Goal: Task Accomplishment & Management: Use online tool/utility

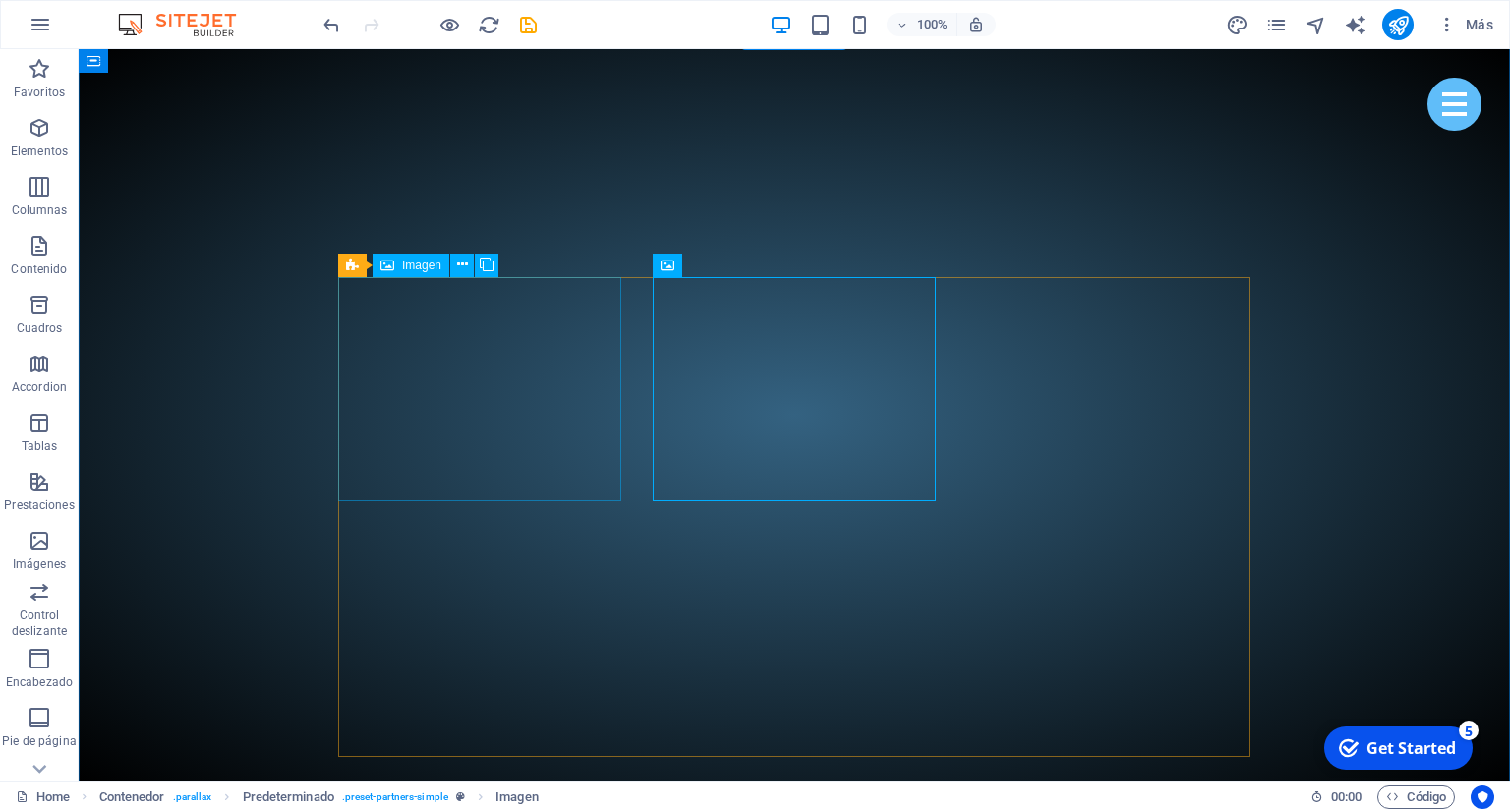
scroll to position [4151, 0]
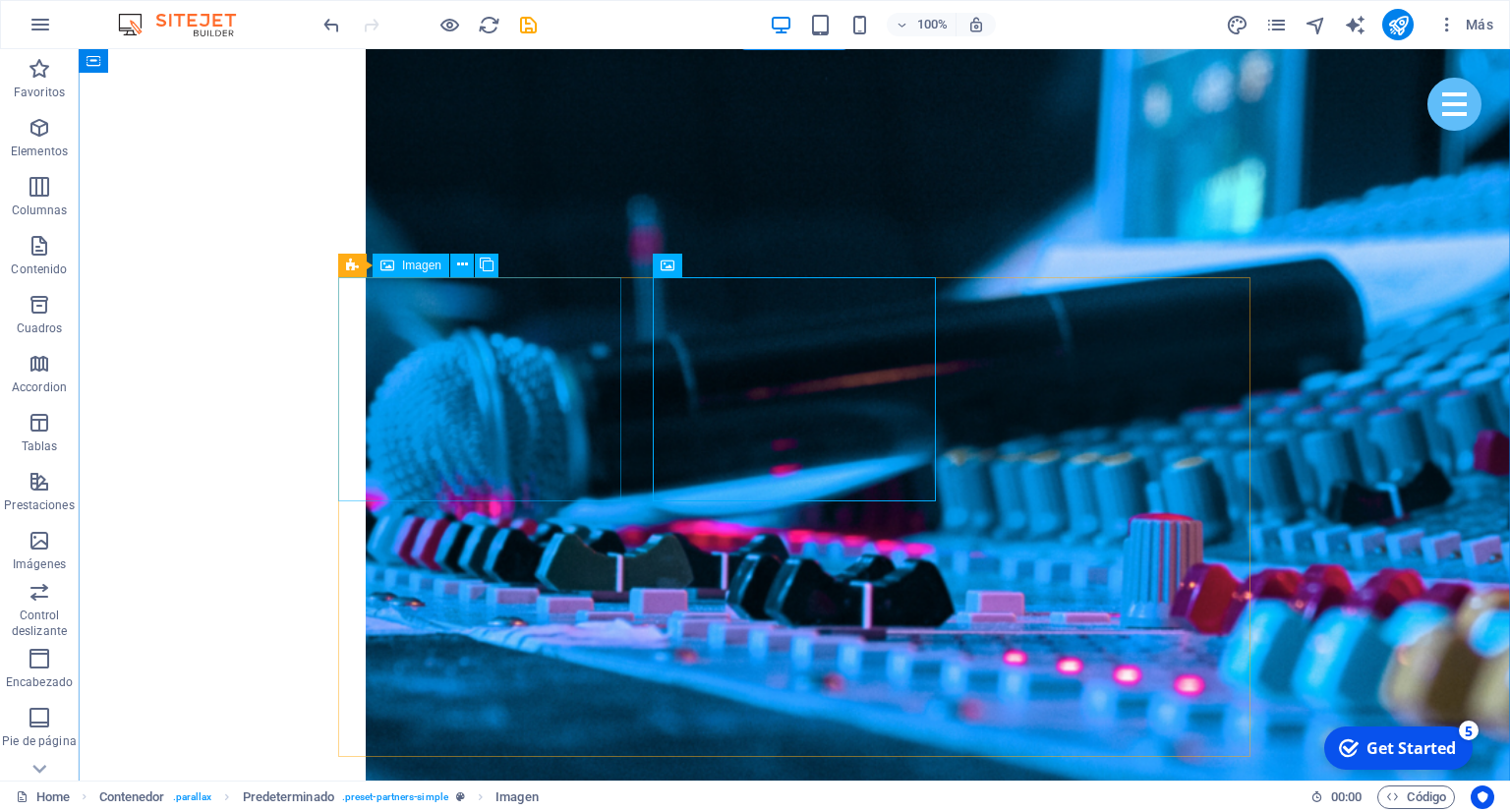
click at [456, 273] on button at bounding box center [462, 265] width 24 height 24
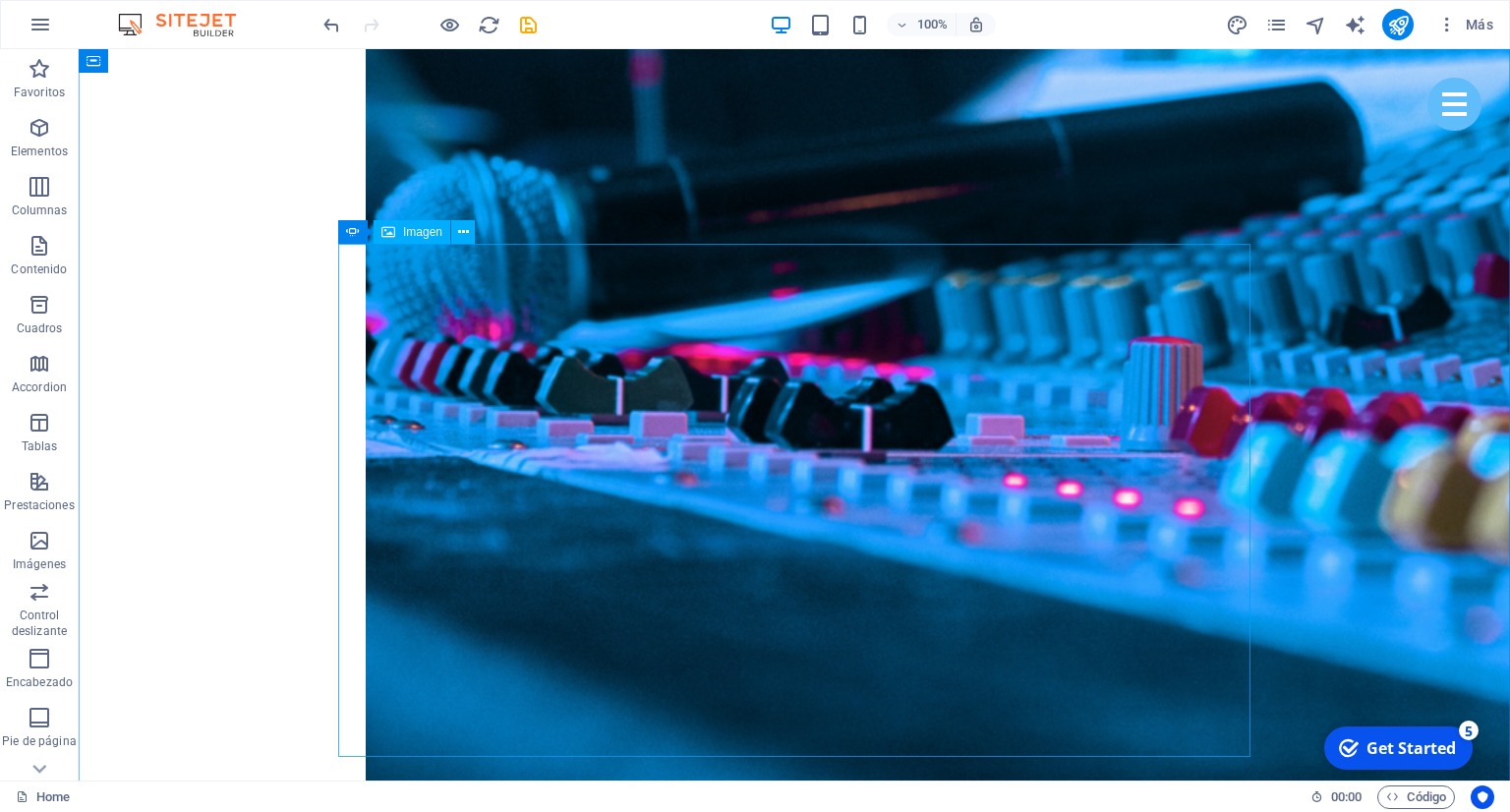
scroll to position [4358, 0]
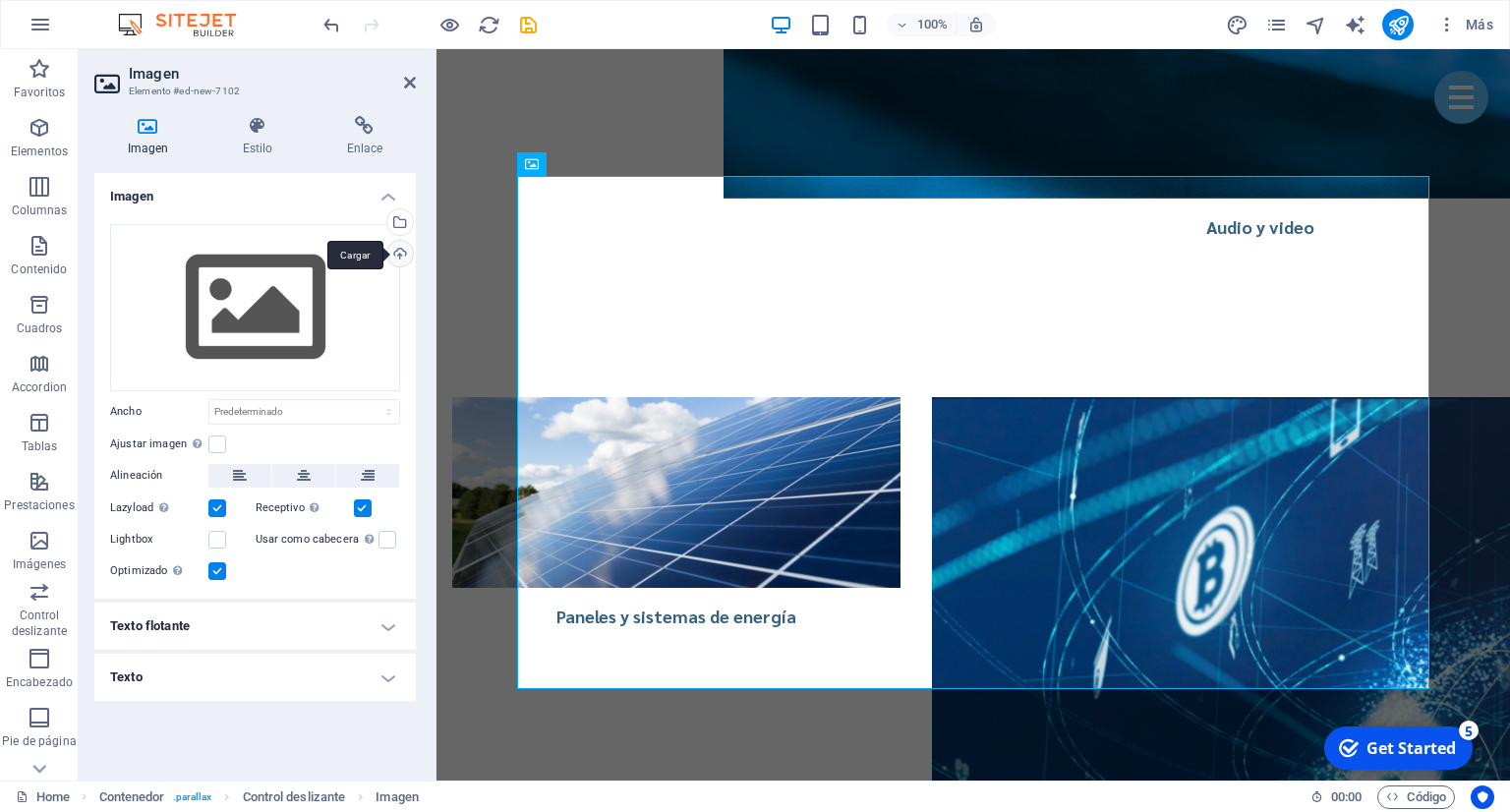
click at [399, 253] on div "Cargar" at bounding box center [399, 255] width 30 height 30
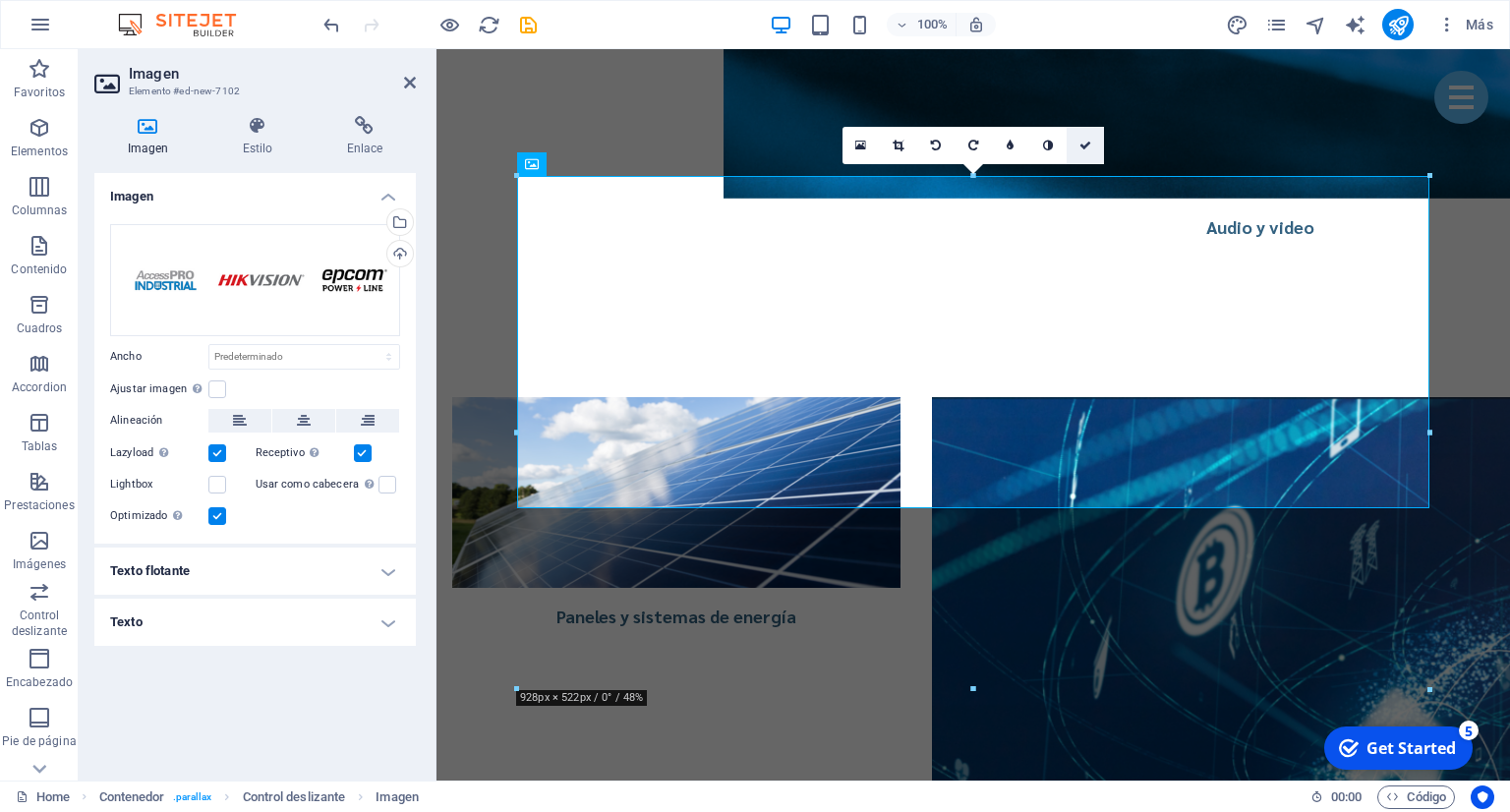
click at [1093, 147] on link at bounding box center [1086, 146] width 38 height 38
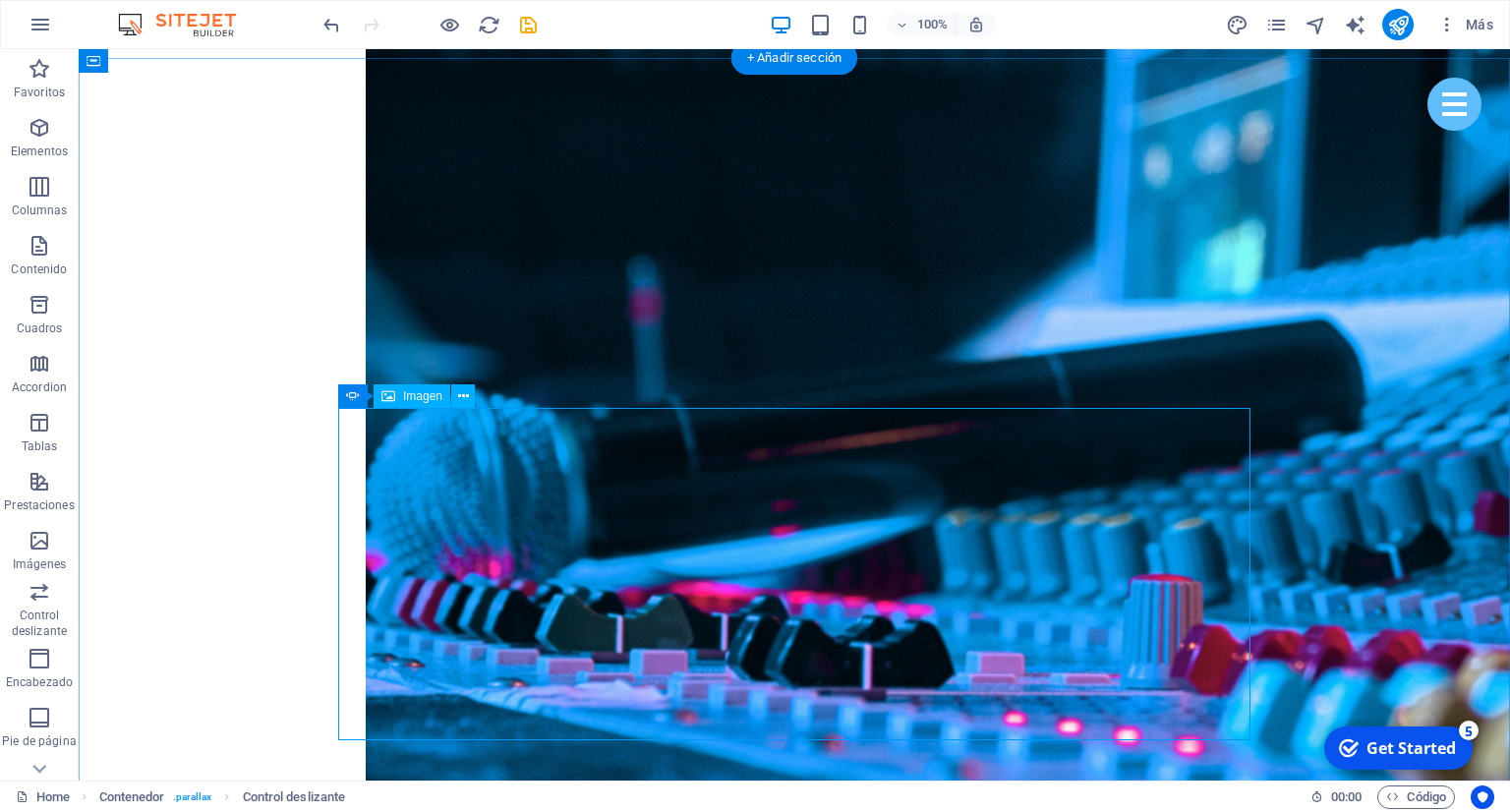
scroll to position [4047, 0]
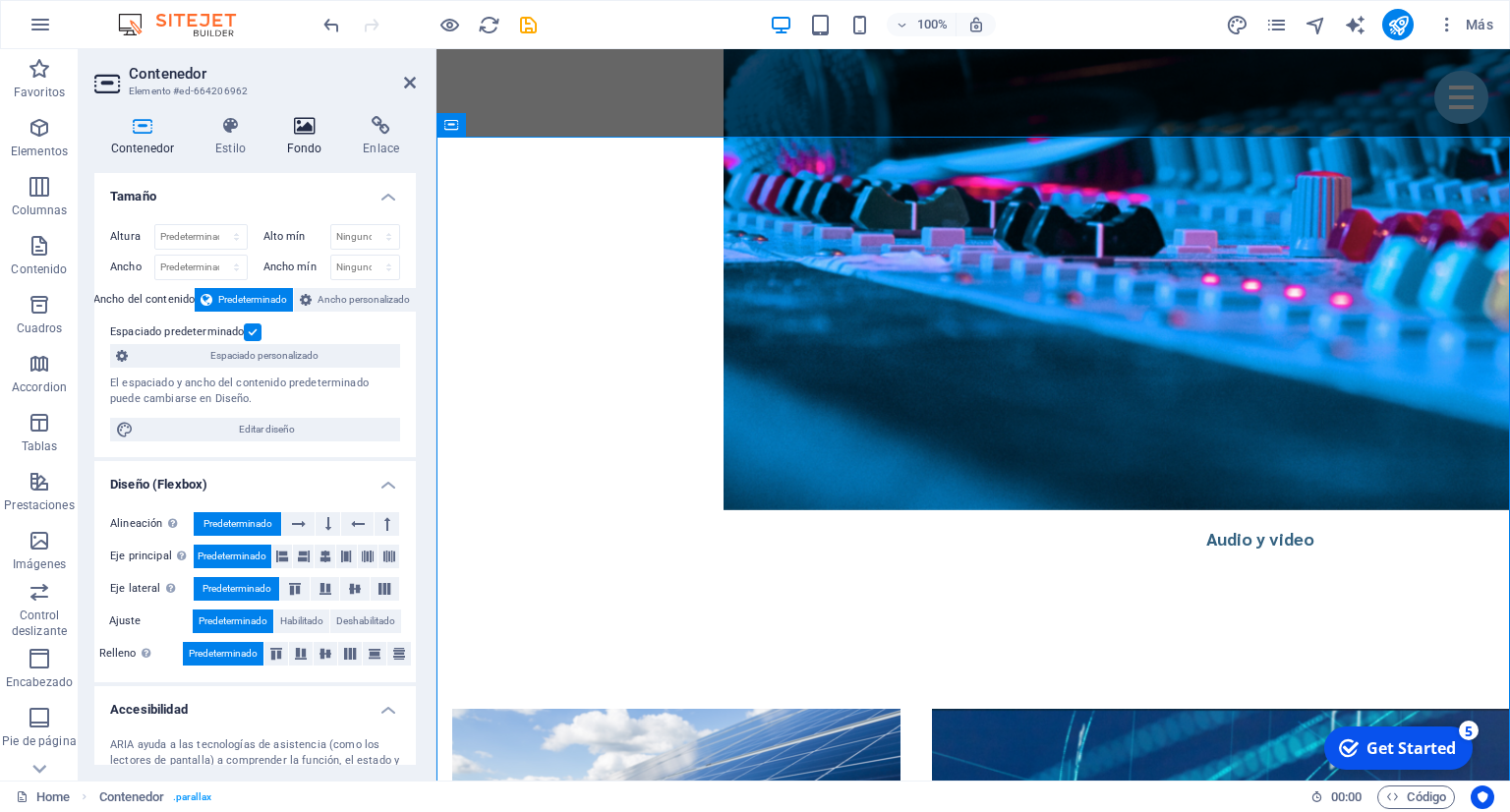
click at [318, 135] on icon at bounding box center [304, 126] width 69 height 20
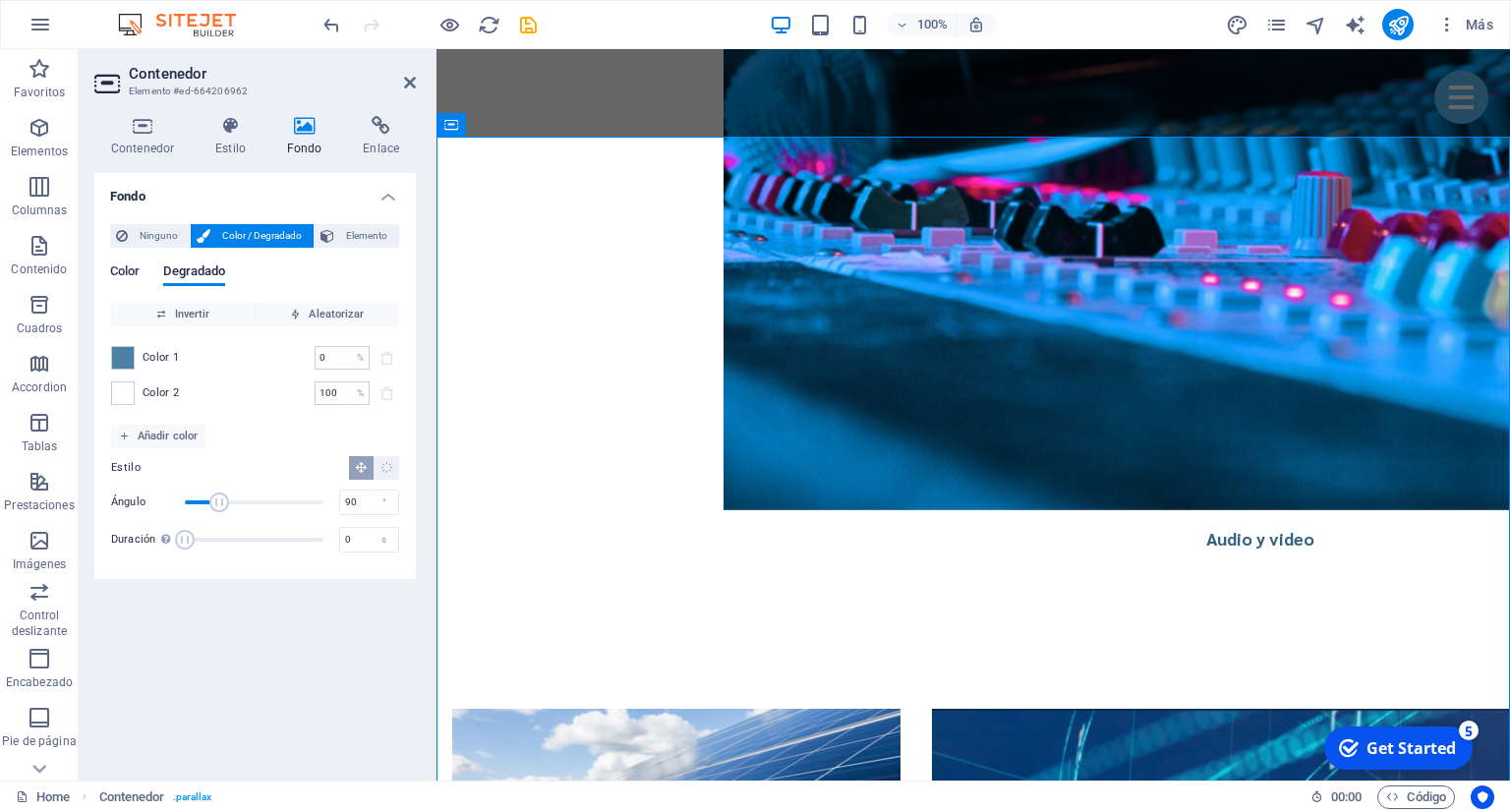
click at [138, 273] on span "Color" at bounding box center [125, 273] width 30 height 28
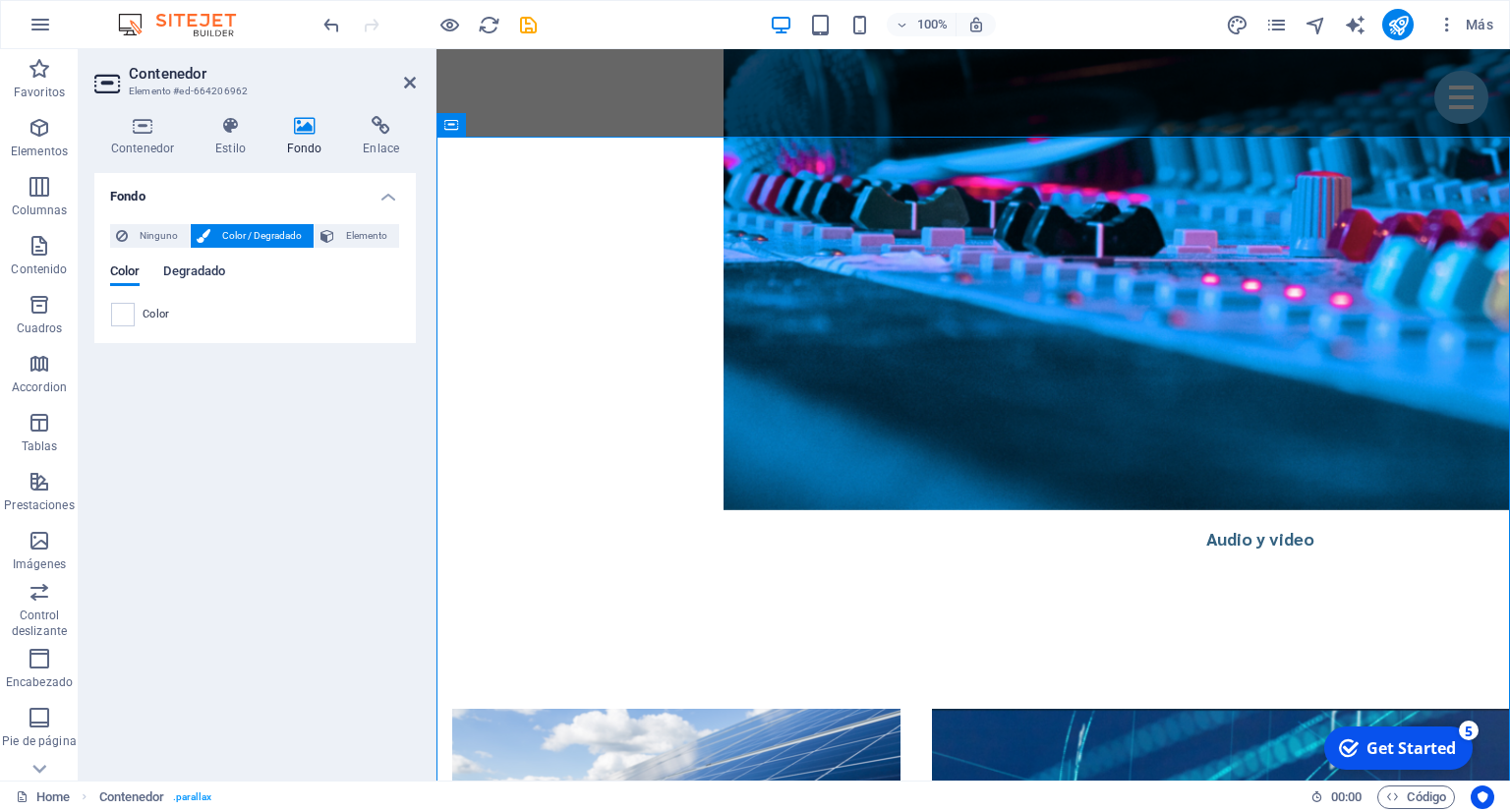
click at [176, 279] on span "Degradado" at bounding box center [194, 273] width 62 height 28
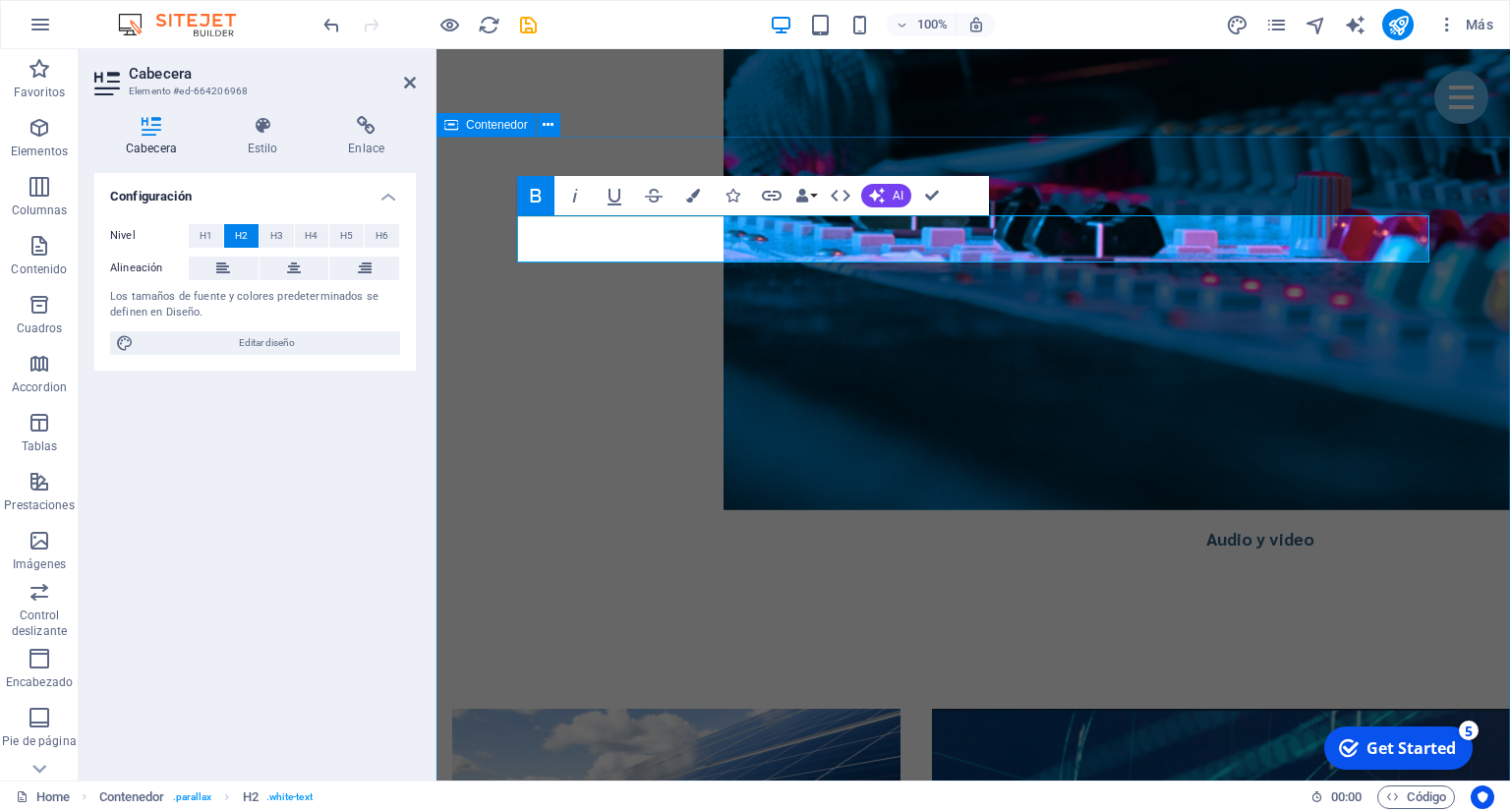
drag, startPoint x: 495, startPoint y: 356, endPoint x: 859, endPoint y: 353, distance: 364.0
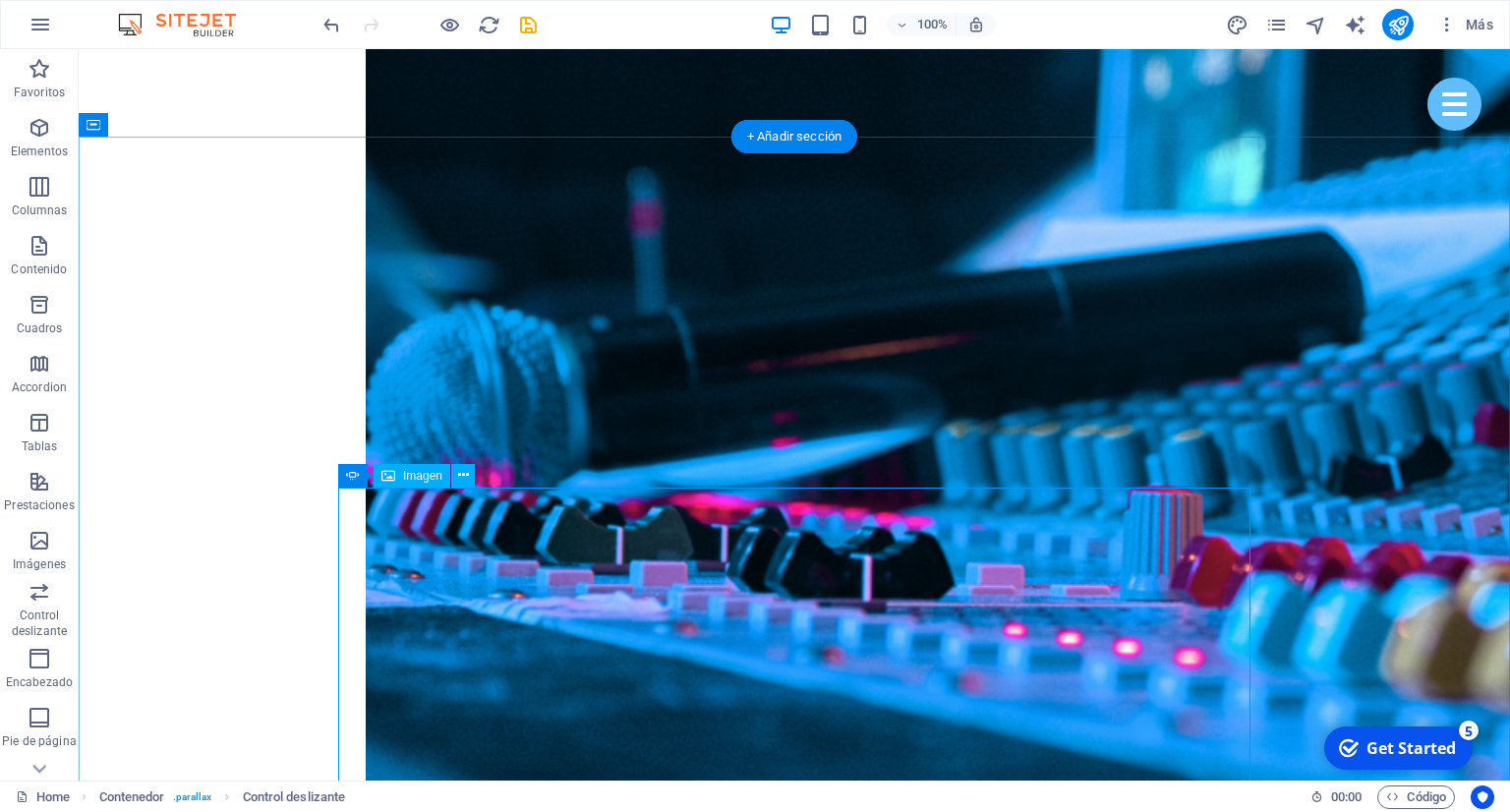
scroll to position [4255, 0]
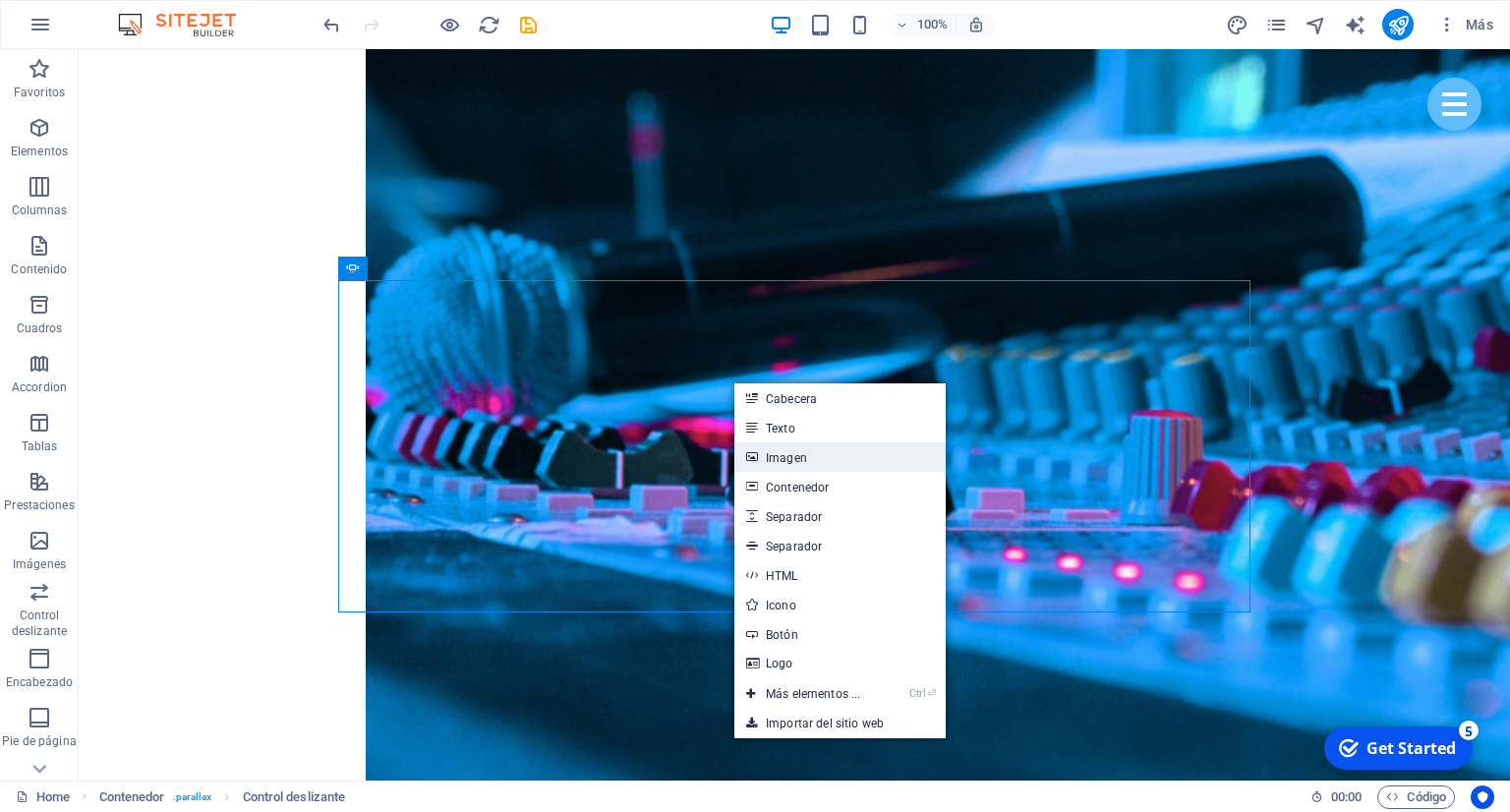
click at [793, 450] on link "Imagen" at bounding box center [840, 457] width 212 height 30
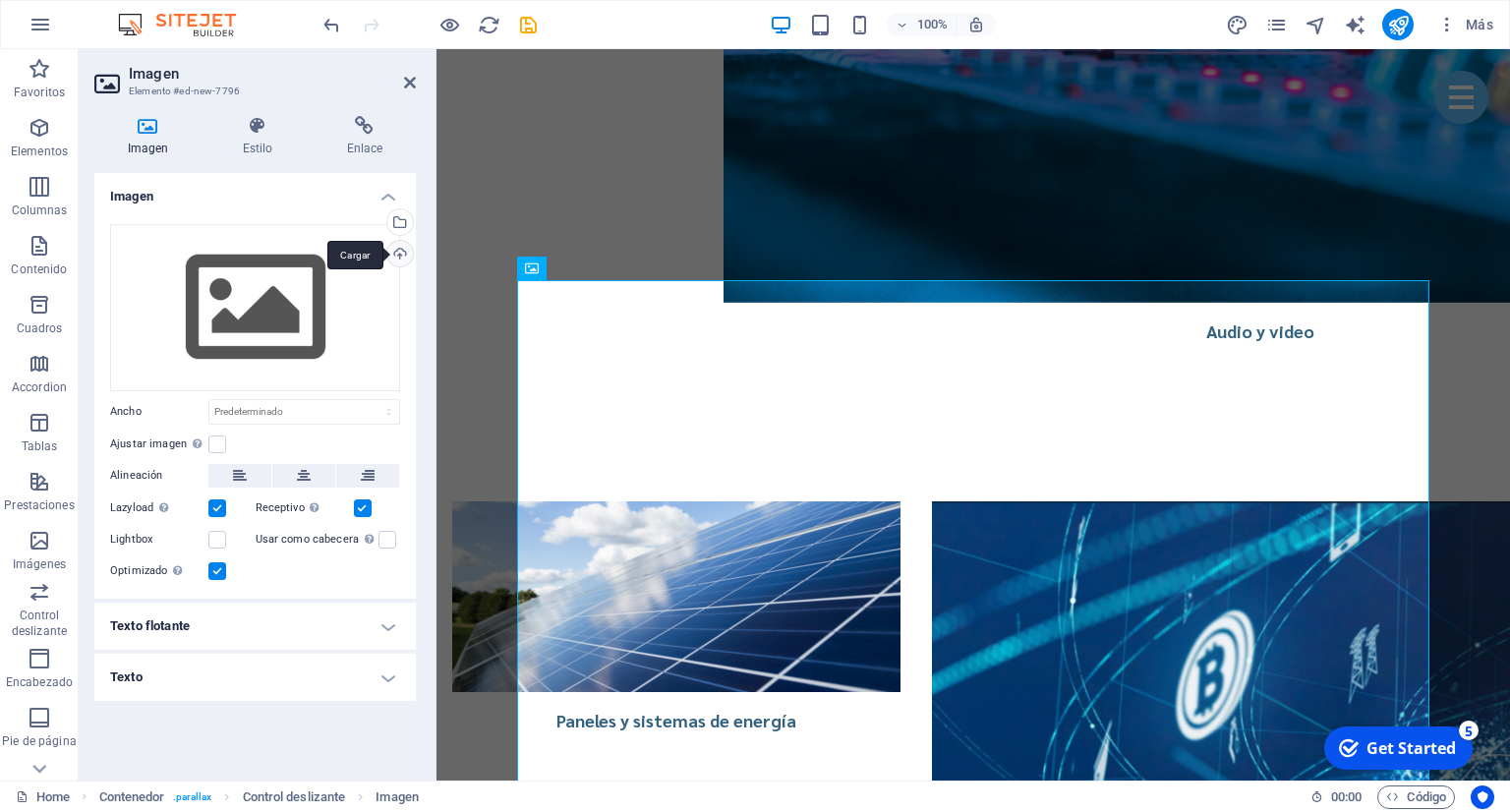
click at [405, 243] on div "Cargar" at bounding box center [399, 255] width 30 height 30
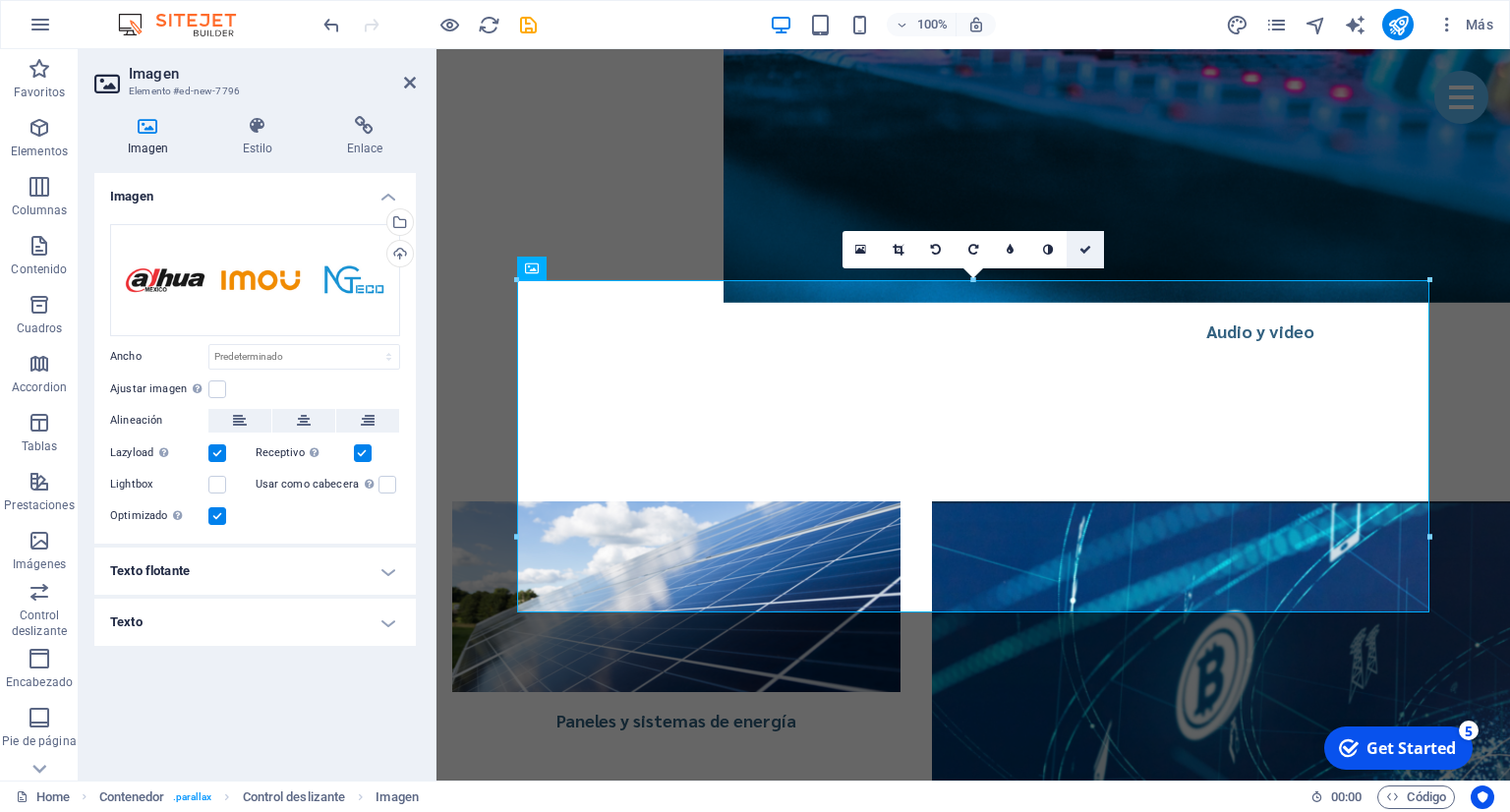
click at [1090, 251] on icon at bounding box center [1086, 249] width 12 height 12
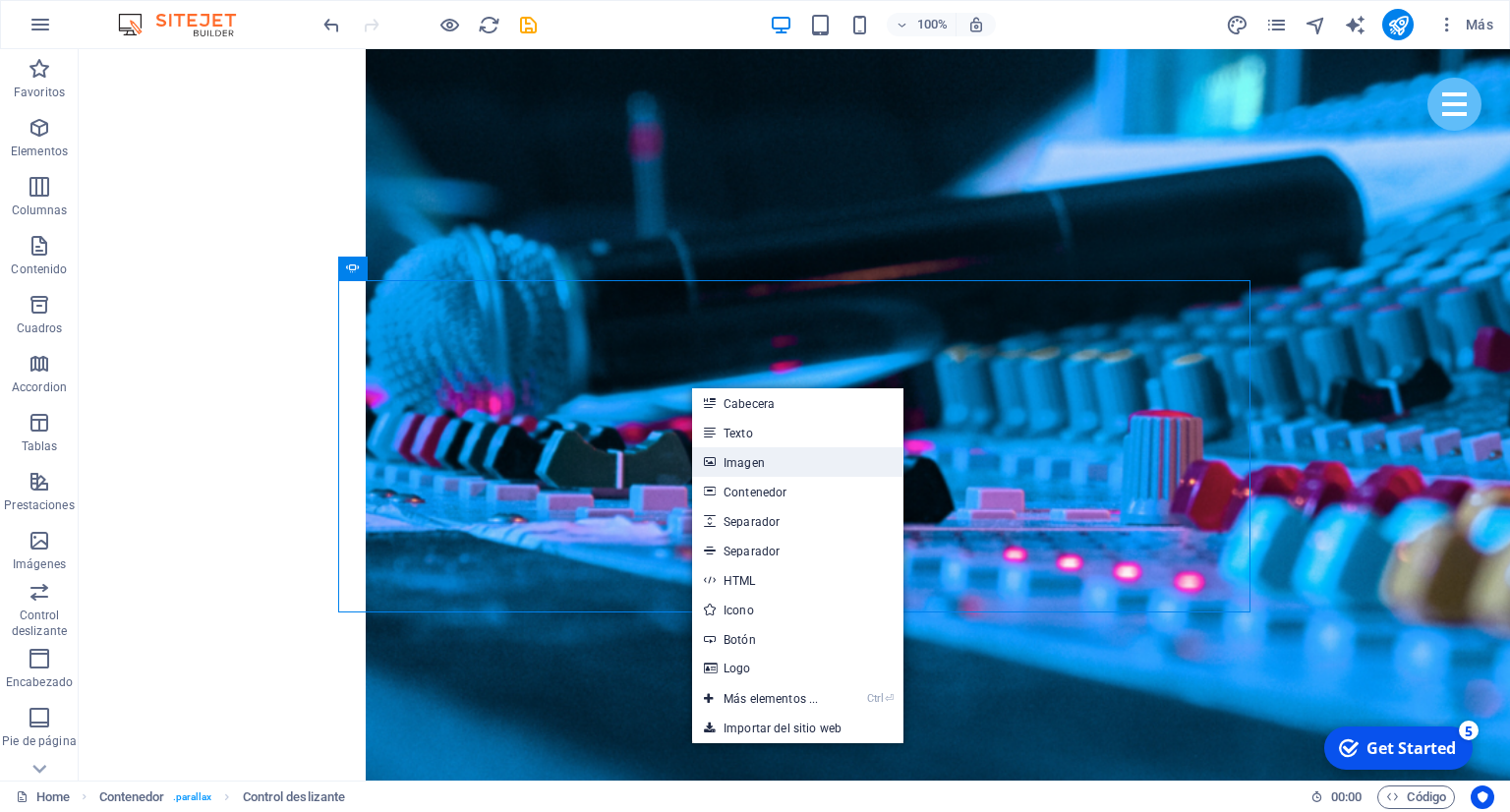
click at [770, 468] on link "Imagen" at bounding box center [797, 462] width 212 height 30
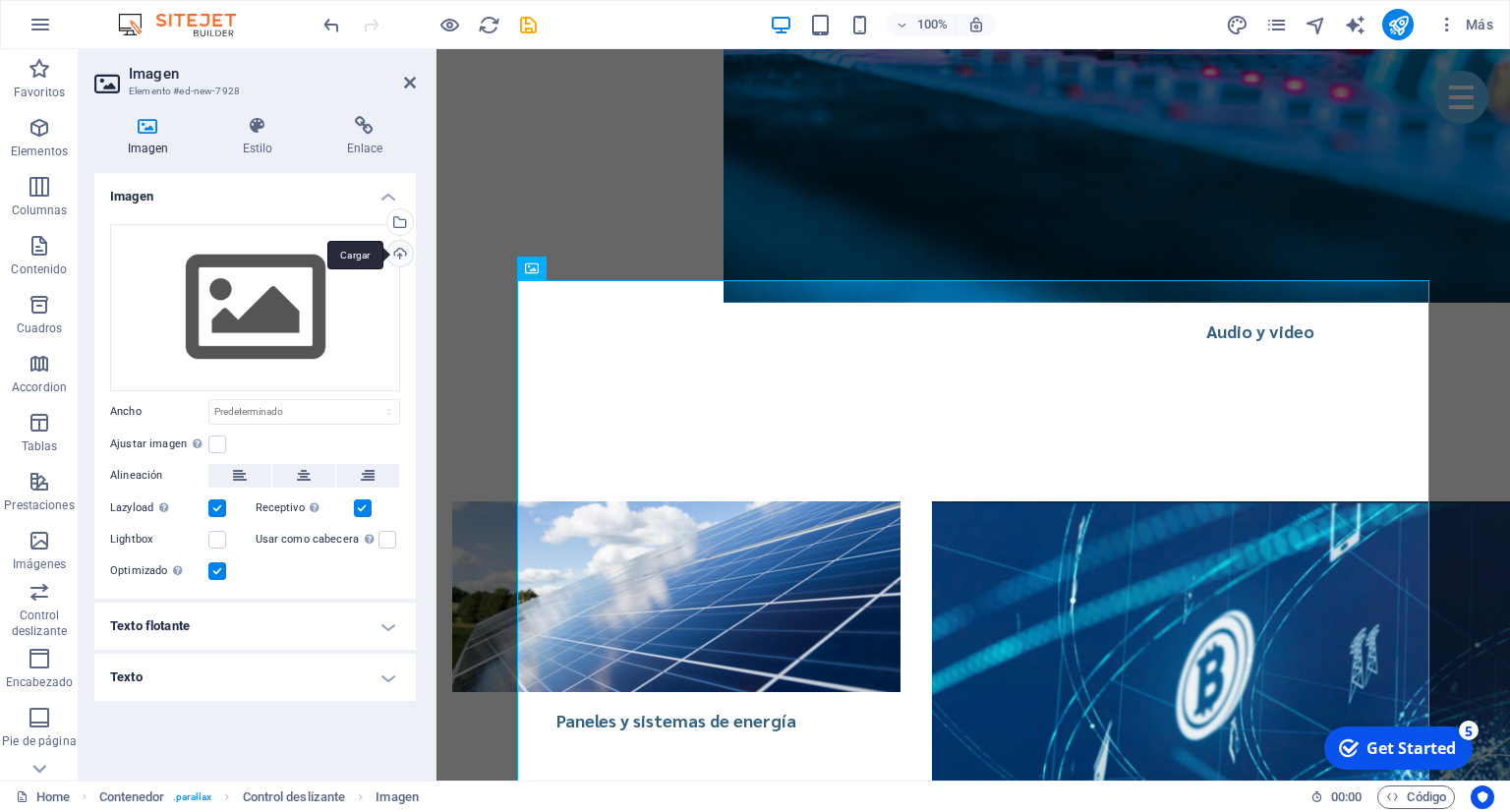
click at [409, 255] on div "Cargar" at bounding box center [399, 255] width 30 height 30
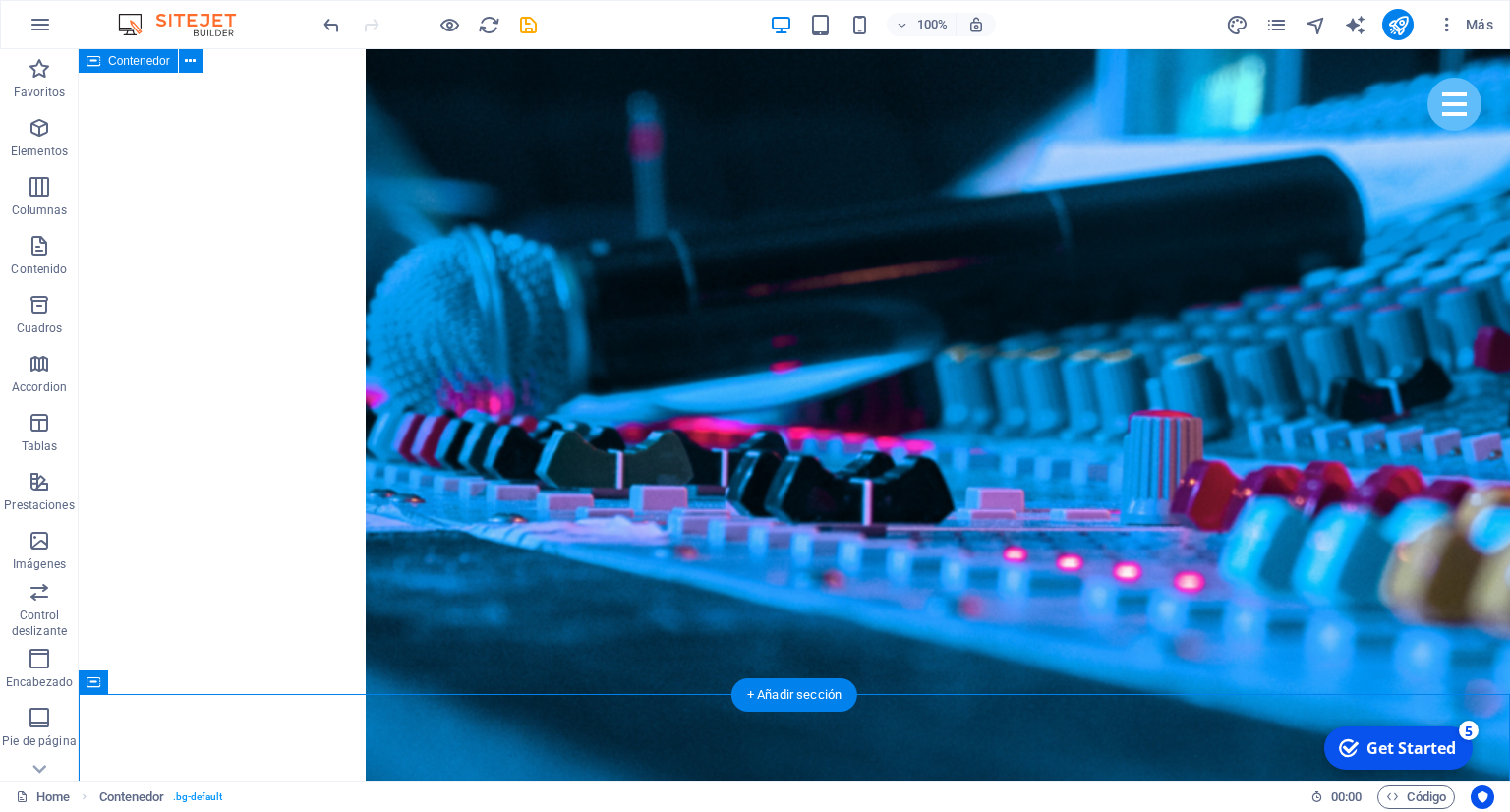
scroll to position [4151, 0]
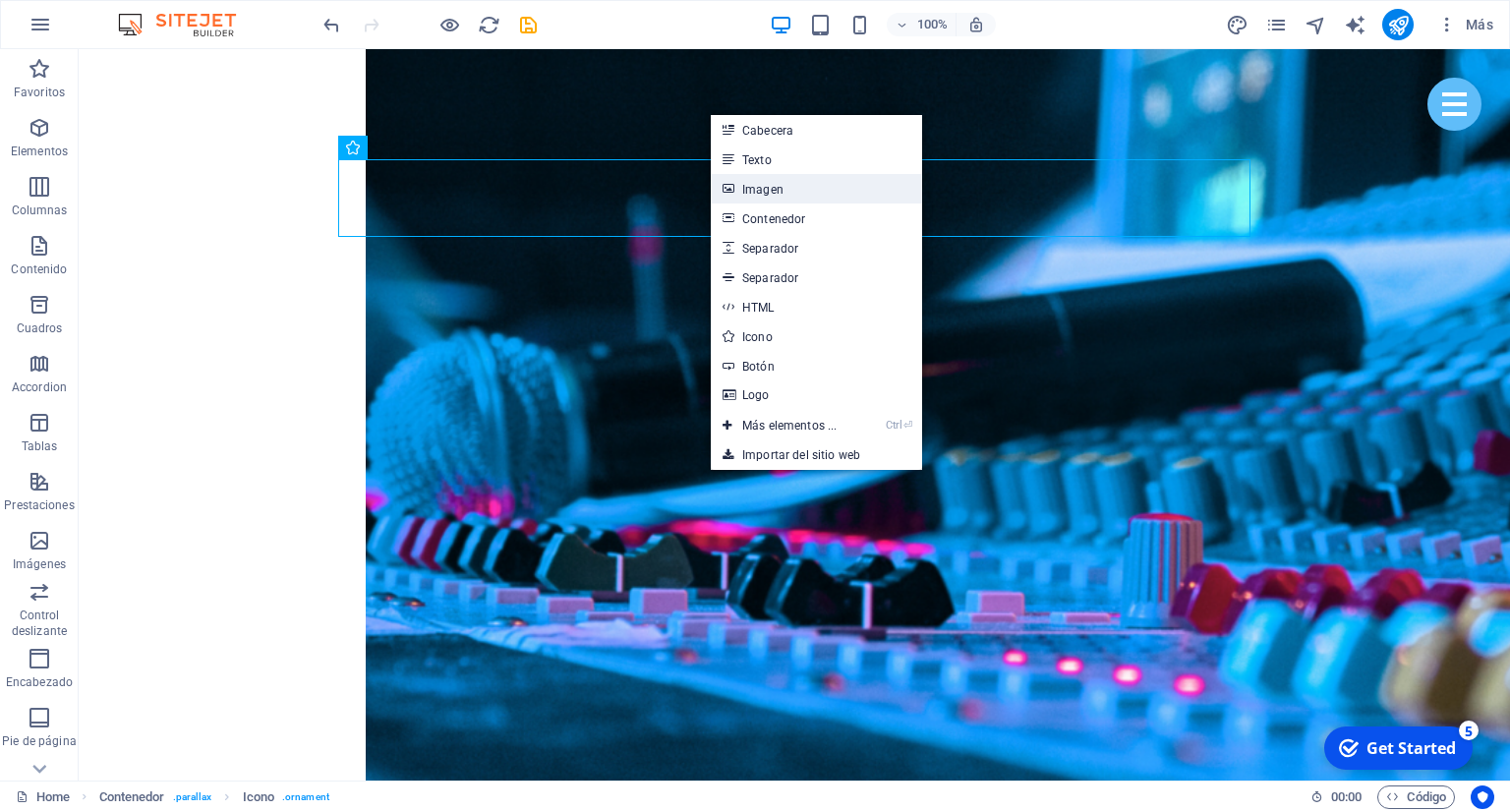
click at [788, 191] on link "Imagen" at bounding box center [816, 189] width 212 height 30
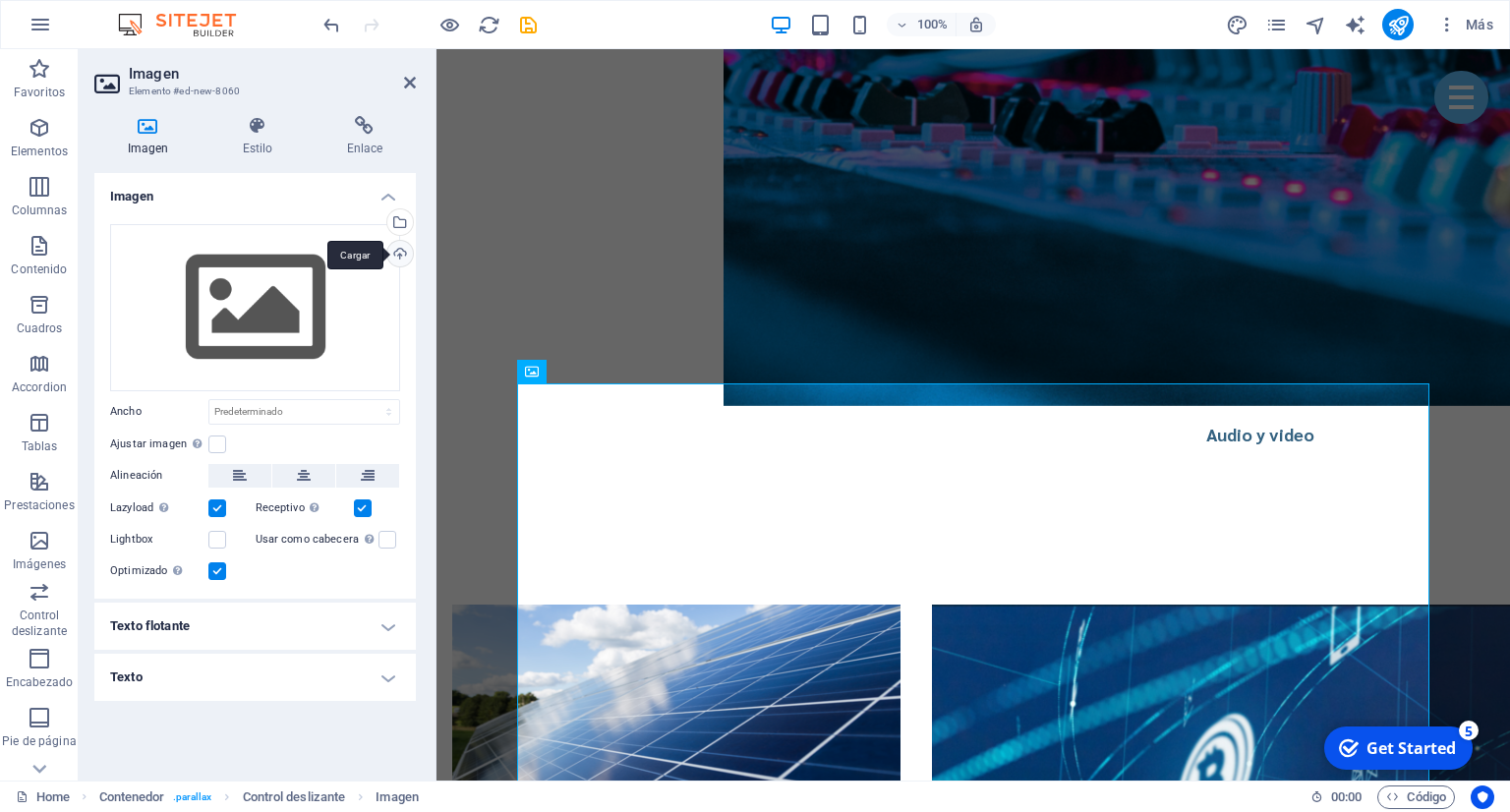
click at [411, 249] on div "Cargar" at bounding box center [399, 255] width 30 height 30
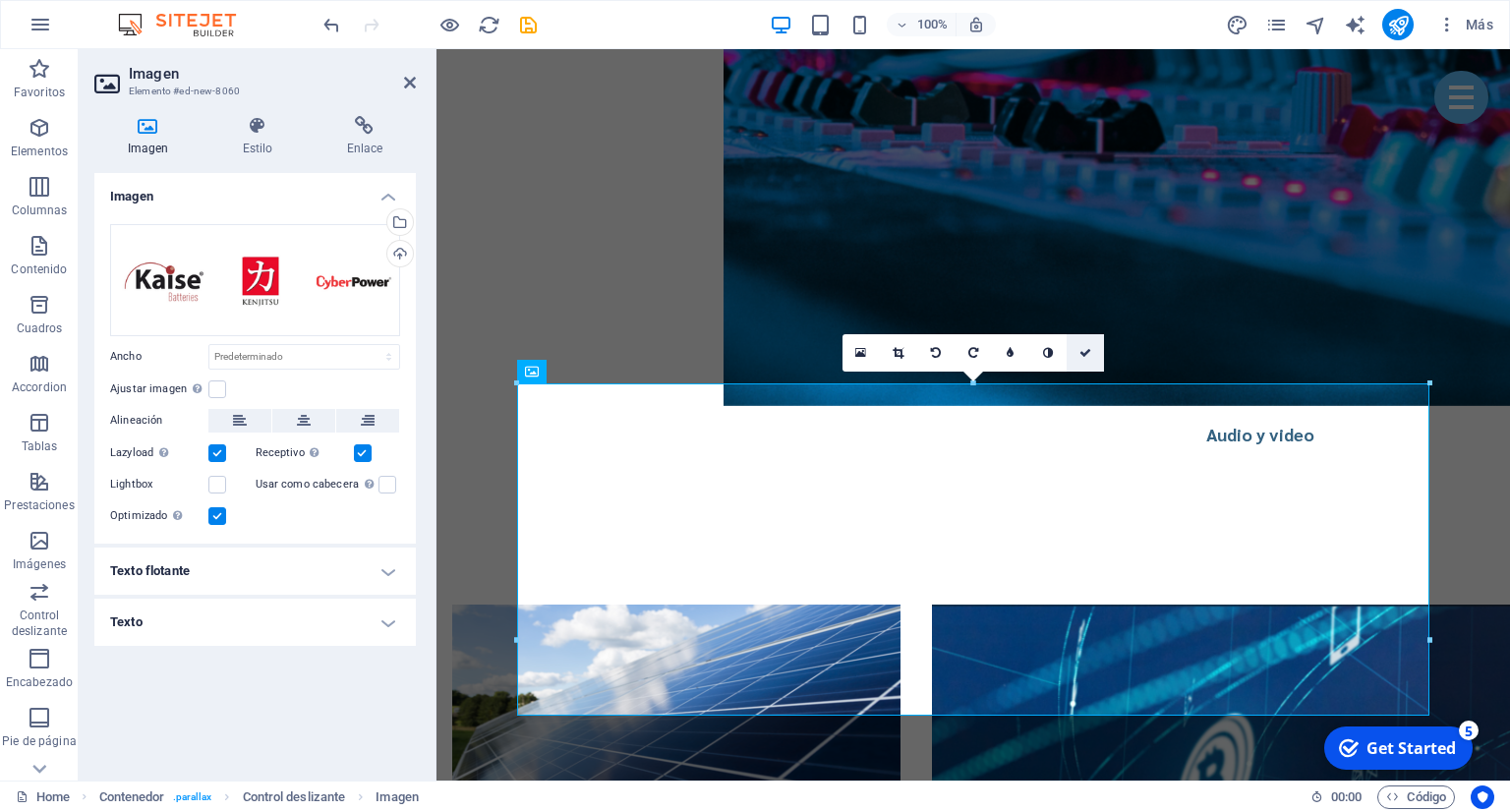
drag, startPoint x: 1088, startPoint y: 362, endPoint x: 969, endPoint y: 333, distance: 122.5
click at [1088, 362] on link at bounding box center [1086, 353] width 38 height 38
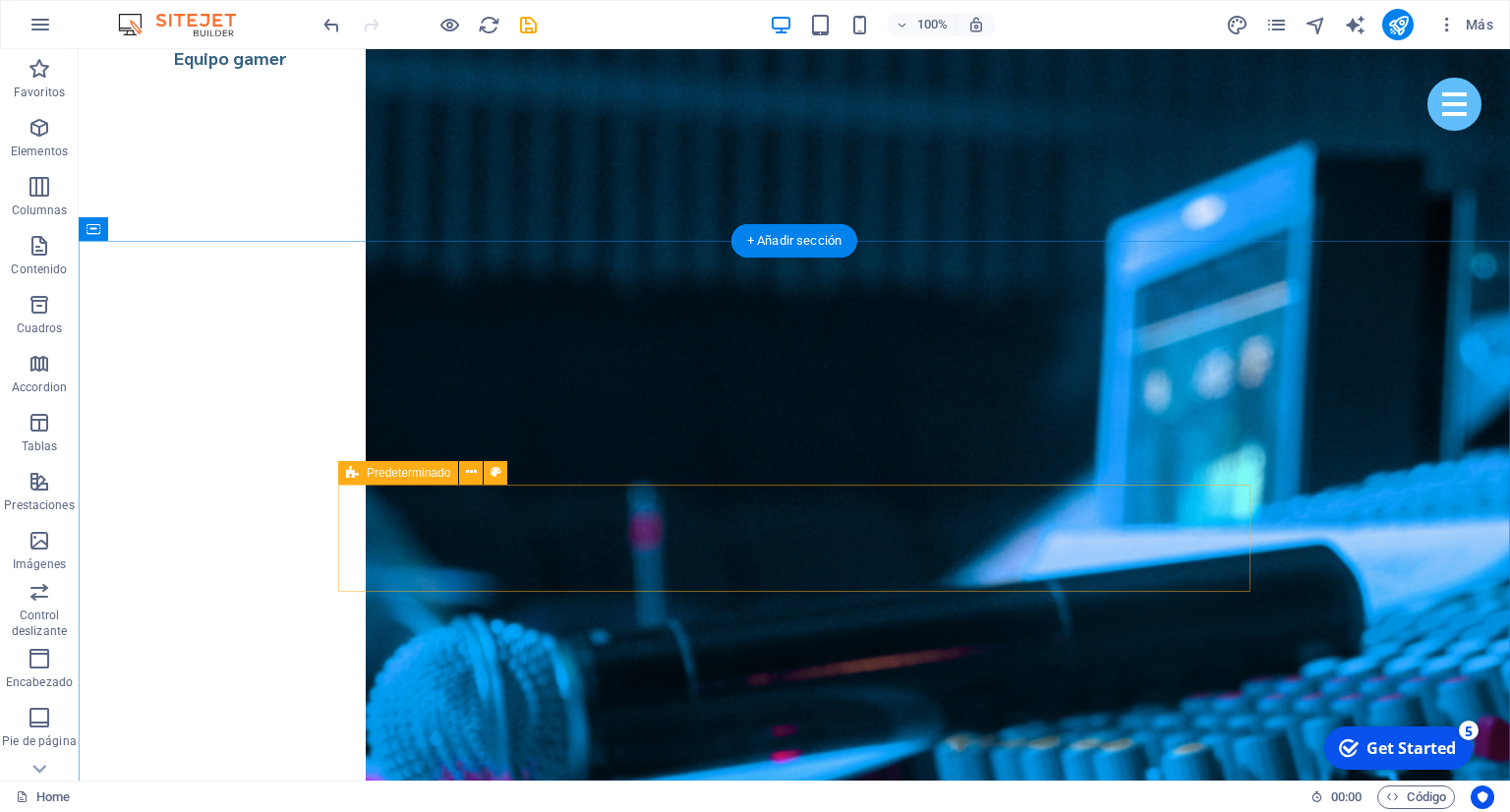
scroll to position [3943, 0]
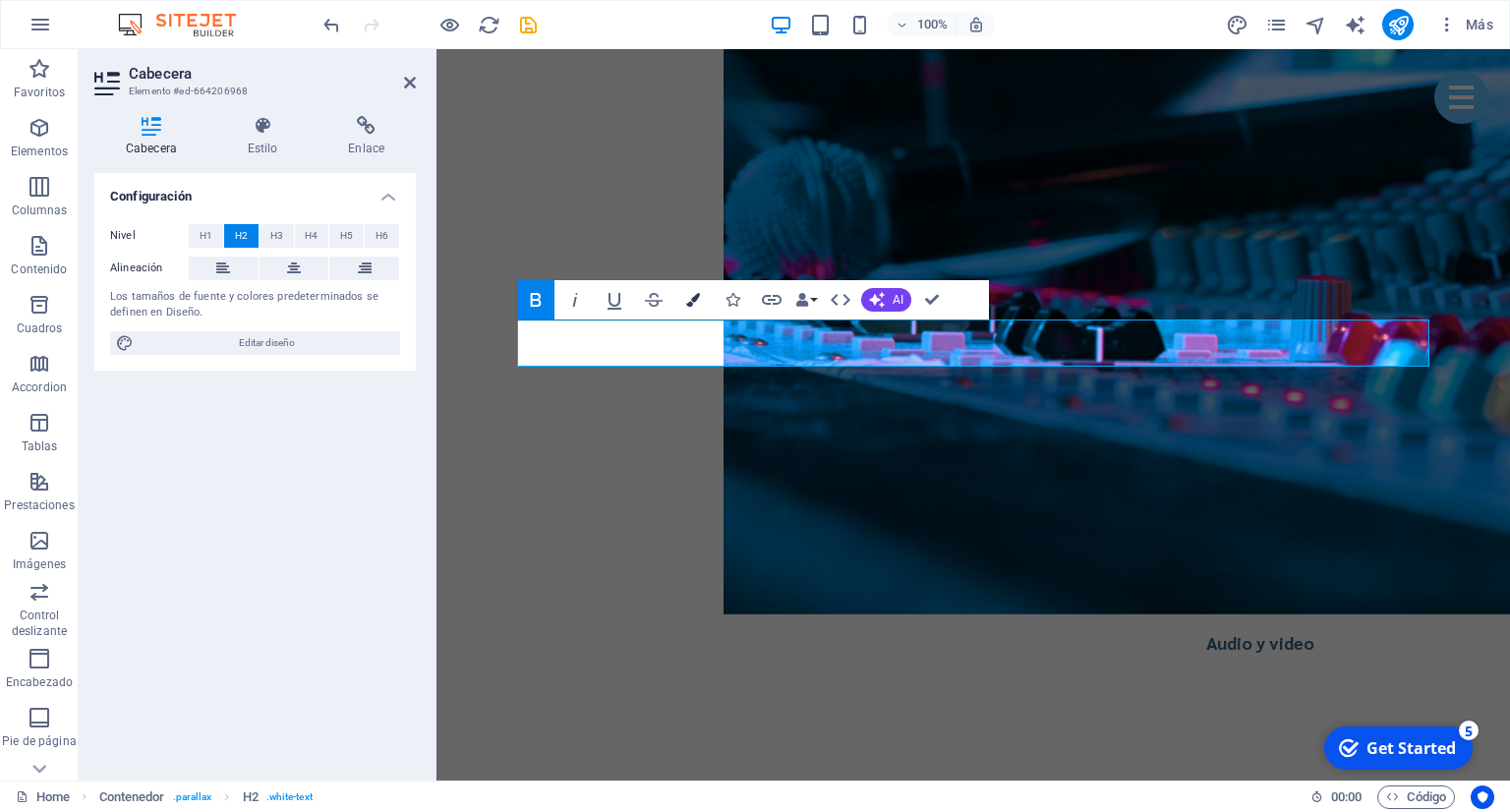
click at [692, 295] on icon "button" at bounding box center [693, 300] width 14 height 14
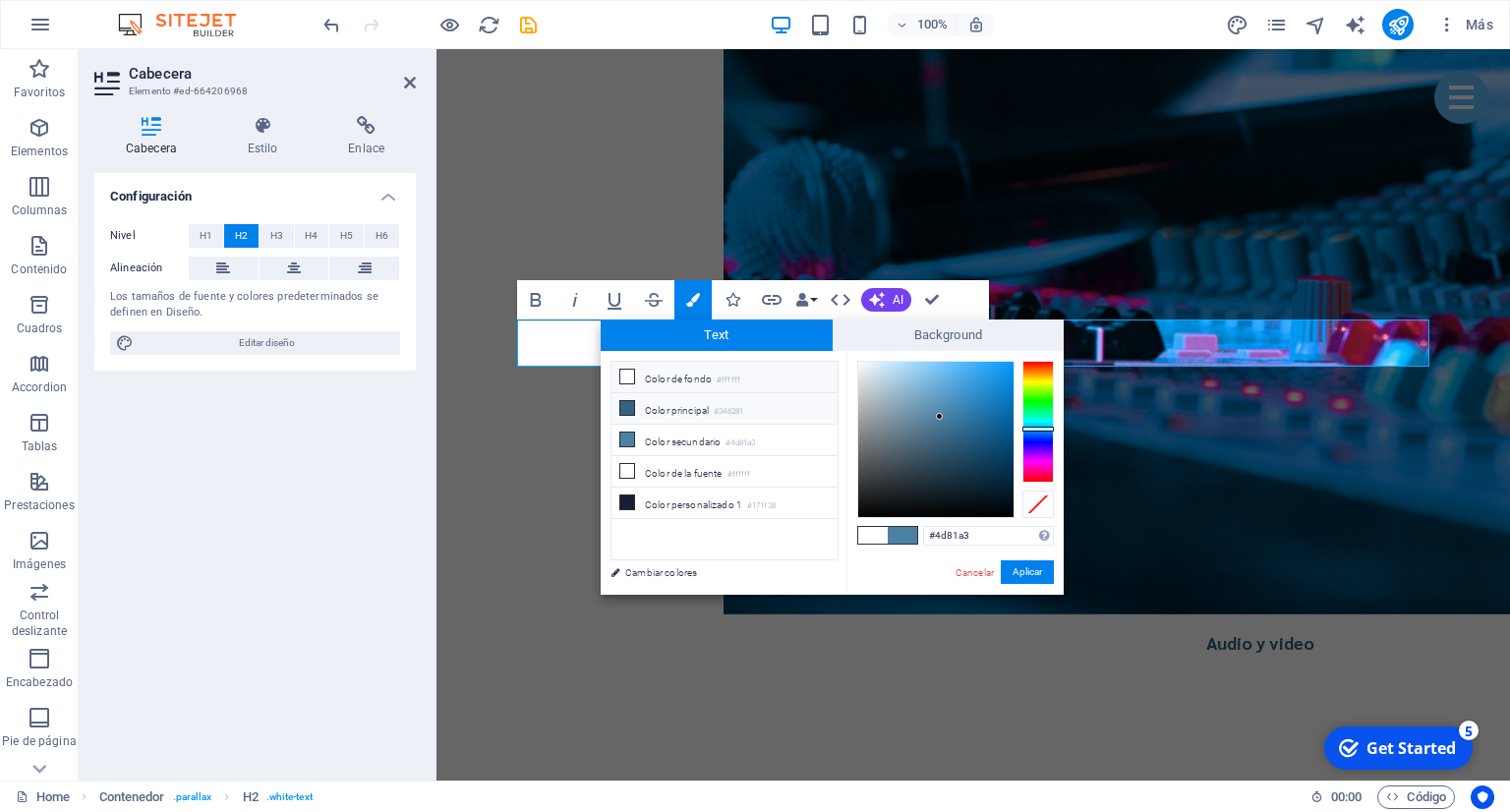
click at [690, 406] on li "Color principal #346281" at bounding box center [724, 409] width 226 height 32
type input "#346281"
click at [1034, 570] on button "Aplicar" at bounding box center [1027, 572] width 53 height 24
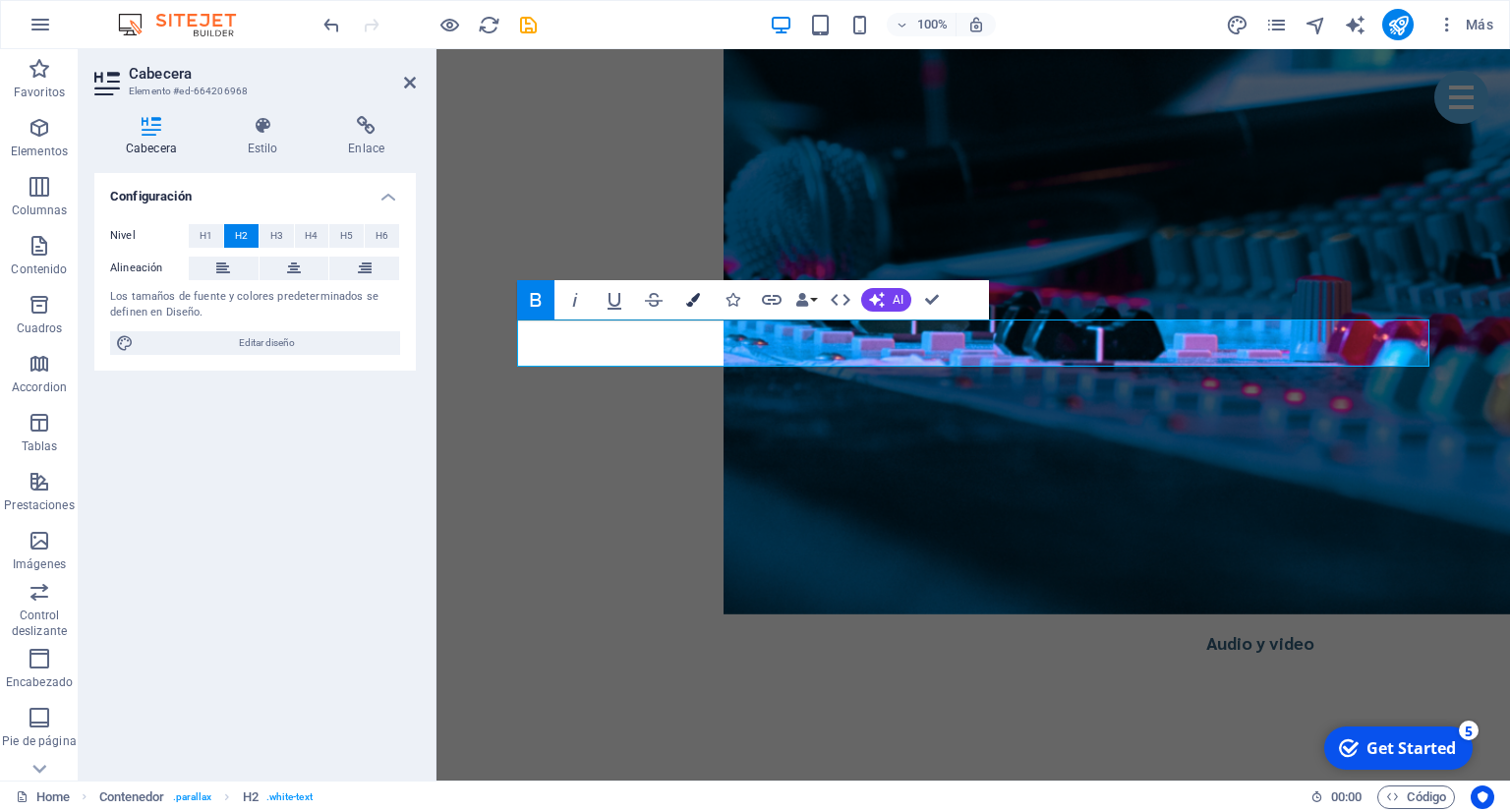
click at [686, 298] on icon "button" at bounding box center [693, 300] width 14 height 14
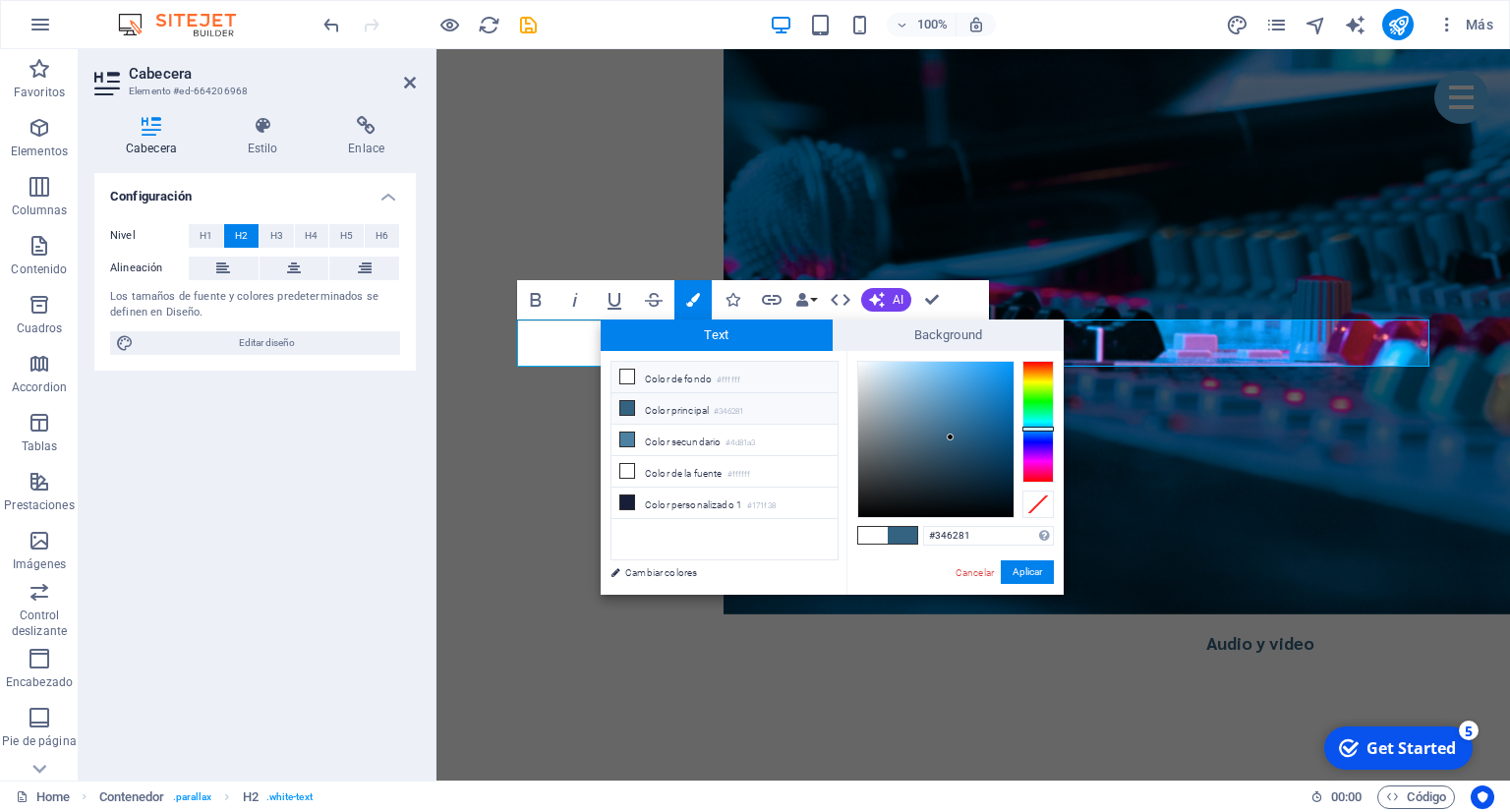
click at [677, 409] on li "Color principal #346281" at bounding box center [724, 409] width 226 height 32
click at [1042, 571] on button "Aplicar" at bounding box center [1027, 572] width 53 height 24
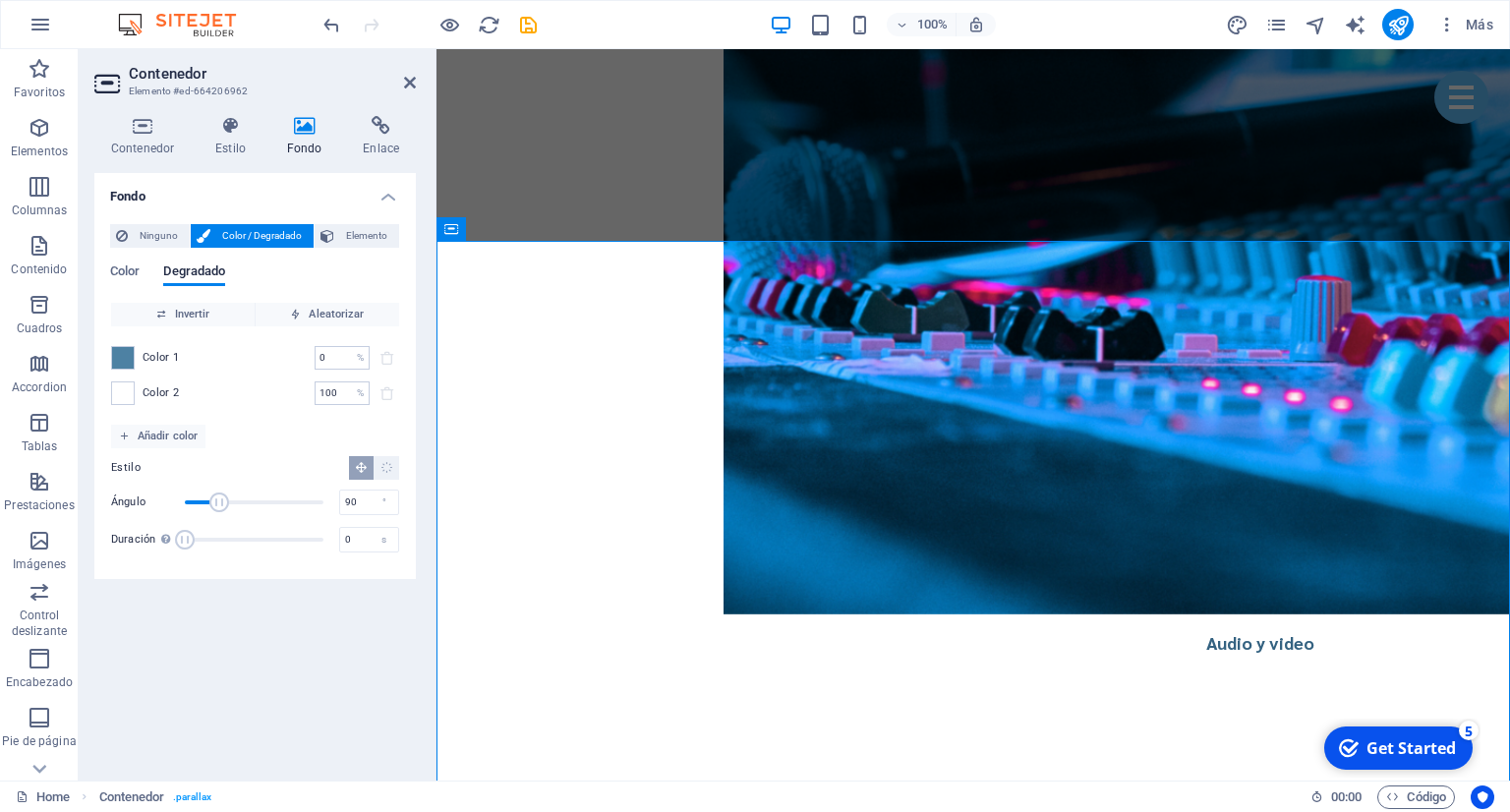
click at [142, 270] on div "Color Degradado" at bounding box center [255, 283] width 290 height 38
click at [134, 270] on span "Color" at bounding box center [125, 273] width 30 height 28
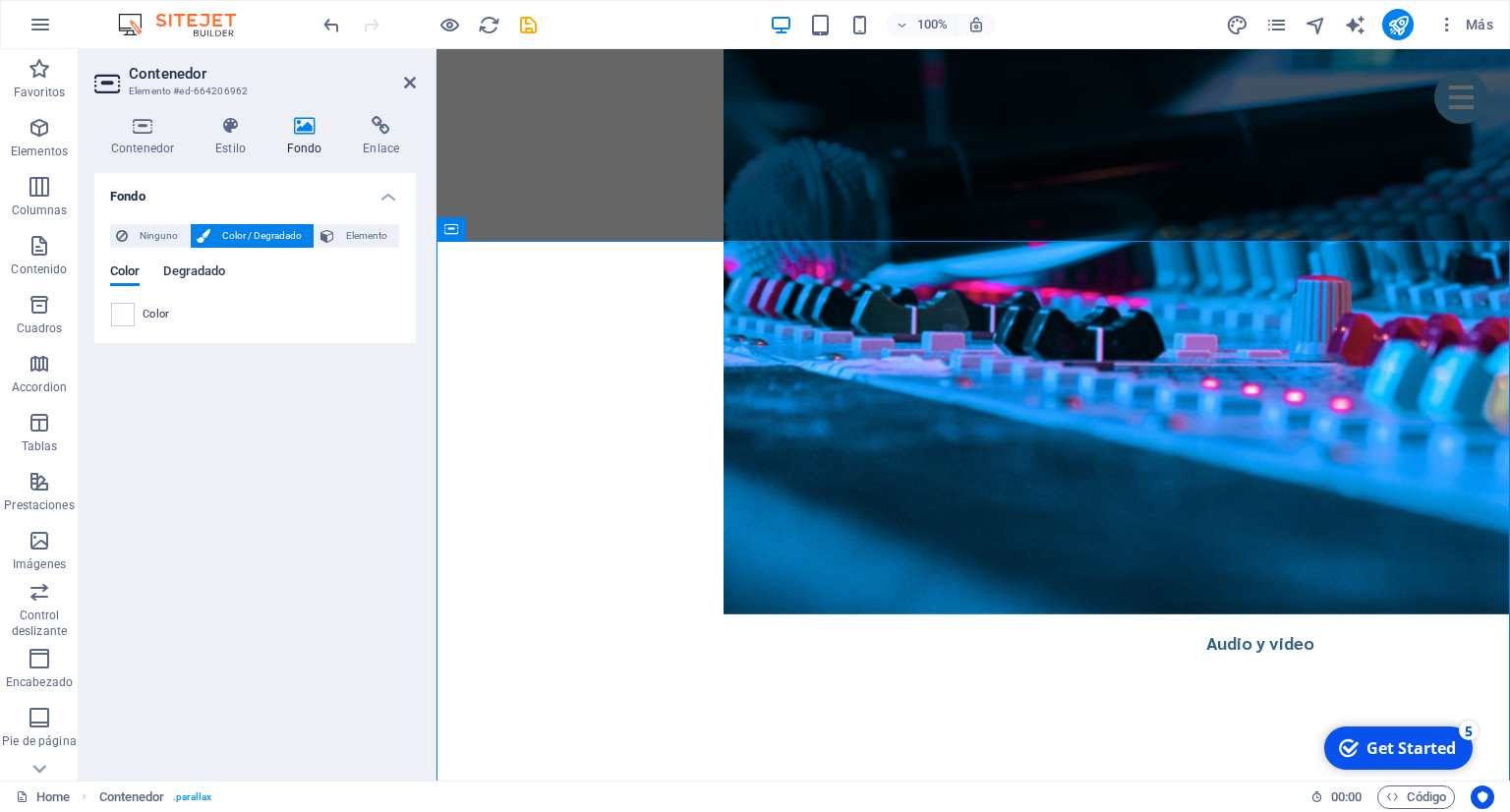
drag, startPoint x: 205, startPoint y: 269, endPoint x: 40, endPoint y: 287, distance: 166.0
click at [205, 269] on span "Degradado" at bounding box center [194, 273] width 62 height 28
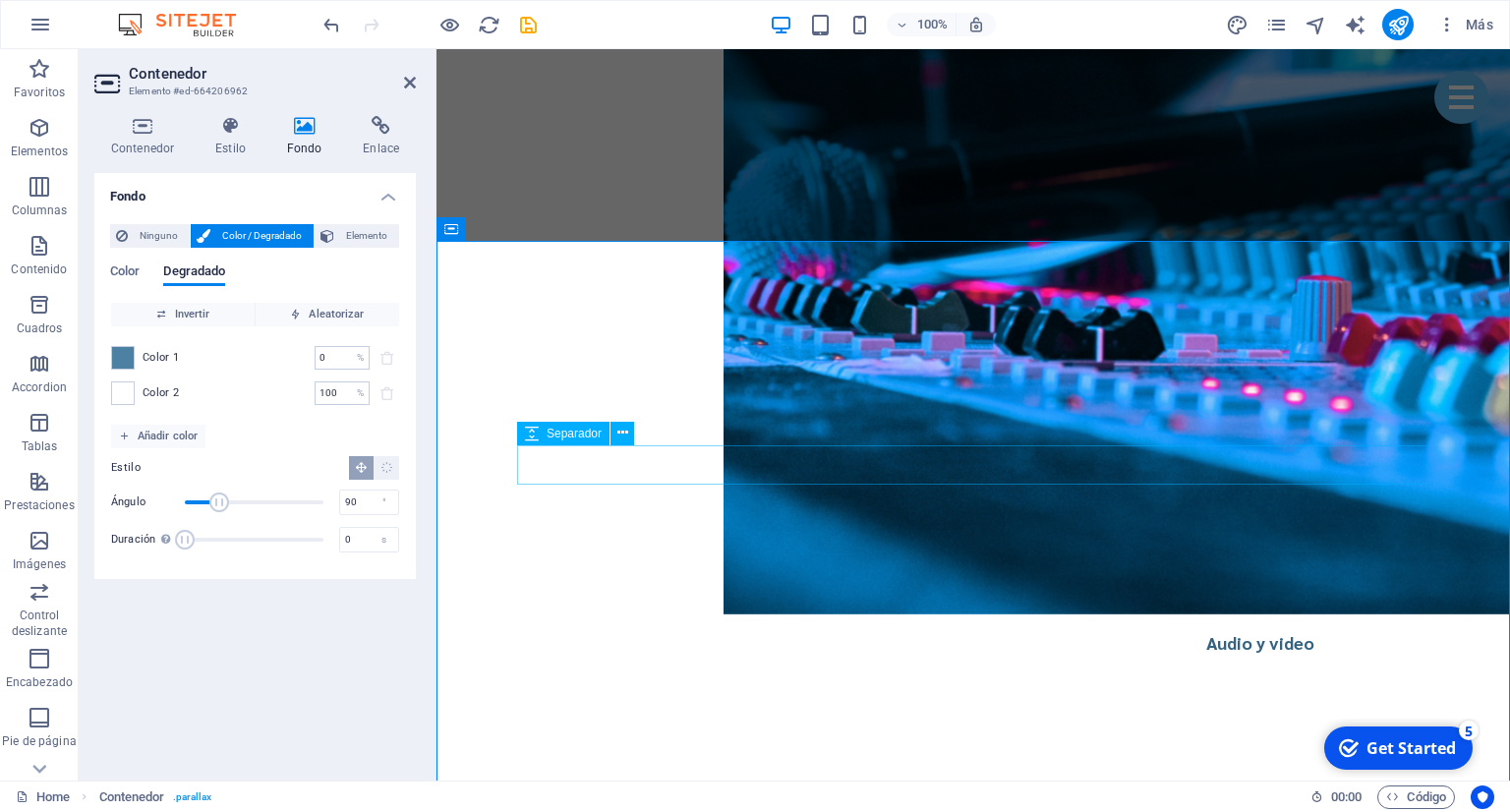
drag, startPoint x: 464, startPoint y: 525, endPoint x: 475, endPoint y: 521, distance: 11.7
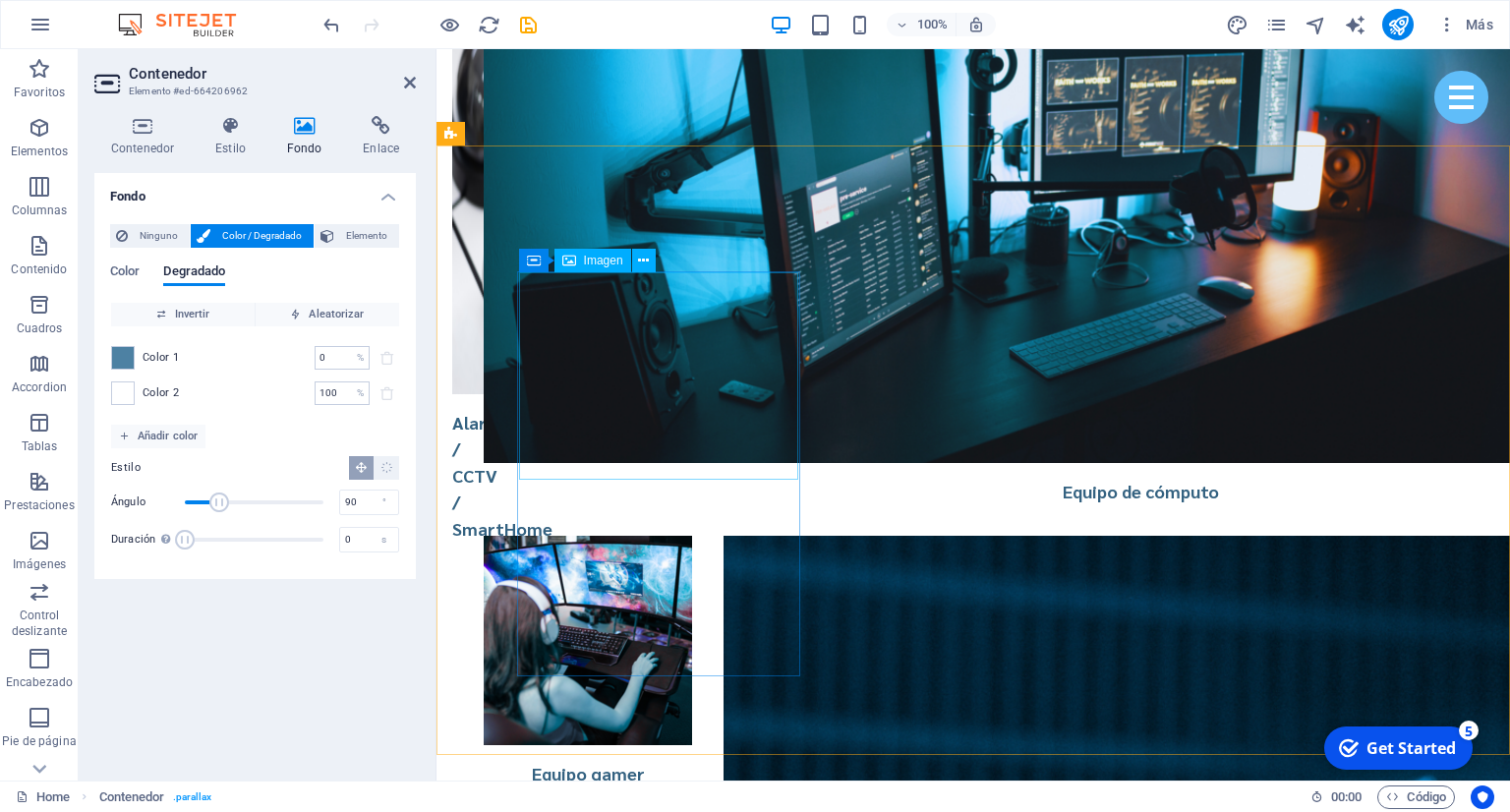
scroll to position [3009, 0]
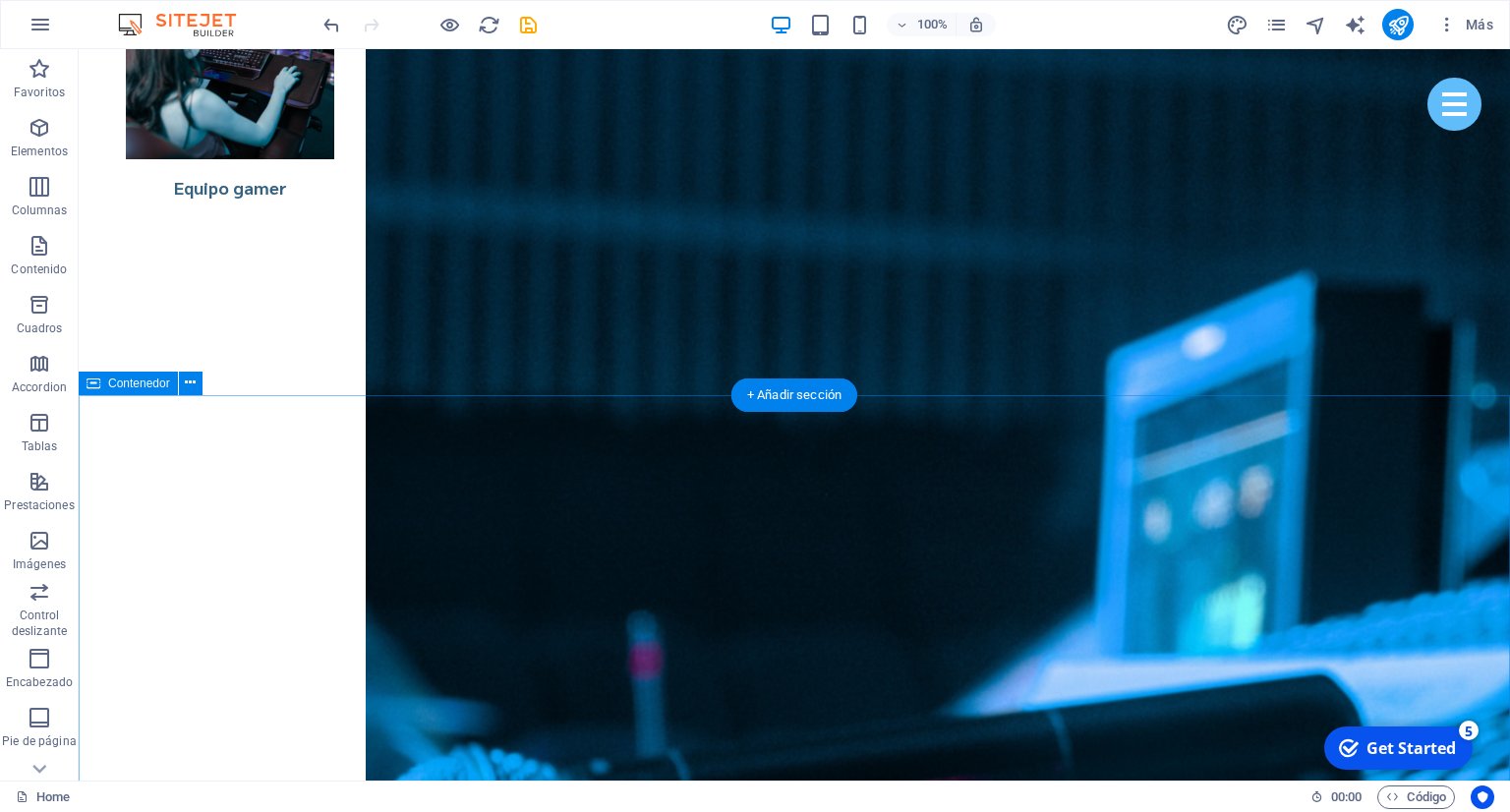
scroll to position [3839, 0]
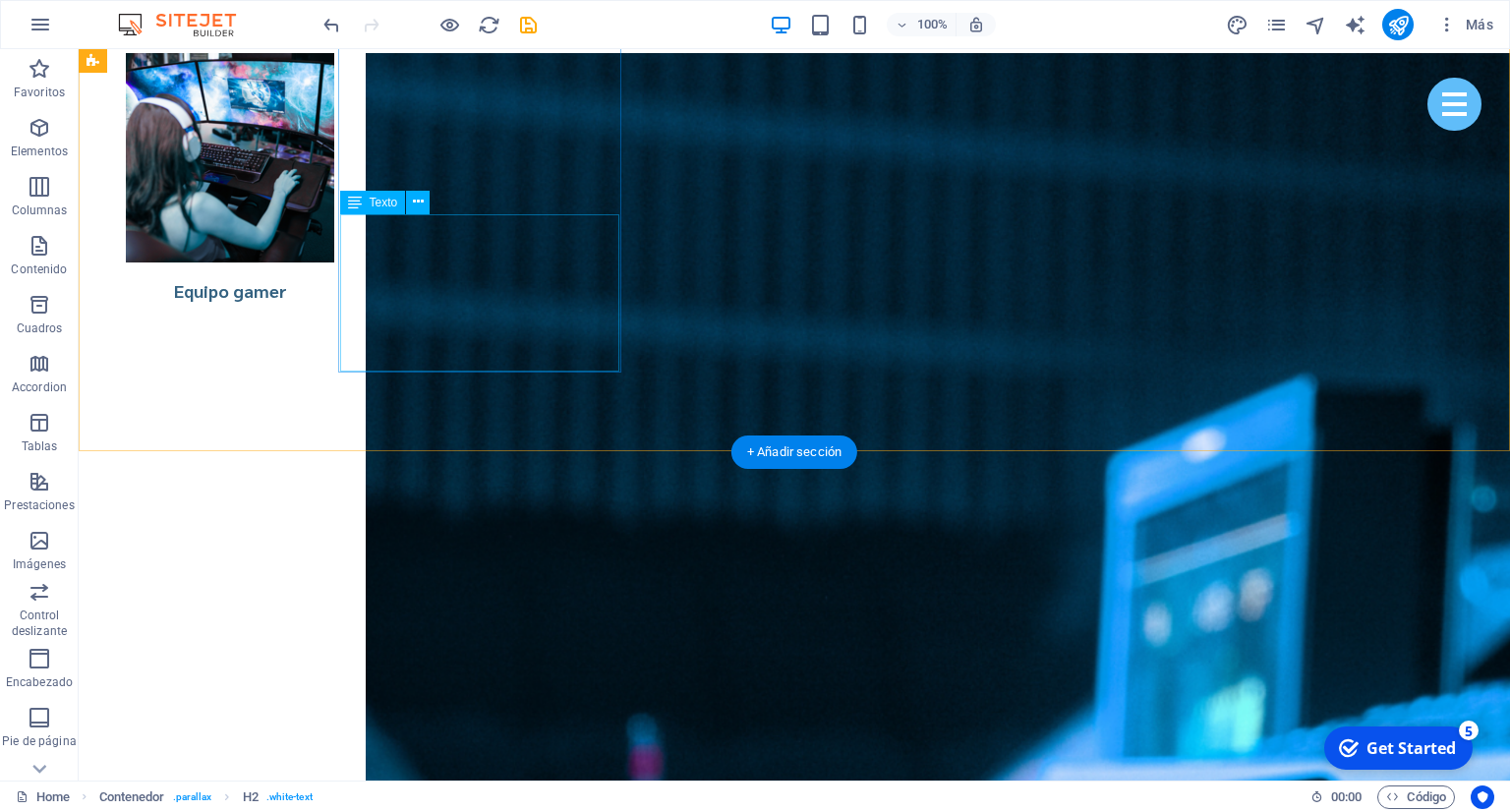
scroll to position [3114, 0]
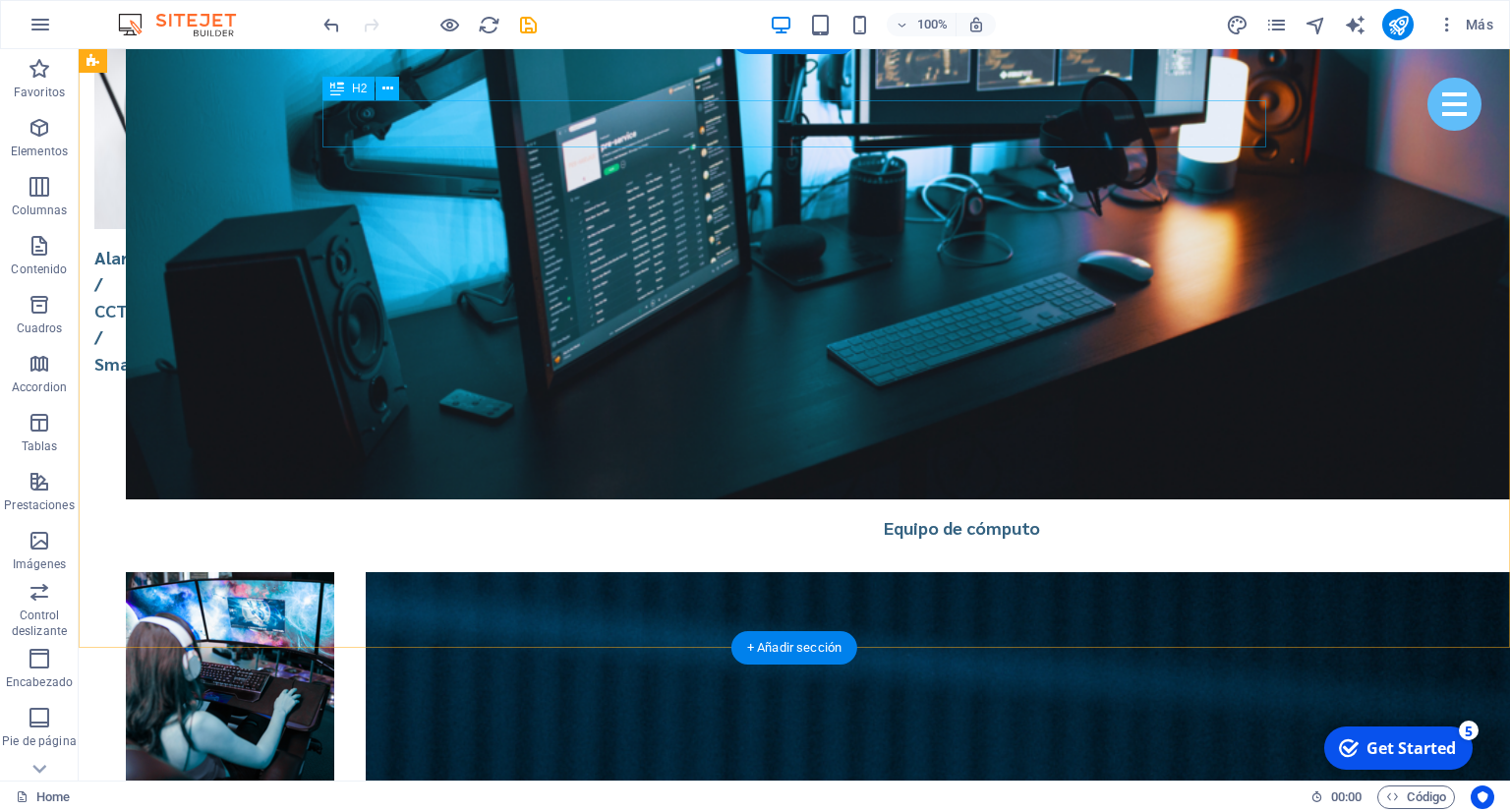
click at [383, 88] on button at bounding box center [388, 88] width 24 height 24
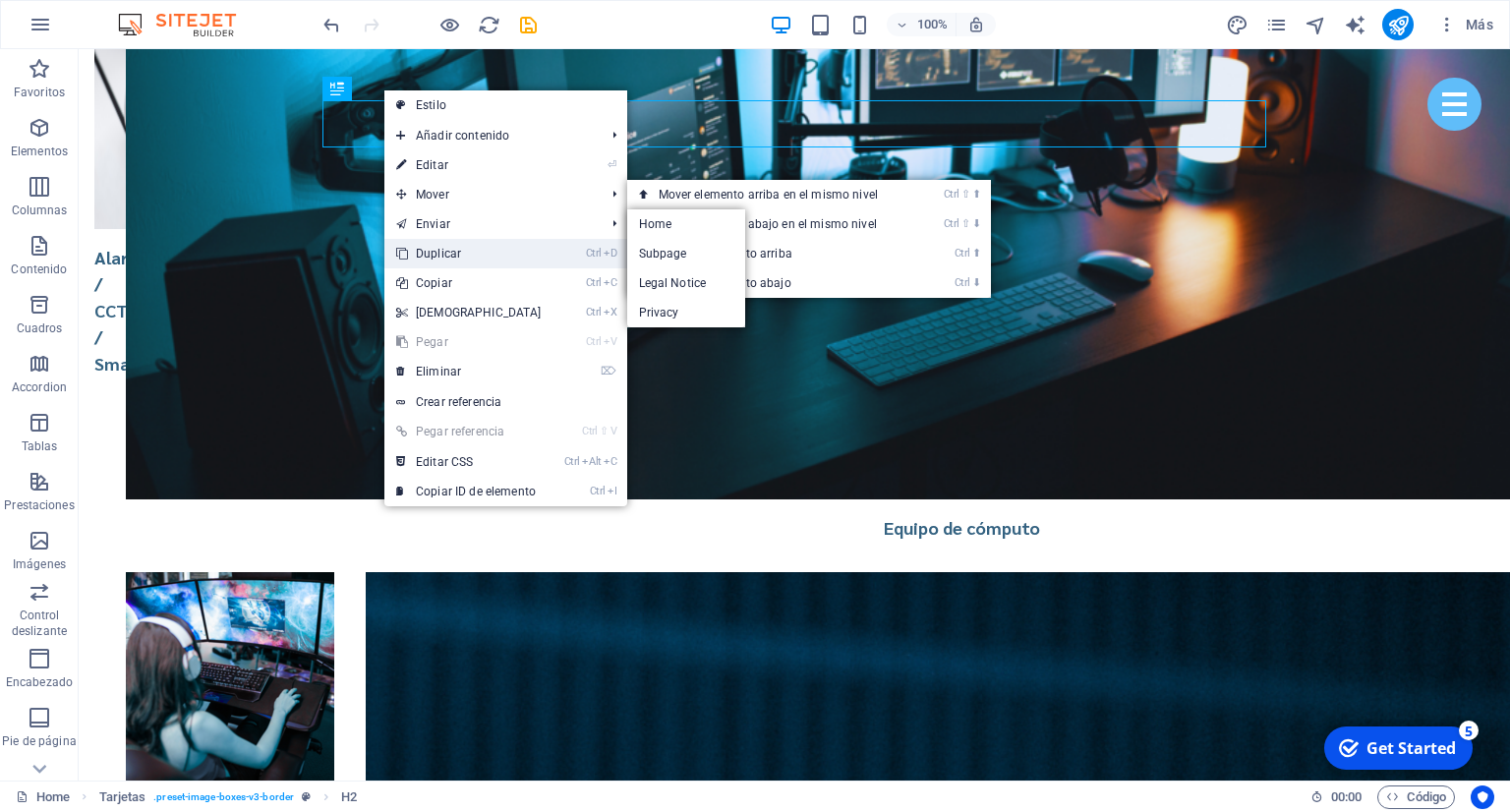
click at [474, 242] on link "Ctrl D Duplicar" at bounding box center [469, 253] width 169 height 30
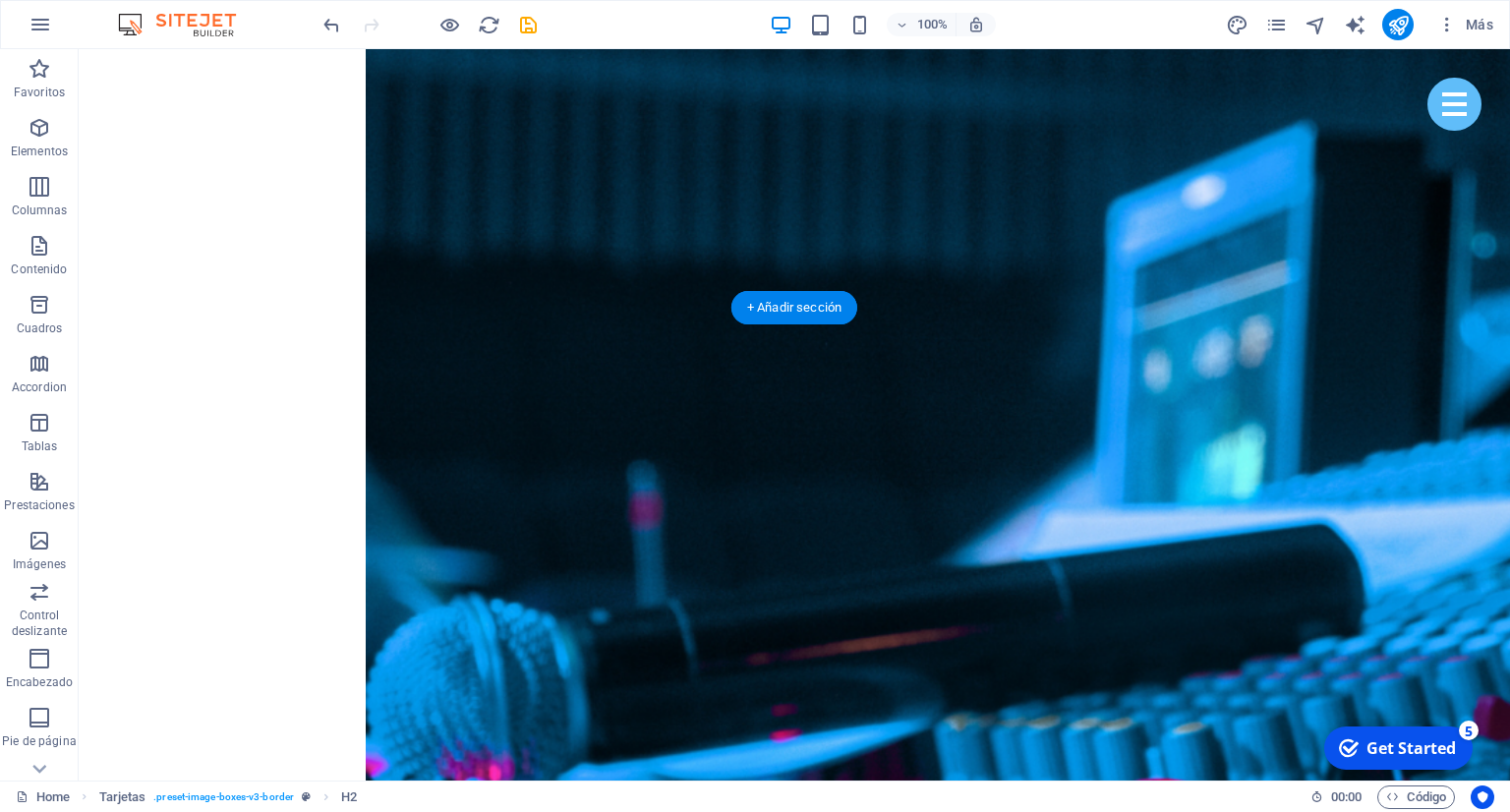
scroll to position [3943, 0]
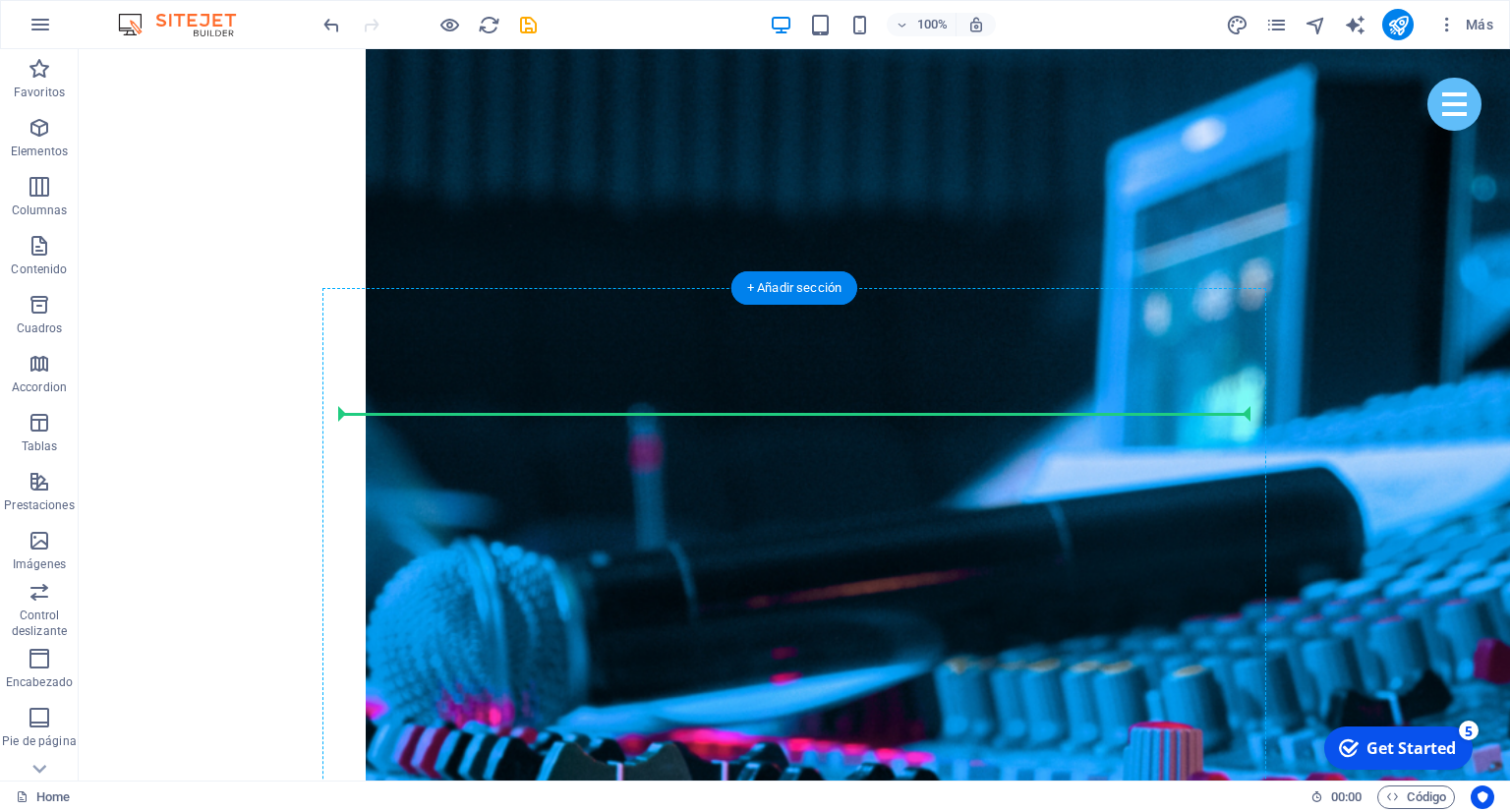
drag, startPoint x: 565, startPoint y: 160, endPoint x: 454, endPoint y: 422, distance: 284.5
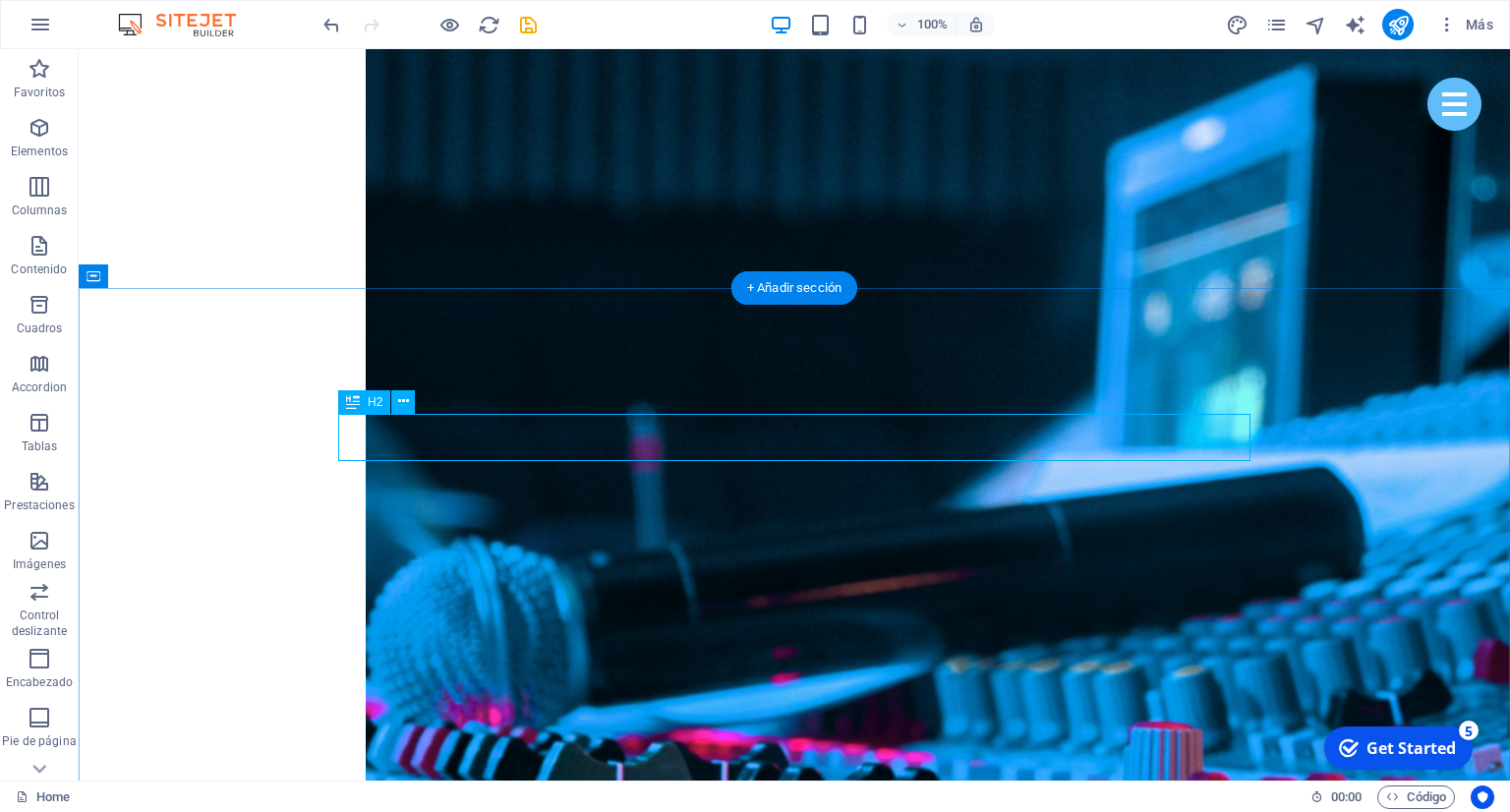
scroll to position [3896, 0]
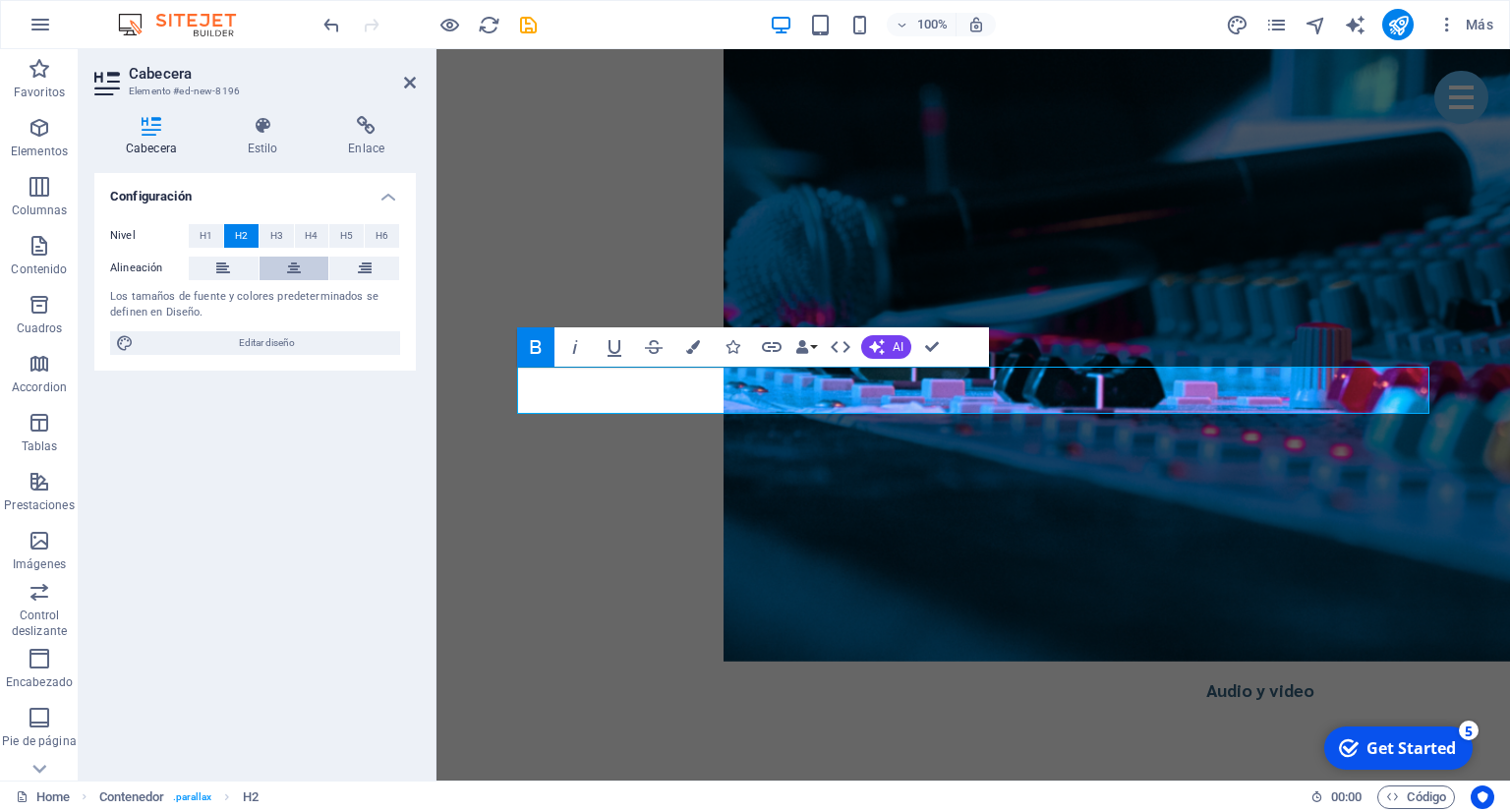
click at [294, 265] on icon at bounding box center [294, 268] width 14 height 24
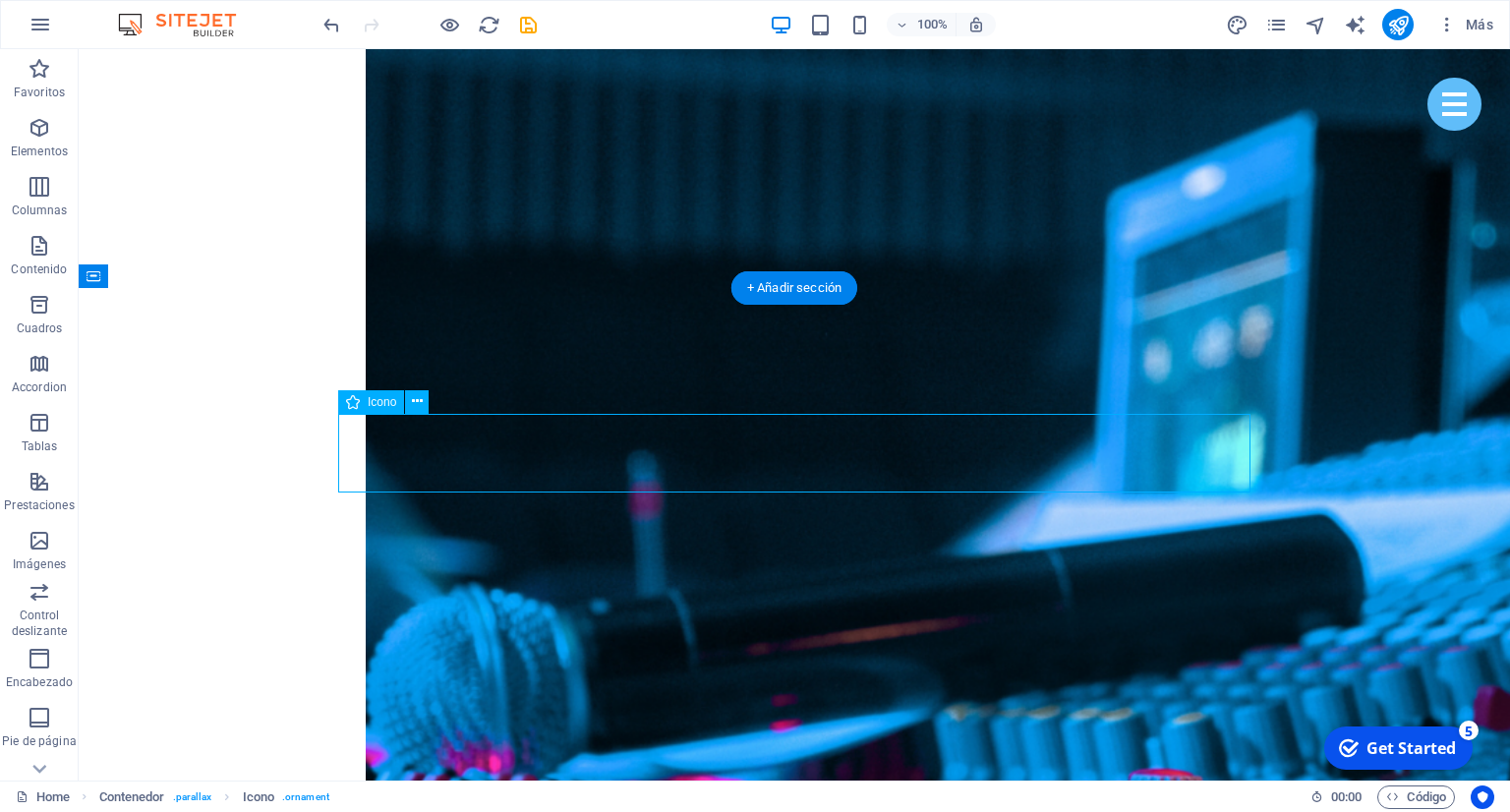
select select "xMidYMid"
select select "px"
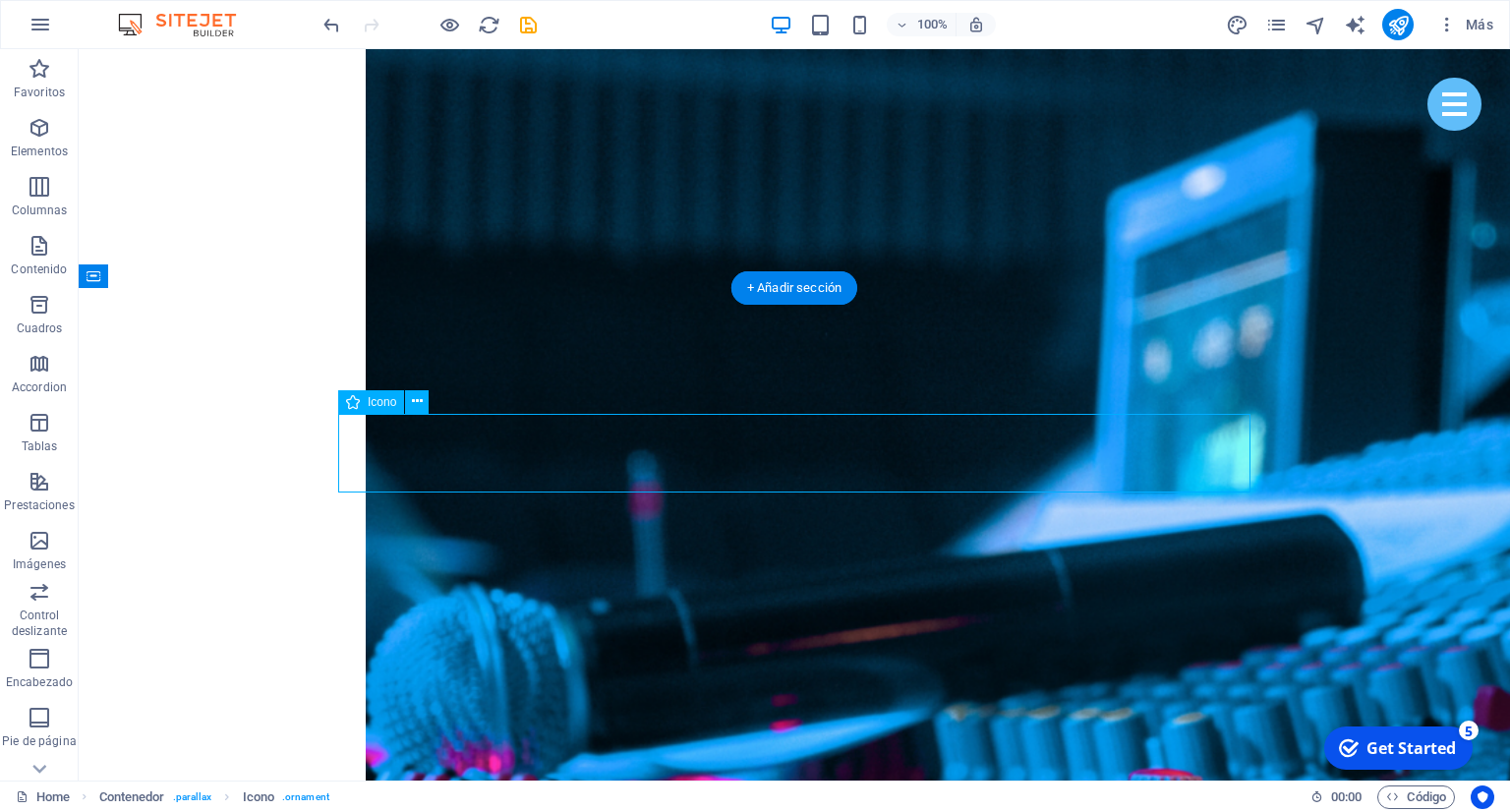
select select "px"
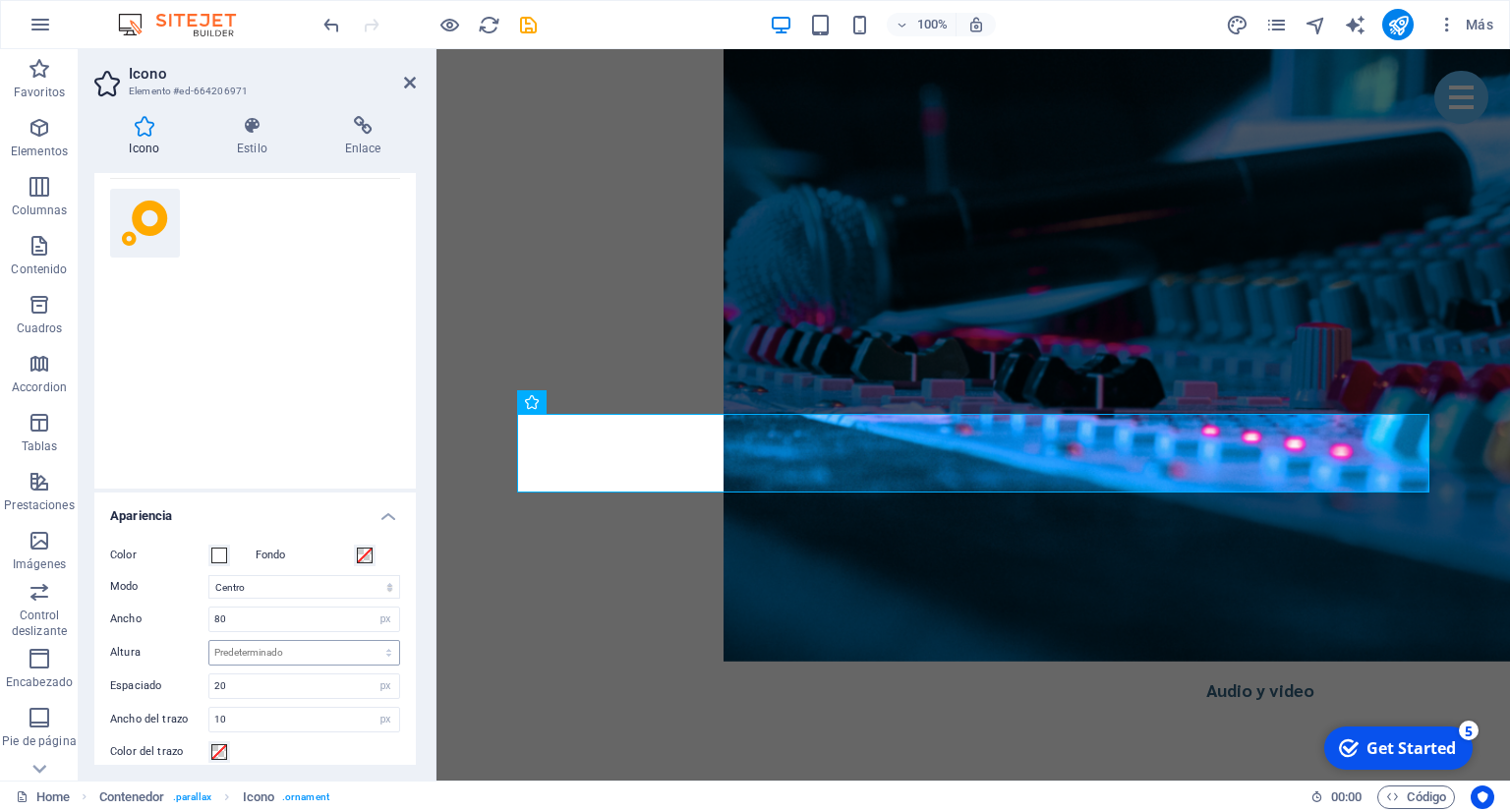
scroll to position [179, 0]
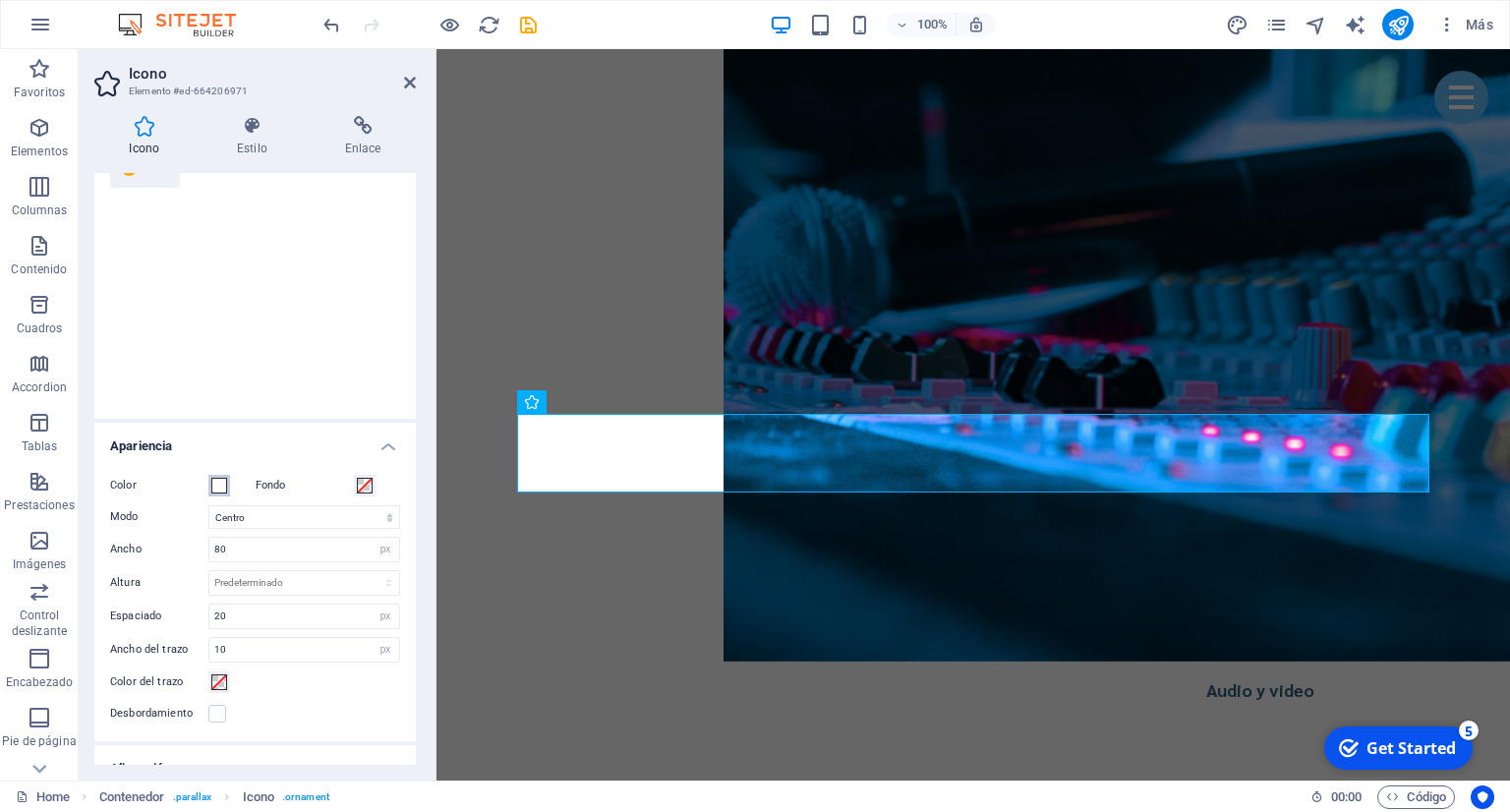
click at [218, 483] on span at bounding box center [220, 486] width 16 height 16
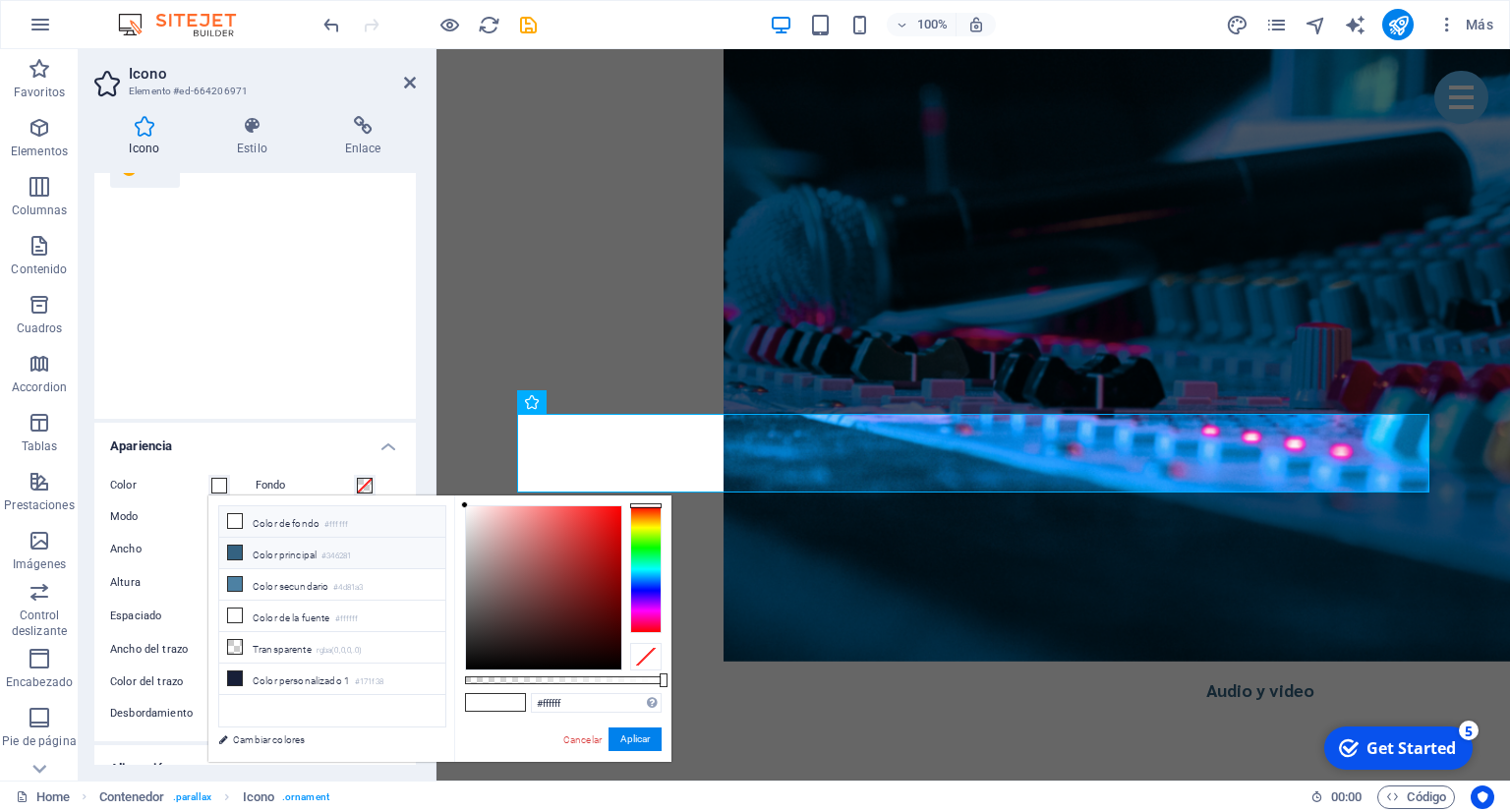
click at [263, 556] on li "Color principal #346281" at bounding box center [332, 554] width 226 height 32
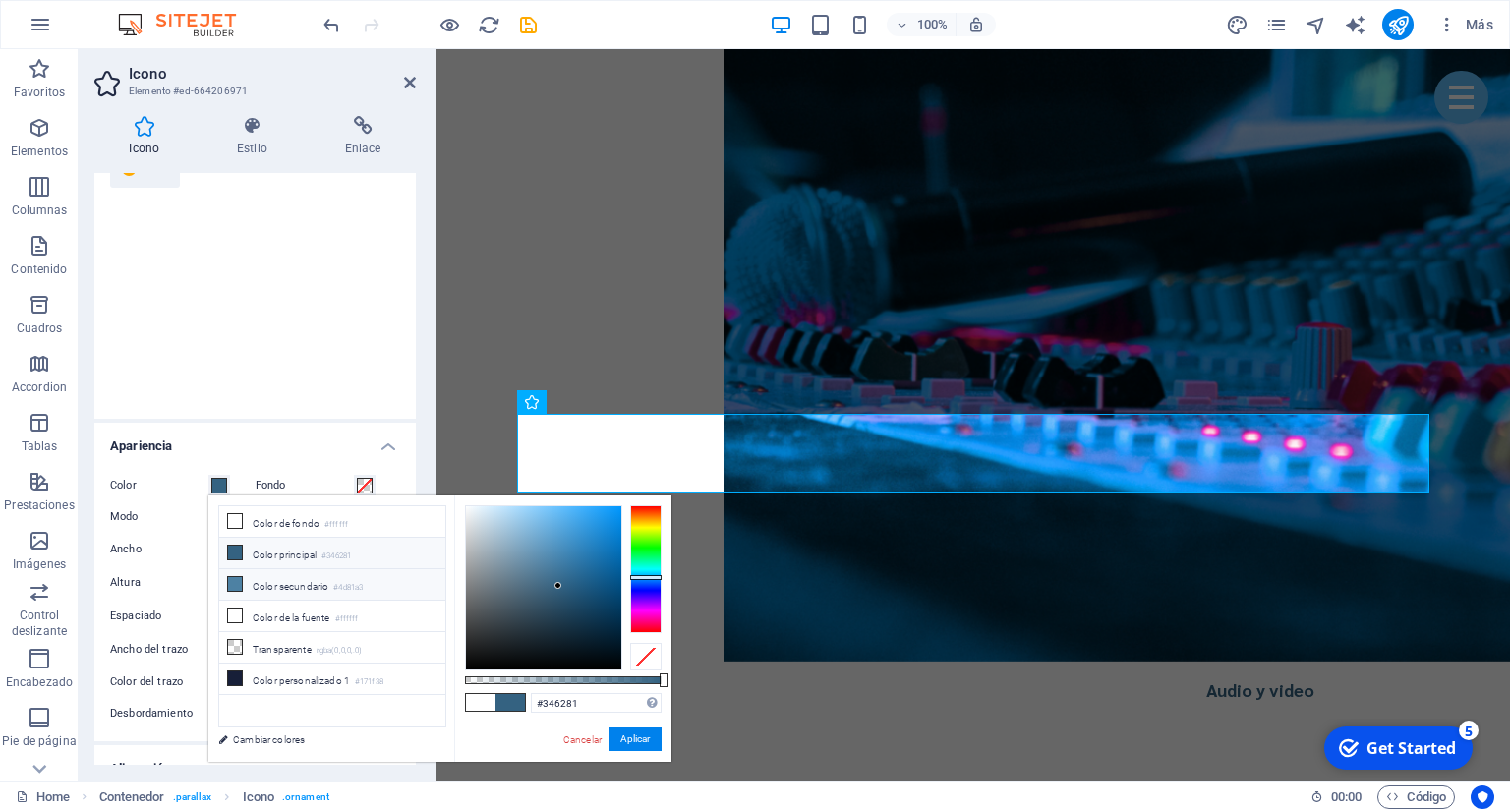
click at [335, 587] on li "Color secundario #4d81a3" at bounding box center [332, 585] width 226 height 32
type input "#4d81a3"
click at [637, 737] on button "Aplicar" at bounding box center [634, 739] width 53 height 24
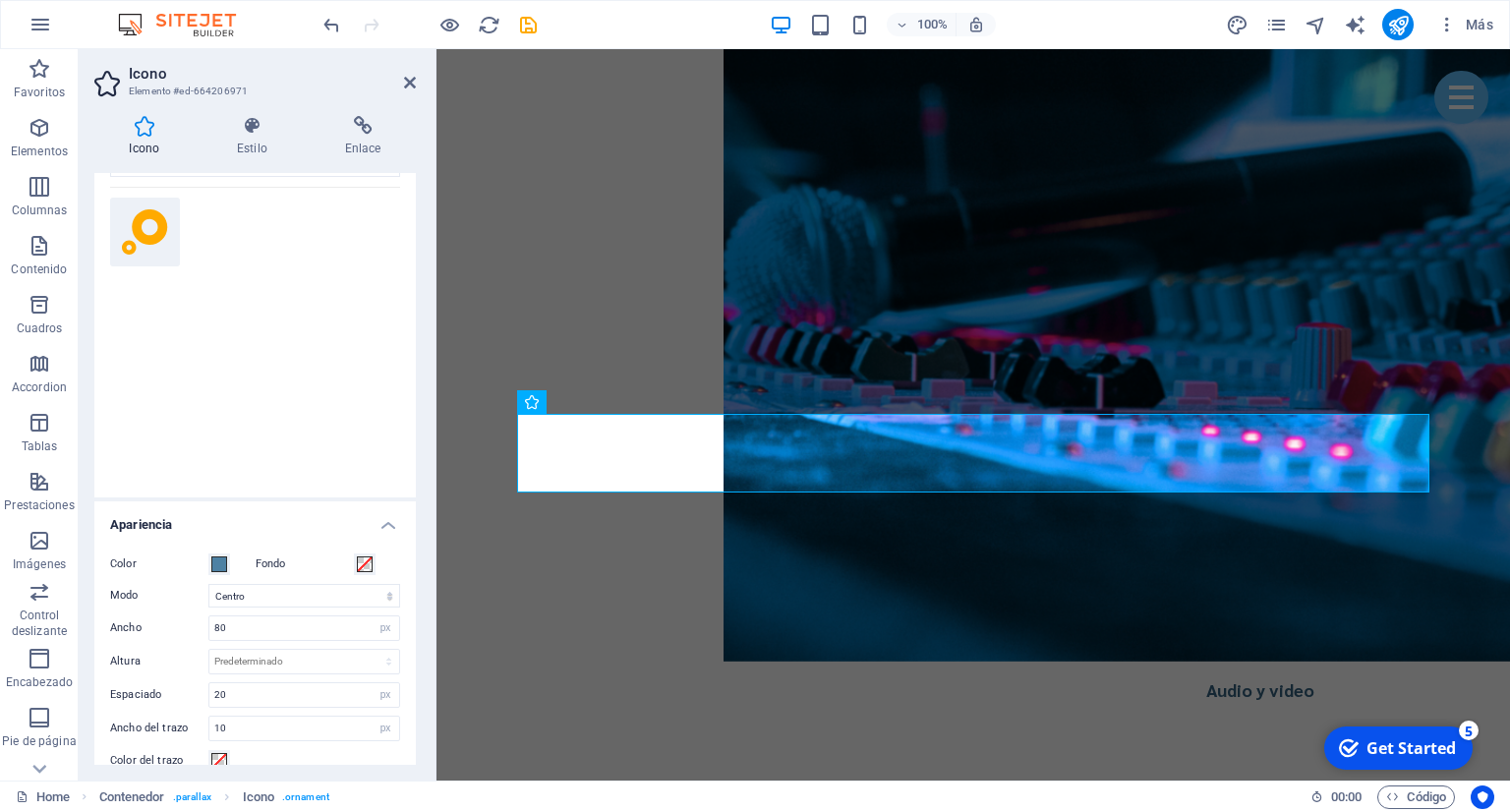
scroll to position [0, 0]
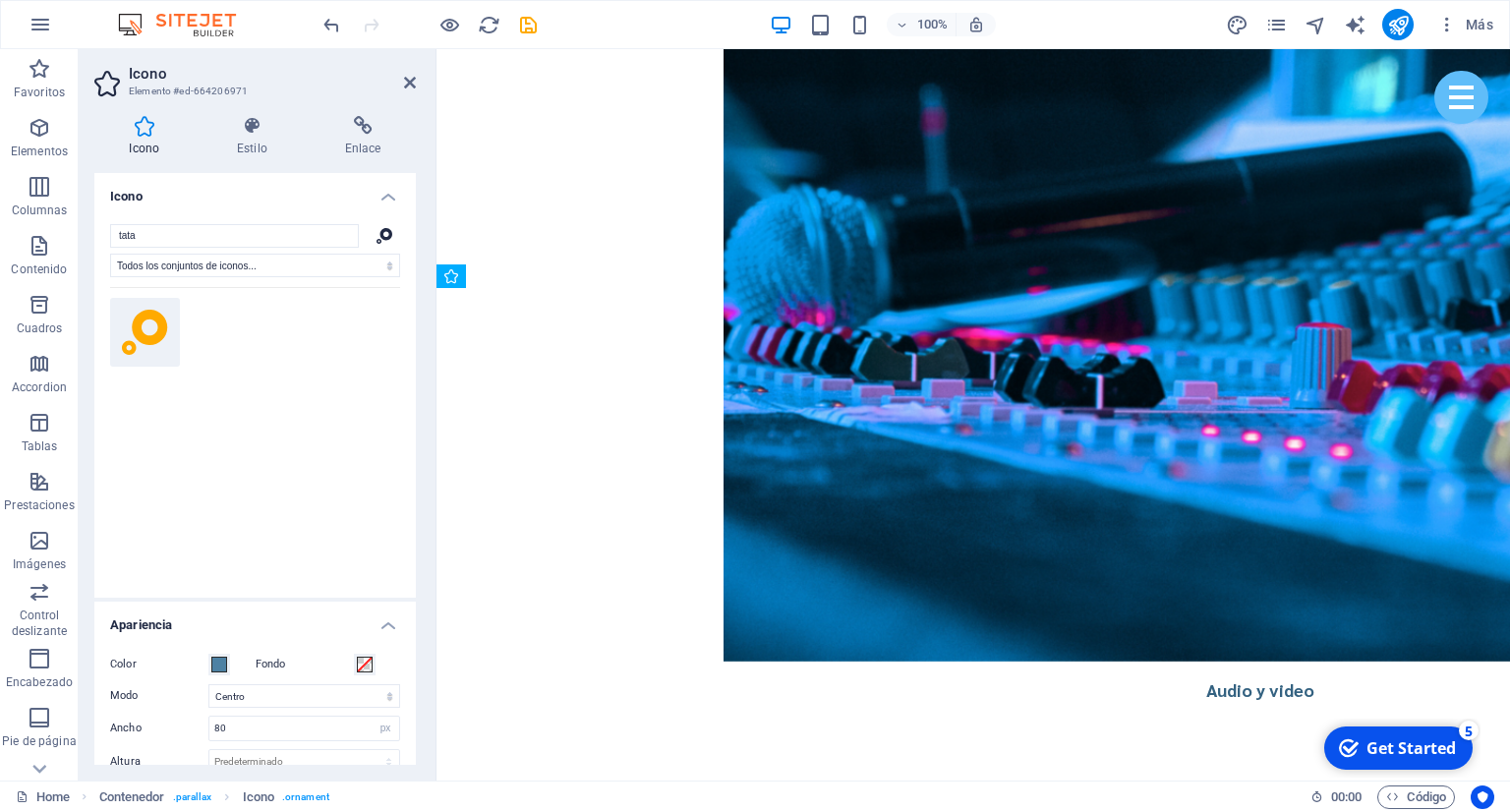
drag, startPoint x: 987, startPoint y: 448, endPoint x: 977, endPoint y: 509, distance: 61.8
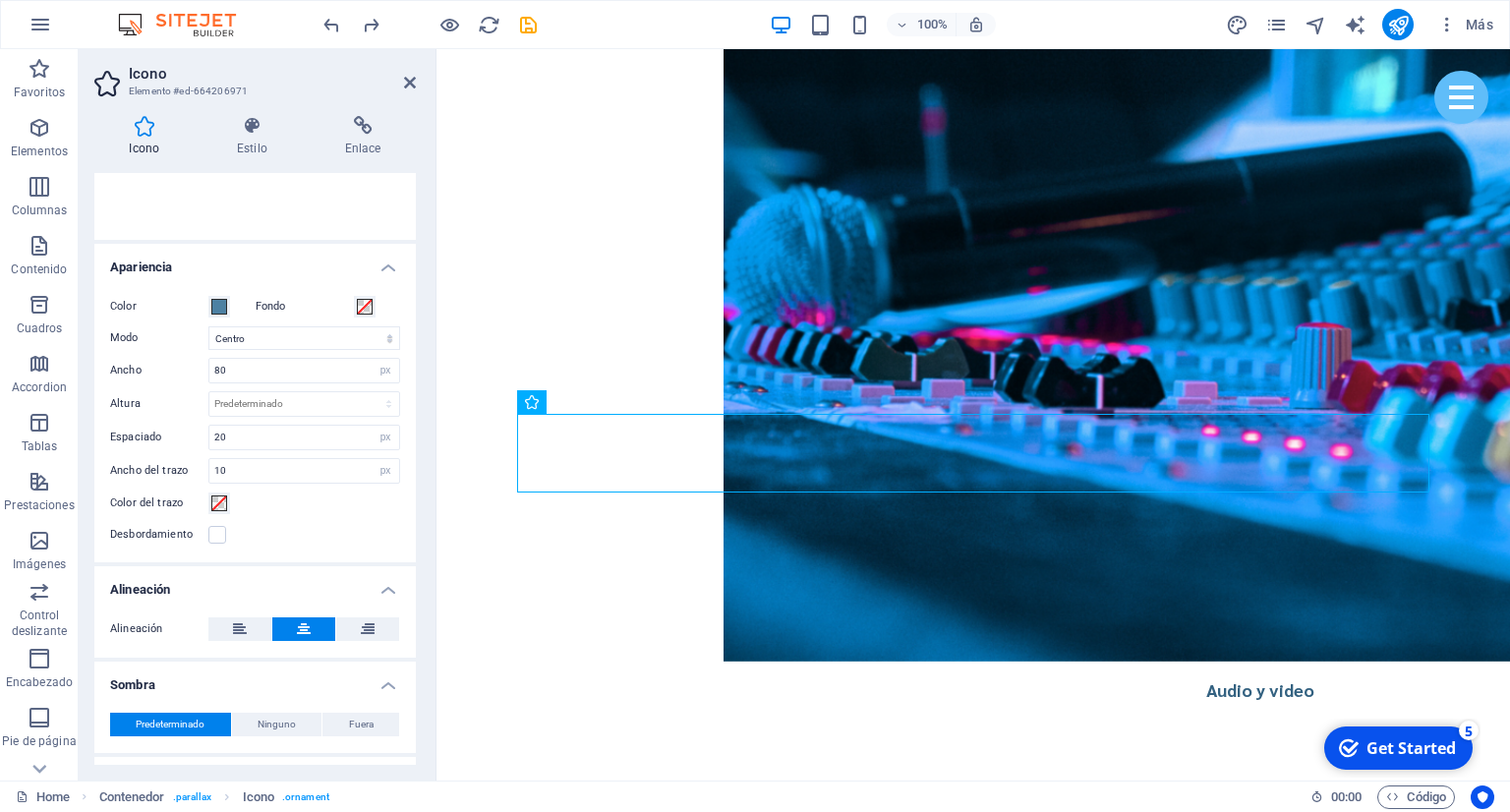
scroll to position [437, 0]
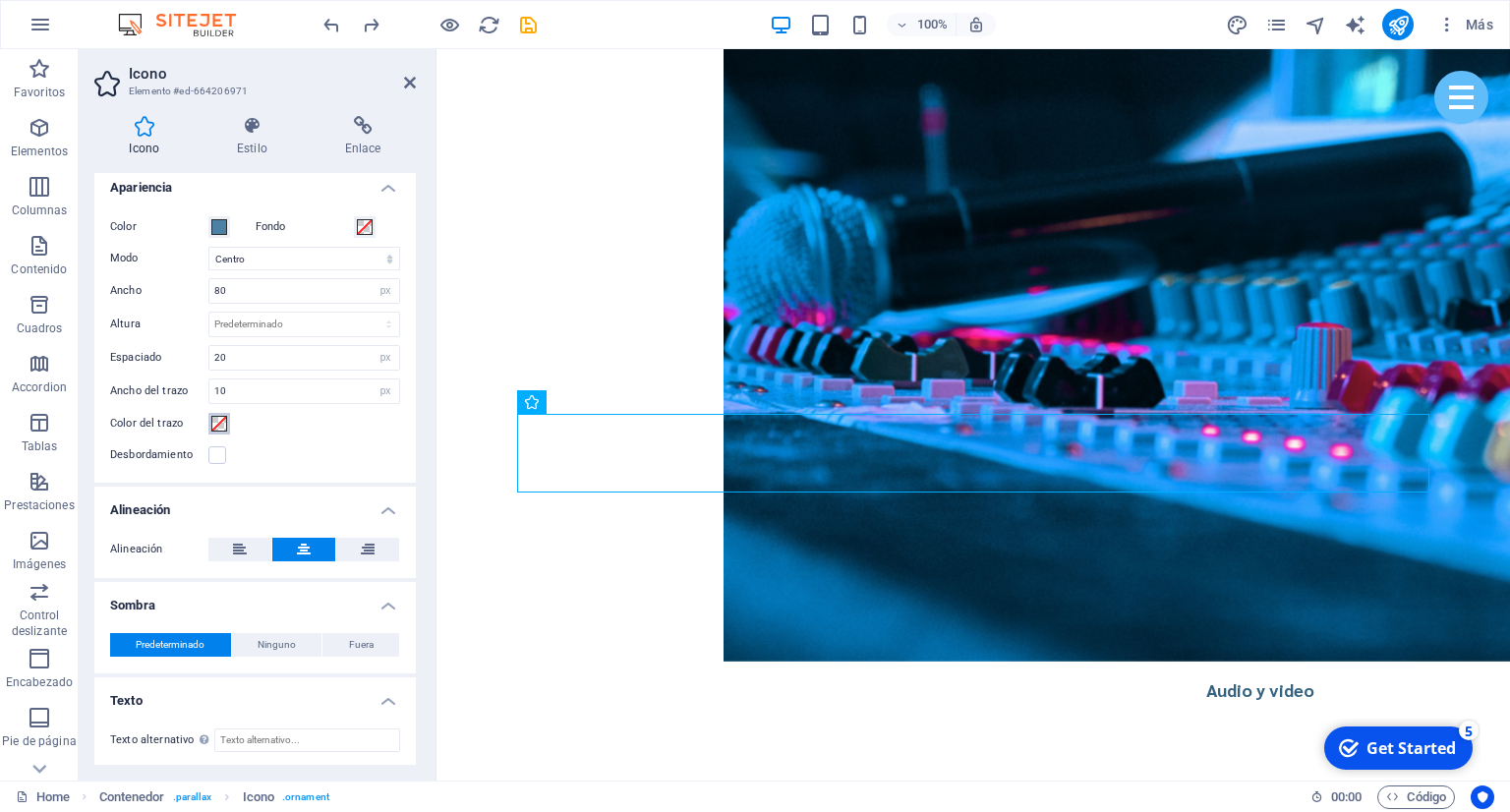
click at [222, 419] on span at bounding box center [220, 423] width 16 height 16
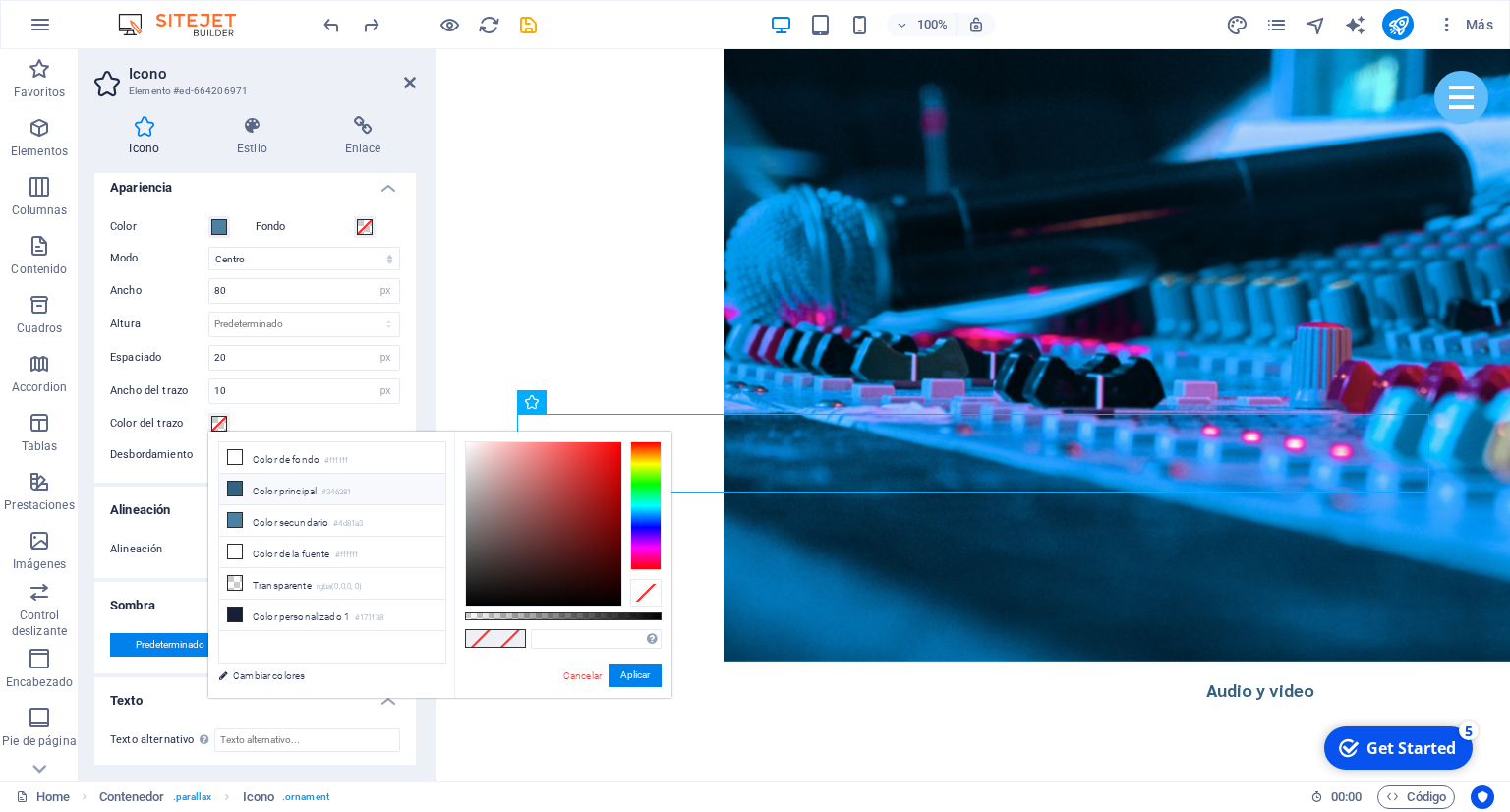
click at [260, 489] on li "Color principal #346281" at bounding box center [332, 490] width 226 height 32
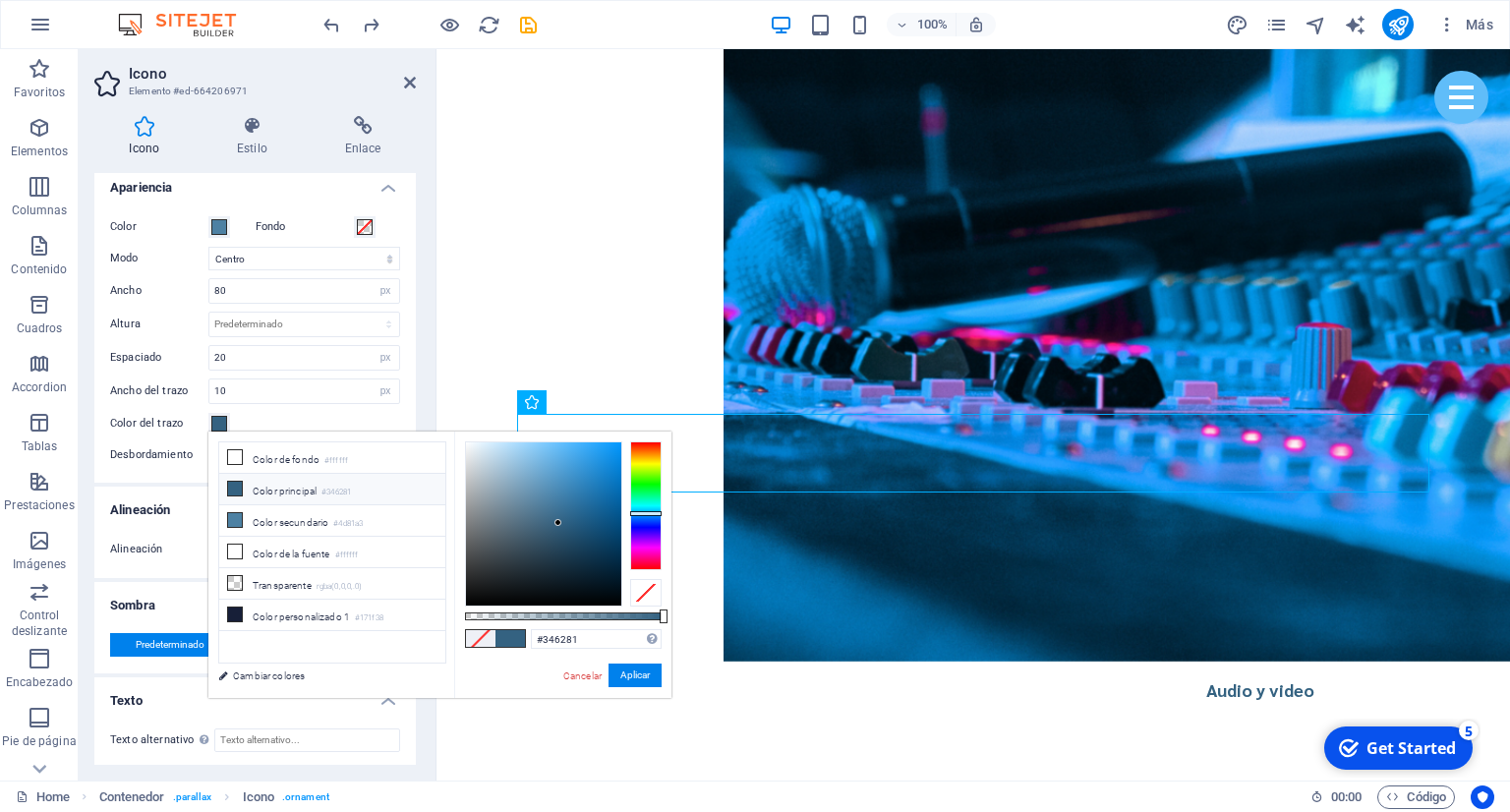
click at [261, 489] on li "Color principal #346281" at bounding box center [332, 490] width 226 height 32
click at [280, 460] on li "Color de fondo #ffffff" at bounding box center [332, 458] width 226 height 32
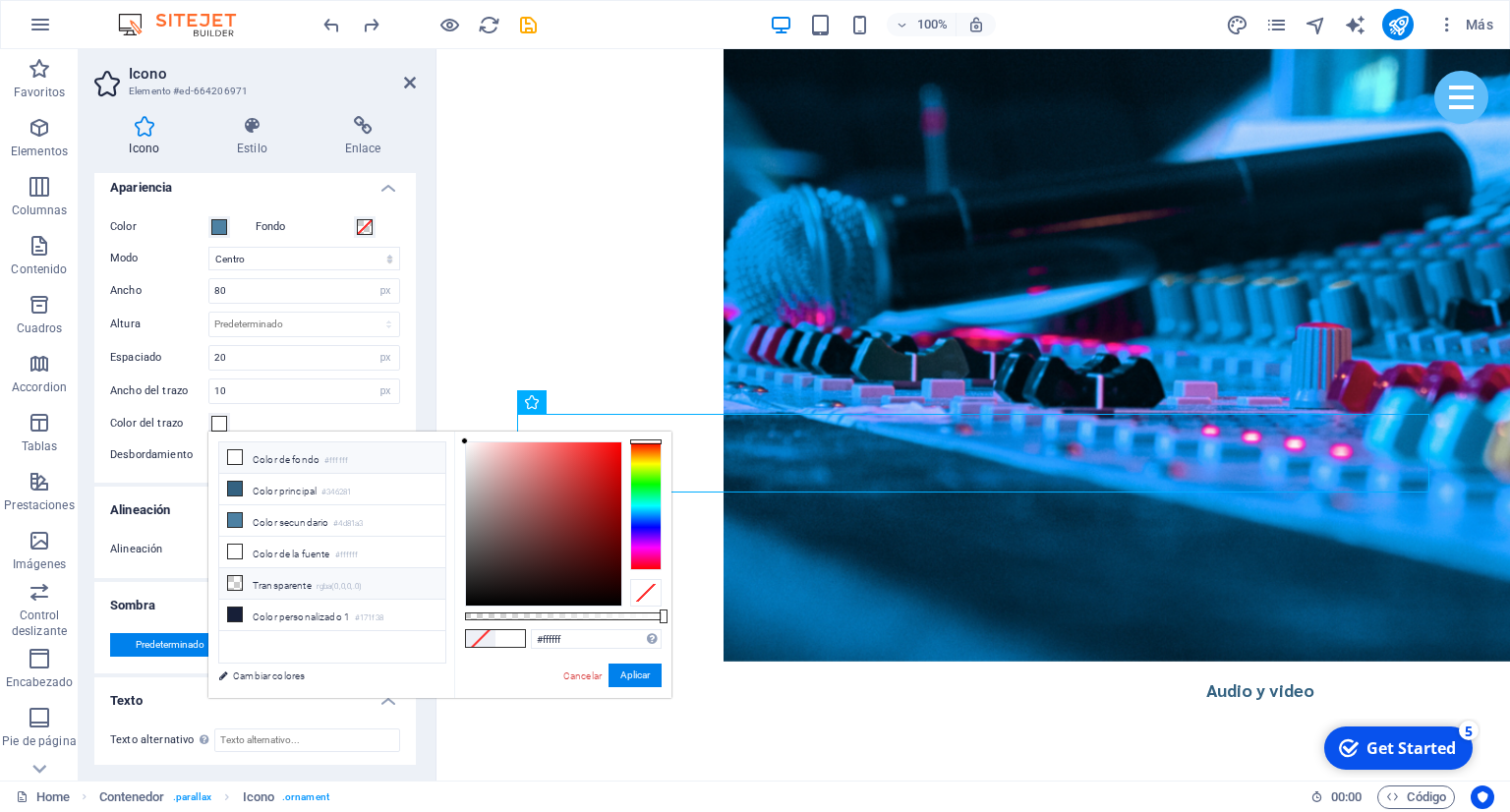
click at [285, 576] on li "Transparente rgba(0,0,0,.0)" at bounding box center [332, 584] width 226 height 32
type input "rgba(0, 0, 0, 0)"
click at [315, 422] on div "Color del trazo" at bounding box center [255, 423] width 290 height 24
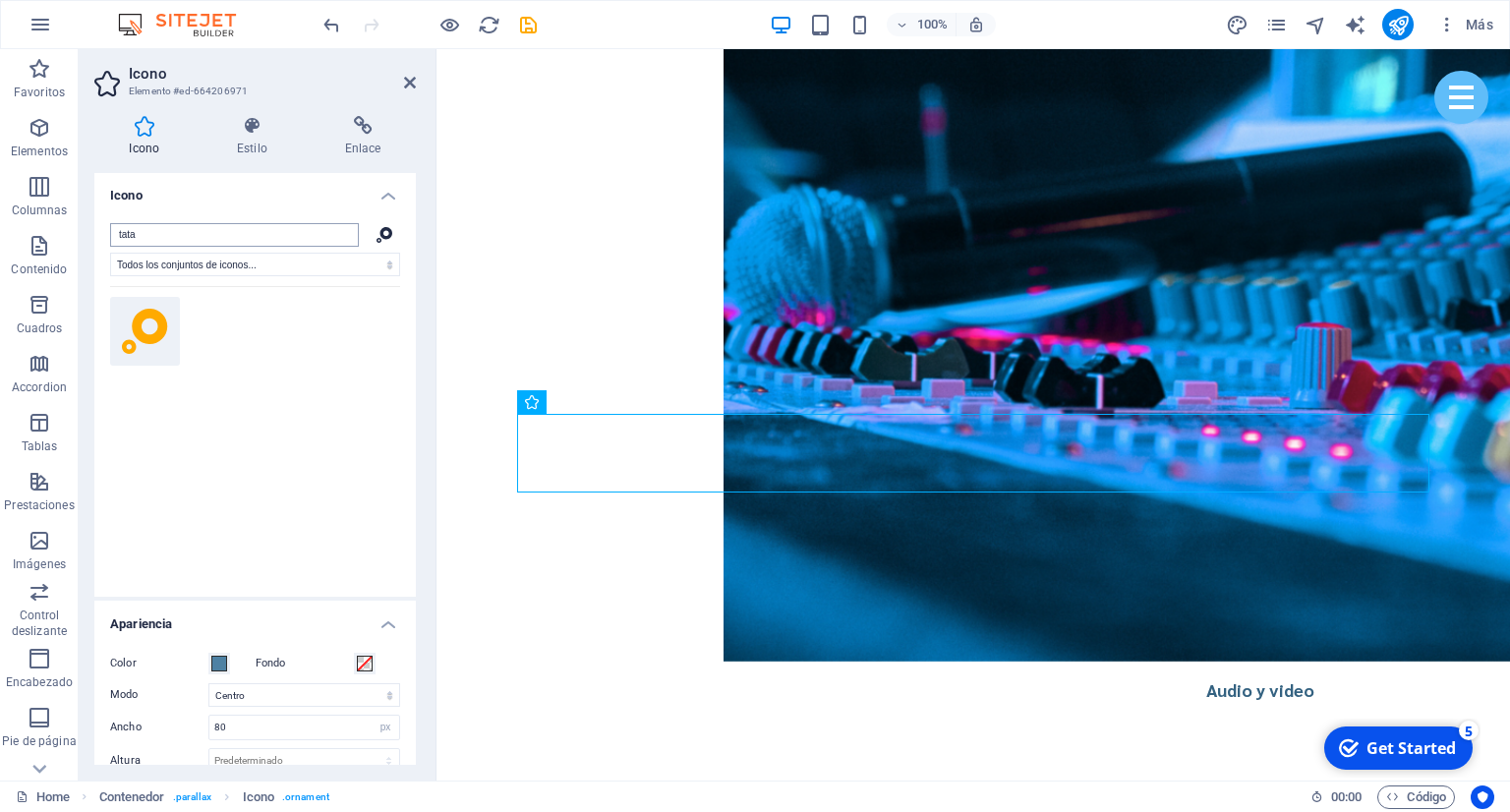
scroll to position [0, 0]
click at [268, 147] on h4 "Estilo" at bounding box center [256, 137] width 108 height 42
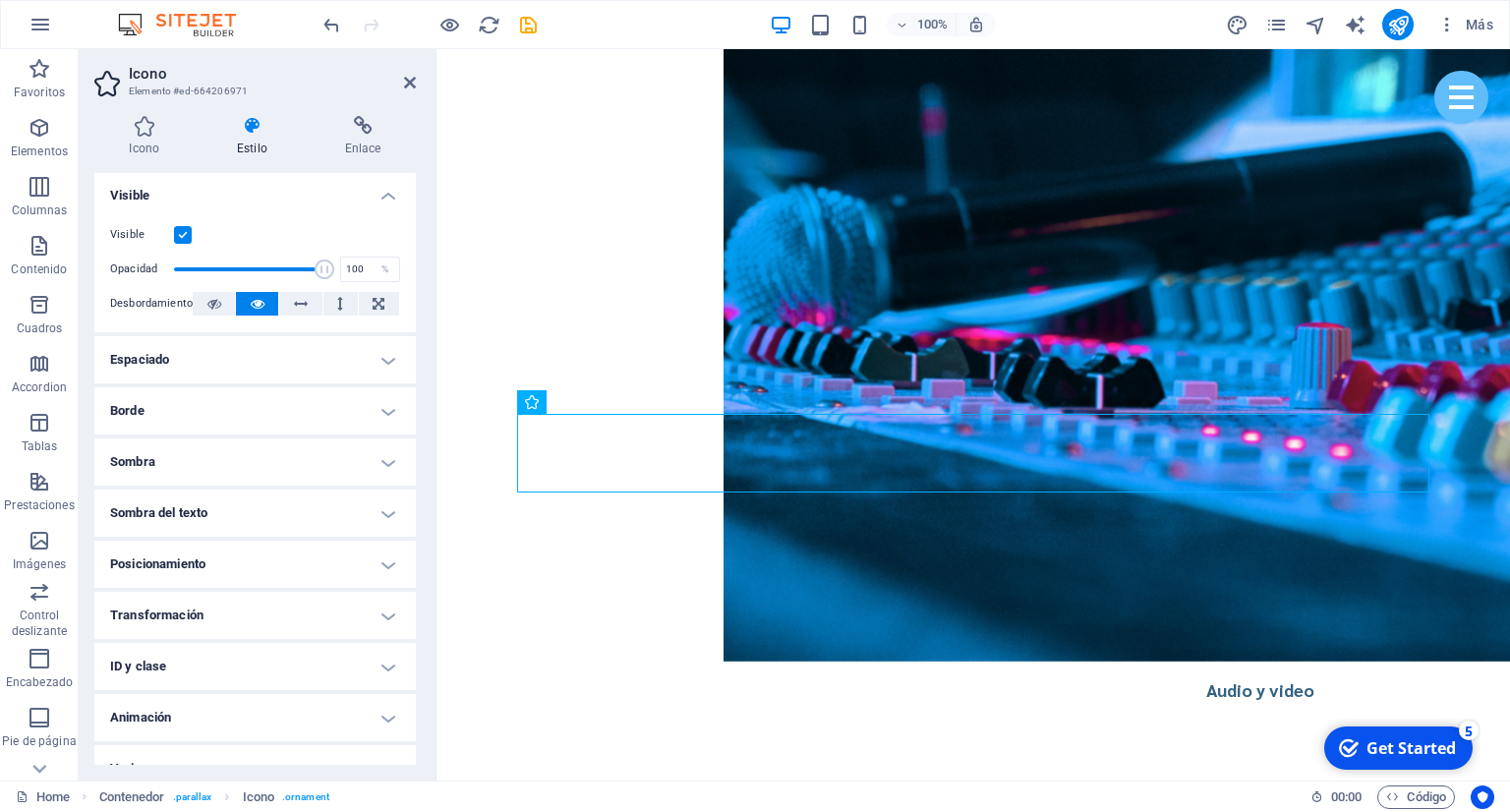
scroll to position [254, 0]
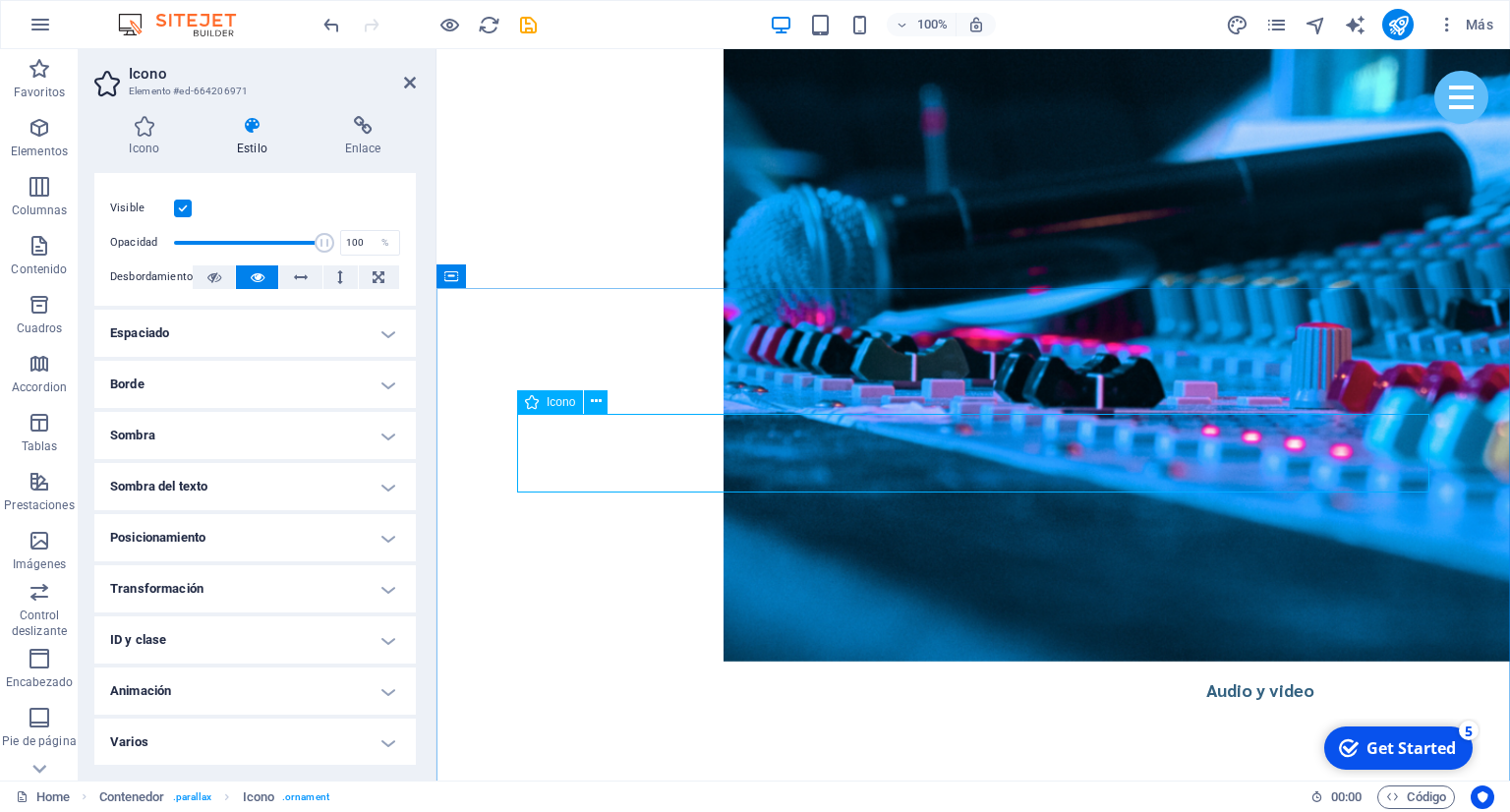
drag, startPoint x: 545, startPoint y: 583, endPoint x: 907, endPoint y: 577, distance: 362.0
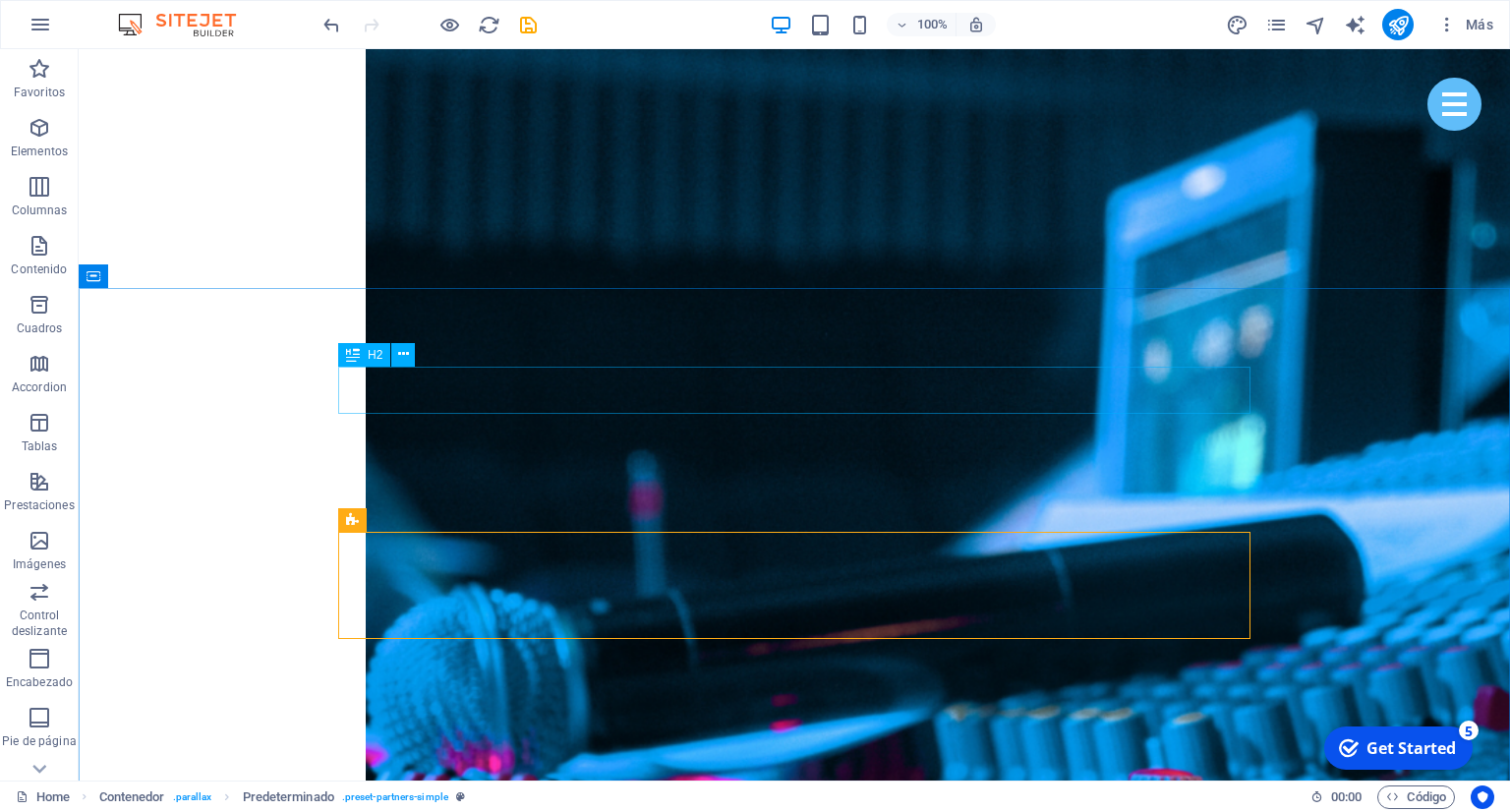
click at [343, 344] on div "H2" at bounding box center [364, 355] width 52 height 24
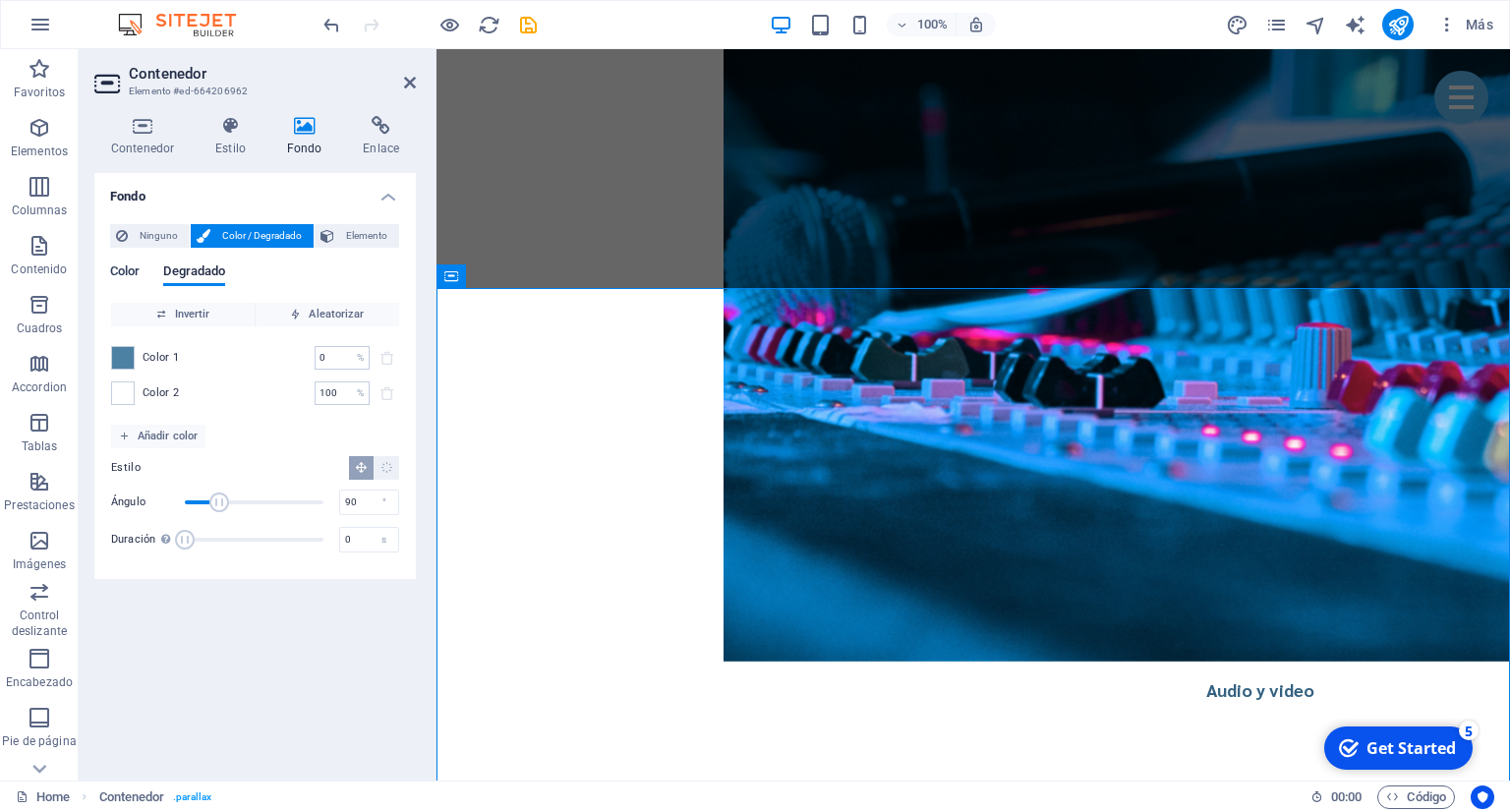
click at [132, 271] on span "Color" at bounding box center [125, 273] width 30 height 28
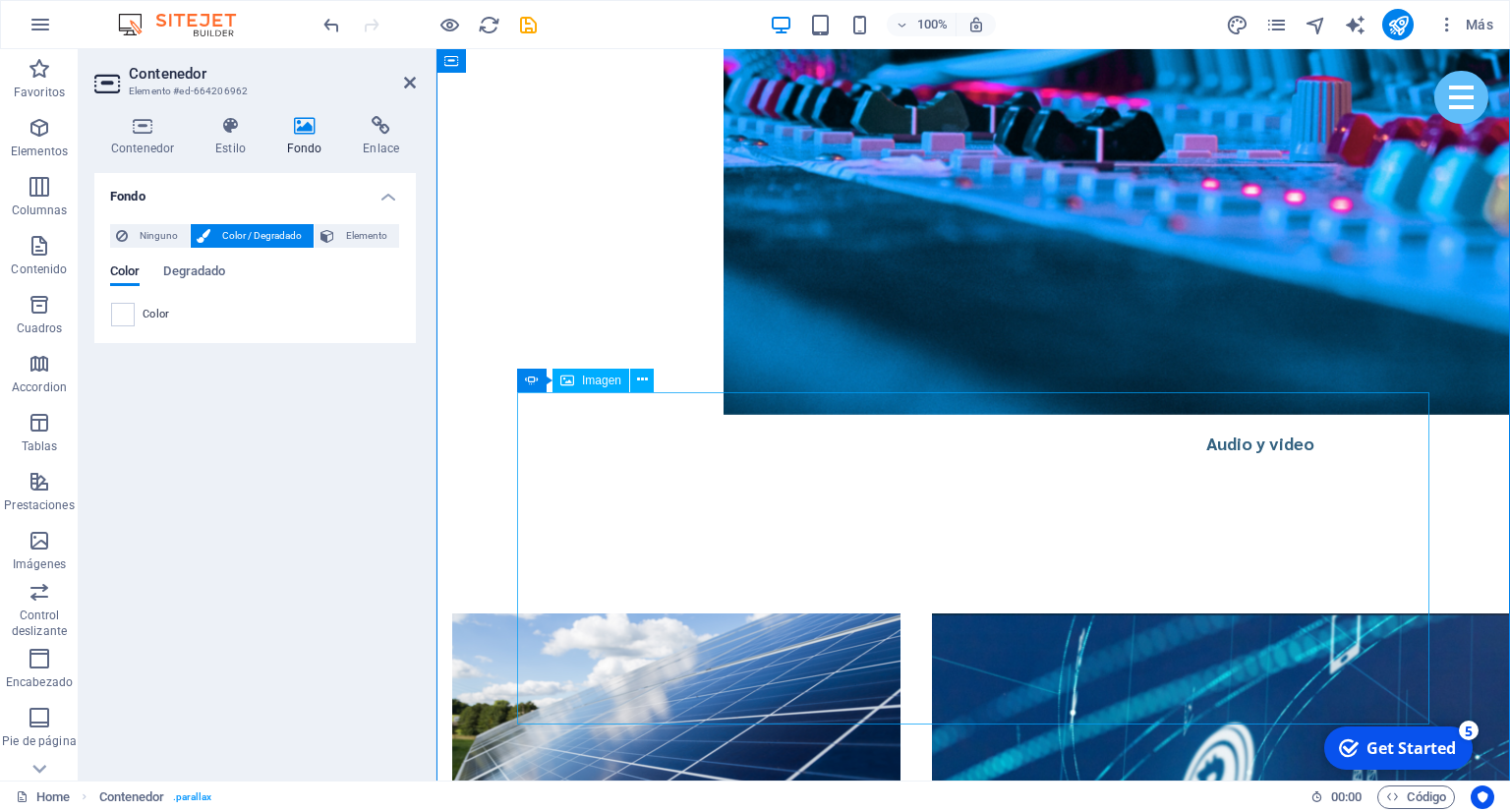
scroll to position [4104, 0]
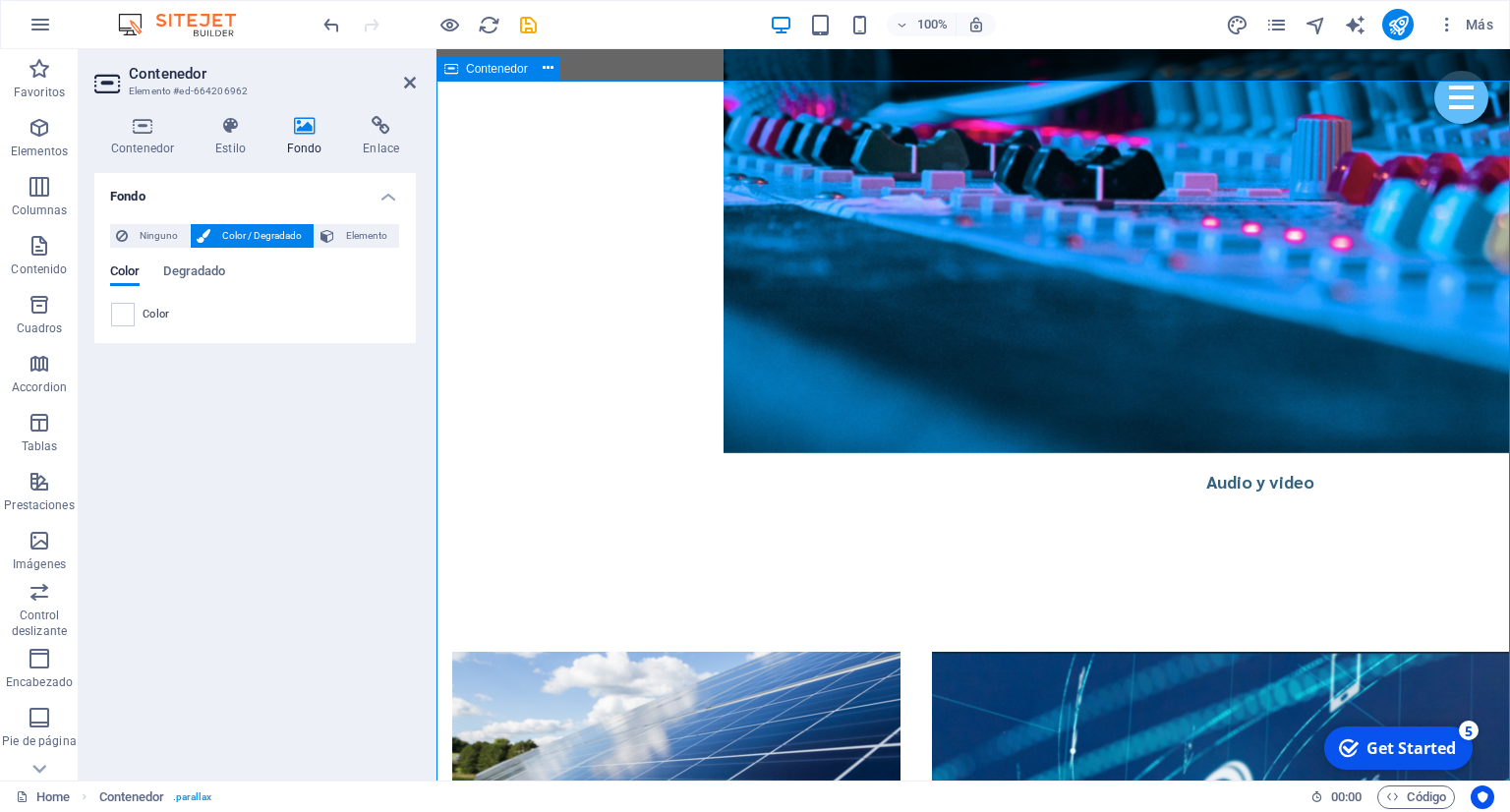
click at [413, 81] on icon at bounding box center [410, 82] width 12 height 16
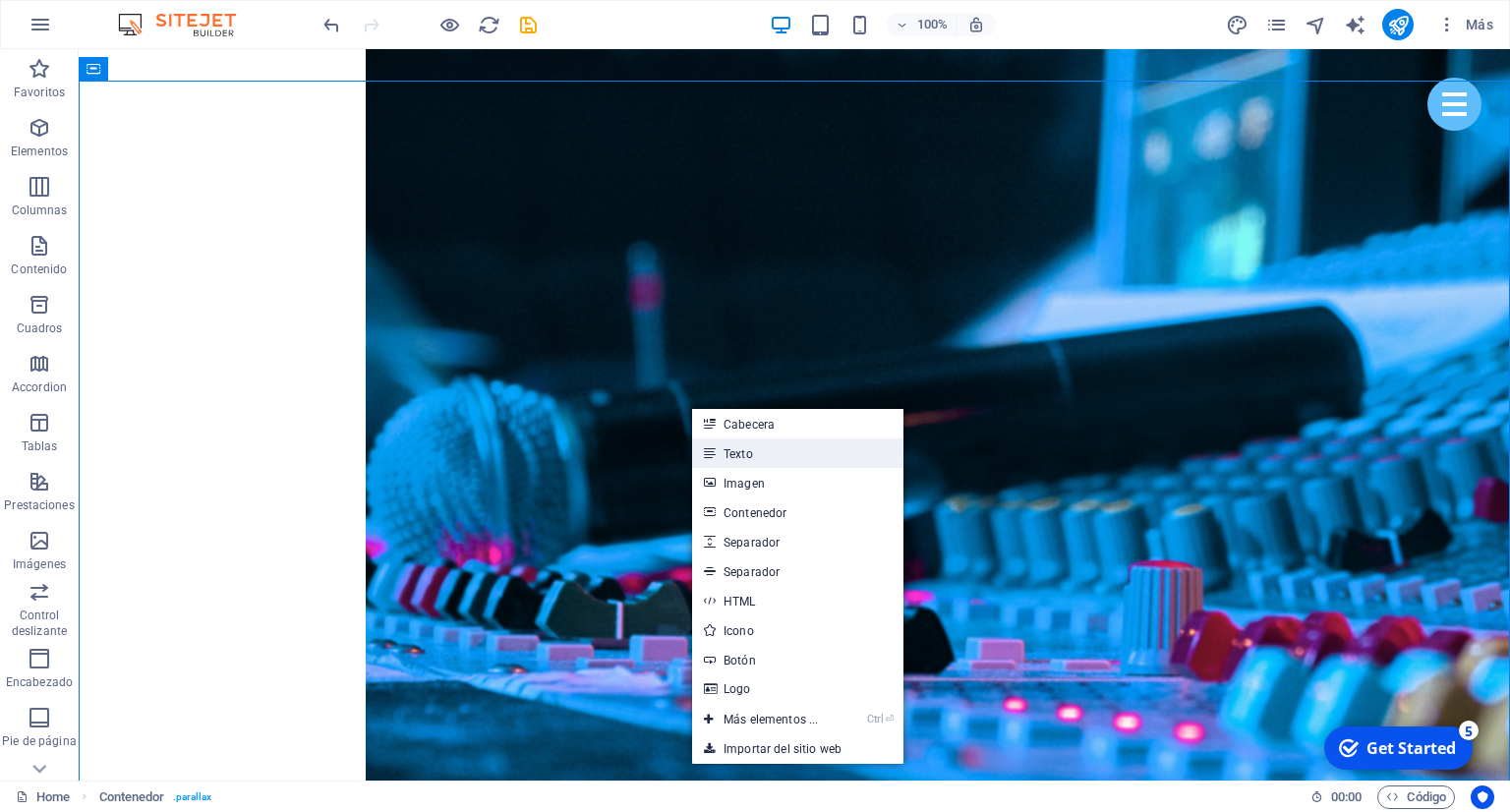
click at [728, 448] on link "Texto" at bounding box center [797, 453] width 212 height 30
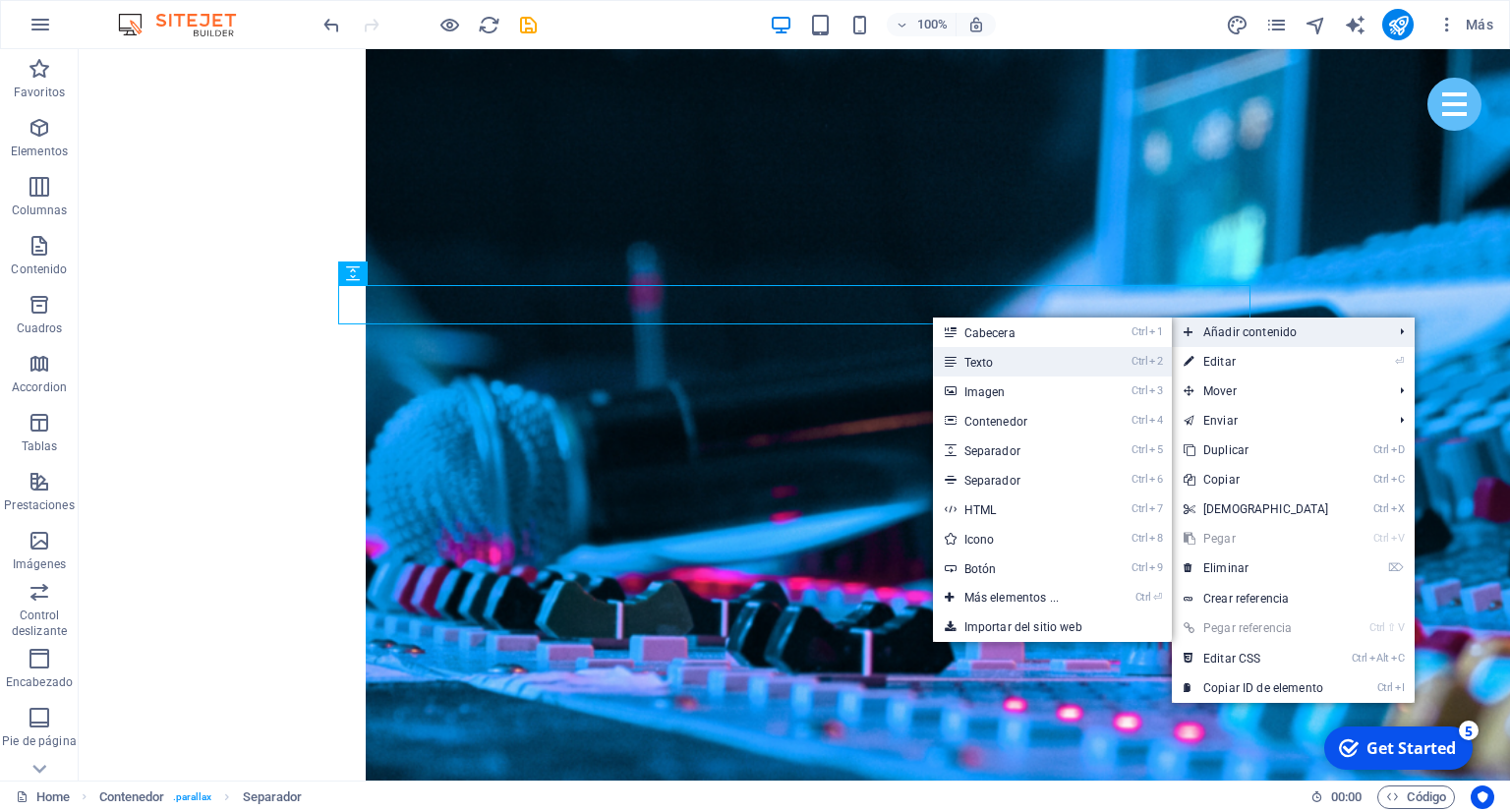
click at [1014, 357] on link "Ctrl 2 Texto" at bounding box center [1015, 362] width 165 height 30
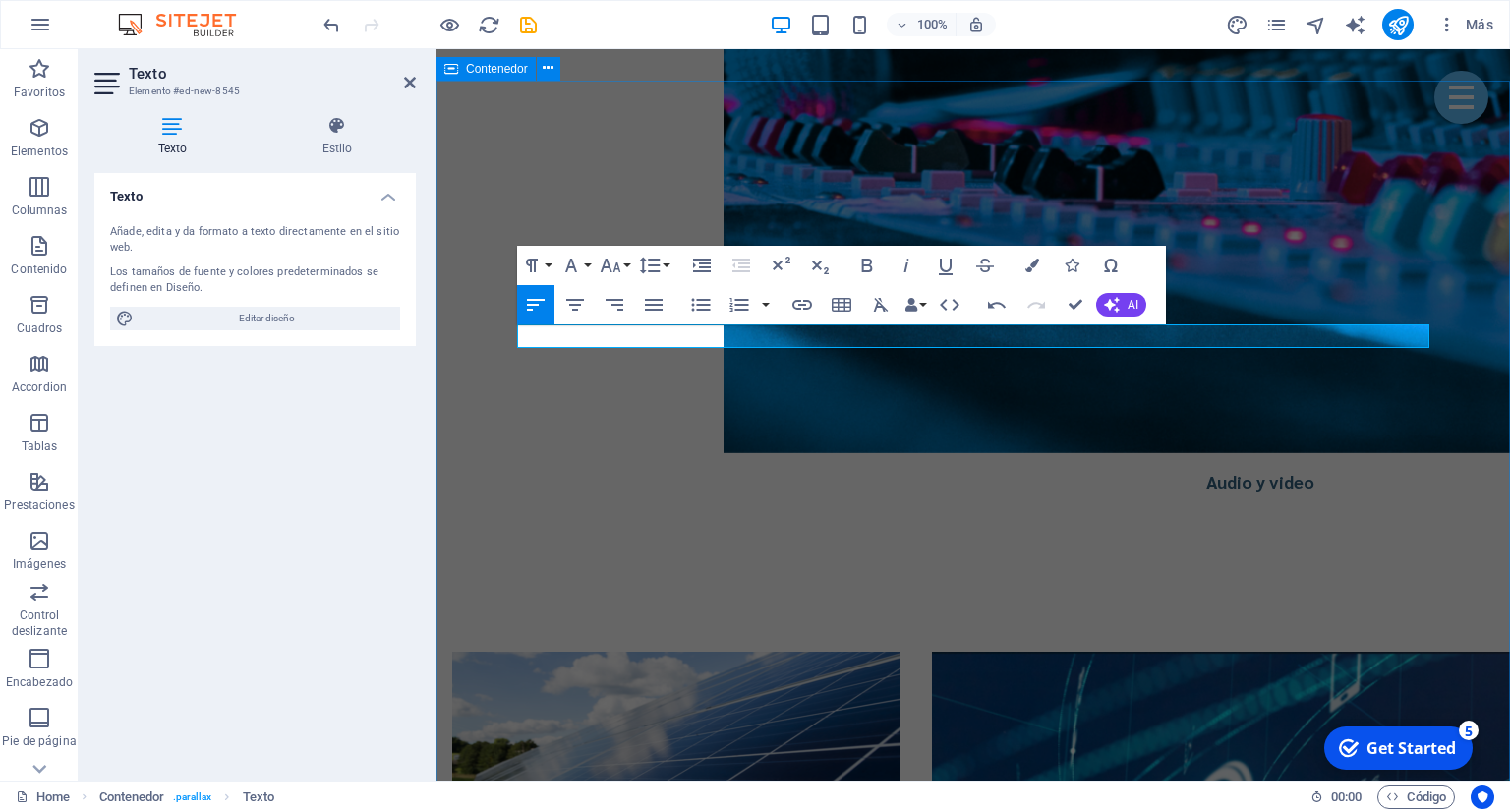
drag, startPoint x: 679, startPoint y: 332, endPoint x: 501, endPoint y: 335, distance: 178.0
click at [1035, 265] on icon "button" at bounding box center [1032, 265] width 14 height 14
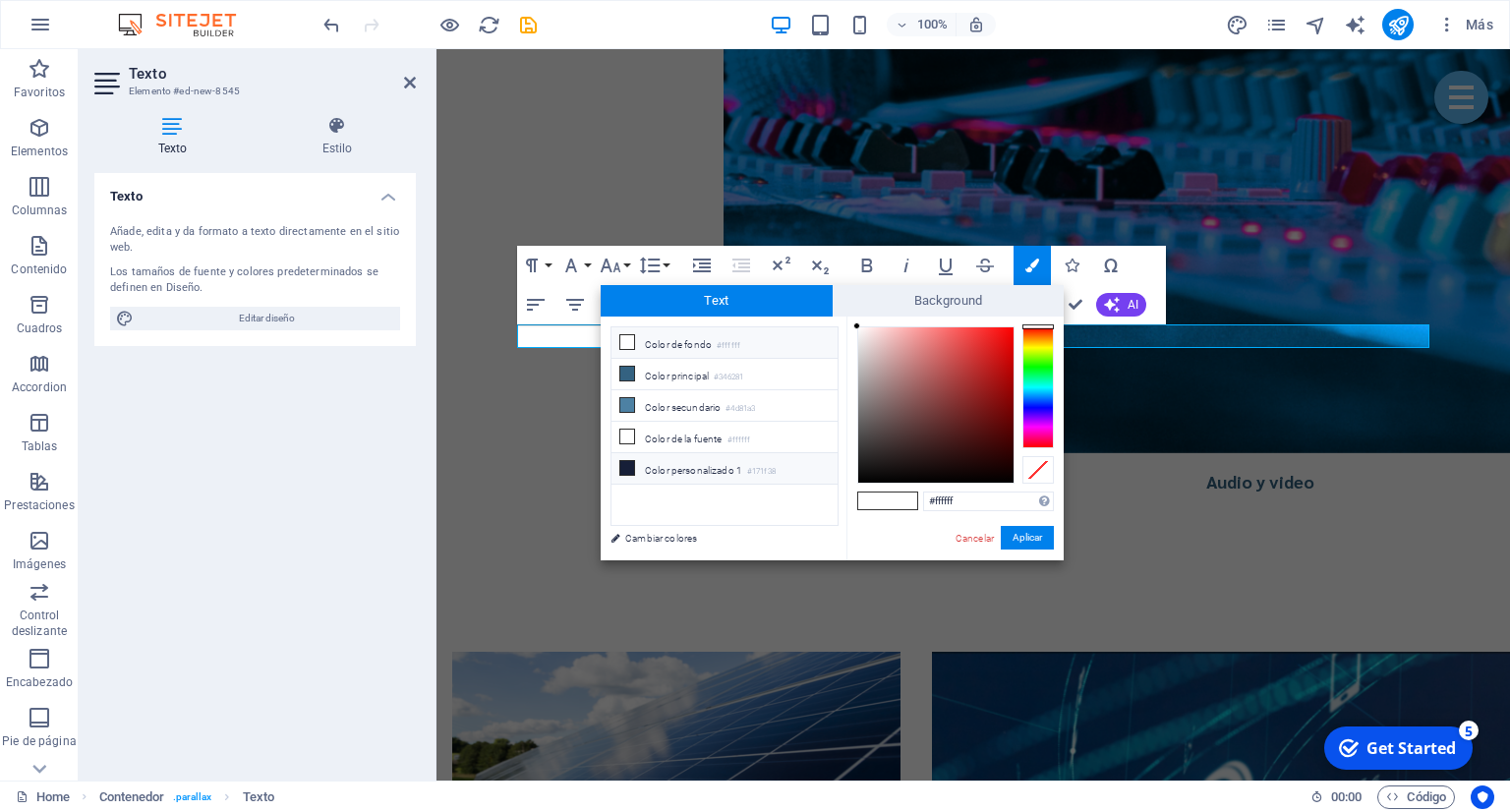
click at [667, 462] on li "Color personalizado 1 #171f38" at bounding box center [724, 469] width 226 height 32
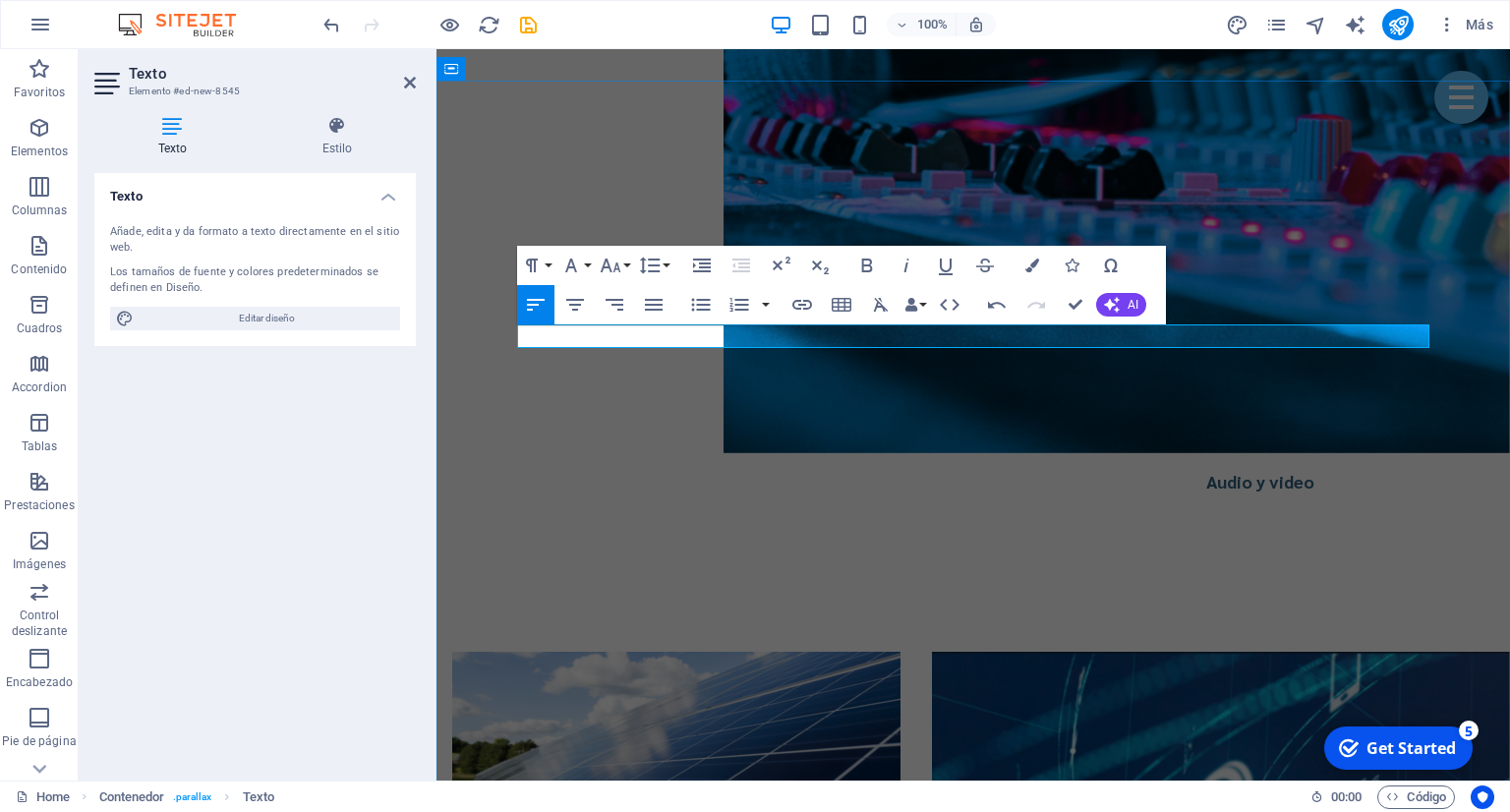
drag, startPoint x: 651, startPoint y: 347, endPoint x: 647, endPoint y: 336, distance: 11.7
drag, startPoint x: 647, startPoint y: 336, endPoint x: 503, endPoint y: 339, distance: 144.0
drag, startPoint x: 651, startPoint y: 332, endPoint x: 1051, endPoint y: 368, distance: 401.6
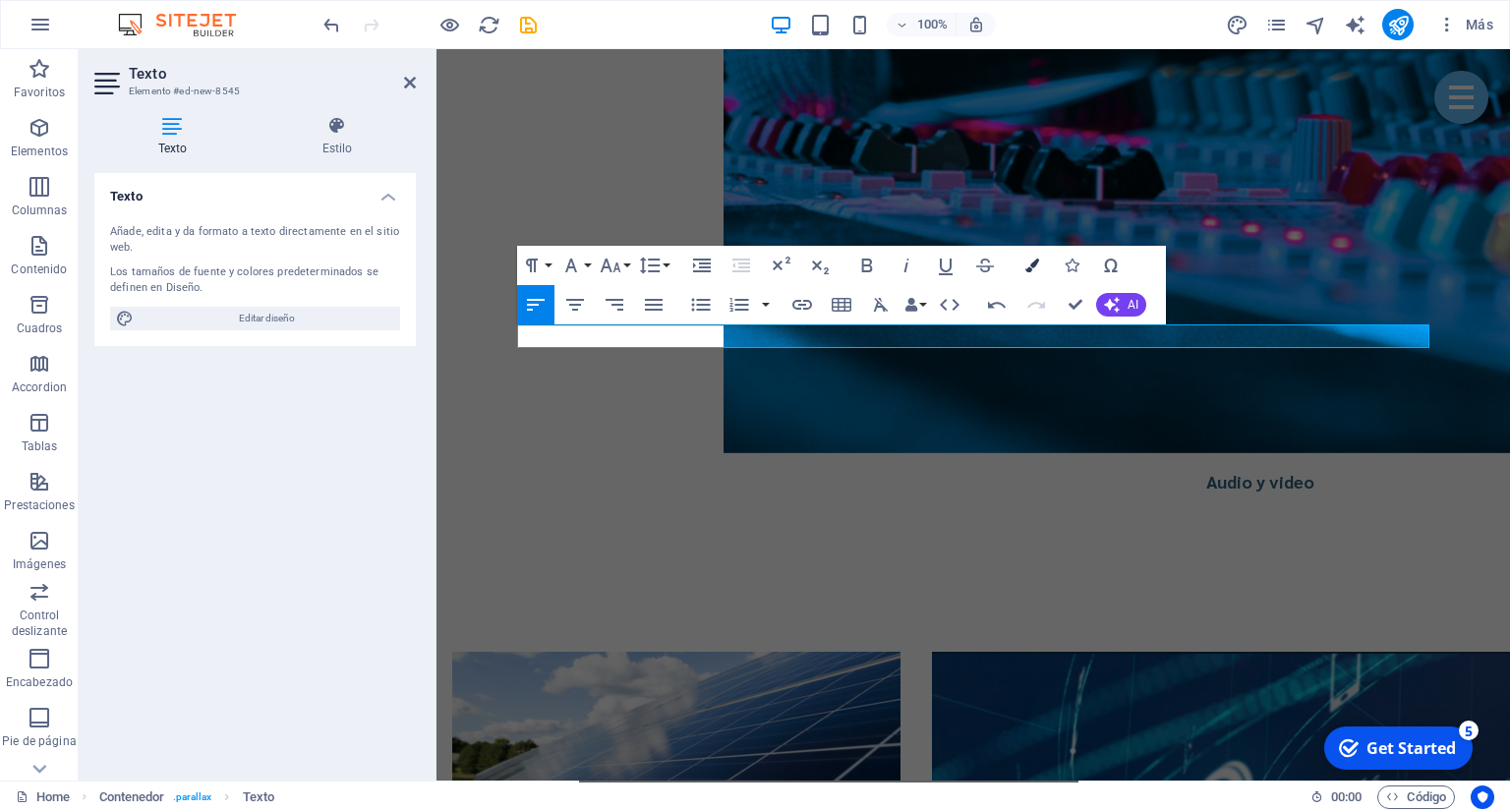
click at [1027, 263] on icon "button" at bounding box center [1032, 265] width 14 height 14
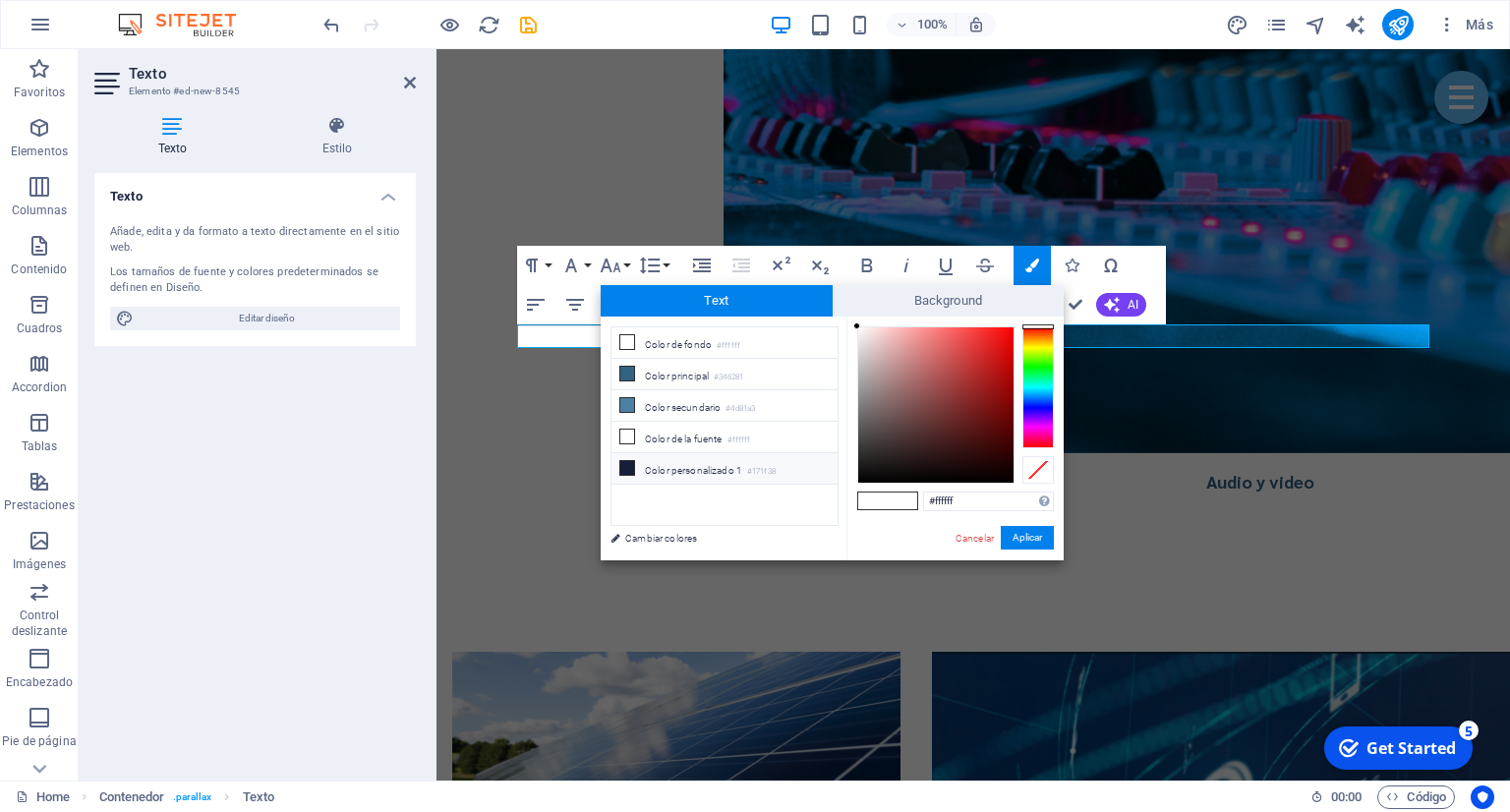
drag, startPoint x: 676, startPoint y: 466, endPoint x: 691, endPoint y: 466, distance: 15.0
click at [677, 466] on li "Color personalizado 1 #171f38" at bounding box center [724, 469] width 226 height 32
type input "#171f38"
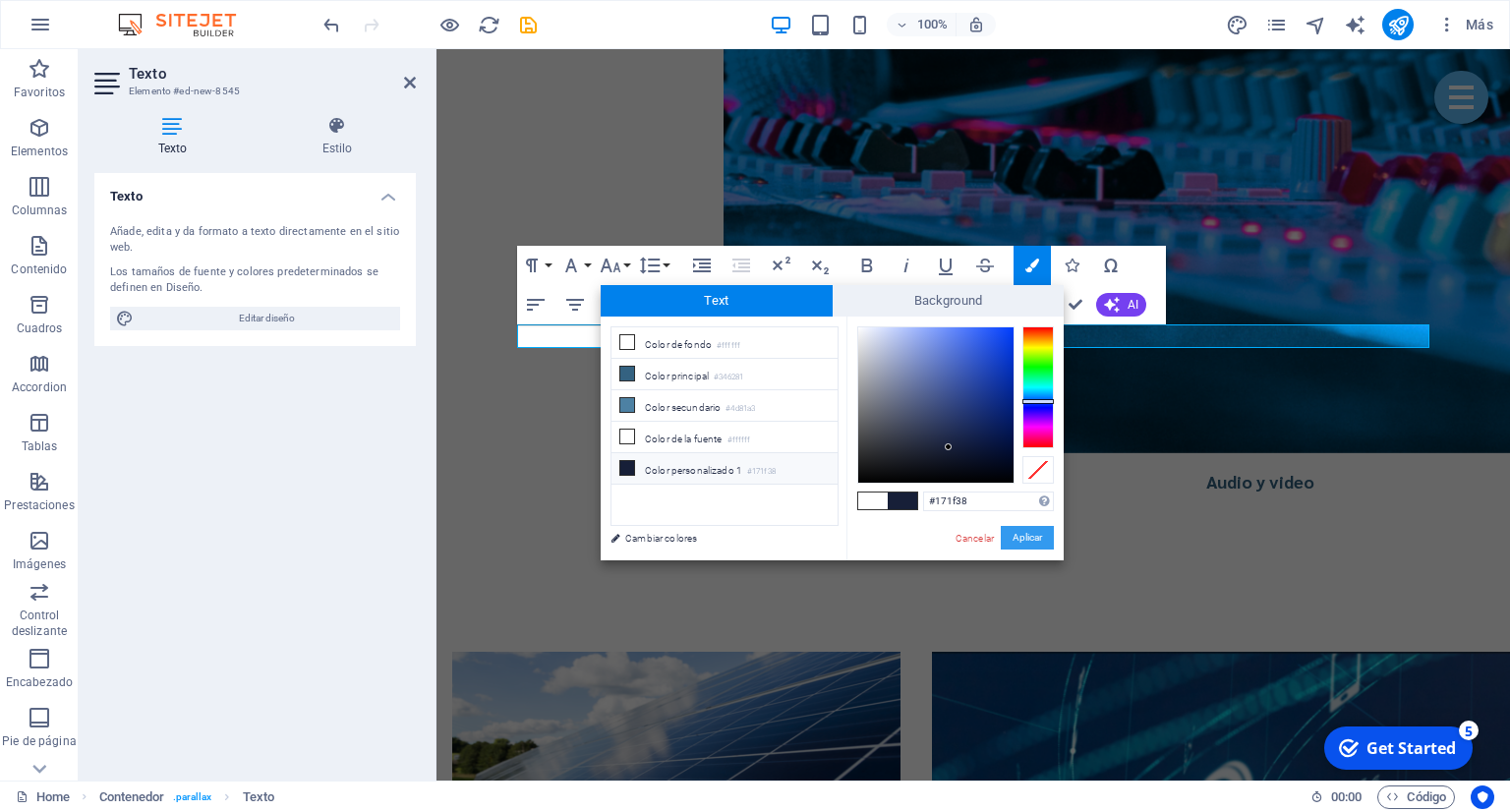
click at [1026, 541] on button "Aplicar" at bounding box center [1027, 538] width 53 height 24
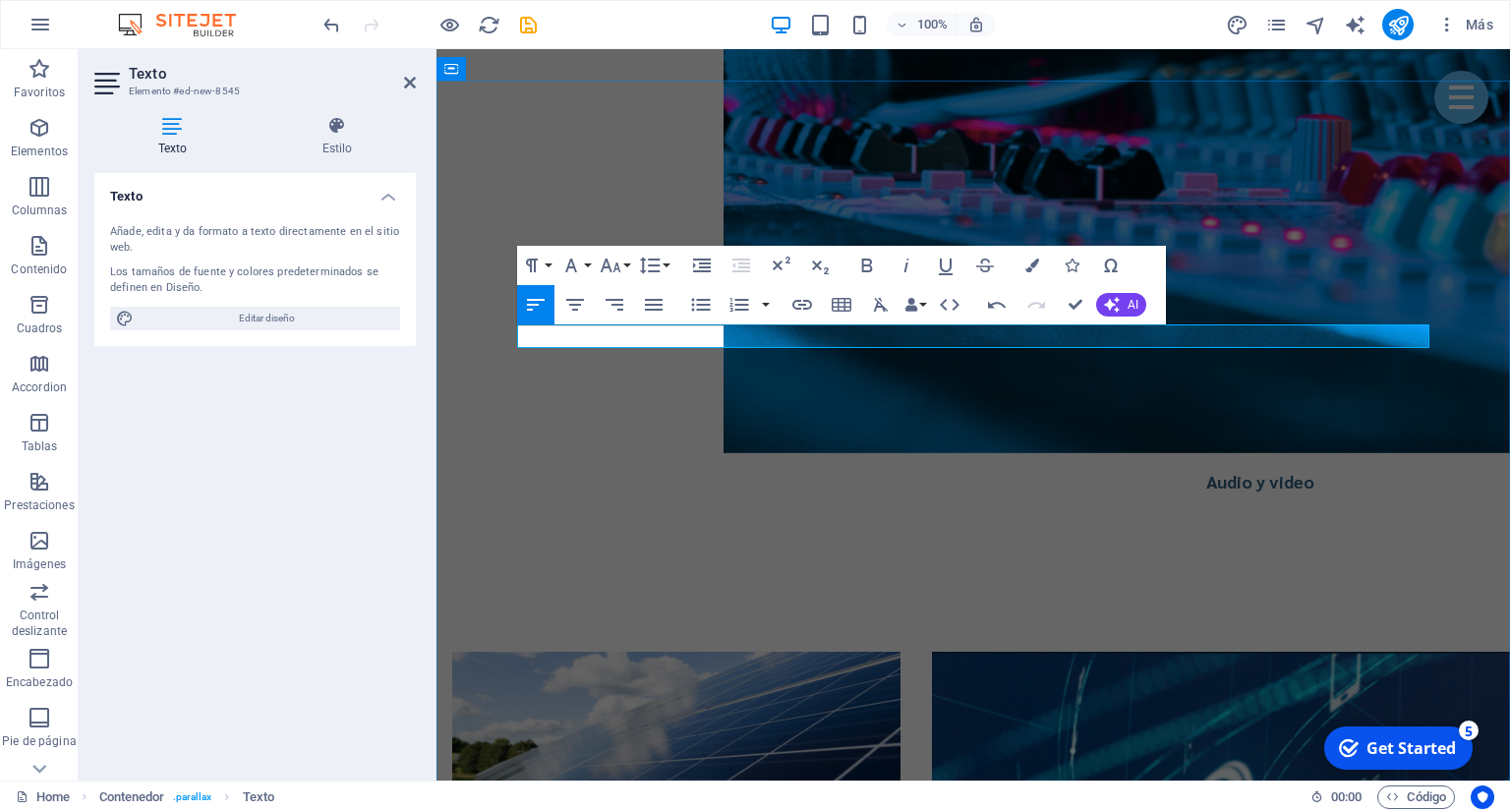
drag, startPoint x: 647, startPoint y: 328, endPoint x: 524, endPoint y: 339, distance: 123.5
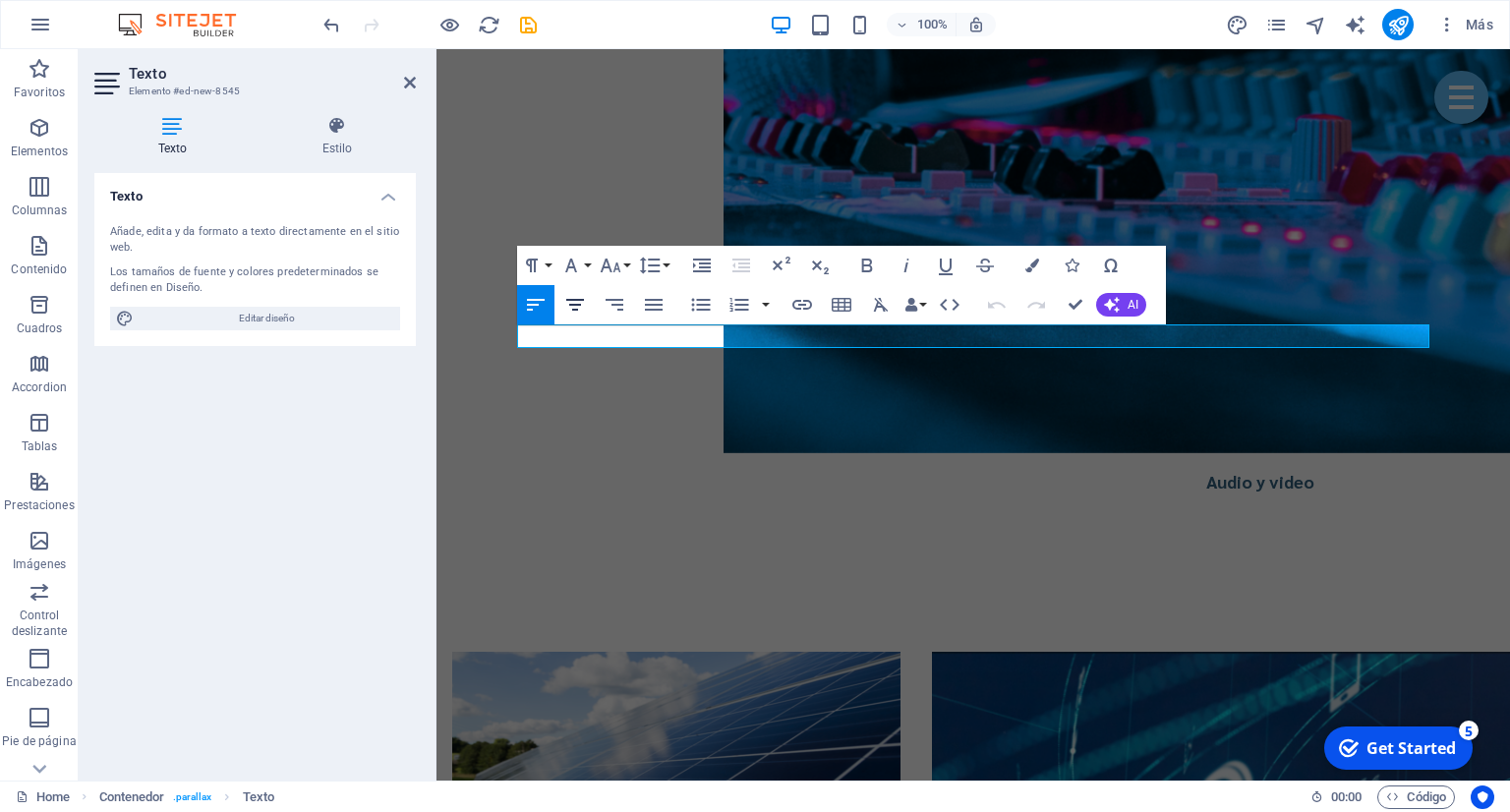
click at [571, 303] on icon "button" at bounding box center [576, 305] width 24 height 24
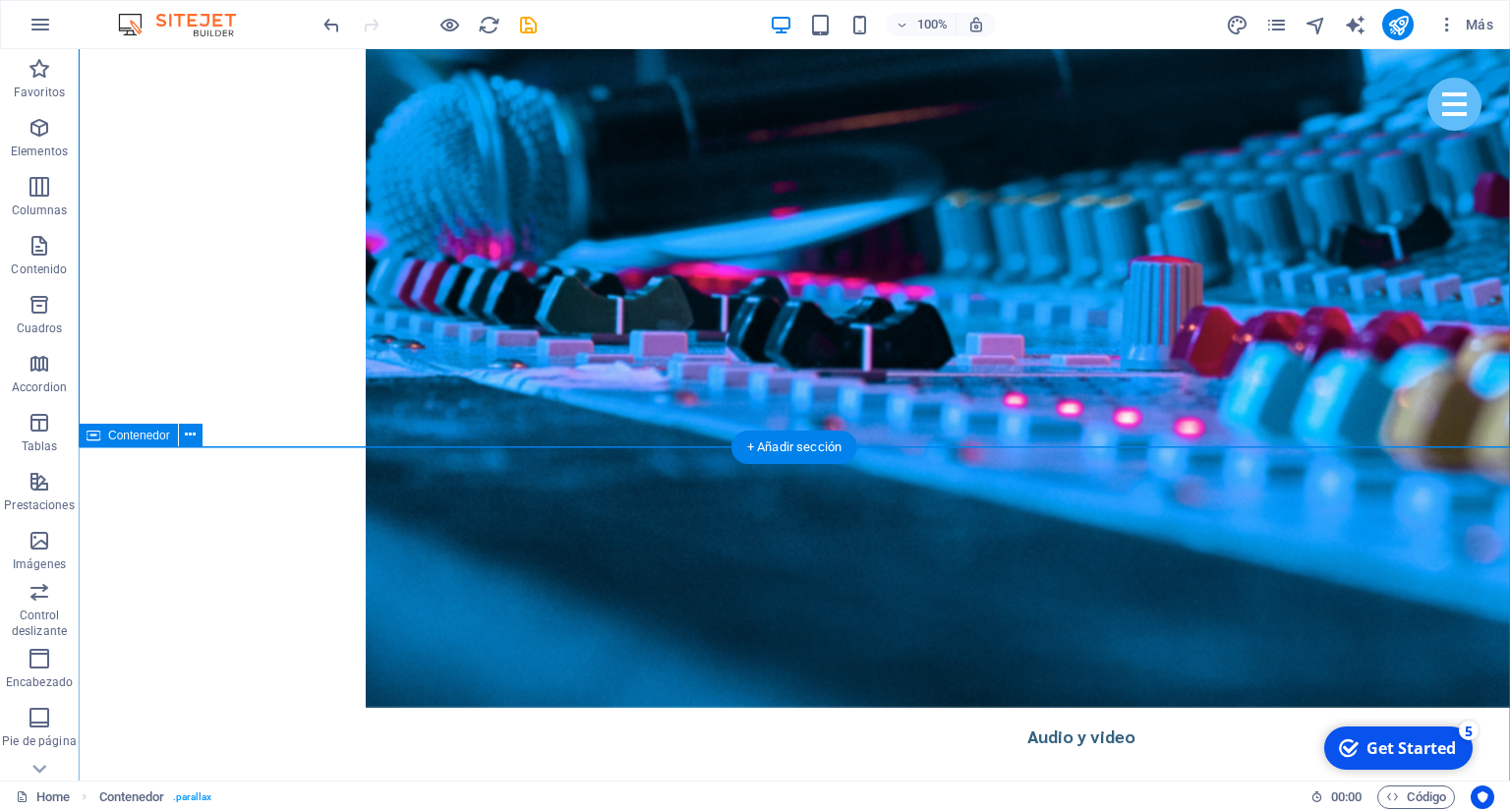
scroll to position [4415, 0]
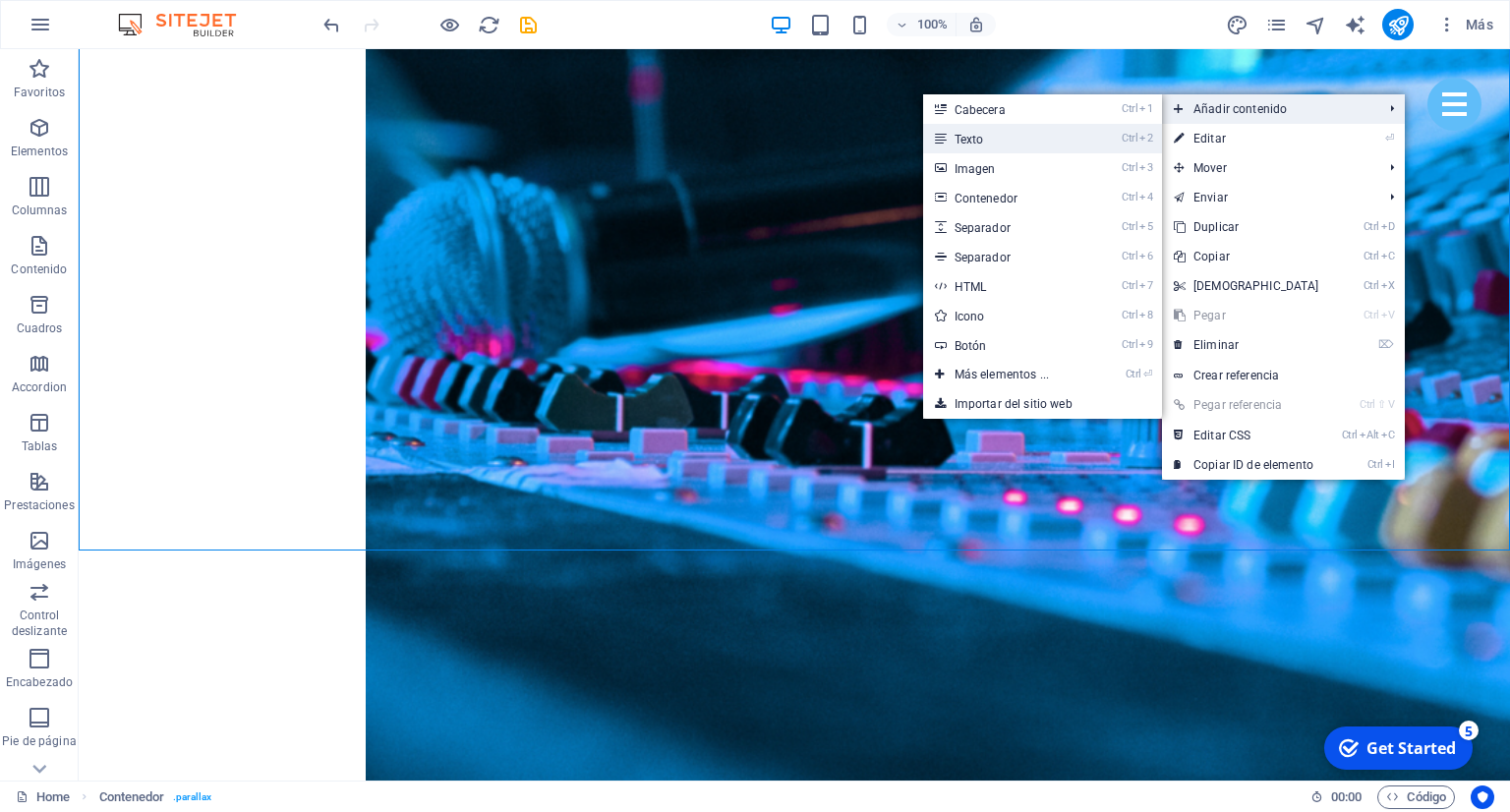
click at [997, 137] on link "Ctrl 2 Texto" at bounding box center [1005, 139] width 165 height 30
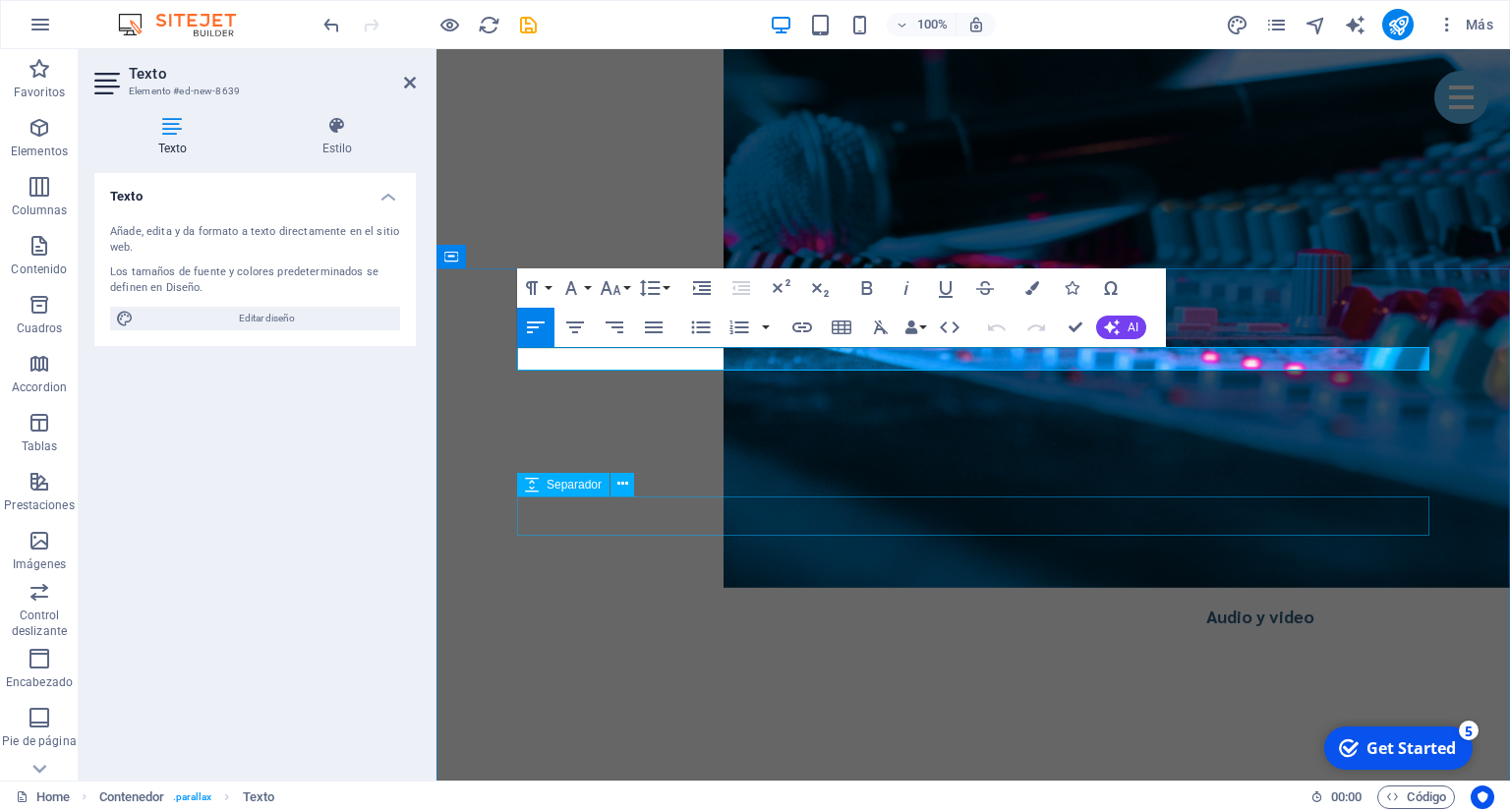
scroll to position [4067, 0]
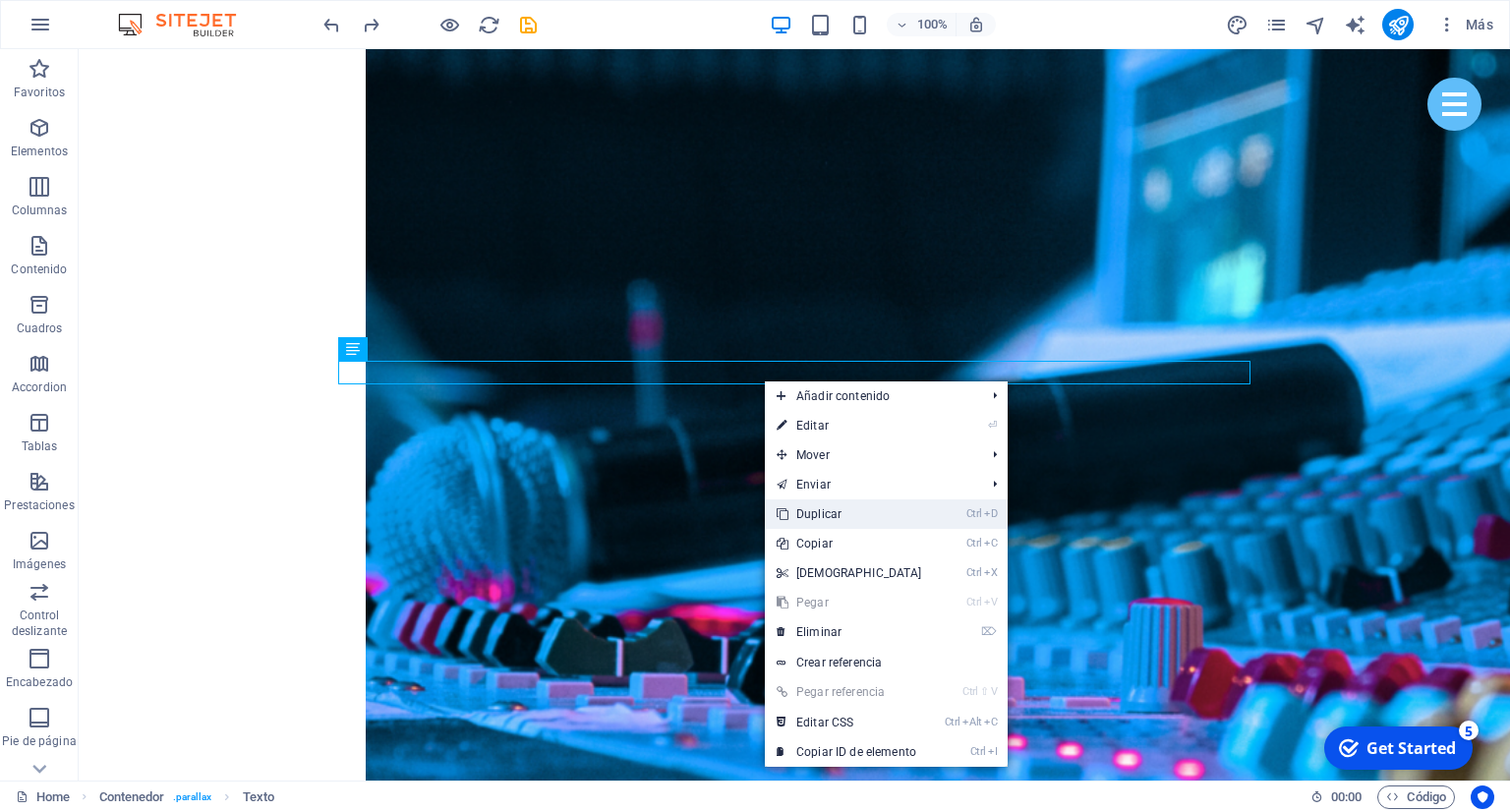
click at [859, 511] on link "Ctrl D Duplicar" at bounding box center [849, 514] width 169 height 30
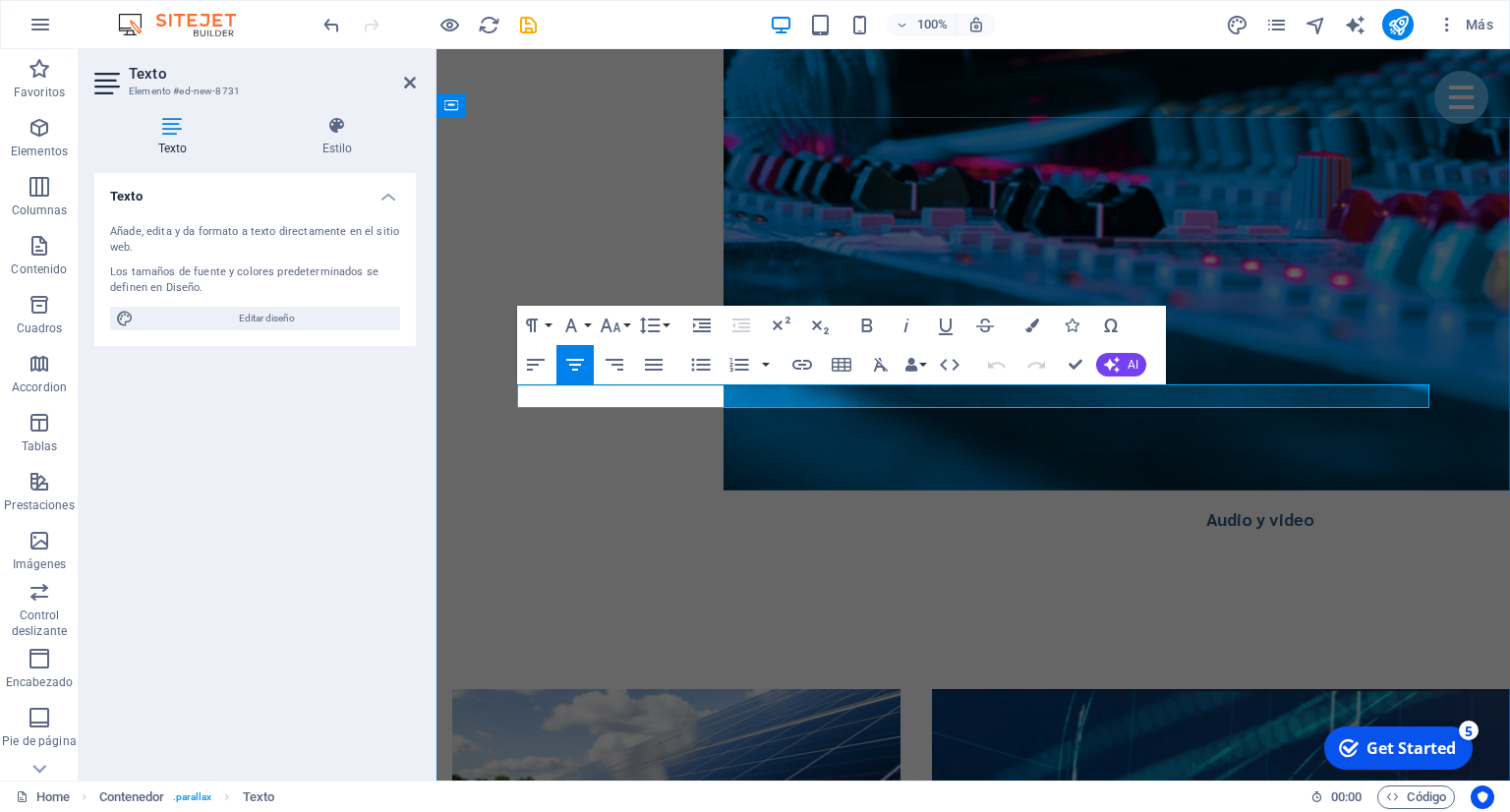
drag, startPoint x: 1187, startPoint y: 396, endPoint x: 1174, endPoint y: 403, distance: 14.8
drag, startPoint x: 753, startPoint y: 394, endPoint x: 473, endPoint y: 392, distance: 280.0
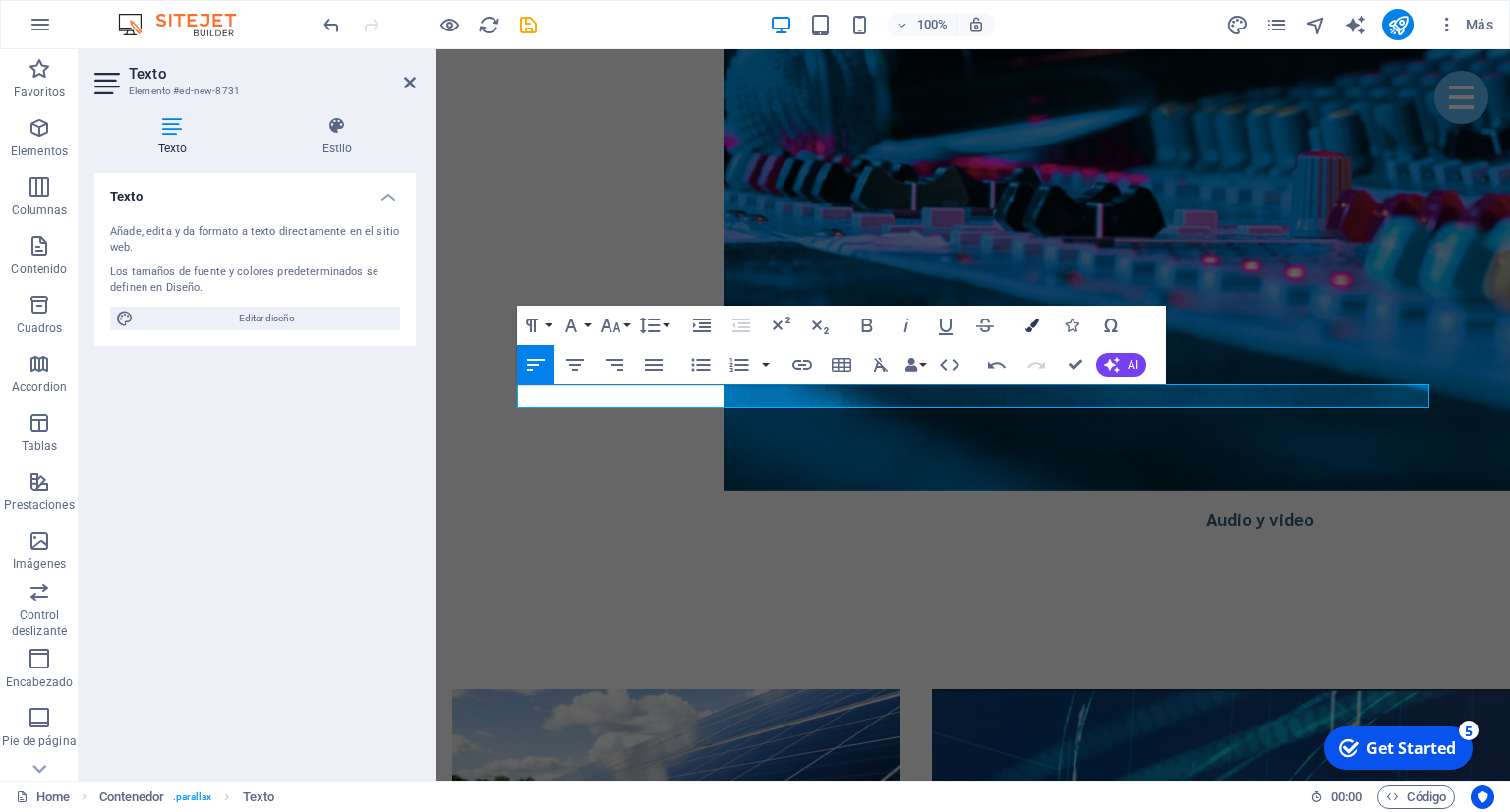
click at [1034, 329] on icon "button" at bounding box center [1032, 325] width 14 height 14
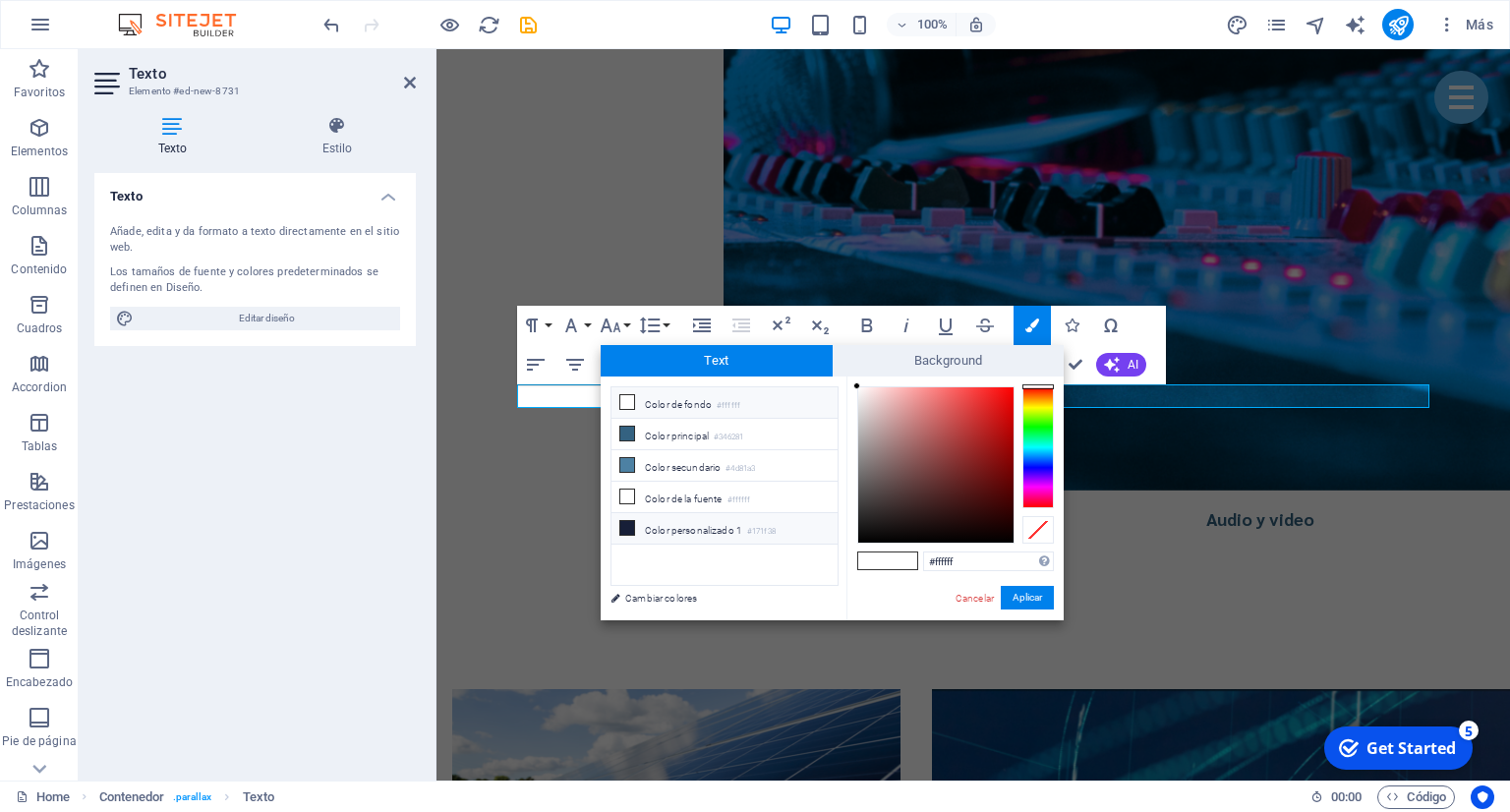
click at [673, 522] on li "Color personalizado 1 #171f38" at bounding box center [724, 529] width 226 height 32
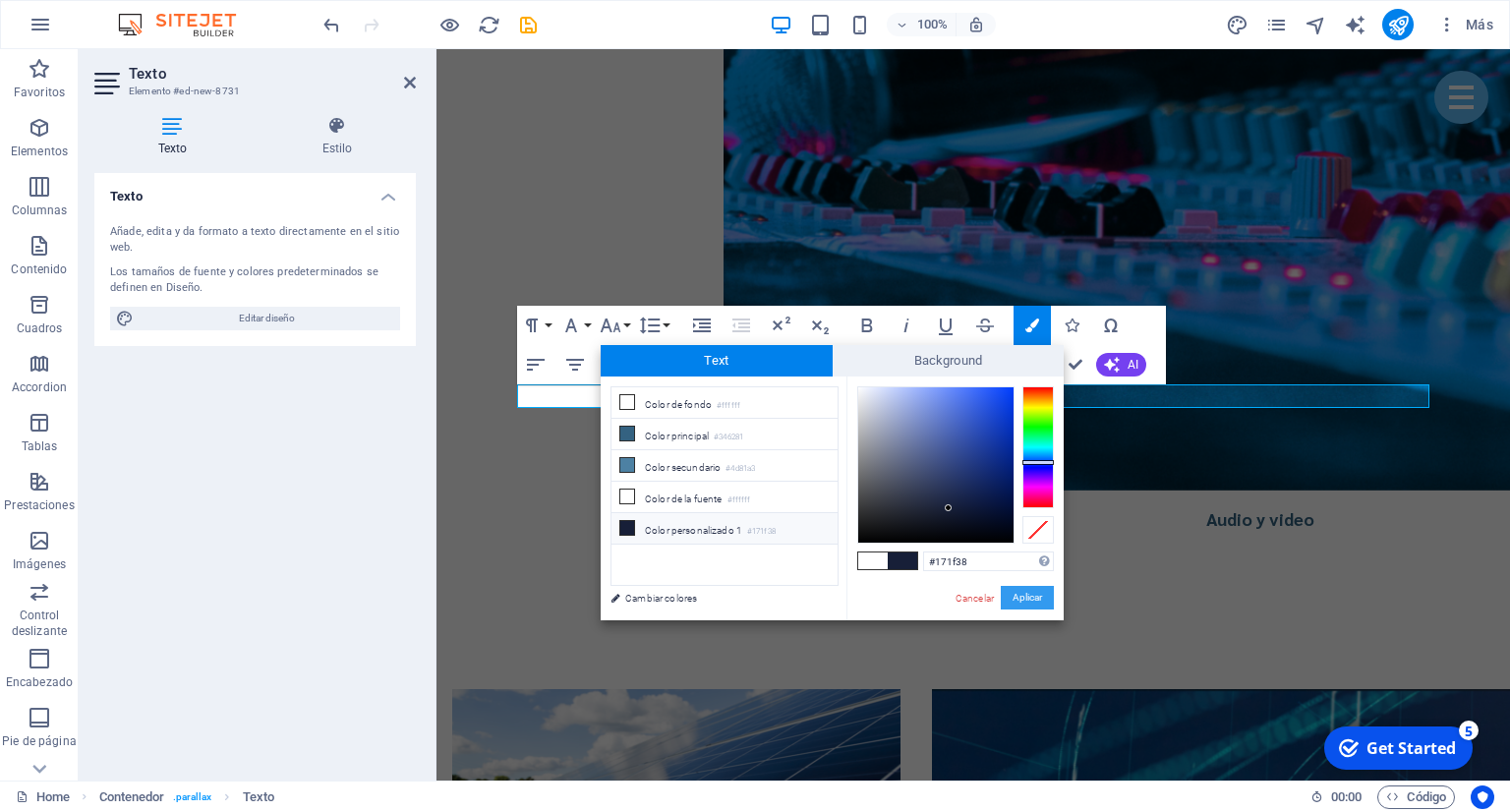
drag, startPoint x: 1020, startPoint y: 600, endPoint x: 580, endPoint y: 551, distance: 442.7
click at [1020, 600] on button "Aplicar" at bounding box center [1027, 597] width 53 height 24
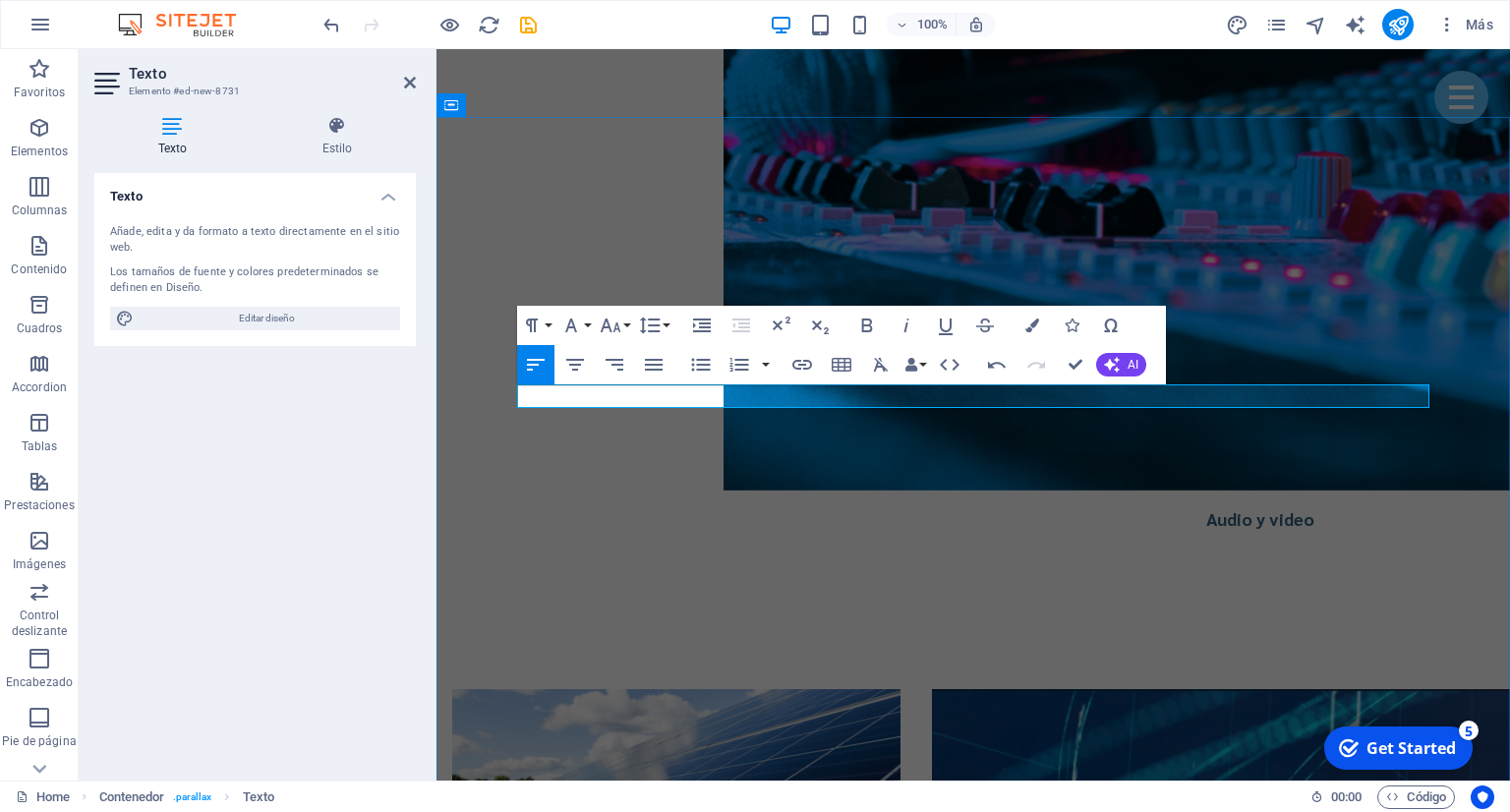
click at [857, 318] on icon "button" at bounding box center [867, 325] width 24 height 24
click at [905, 327] on icon "button" at bounding box center [907, 325] width 24 height 24
click at [1038, 325] on icon "button" at bounding box center [1032, 325] width 14 height 14
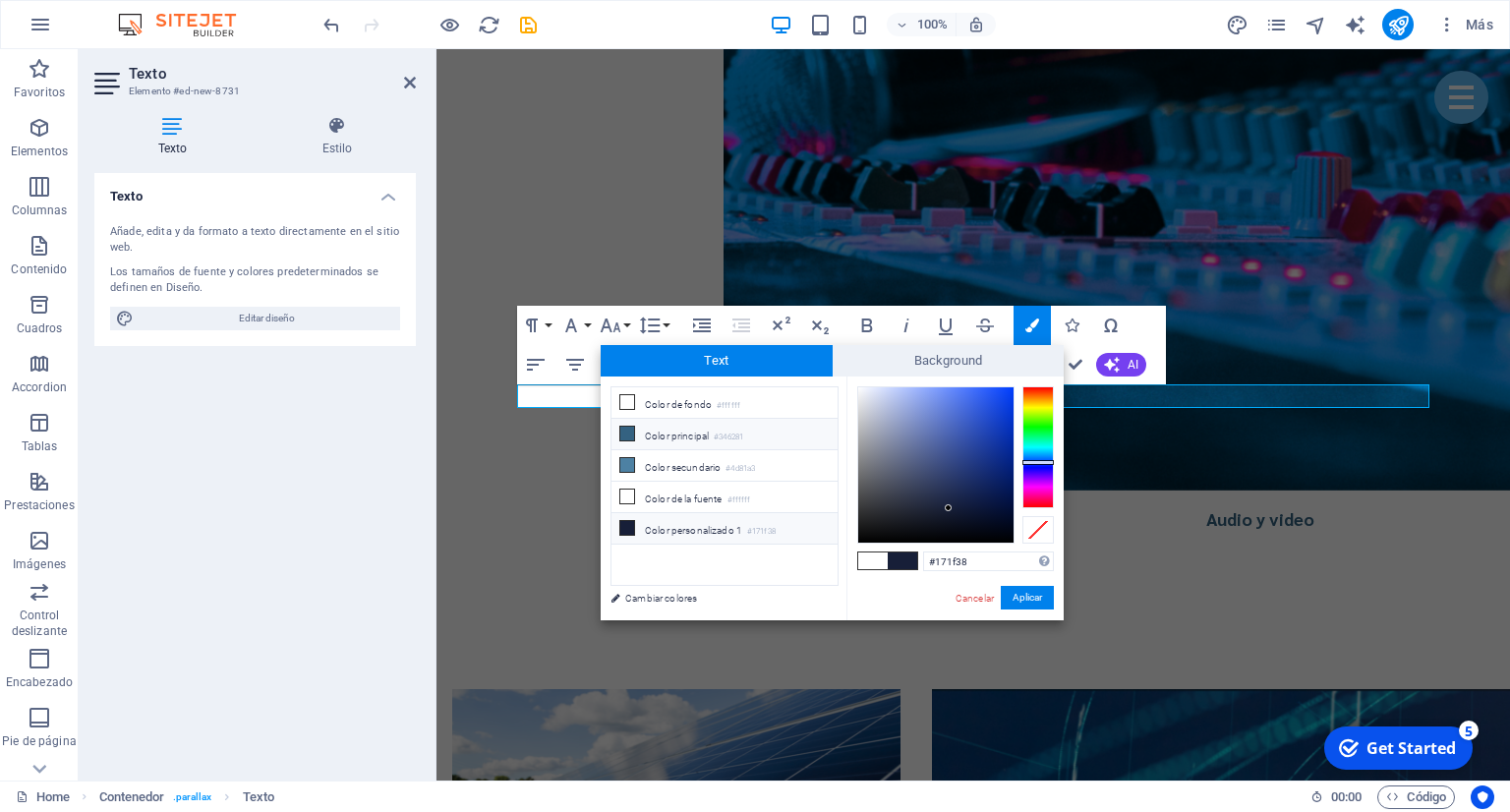
click at [697, 442] on li "Color principal #346281" at bounding box center [724, 434] width 226 height 32
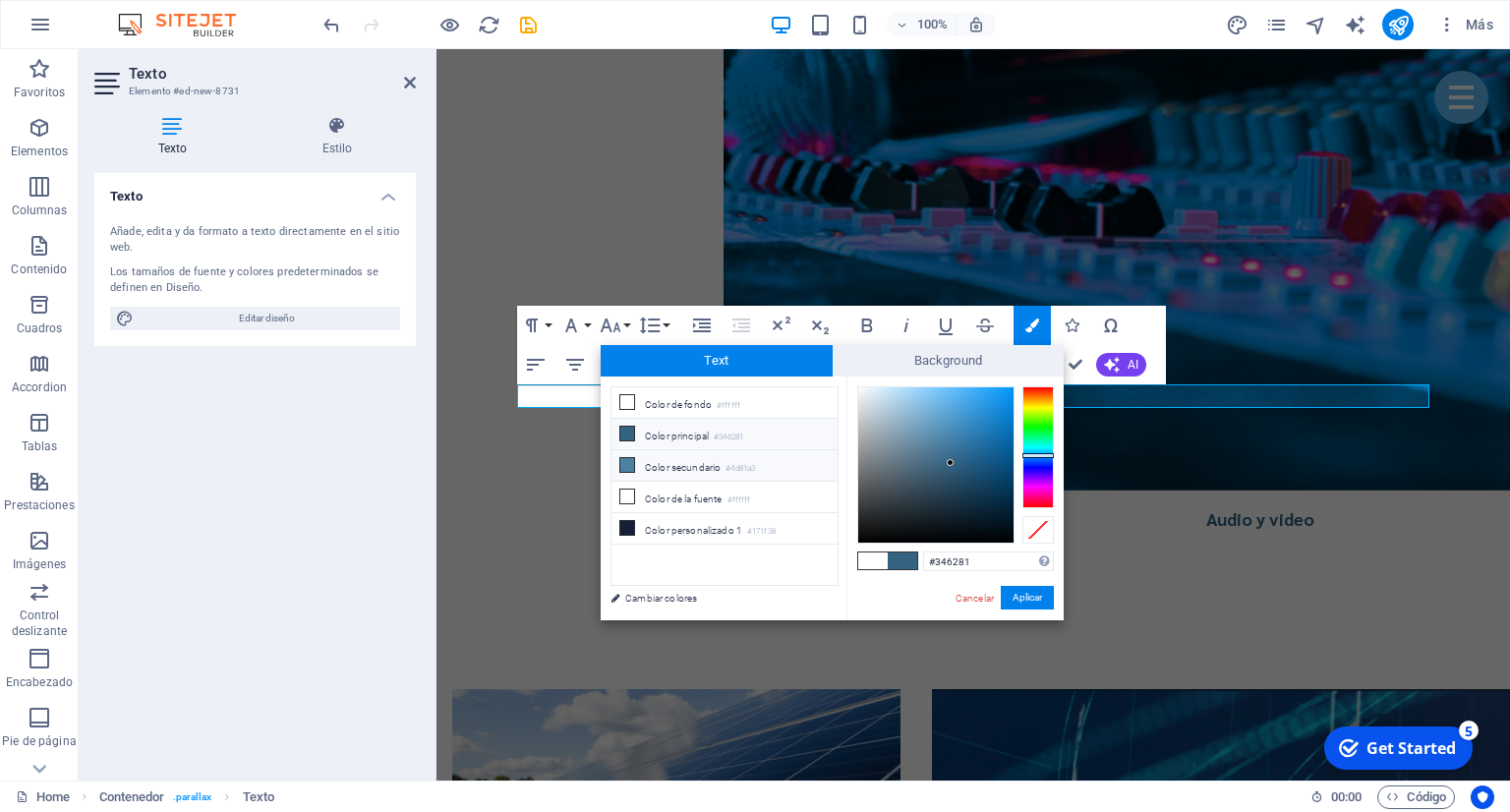
click at [748, 462] on small "#4d81a3" at bounding box center [741, 469] width 30 height 14
drag, startPoint x: 758, startPoint y: 434, endPoint x: 896, endPoint y: 516, distance: 160.5
click at [767, 438] on li "Color principal #346281" at bounding box center [724, 434] width 226 height 32
type input "#346281"
click at [1020, 595] on button "Aplicar" at bounding box center [1027, 597] width 53 height 24
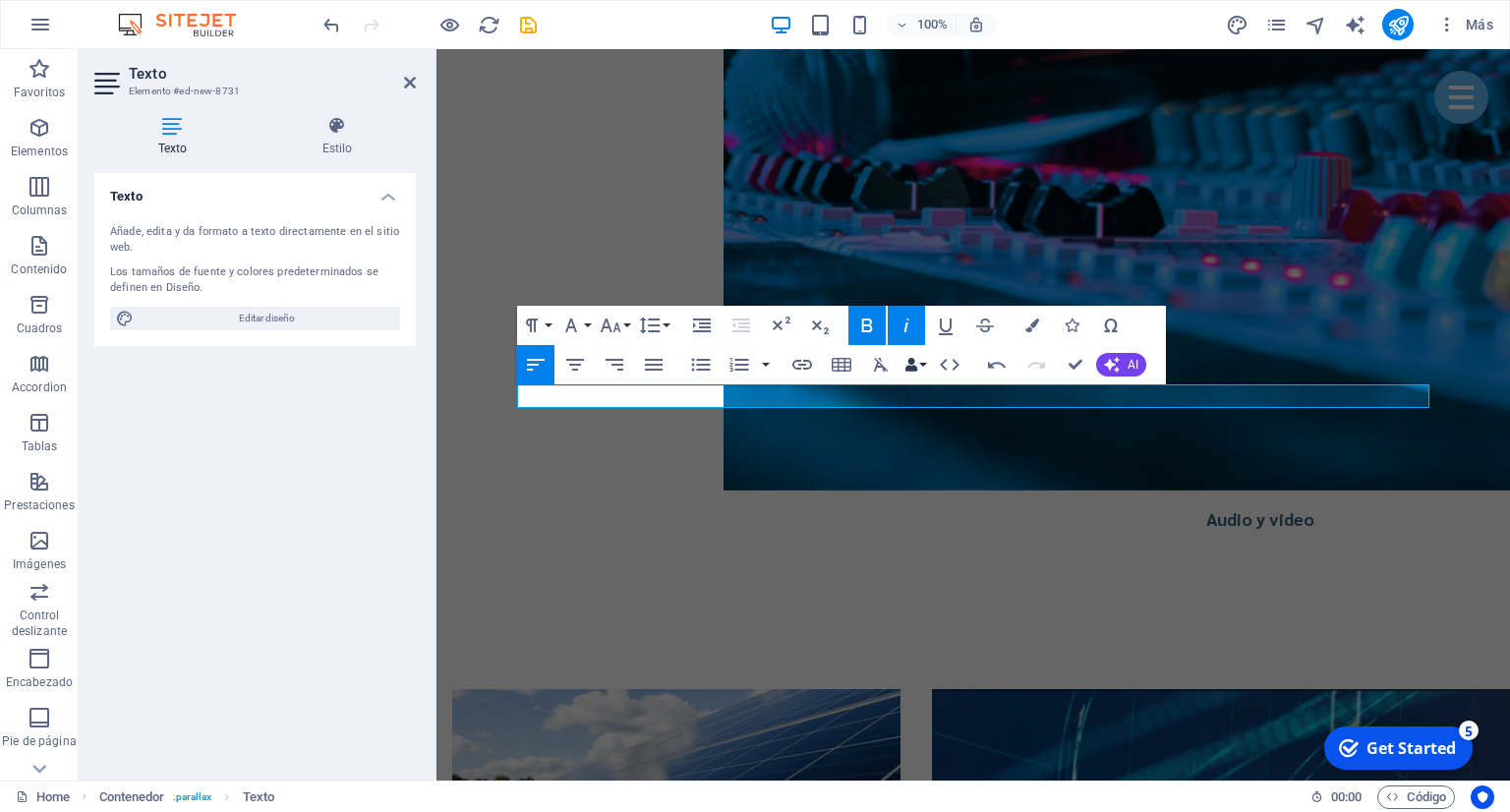
drag, startPoint x: 577, startPoint y: 368, endPoint x: 927, endPoint y: 374, distance: 350.1
click at [578, 368] on icon "button" at bounding box center [576, 365] width 24 height 24
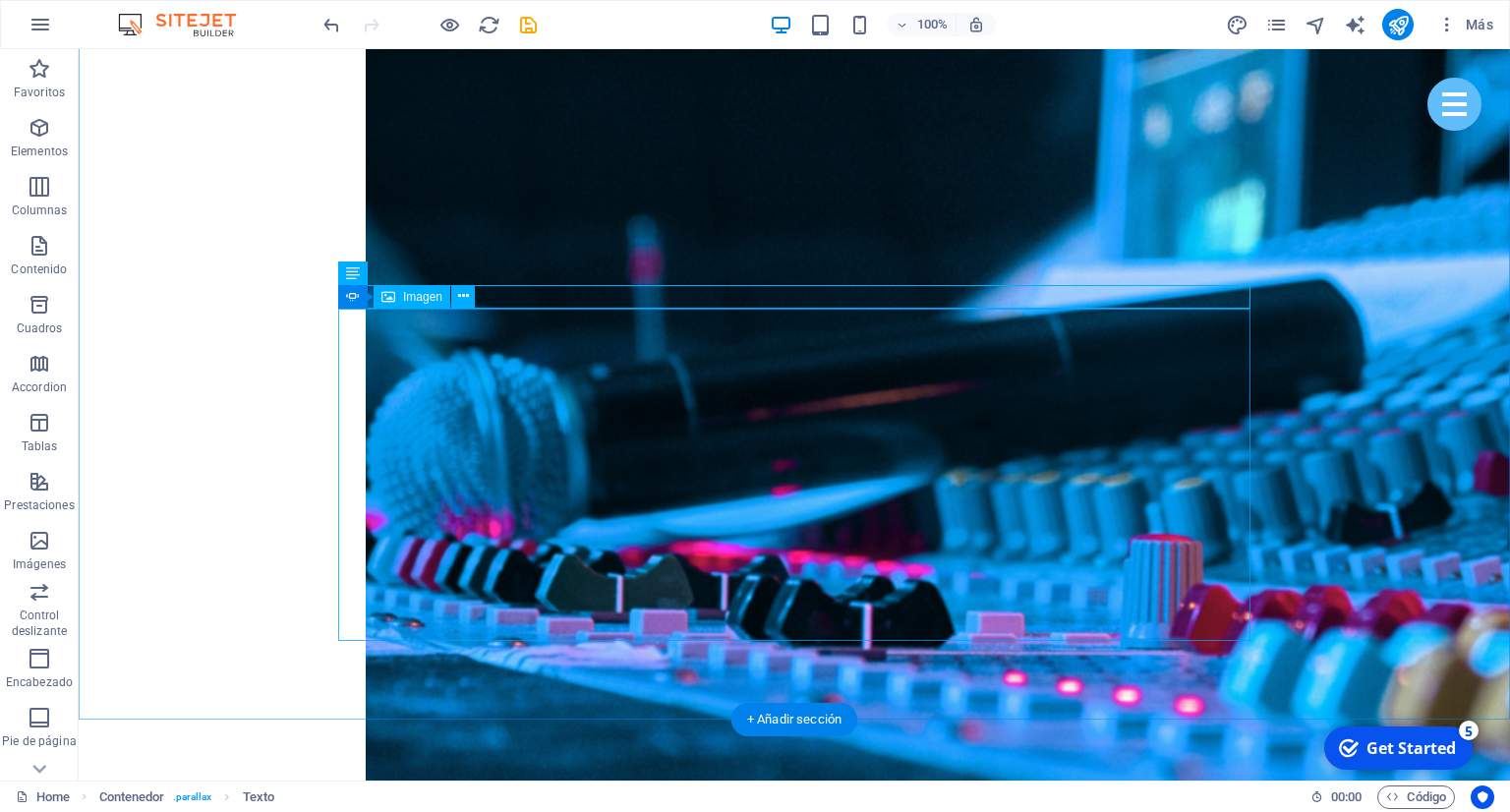
scroll to position [4171, 0]
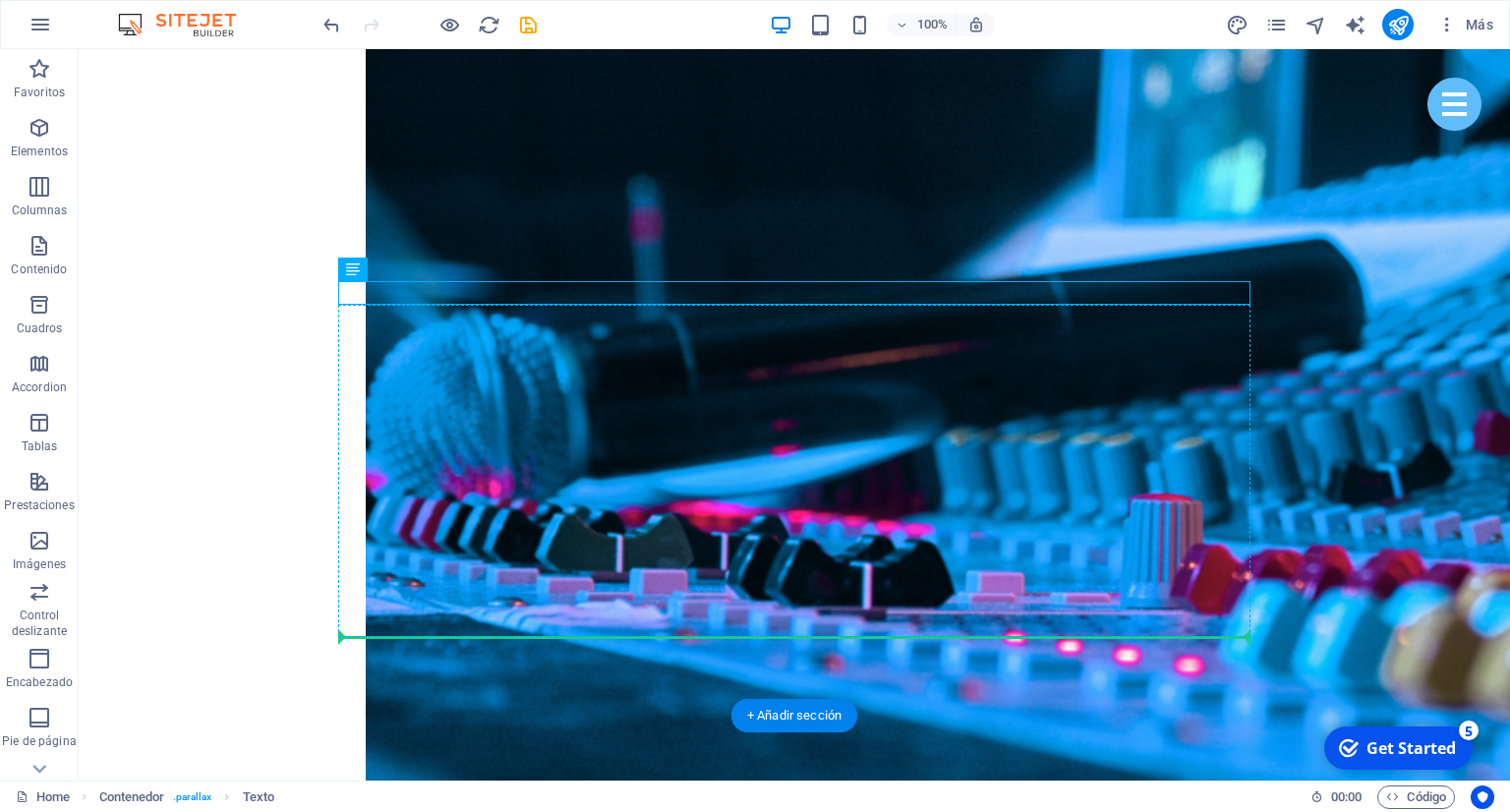
drag, startPoint x: 871, startPoint y: 293, endPoint x: 828, endPoint y: 623, distance: 332.8
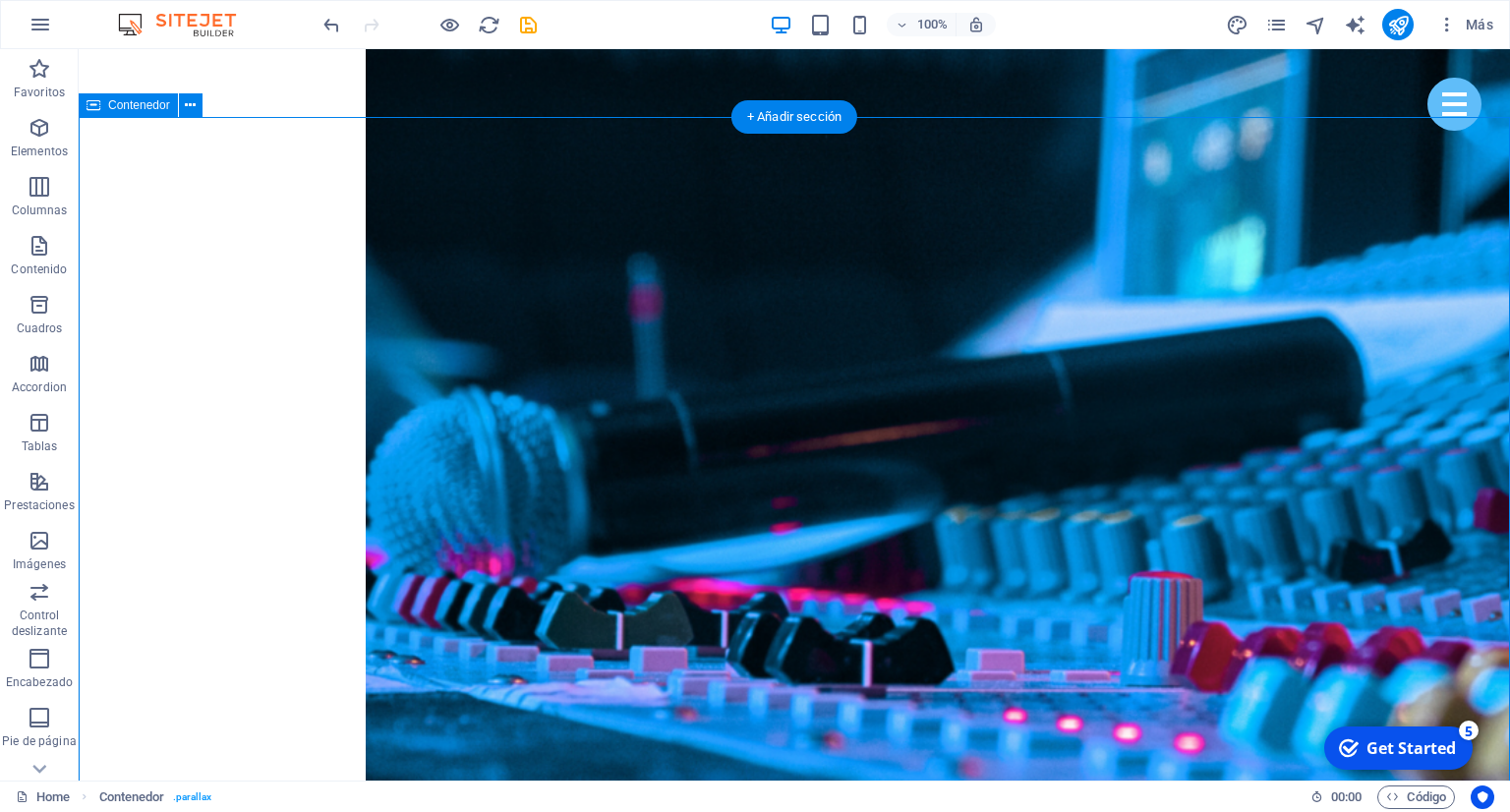
scroll to position [4067, 0]
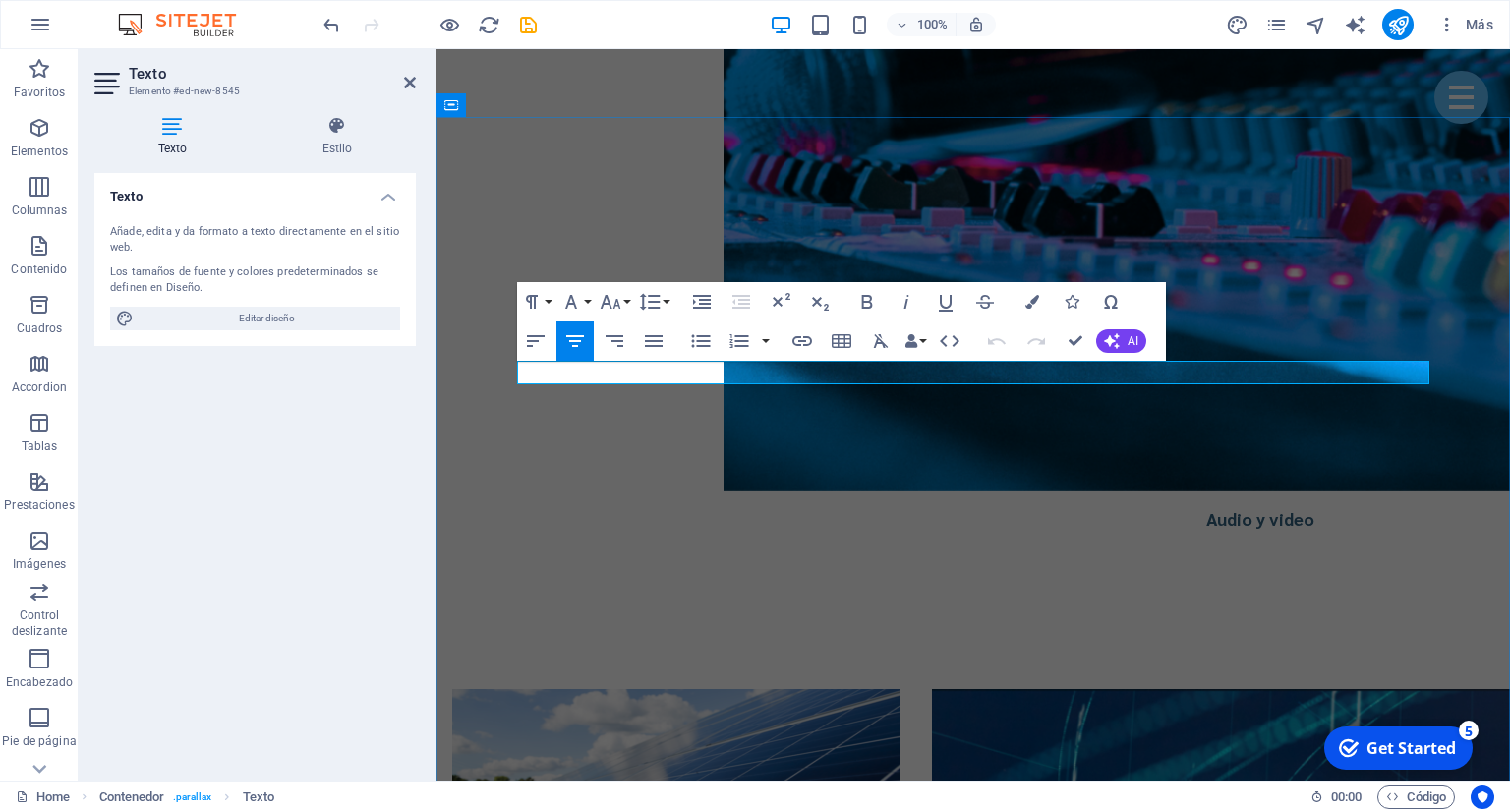
drag, startPoint x: 833, startPoint y: 376, endPoint x: 1184, endPoint y: 380, distance: 351.0
click at [616, 298] on icon "button" at bounding box center [610, 302] width 24 height 24
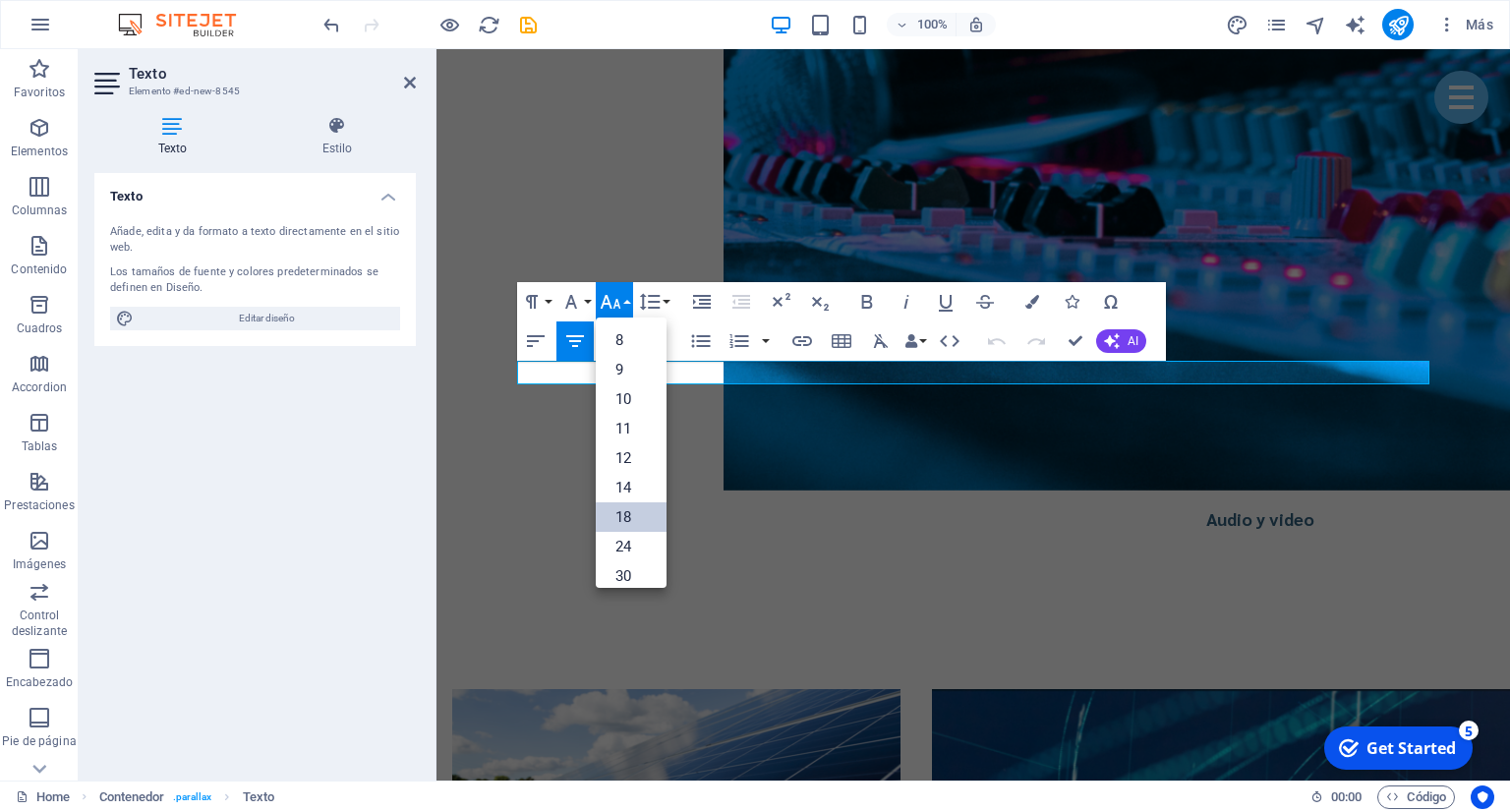
click at [626, 510] on link "18" at bounding box center [630, 517] width 71 height 30
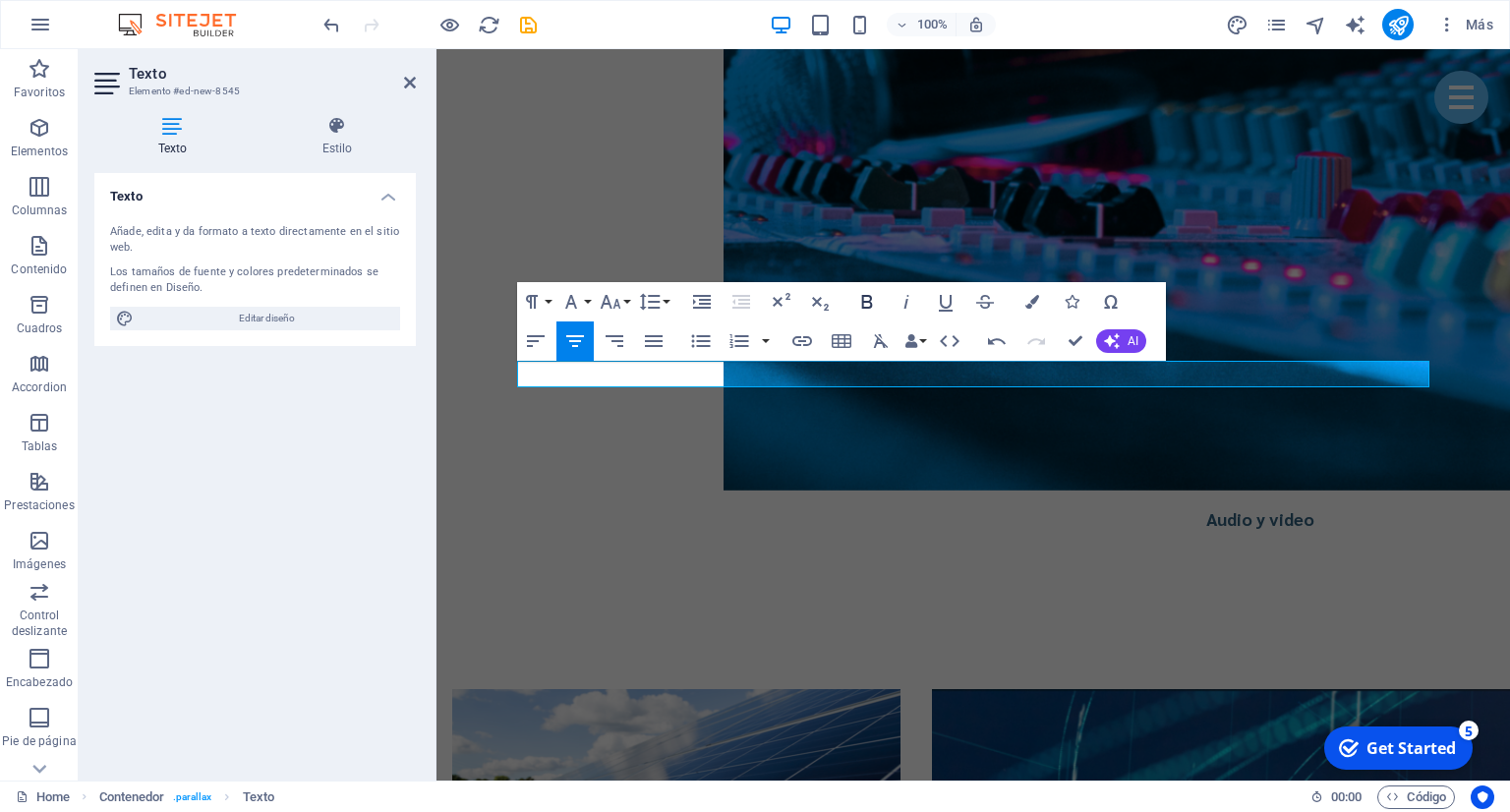
click at [869, 301] on icon "button" at bounding box center [867, 302] width 24 height 24
click at [1040, 304] on button "Colors" at bounding box center [1032, 302] width 38 height 40
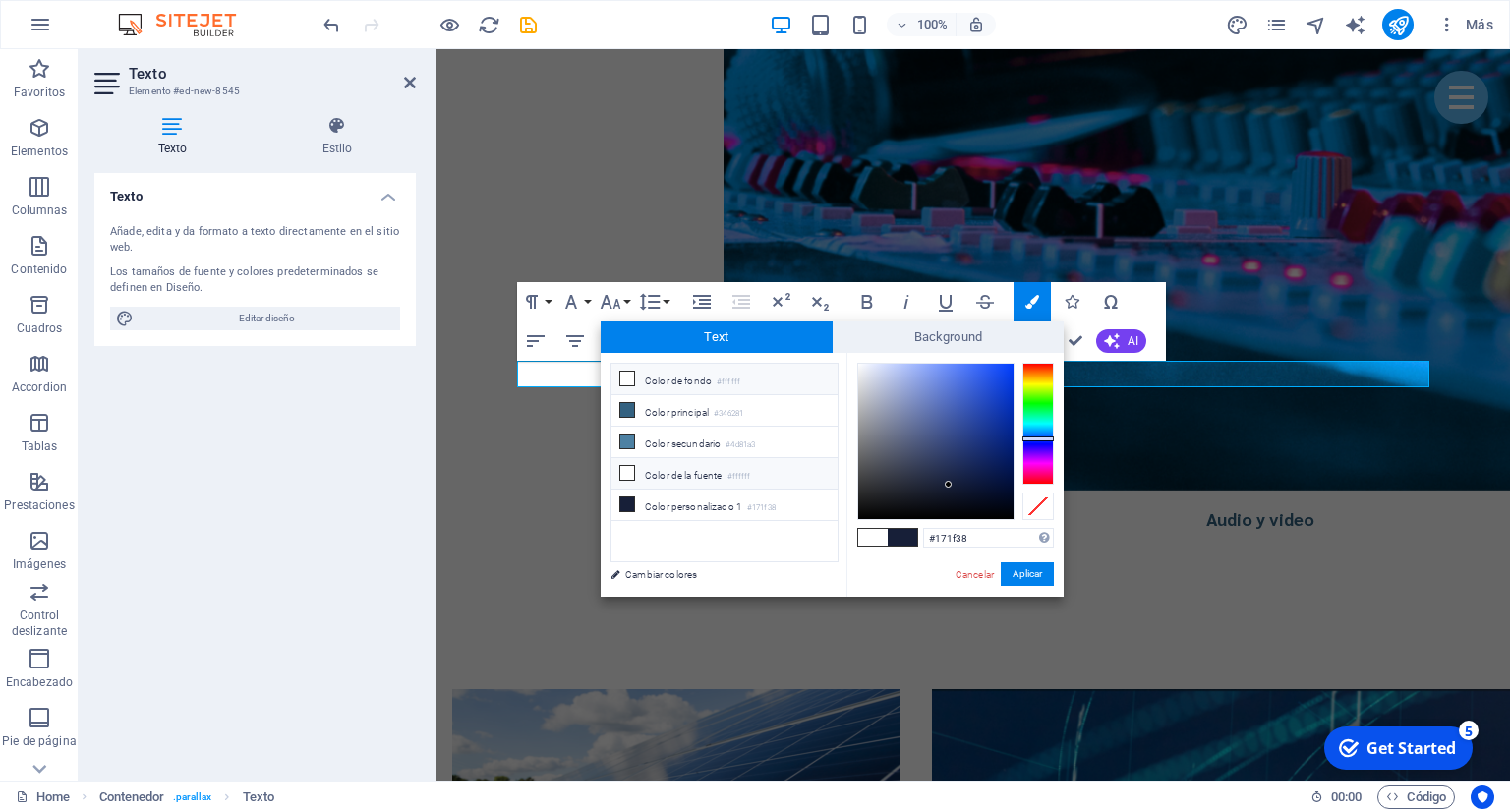
drag, startPoint x: 659, startPoint y: 438, endPoint x: 756, endPoint y: 465, distance: 100.7
click at [670, 438] on li "Color secundario #4d81a3" at bounding box center [724, 442] width 226 height 32
type input "#4d81a3"
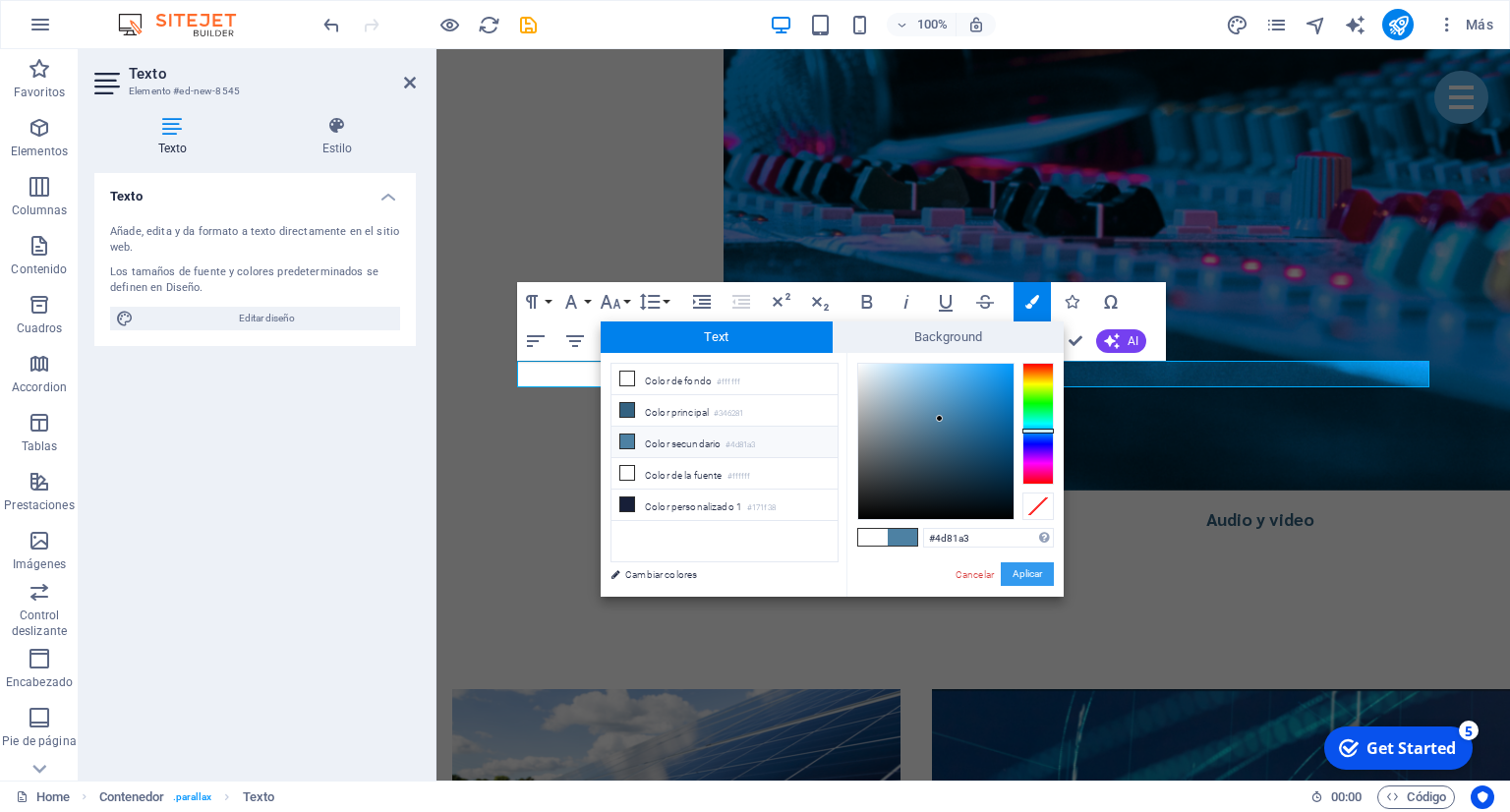
click at [1041, 570] on button "Aplicar" at bounding box center [1027, 574] width 53 height 24
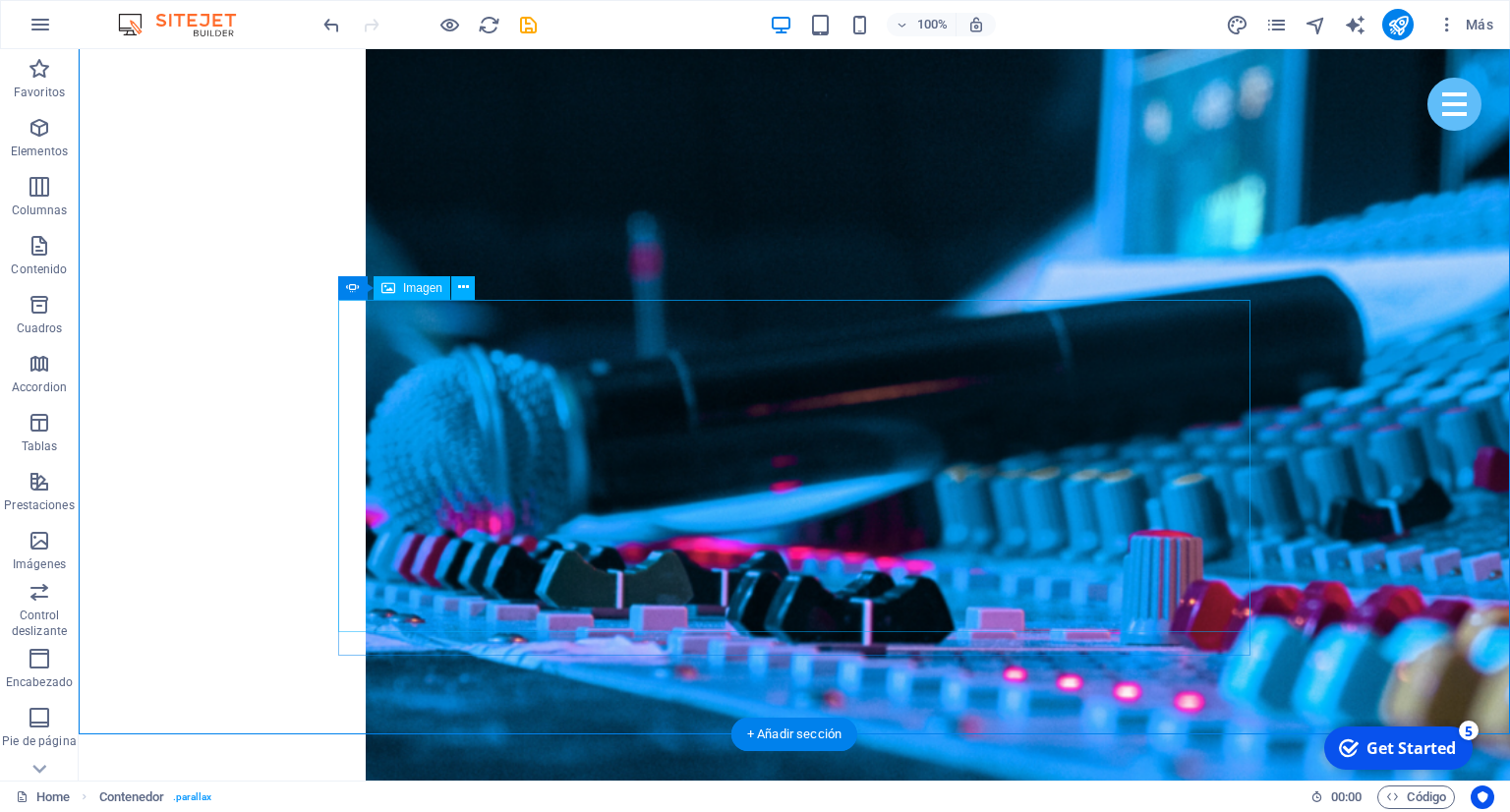
scroll to position [4171, 0]
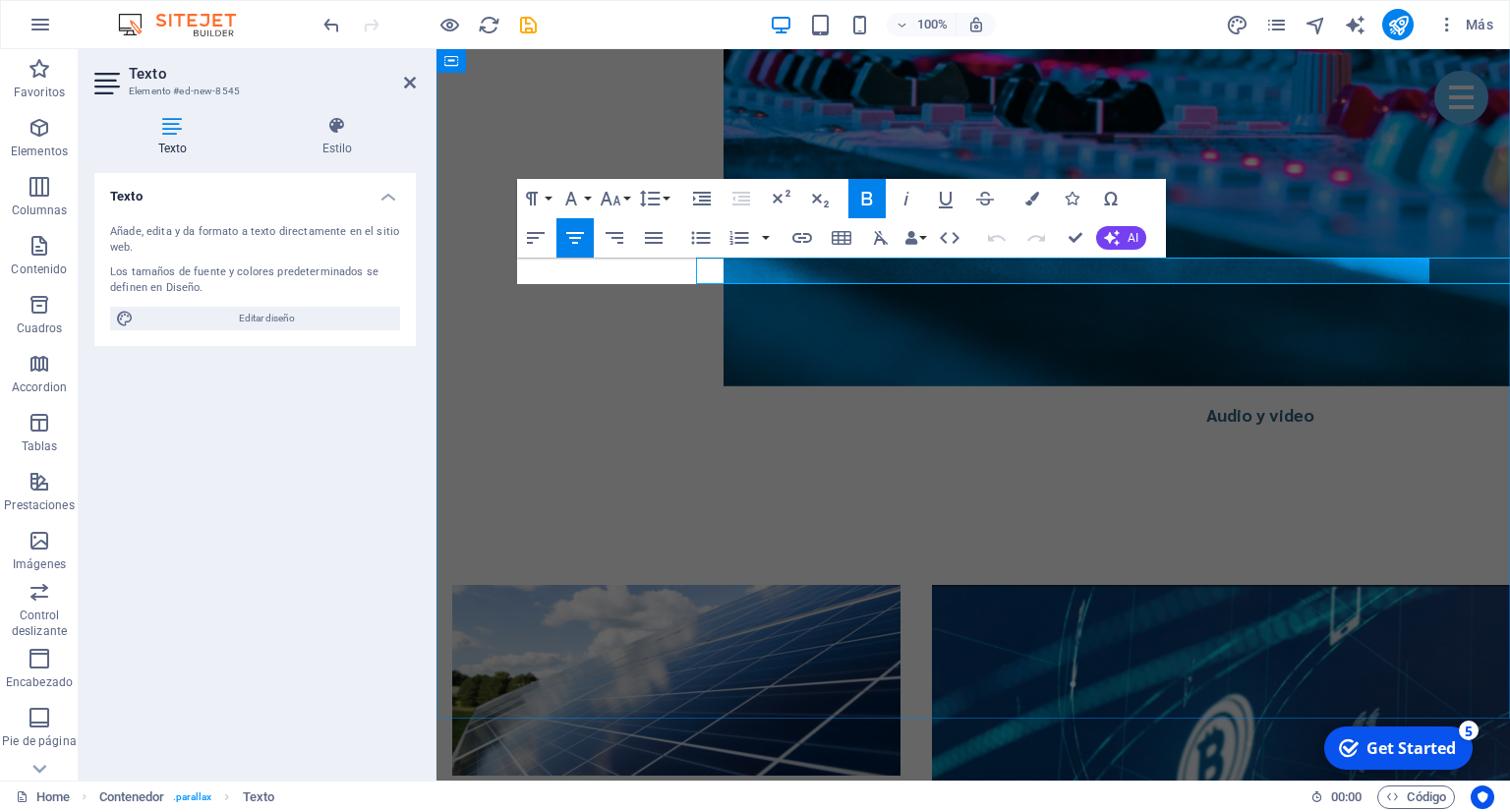
drag, startPoint x: 788, startPoint y: 271, endPoint x: 811, endPoint y: 257, distance: 26.9
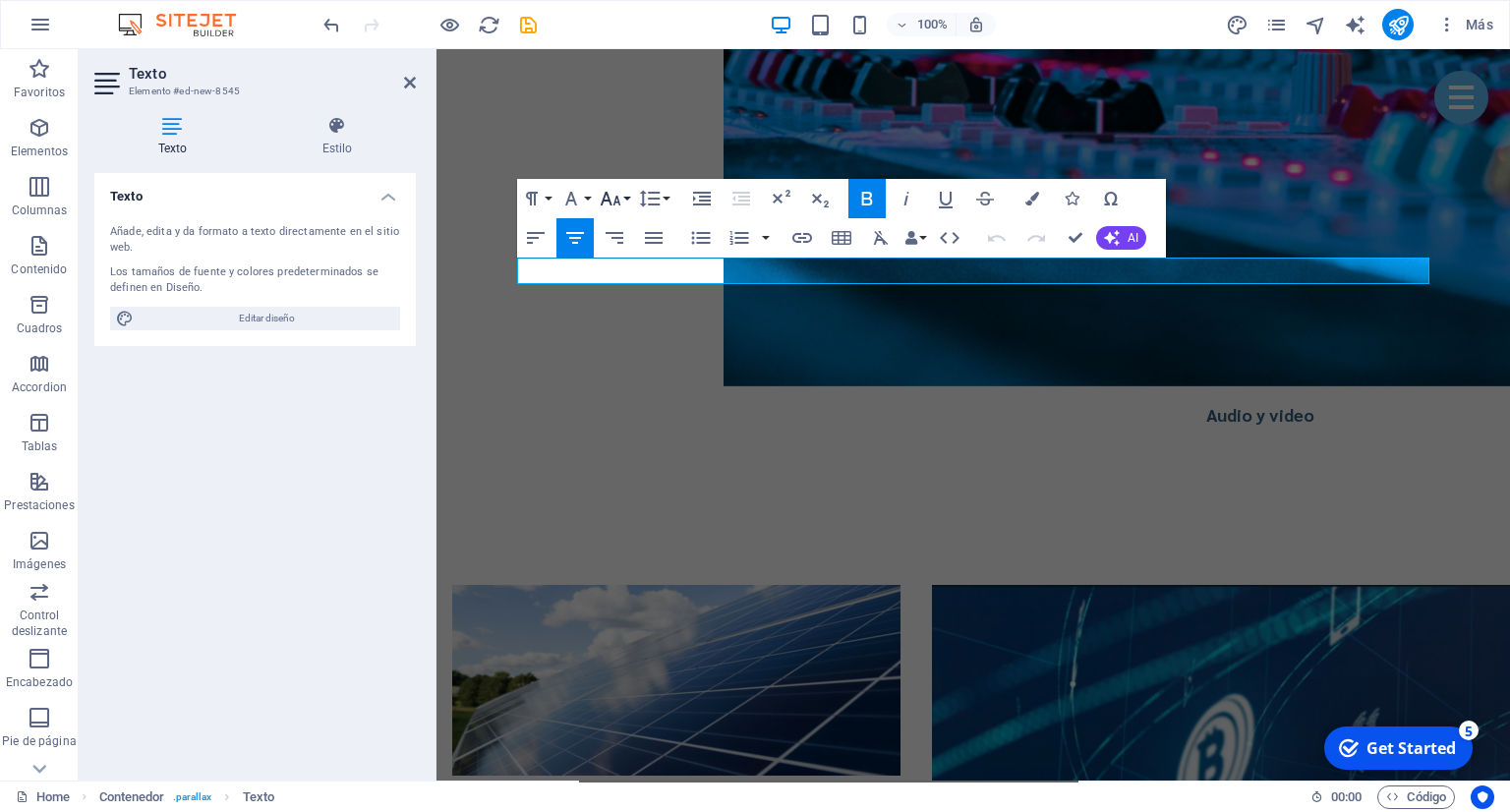
click at [615, 200] on icon "button" at bounding box center [610, 199] width 21 height 14
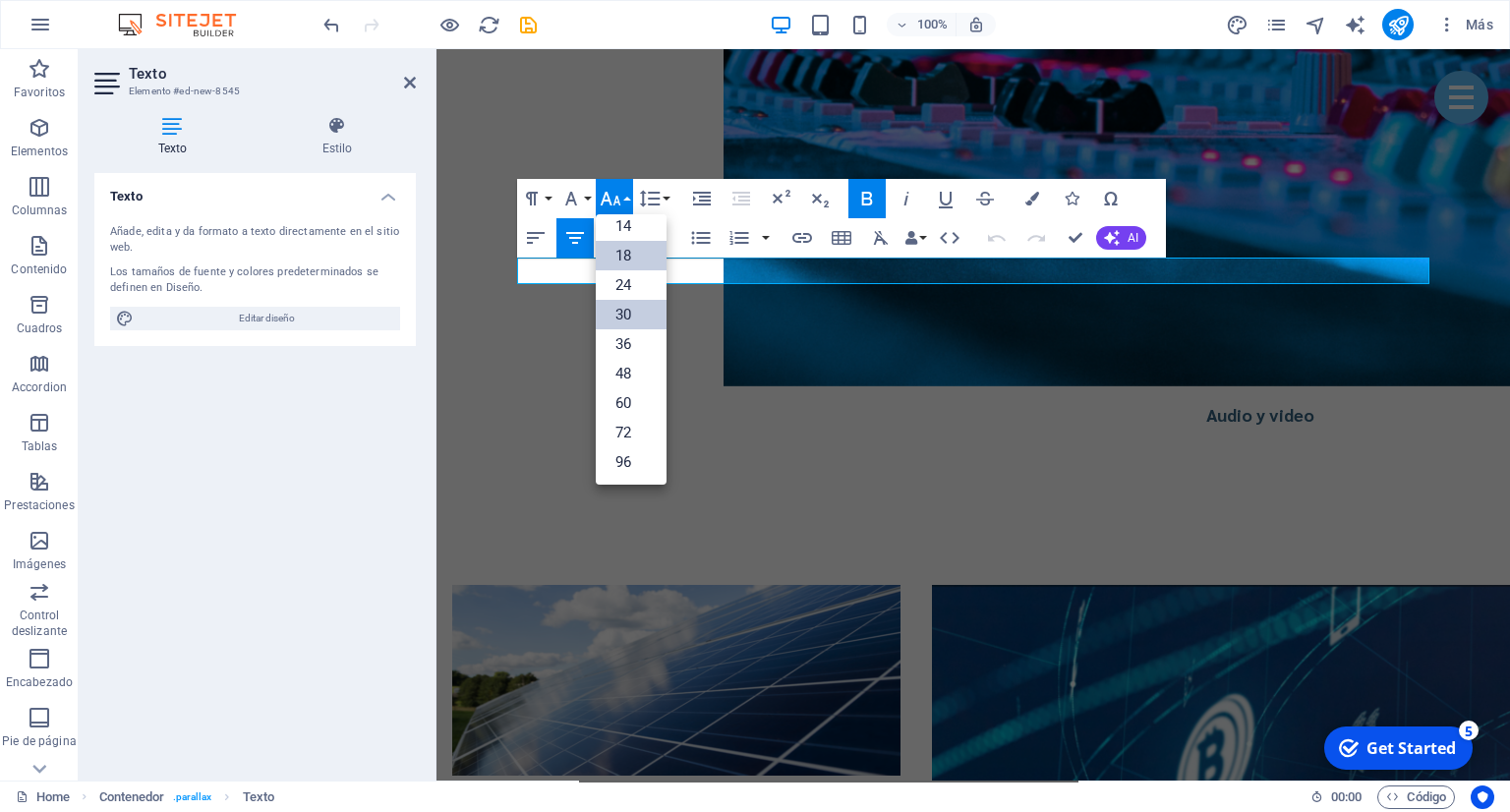
scroll to position [157, 0]
click at [635, 316] on link "30" at bounding box center [630, 316] width 71 height 30
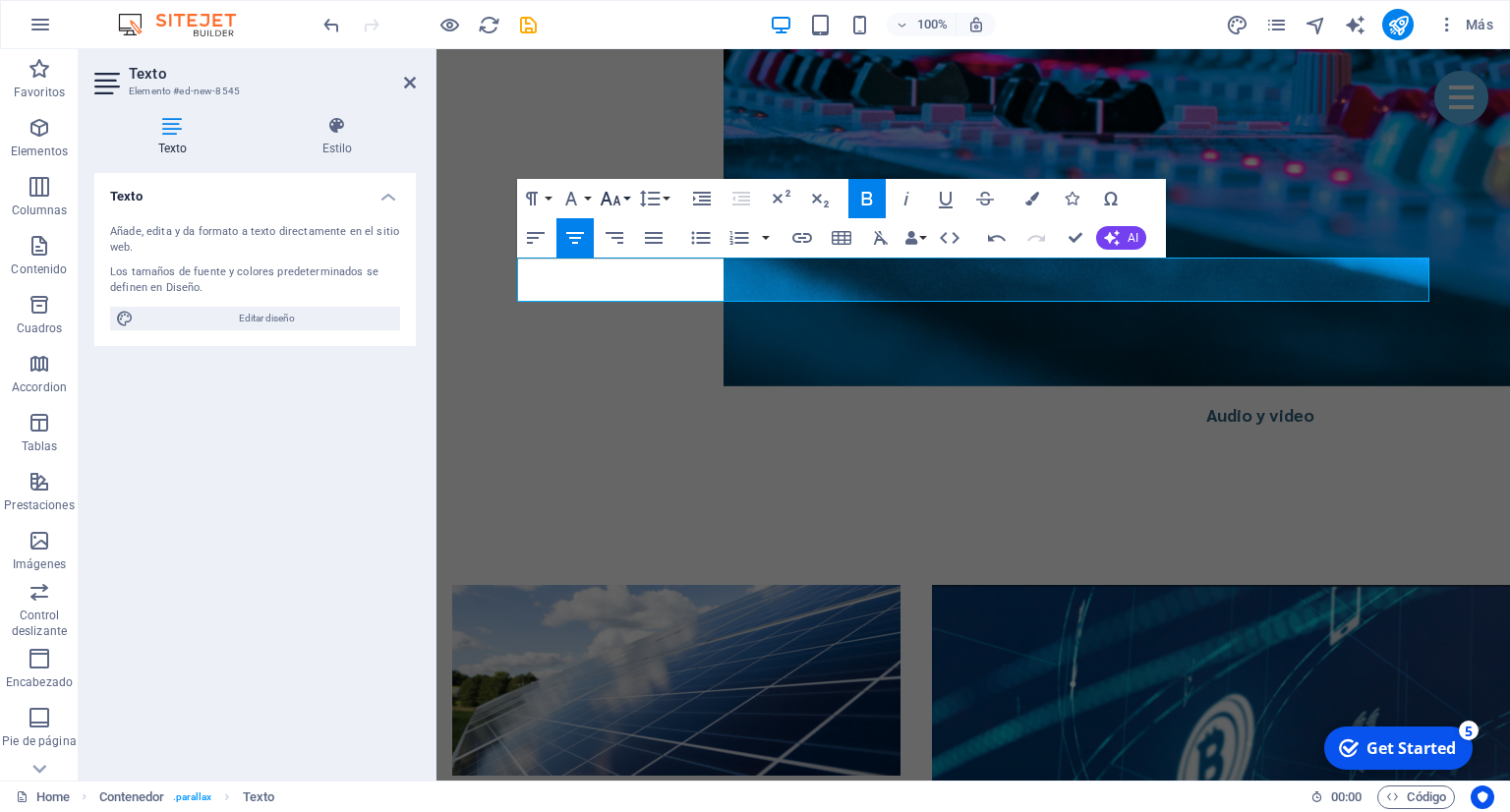
click at [625, 203] on button "Font Size" at bounding box center [614, 199] width 38 height 40
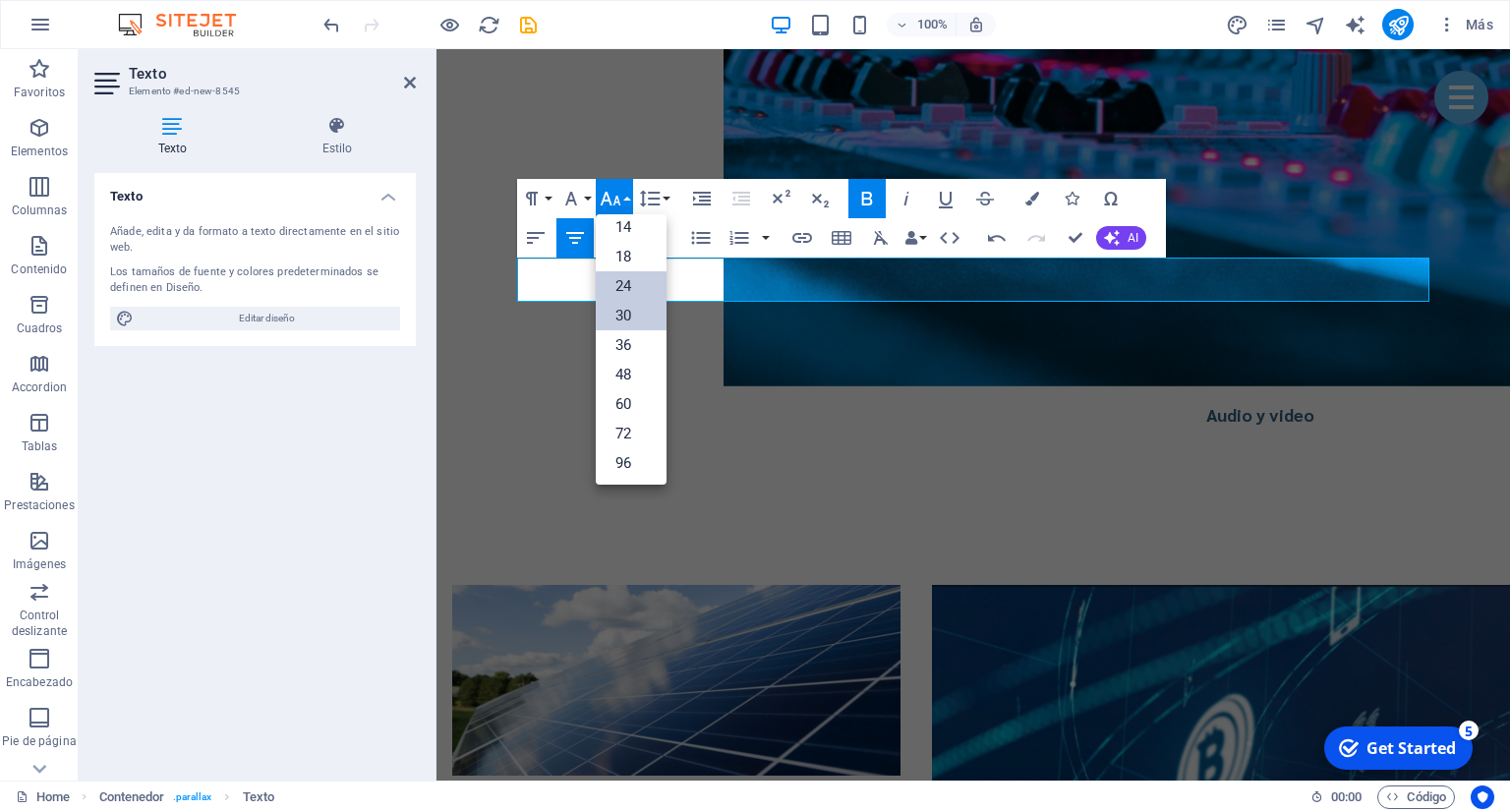
click at [631, 287] on link "24" at bounding box center [630, 286] width 71 height 30
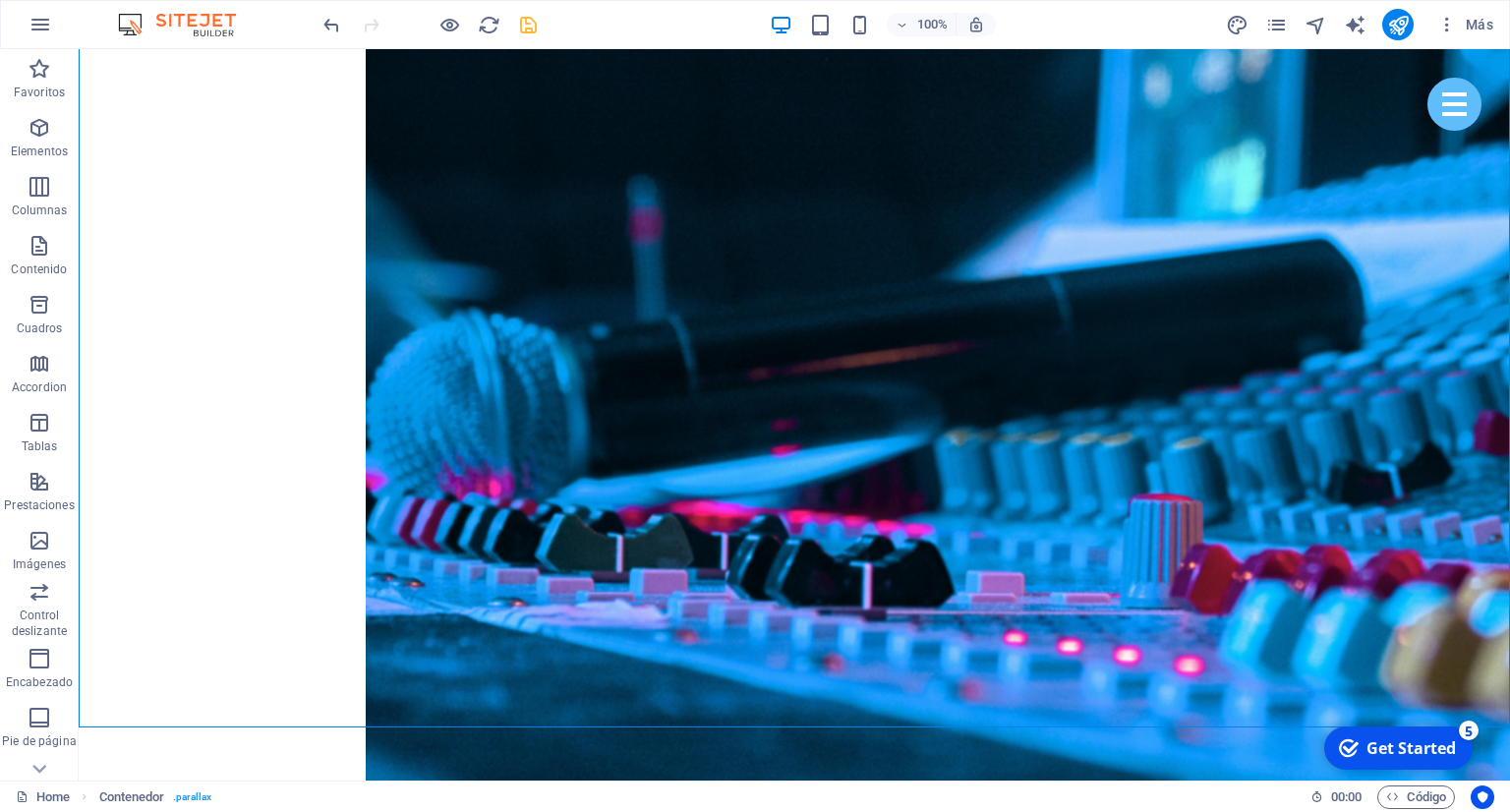
click at [524, 36] on icon "save" at bounding box center [528, 25] width 23 height 23
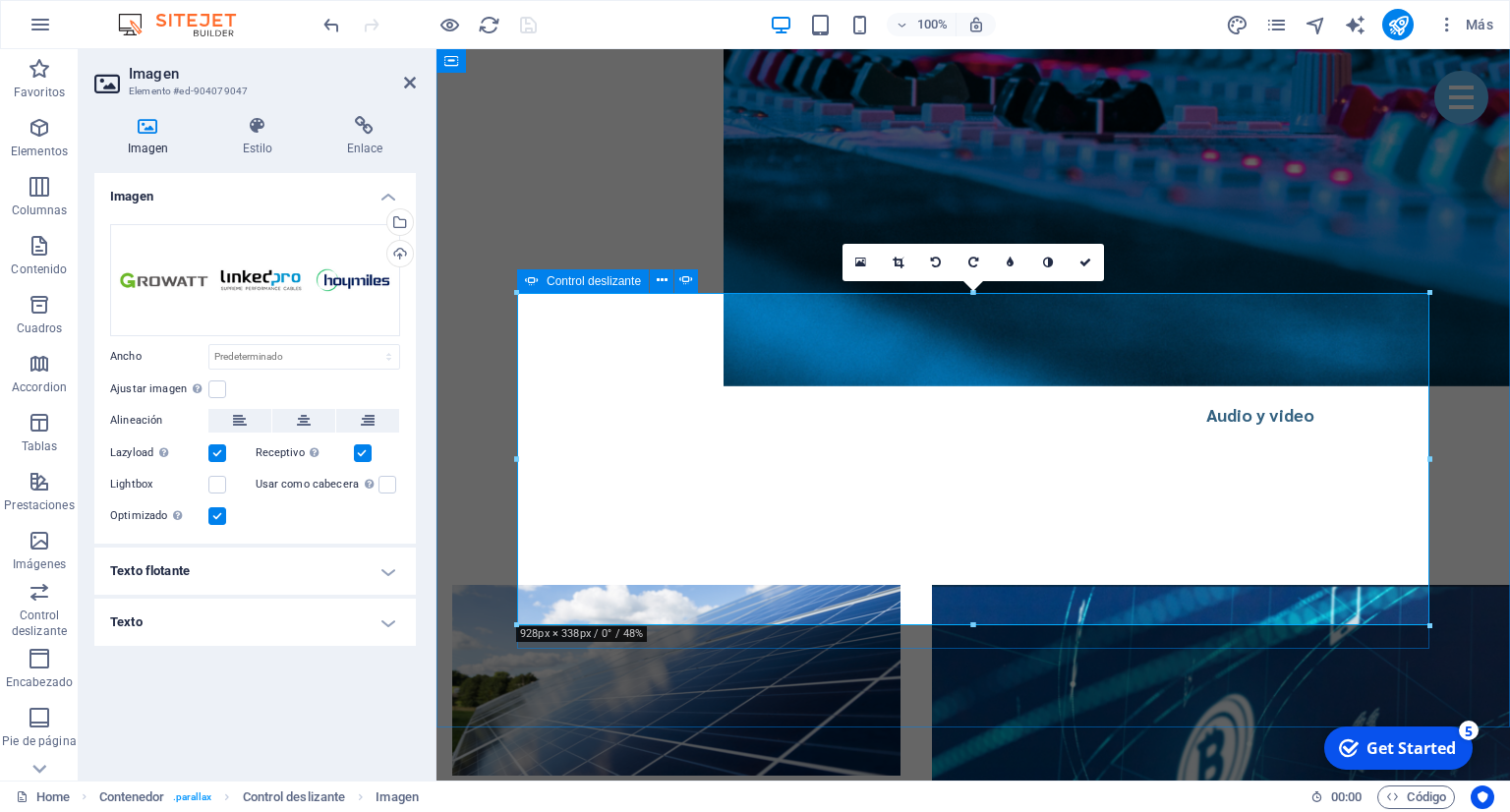
click at [546, 285] on div "Control deslizante" at bounding box center [583, 281] width 132 height 24
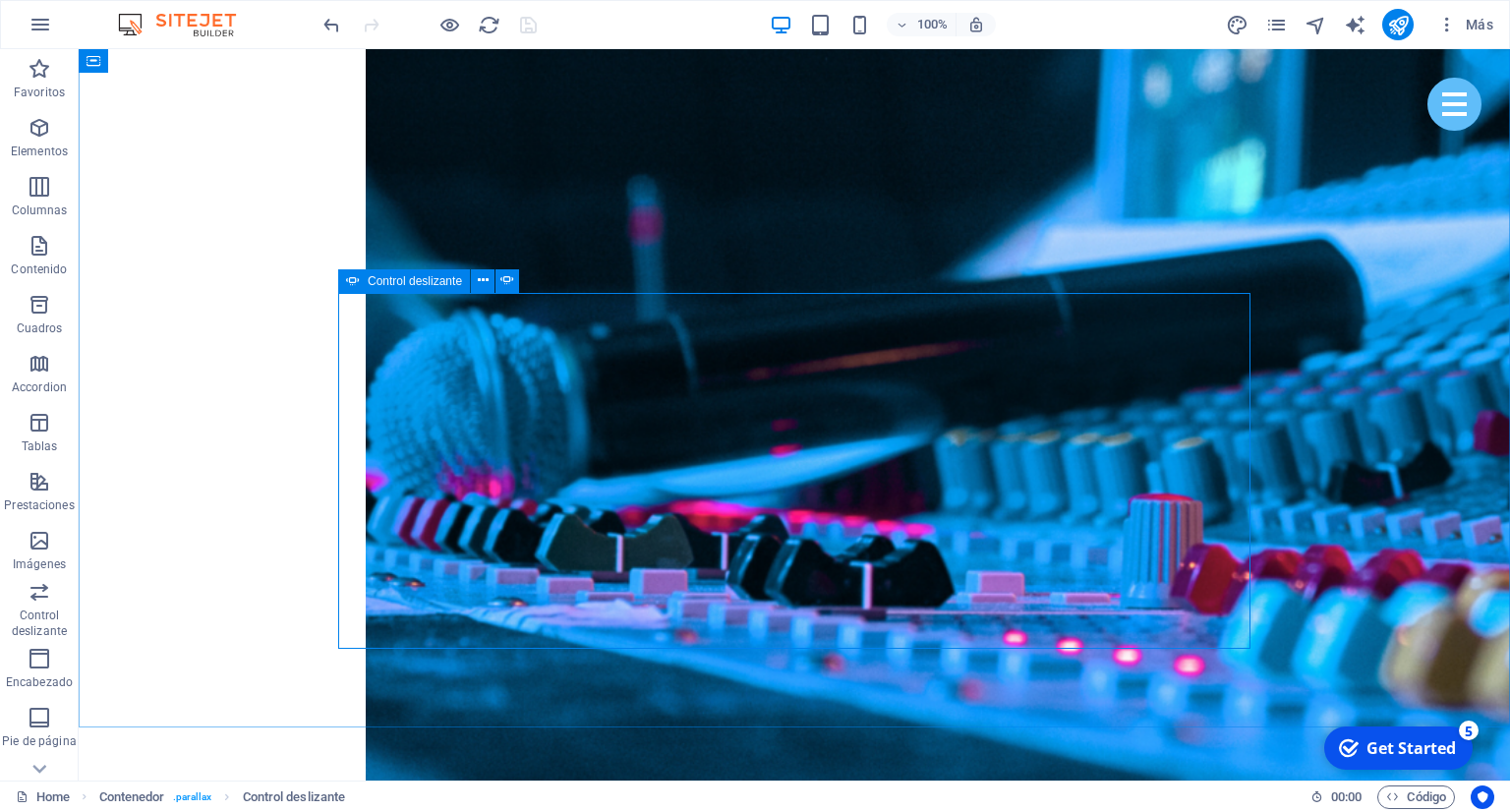
click at [351, 281] on icon at bounding box center [353, 281] width 14 height 24
click at [373, 284] on span "Control deslizante" at bounding box center [415, 281] width 94 height 12
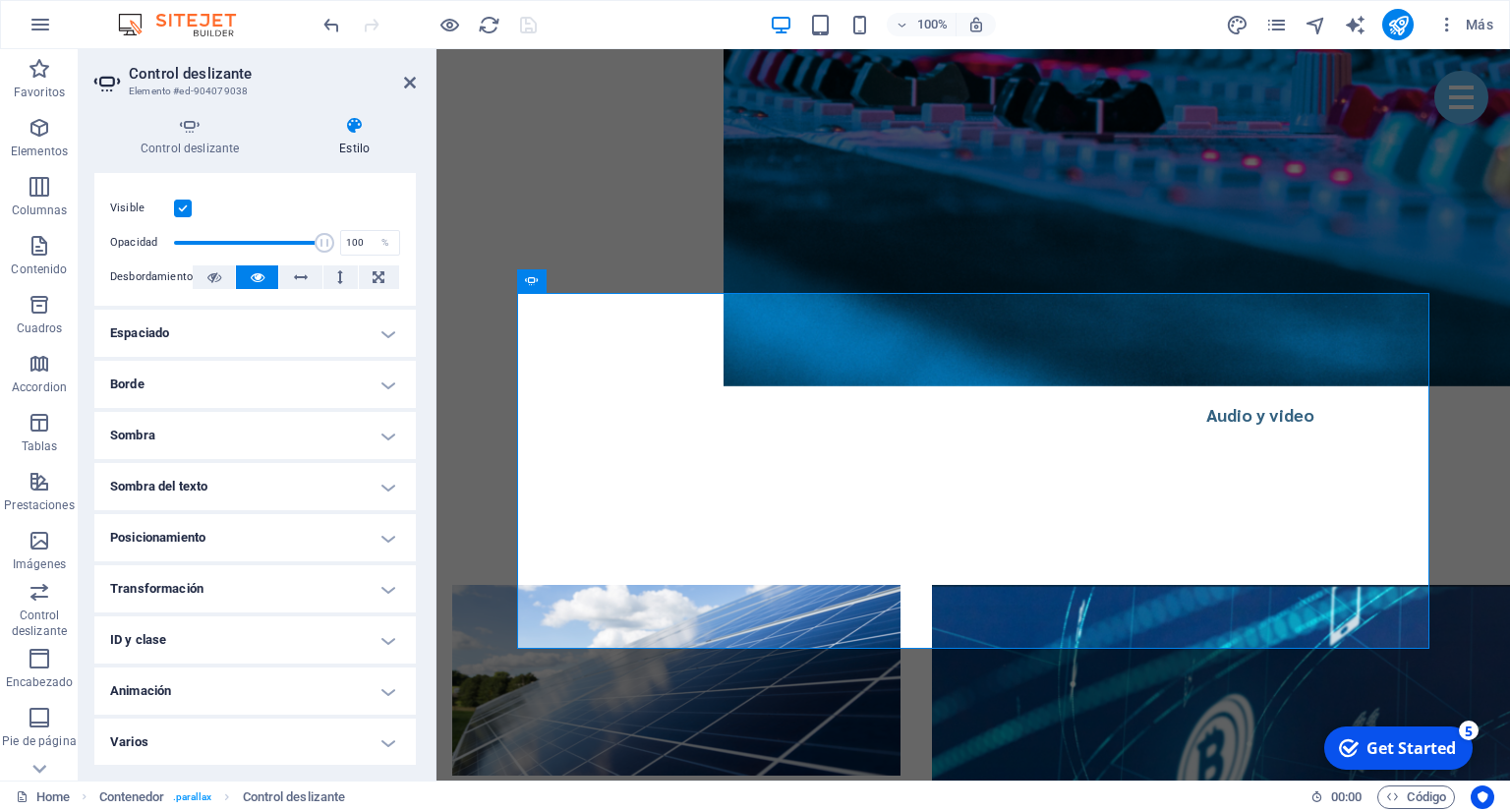
scroll to position [0, 0]
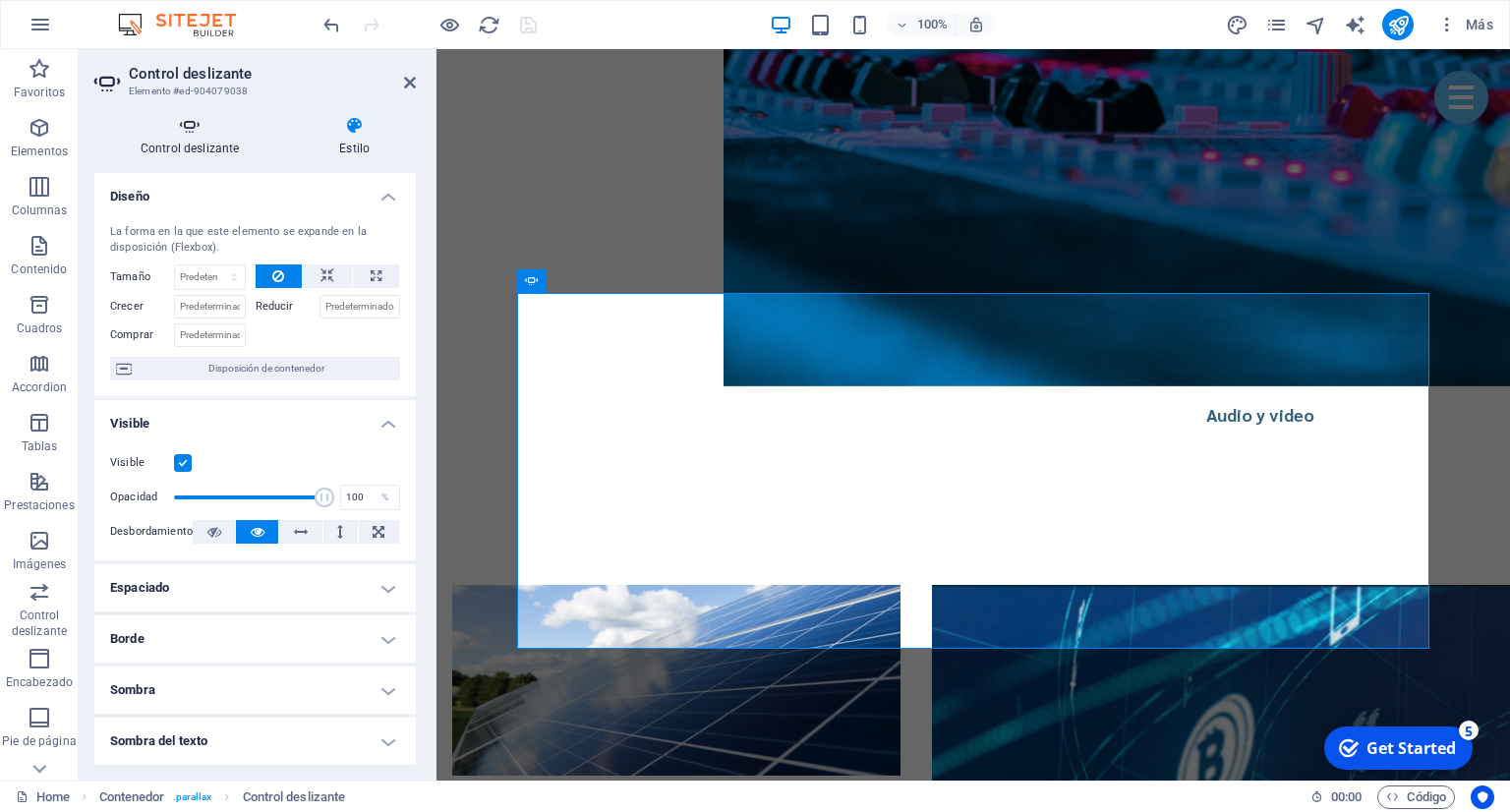
click at [209, 144] on h4 "Control deslizante" at bounding box center [194, 137] width 199 height 42
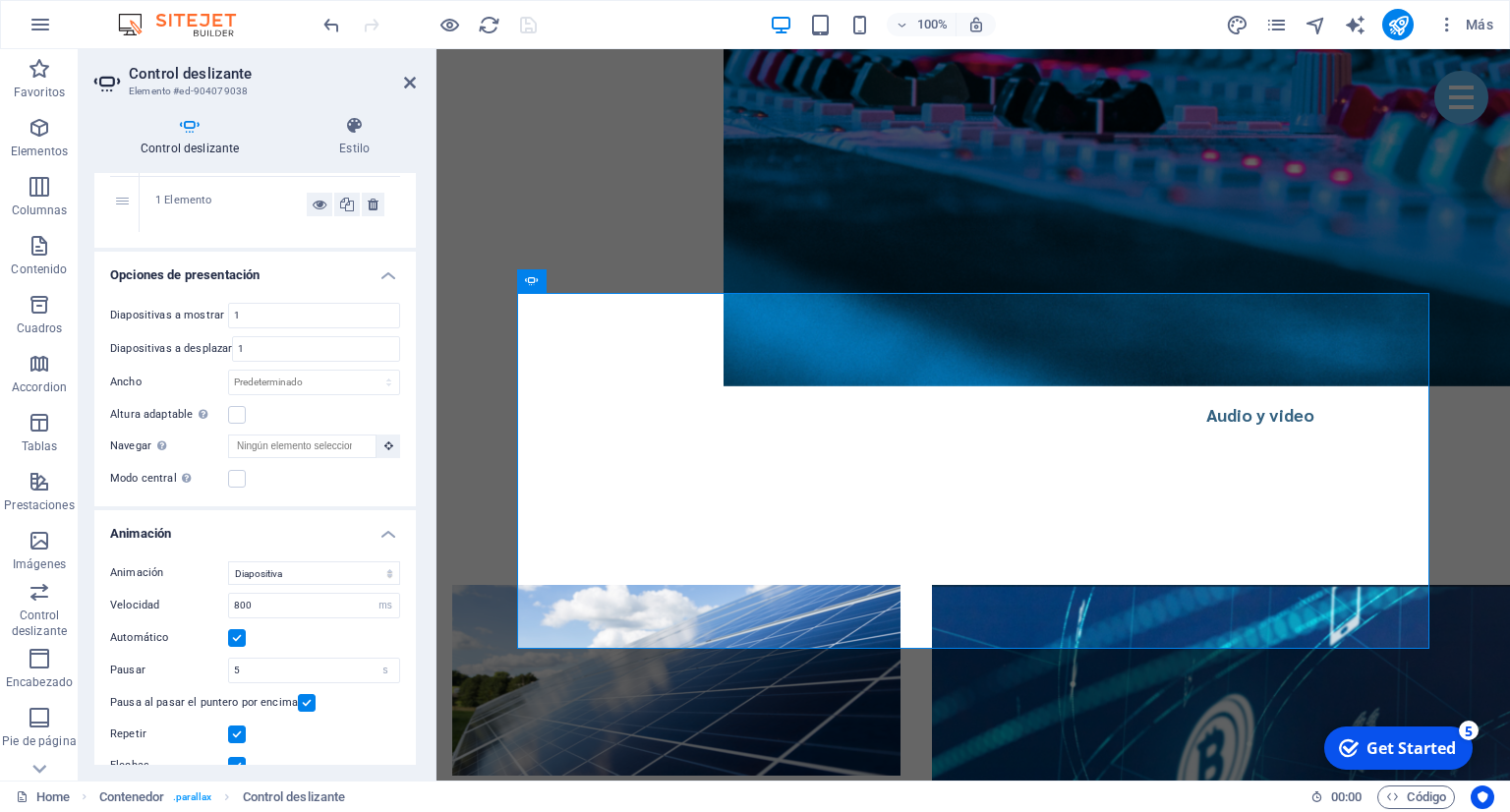
scroll to position [268, 0]
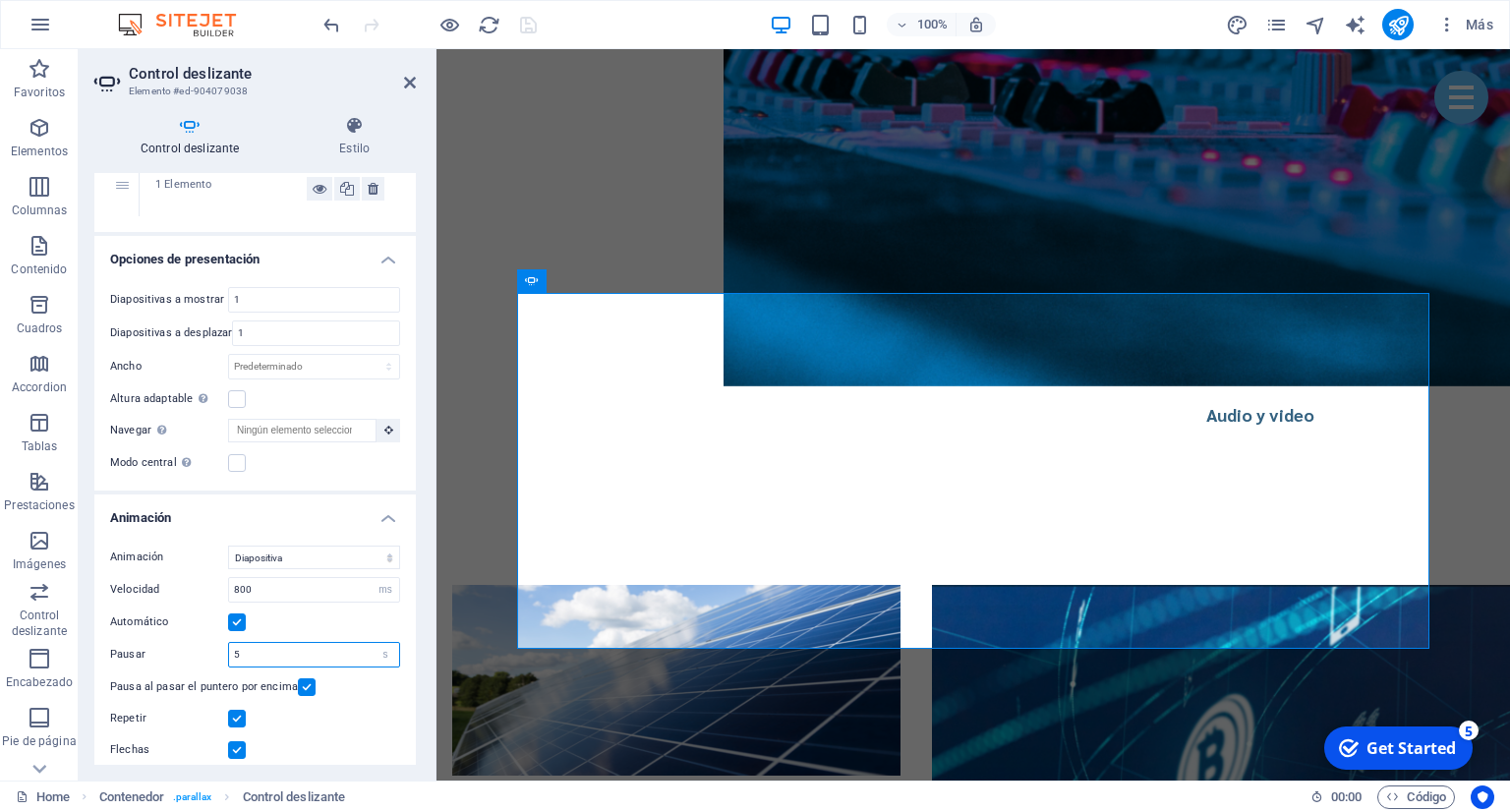
drag, startPoint x: 269, startPoint y: 647, endPoint x: 226, endPoint y: 651, distance: 43.2
click at [229, 651] on input "5" at bounding box center [313, 655] width 170 height 24
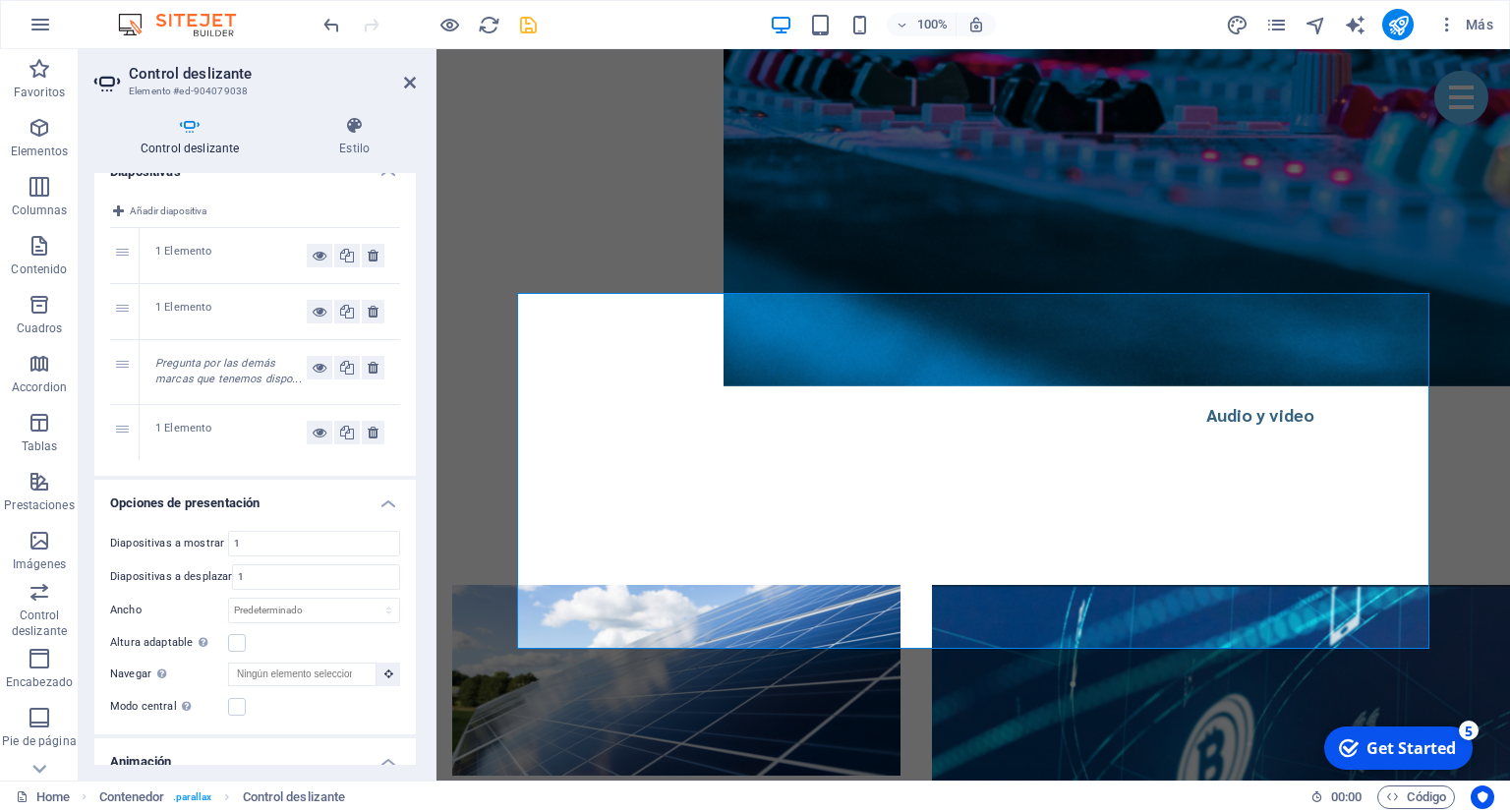
scroll to position [0, 0]
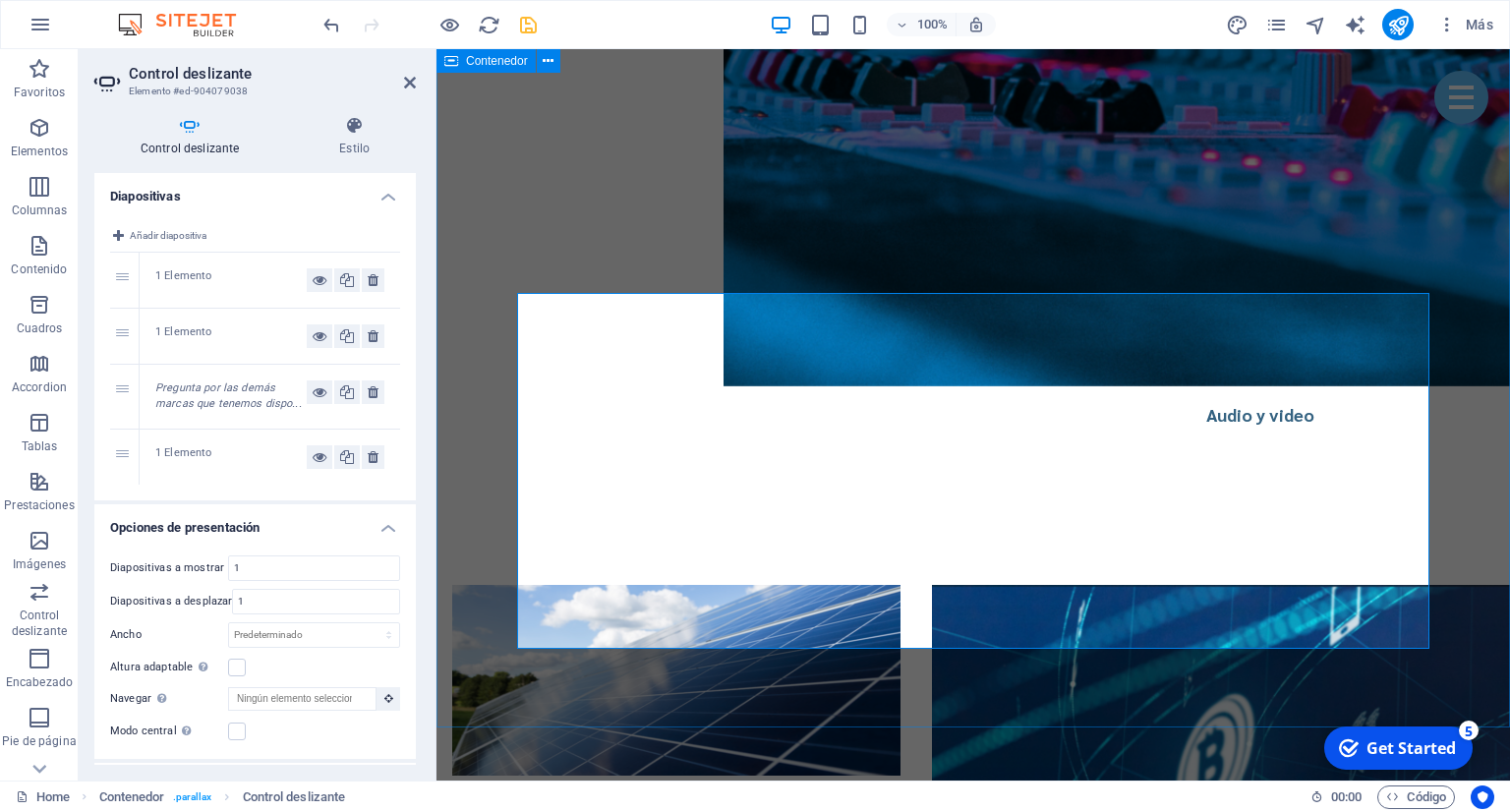
type input "3"
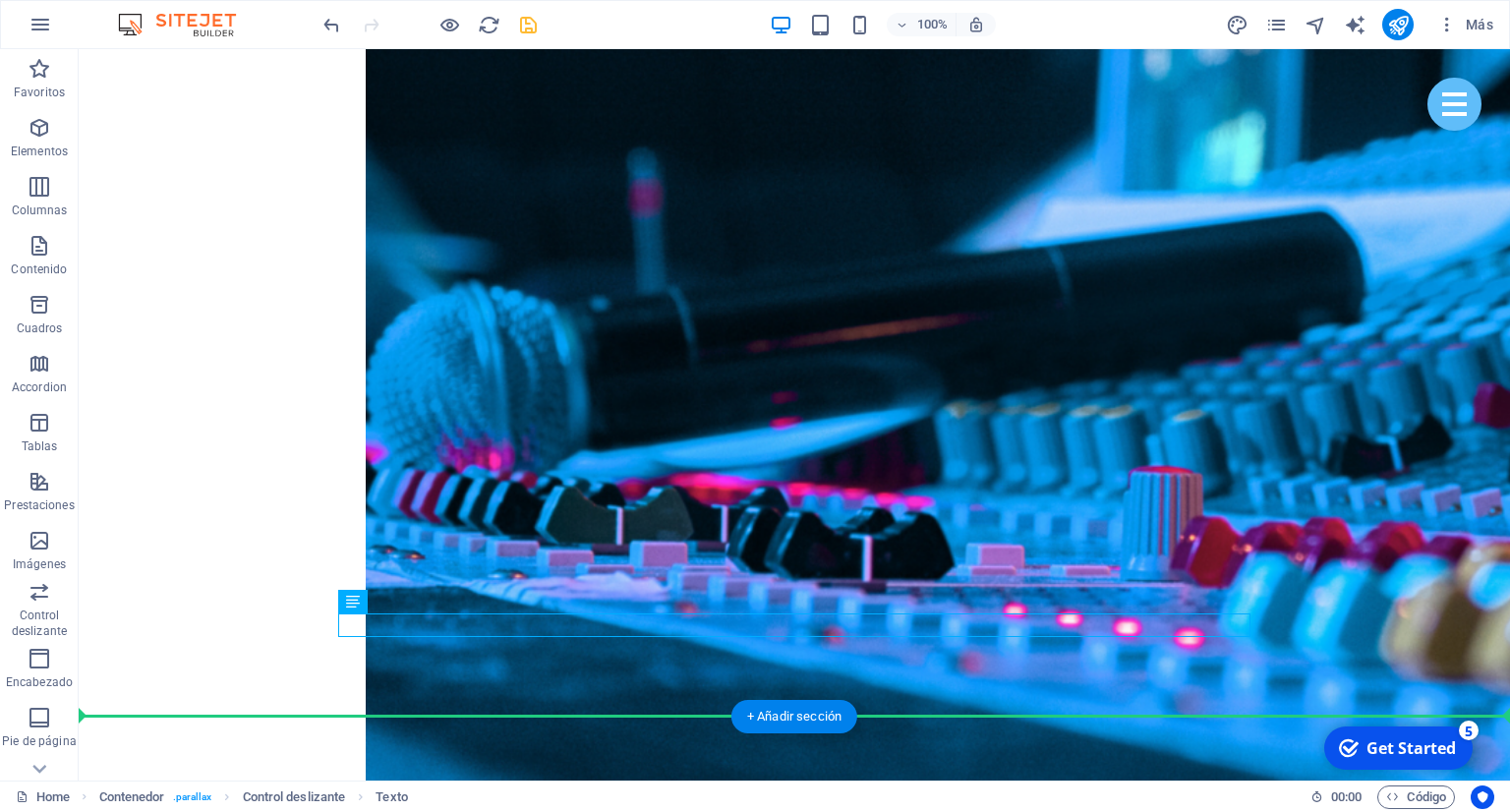
drag, startPoint x: 814, startPoint y: 633, endPoint x: 807, endPoint y: 689, distance: 56.4
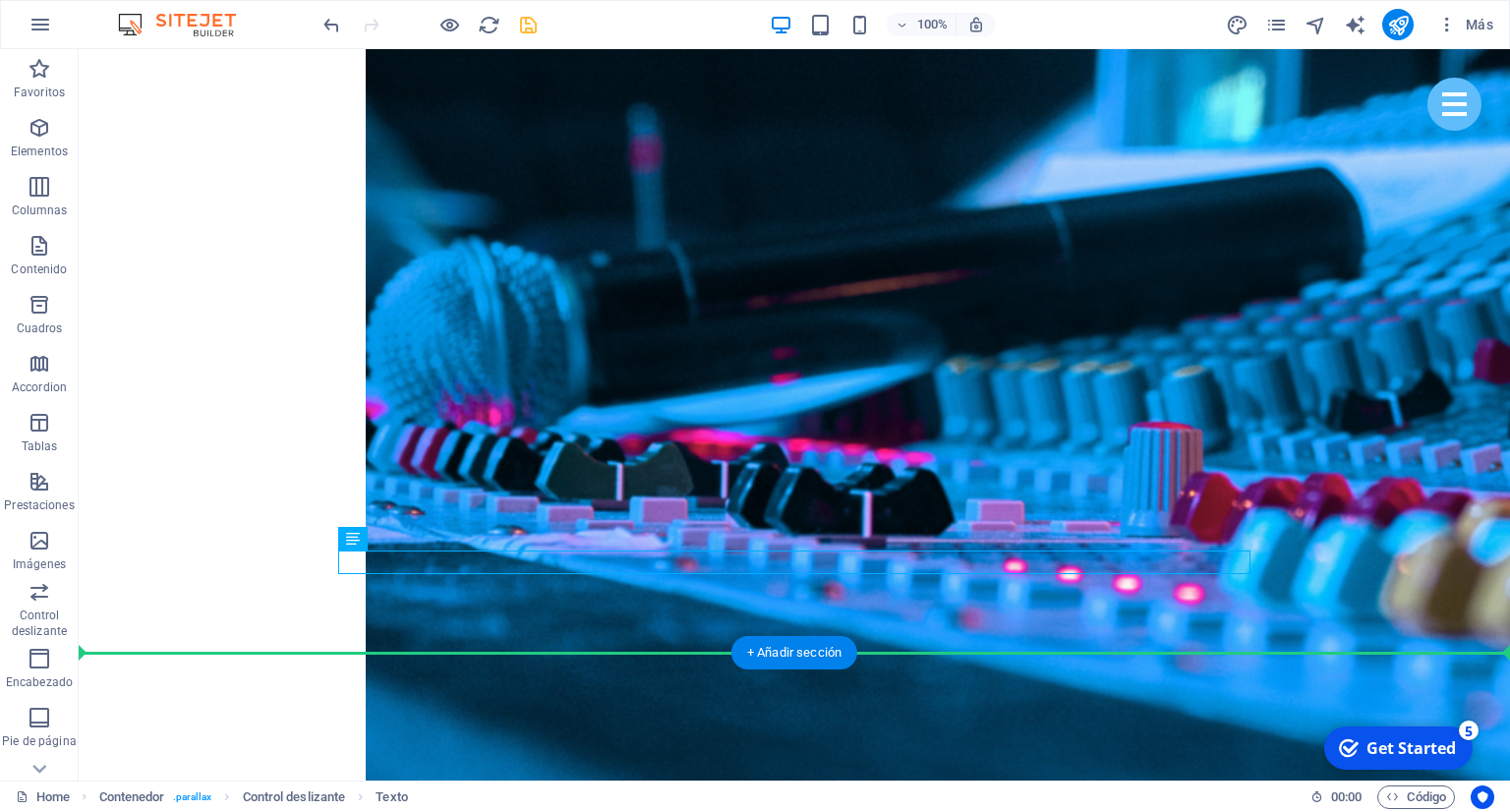
scroll to position [4253, 0]
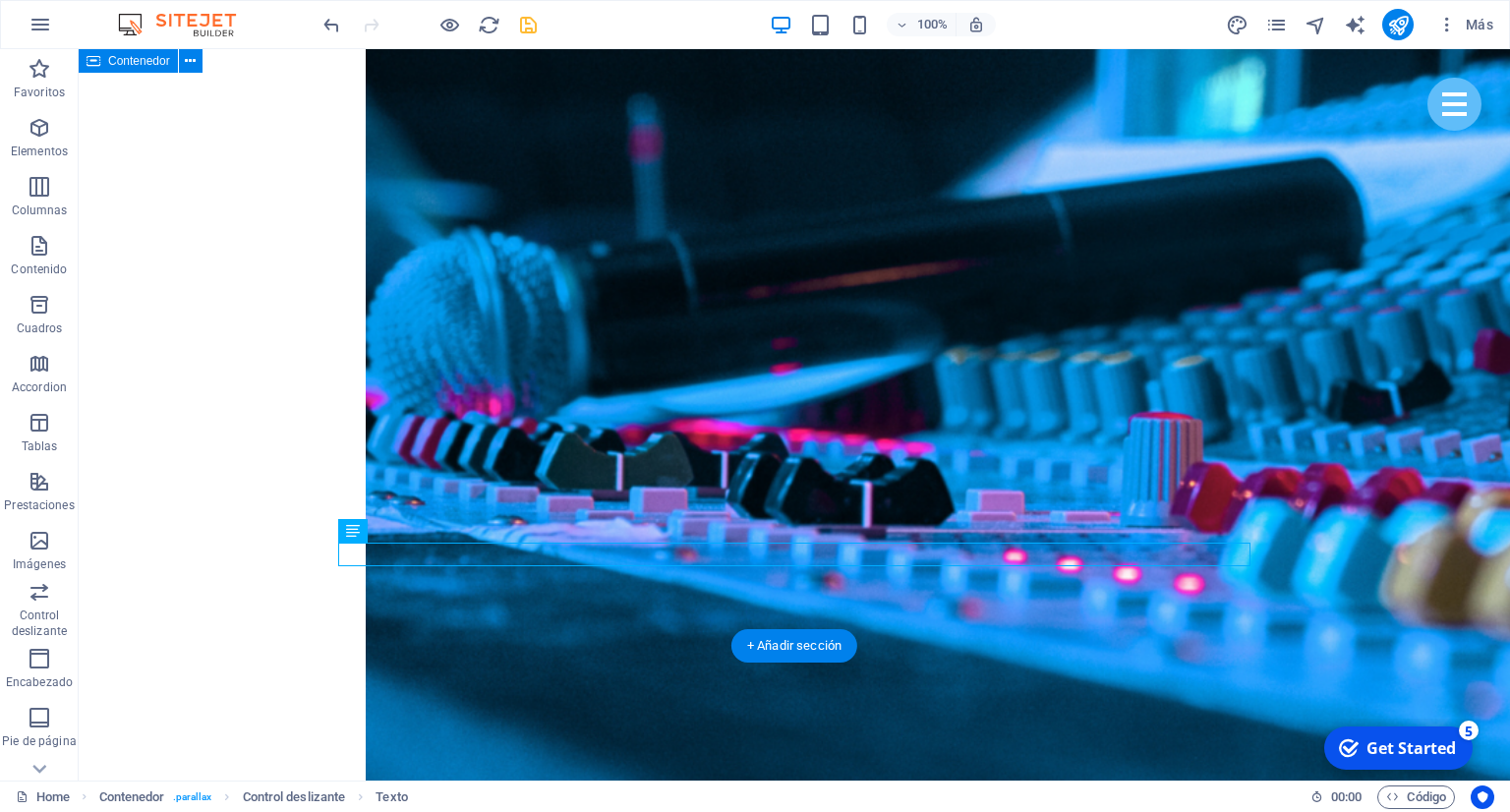
drag, startPoint x: 915, startPoint y: 553, endPoint x: 925, endPoint y: 631, distance: 78.6
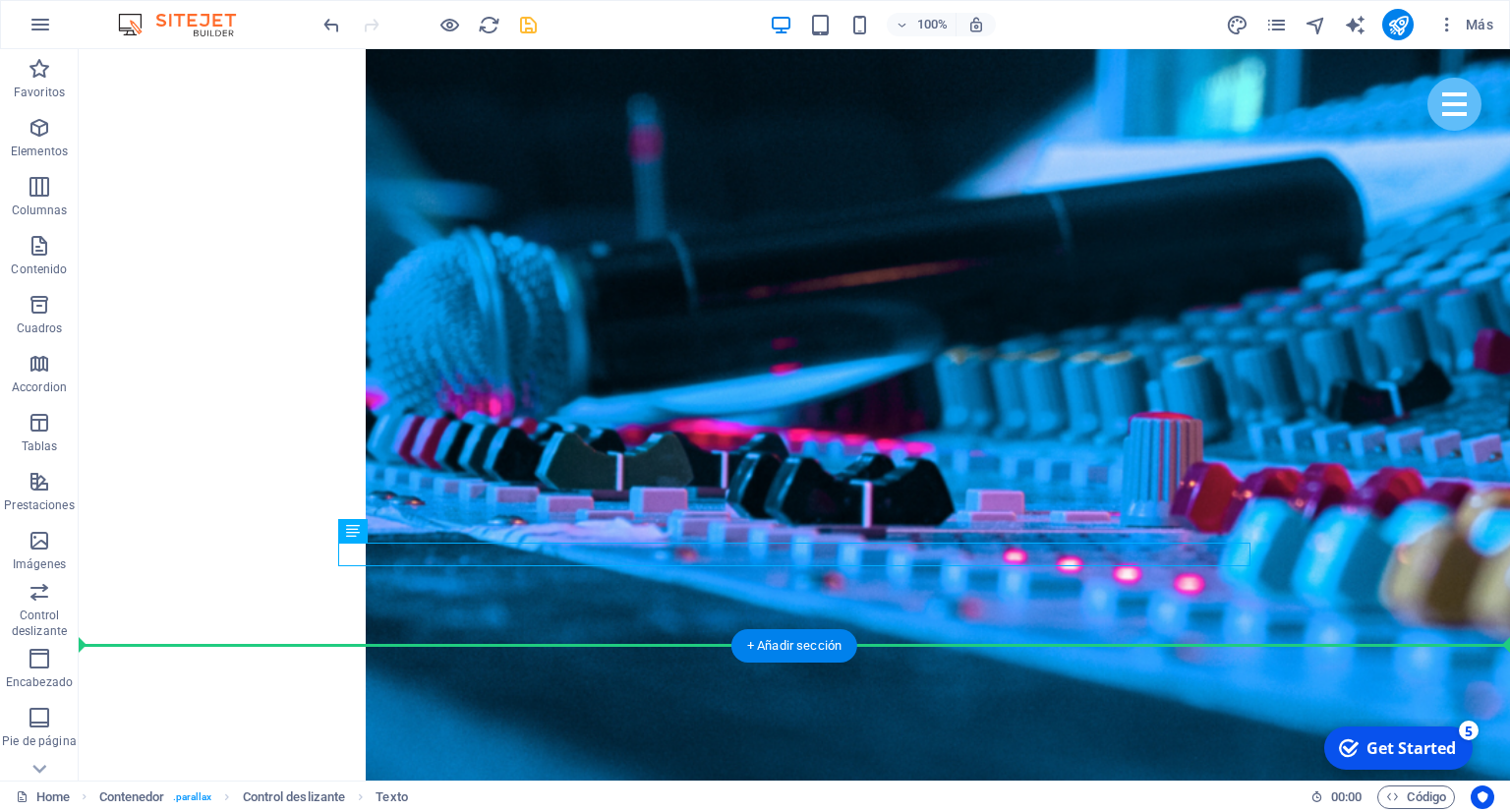
drag, startPoint x: 443, startPoint y: 565, endPoint x: 524, endPoint y: 569, distance: 81.1
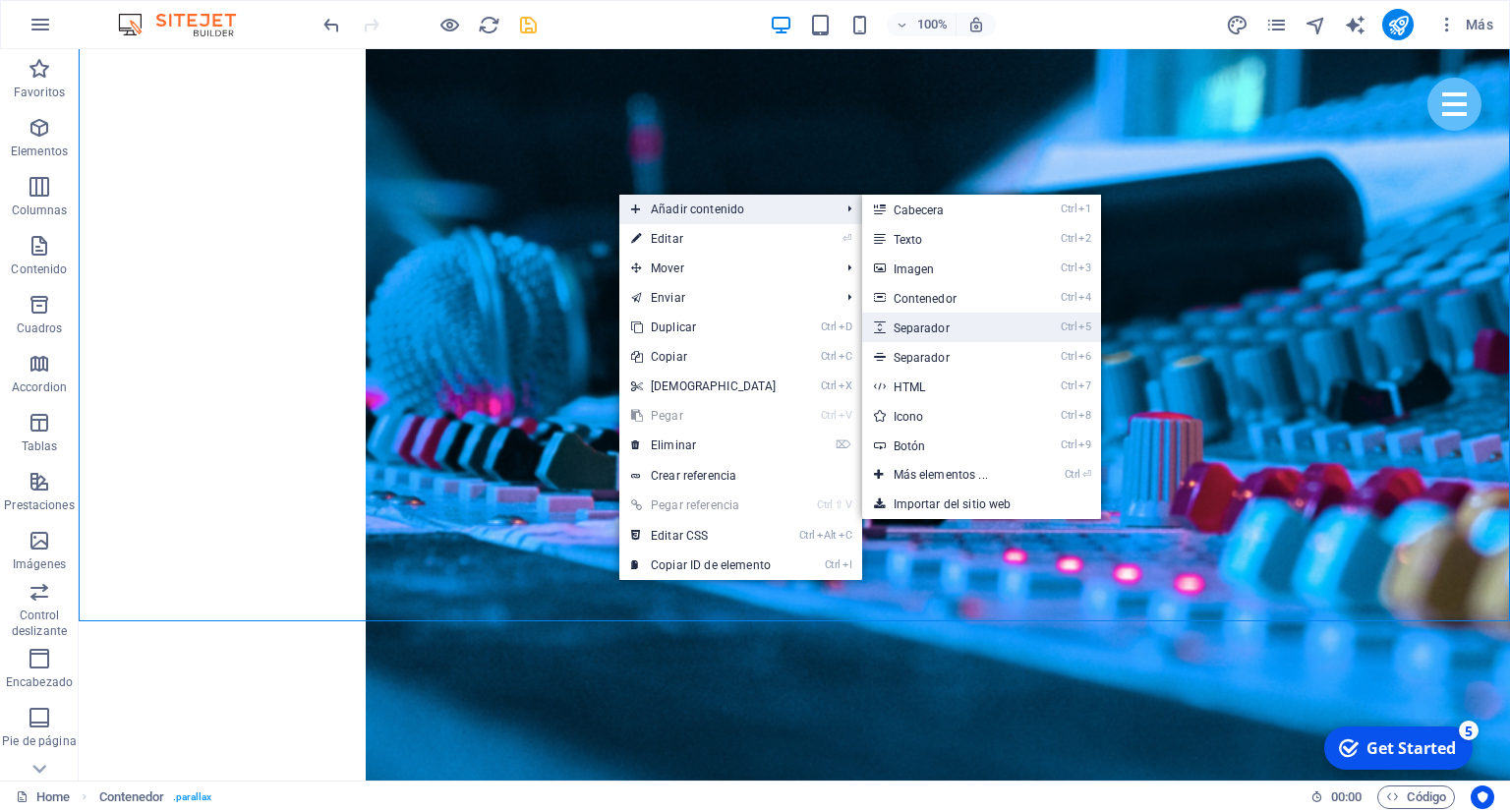
click at [941, 326] on link "Ctrl 5 Separador" at bounding box center [944, 327] width 165 height 30
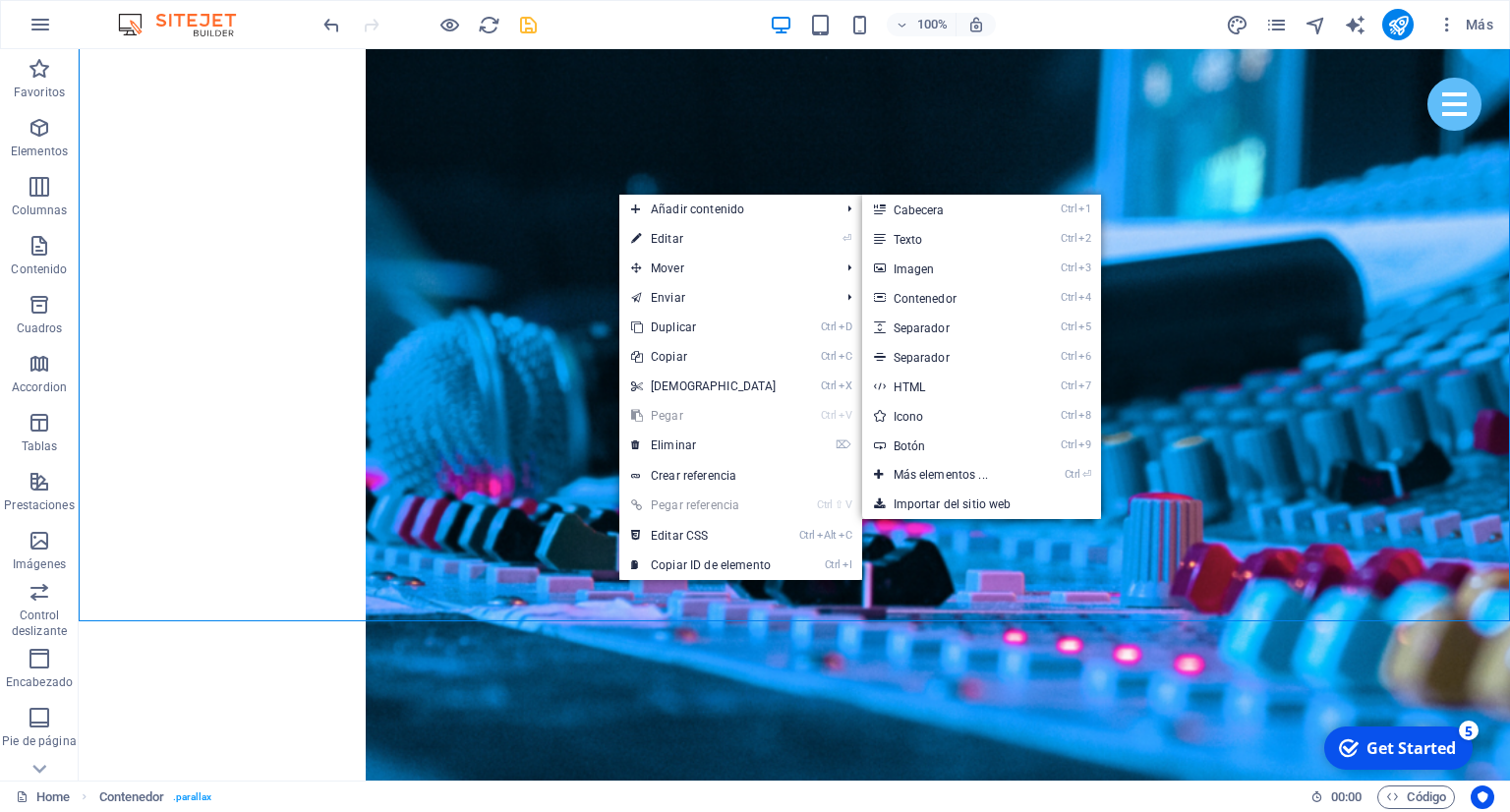
select select "px"
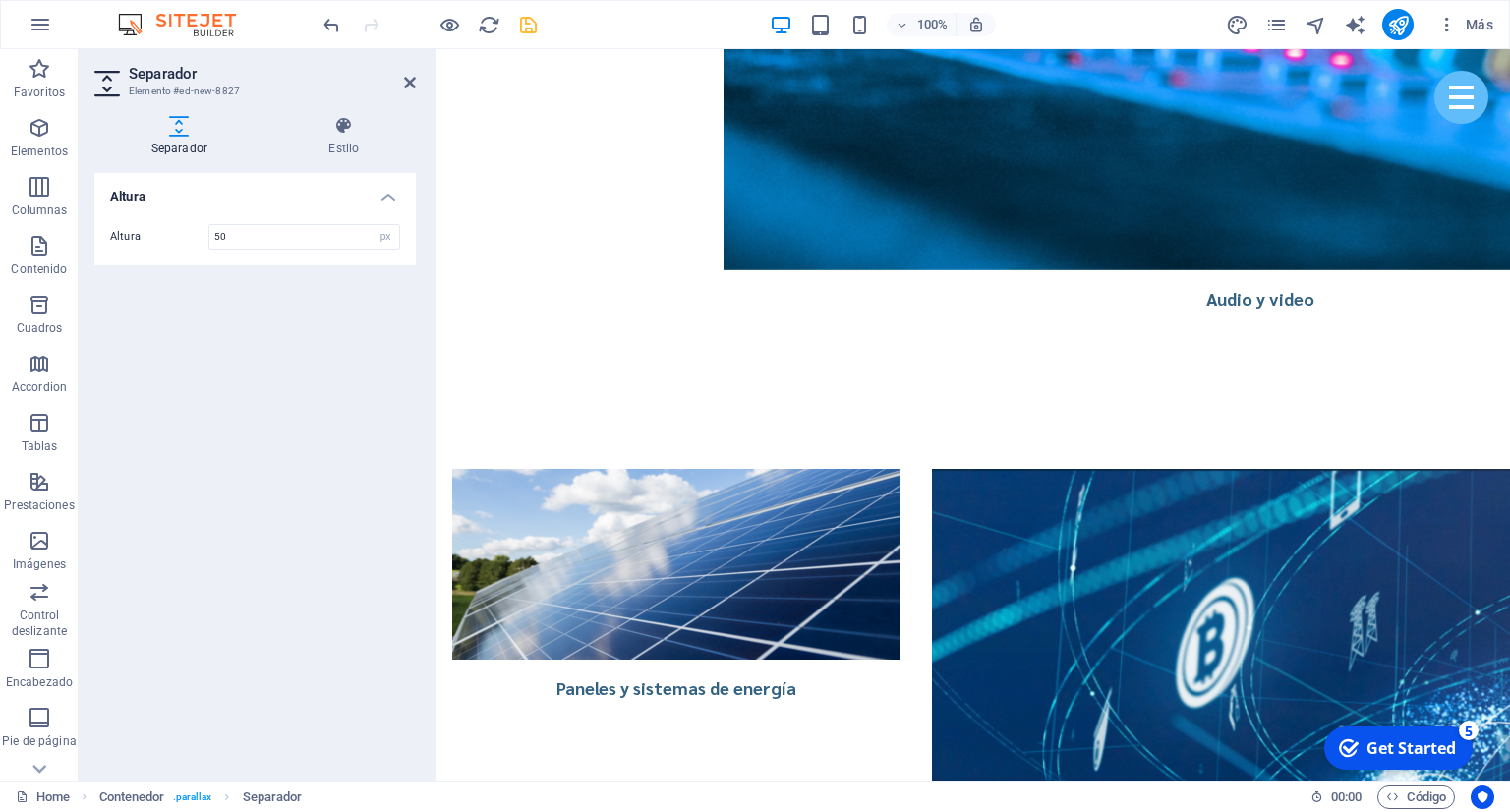
scroll to position [4336, 0]
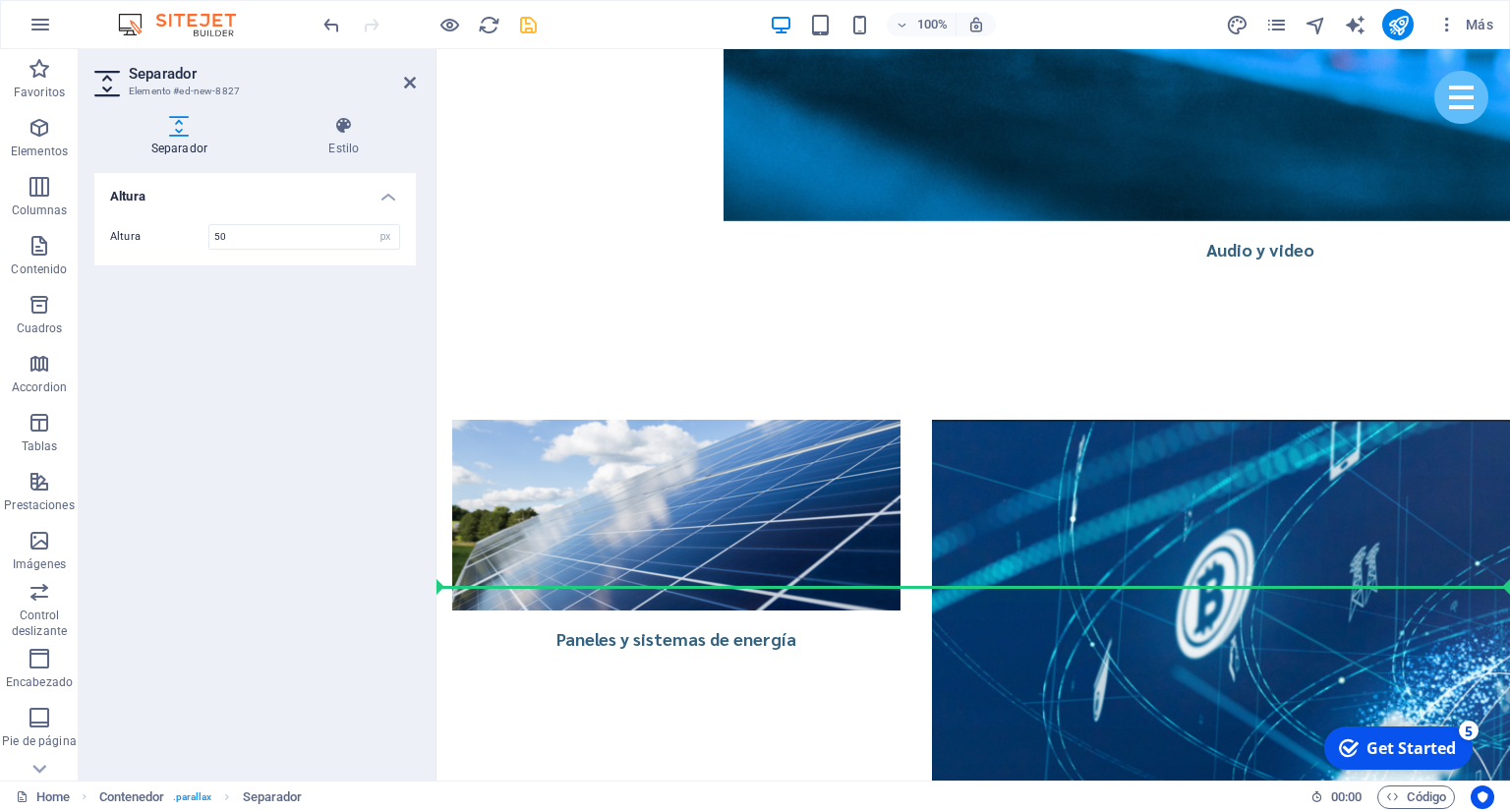
drag, startPoint x: 575, startPoint y: 410, endPoint x: 626, endPoint y: 589, distance: 186.1
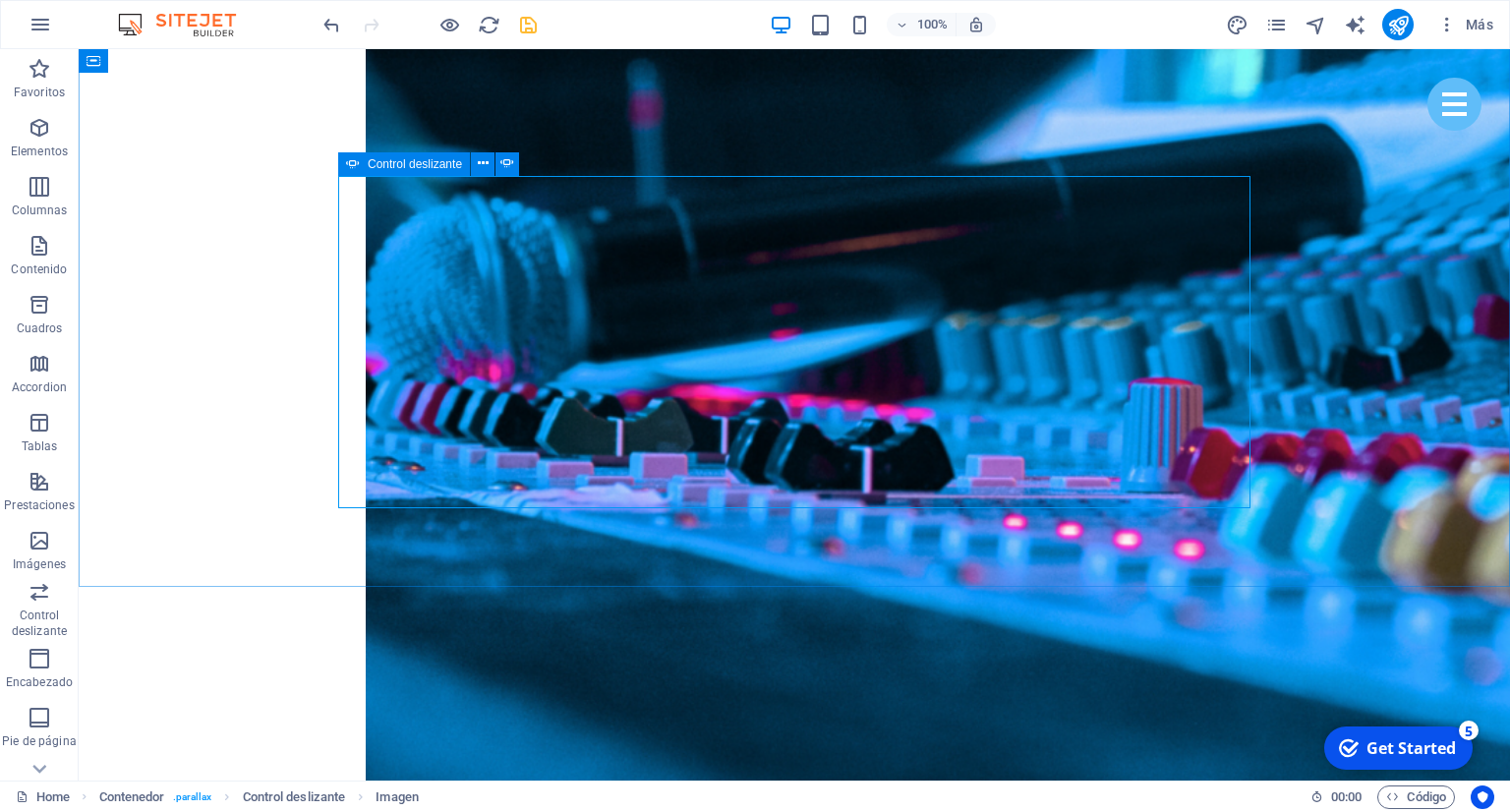
click at [358, 172] on icon at bounding box center [353, 164] width 14 height 24
select select "ms"
select select "s"
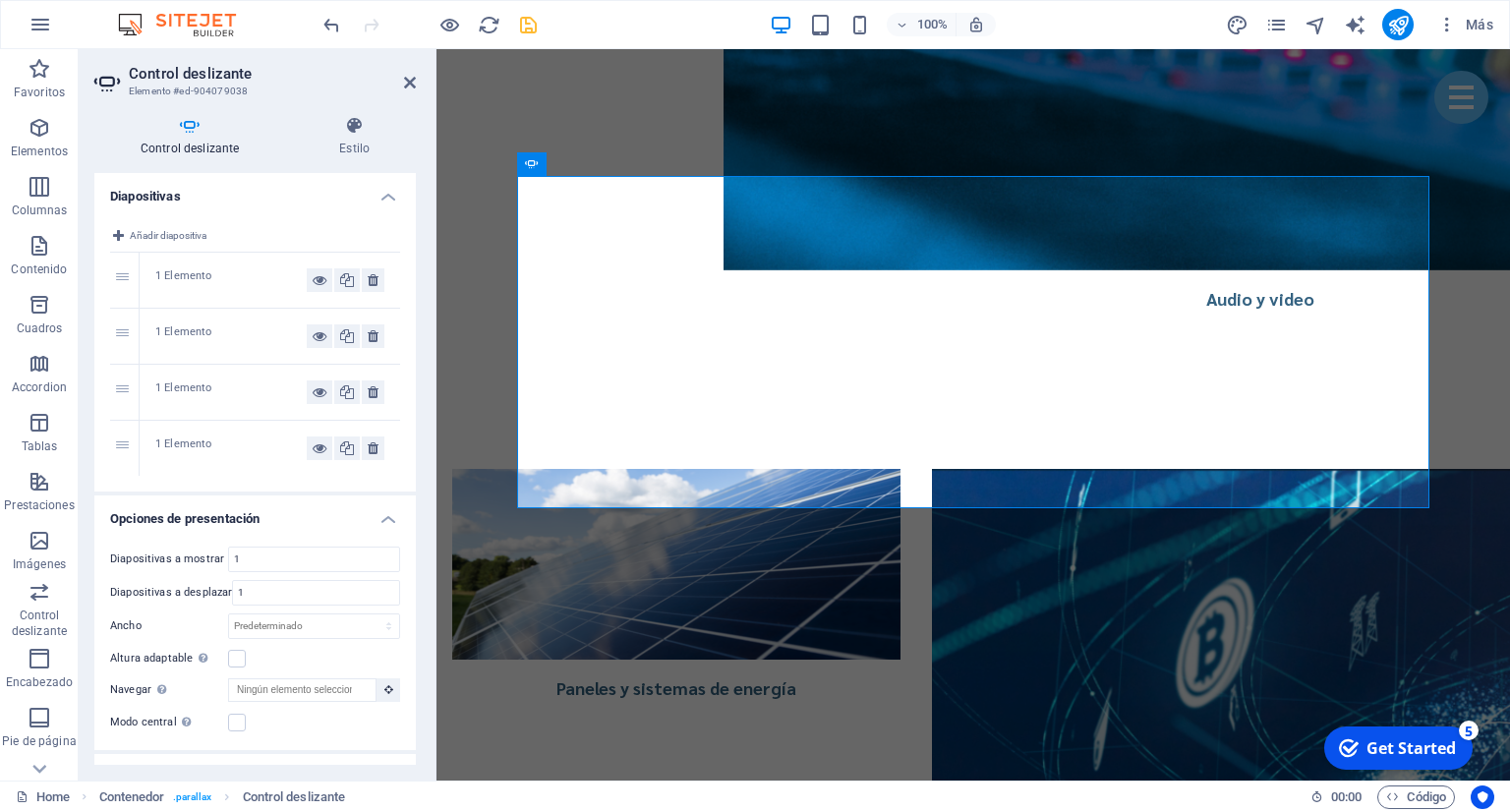
click at [191, 281] on div "1 Elemento" at bounding box center [231, 280] width 151 height 24
click at [195, 364] on div "2 1 Elemento" at bounding box center [255, 336] width 290 height 56
click at [204, 340] on div "1 Elemento" at bounding box center [231, 336] width 151 height 24
click at [208, 396] on div "1 Elemento" at bounding box center [231, 393] width 151 height 24
click at [199, 444] on div "1 Elemento" at bounding box center [231, 448] width 151 height 24
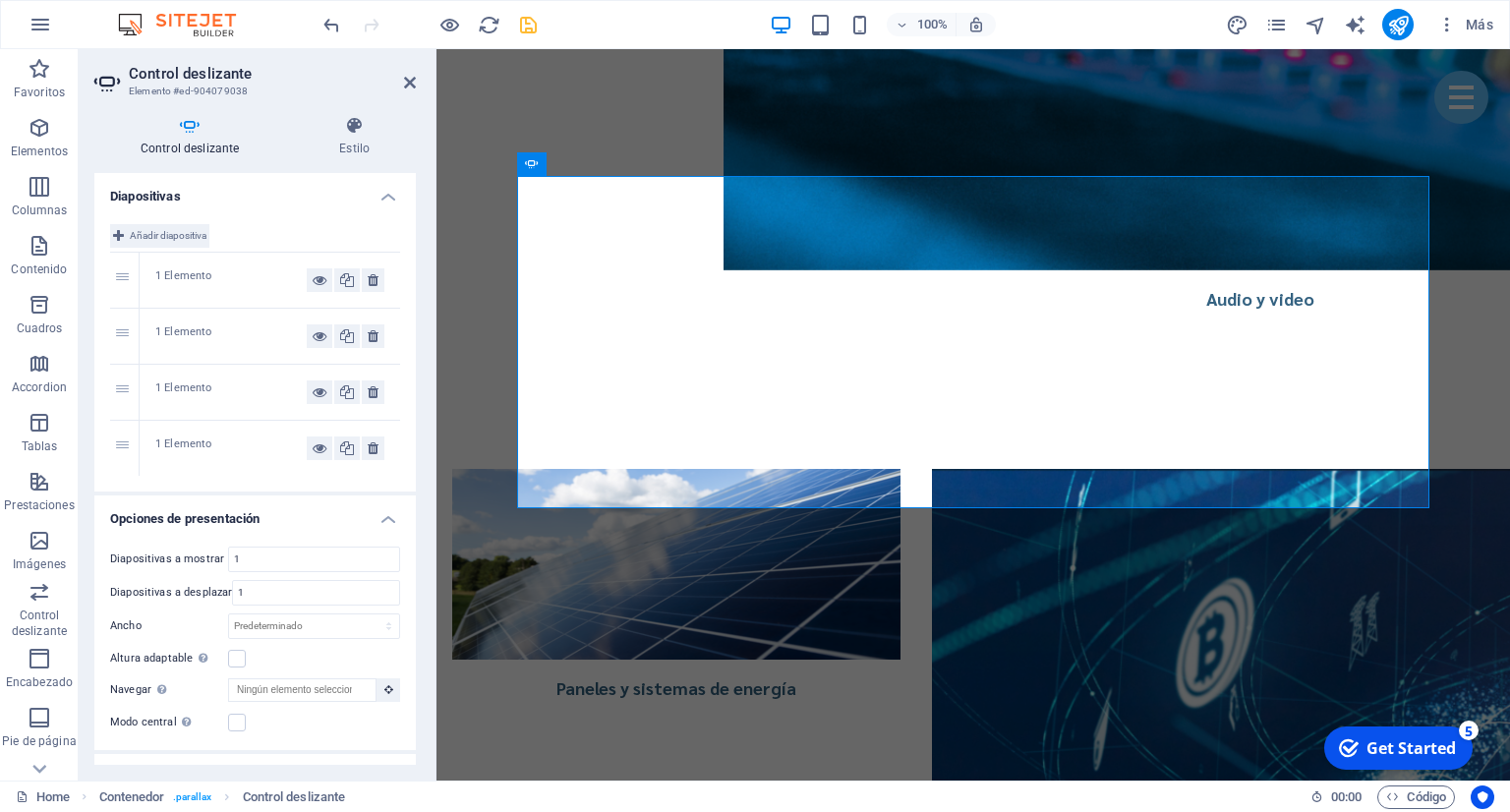
click at [194, 232] on span "Añadir diapositiva" at bounding box center [168, 236] width 77 height 24
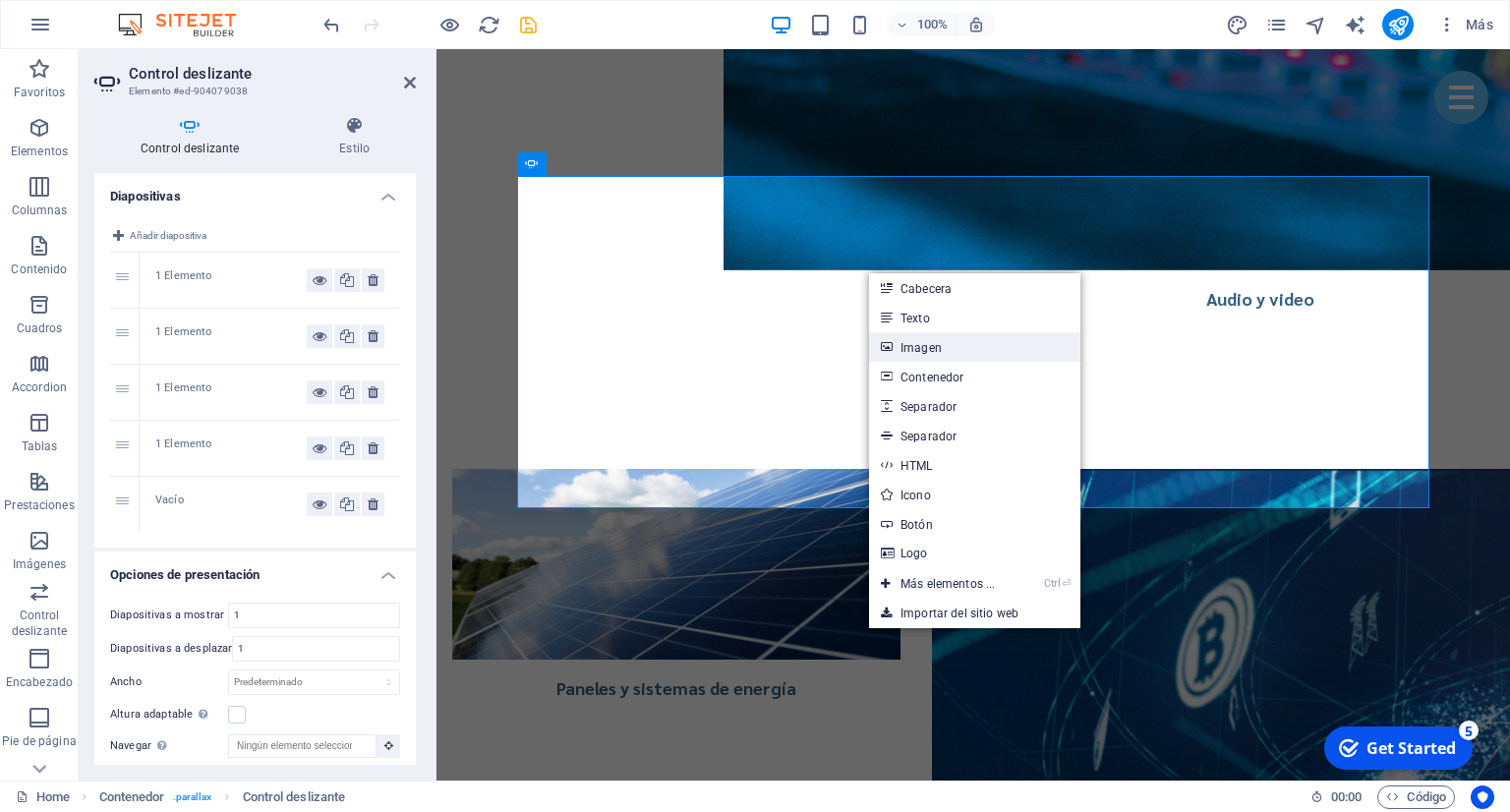
click at [923, 352] on link "Imagen" at bounding box center [974, 347] width 212 height 30
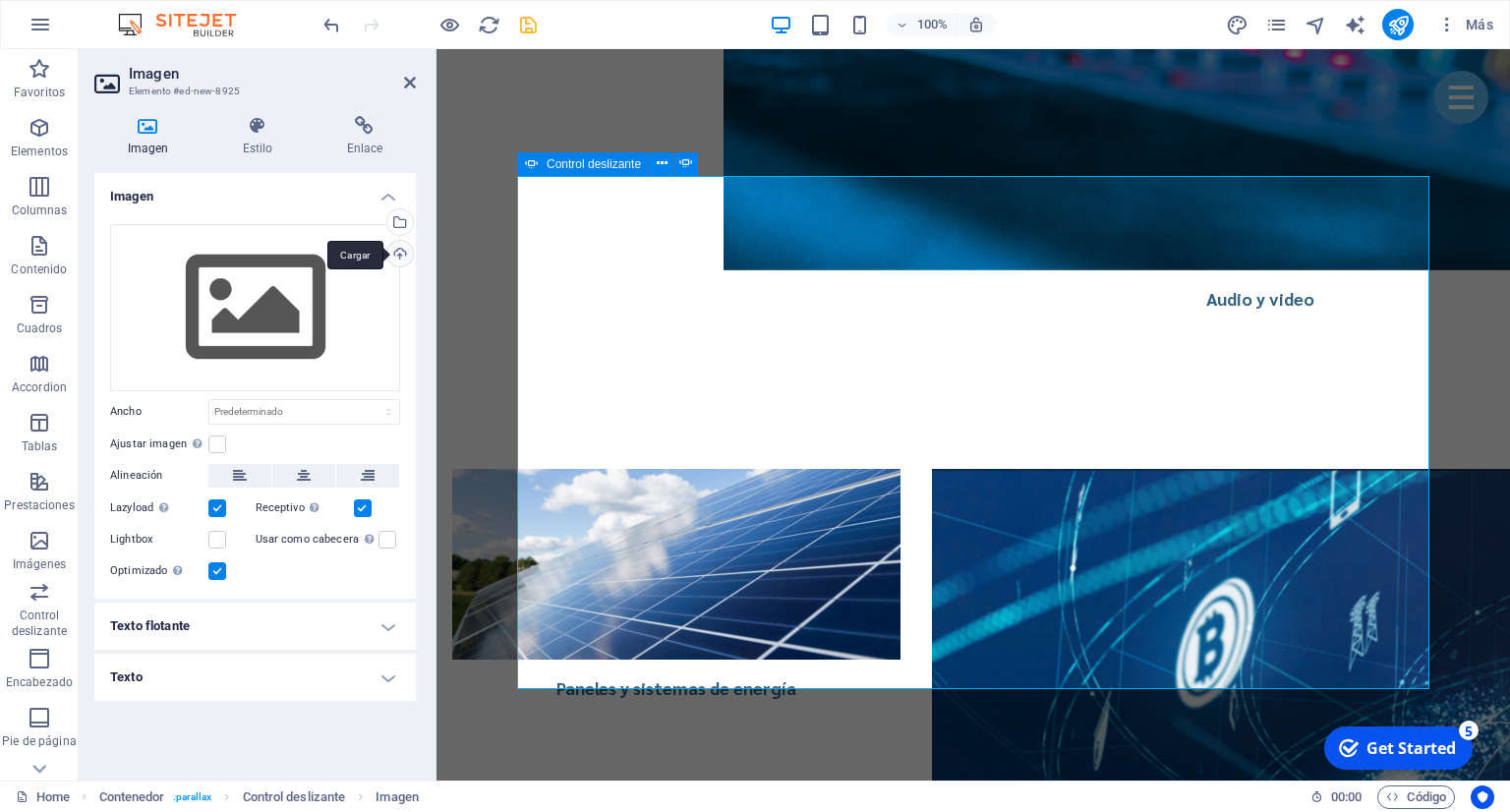
click at [402, 249] on div "Cargar" at bounding box center [399, 255] width 30 height 30
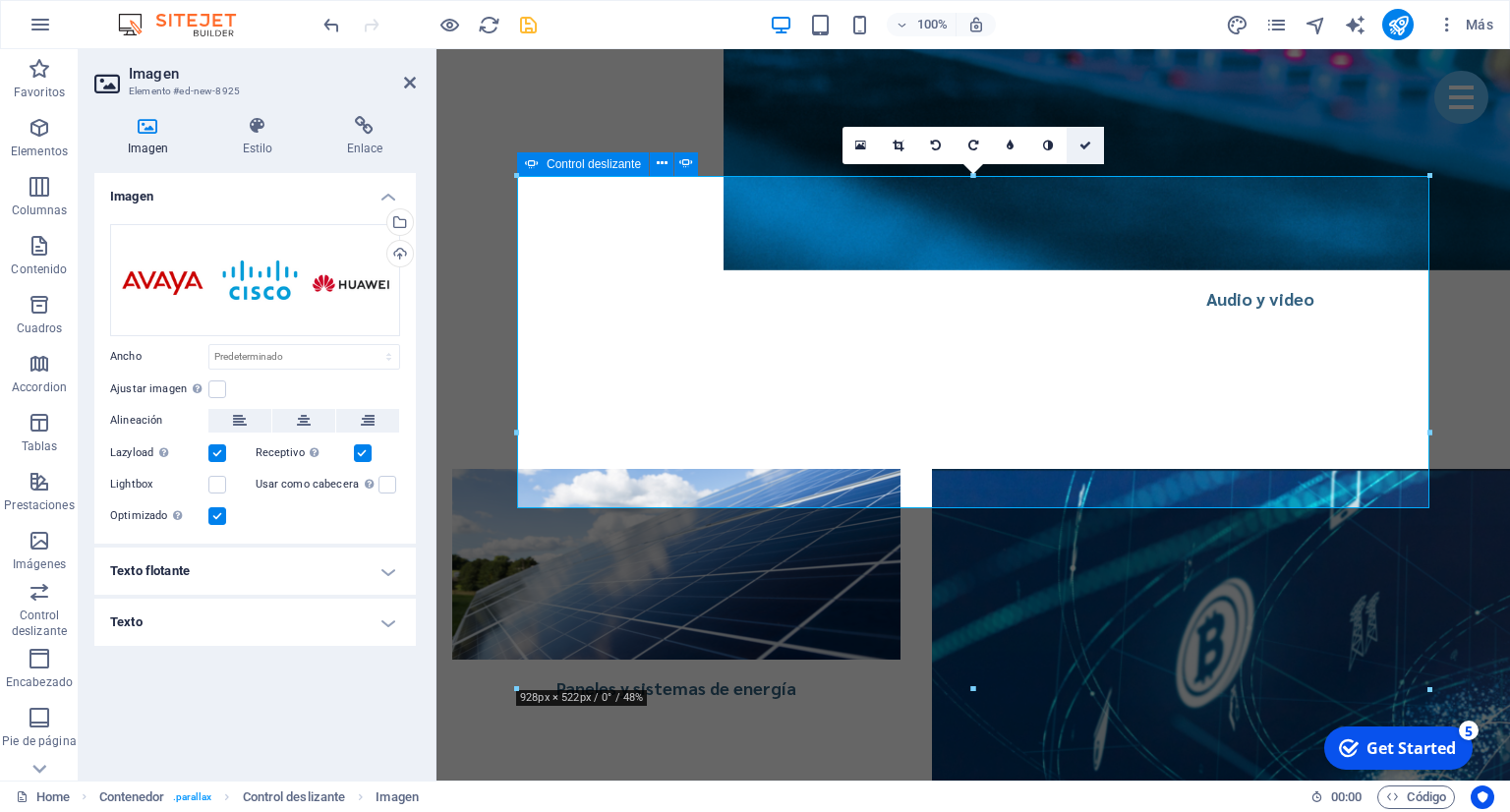
click at [1080, 143] on icon at bounding box center [1086, 145] width 12 height 12
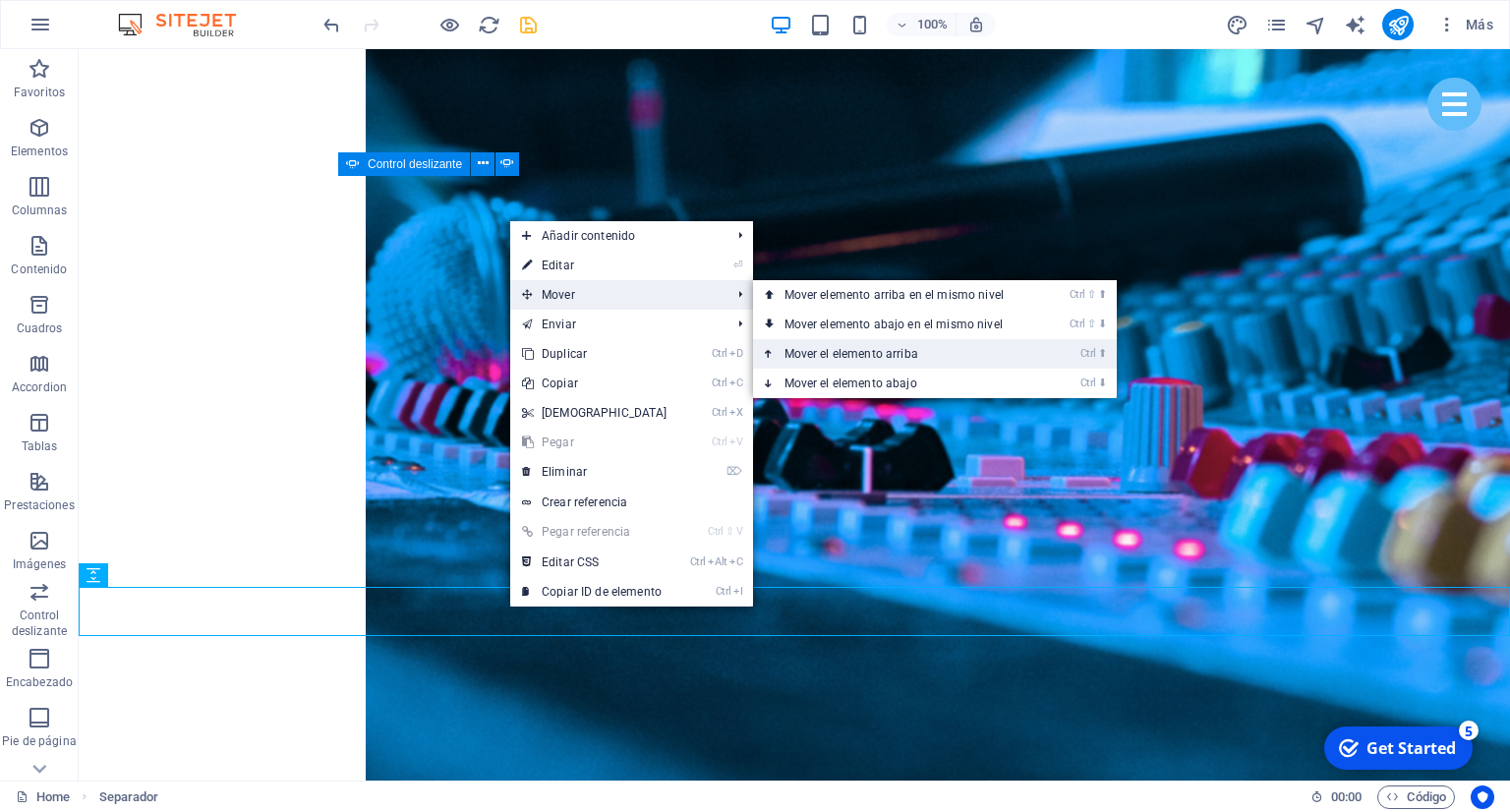
click at [832, 353] on link "Ctrl ⬆ Mover el elemento arriba" at bounding box center [898, 354] width 290 height 30
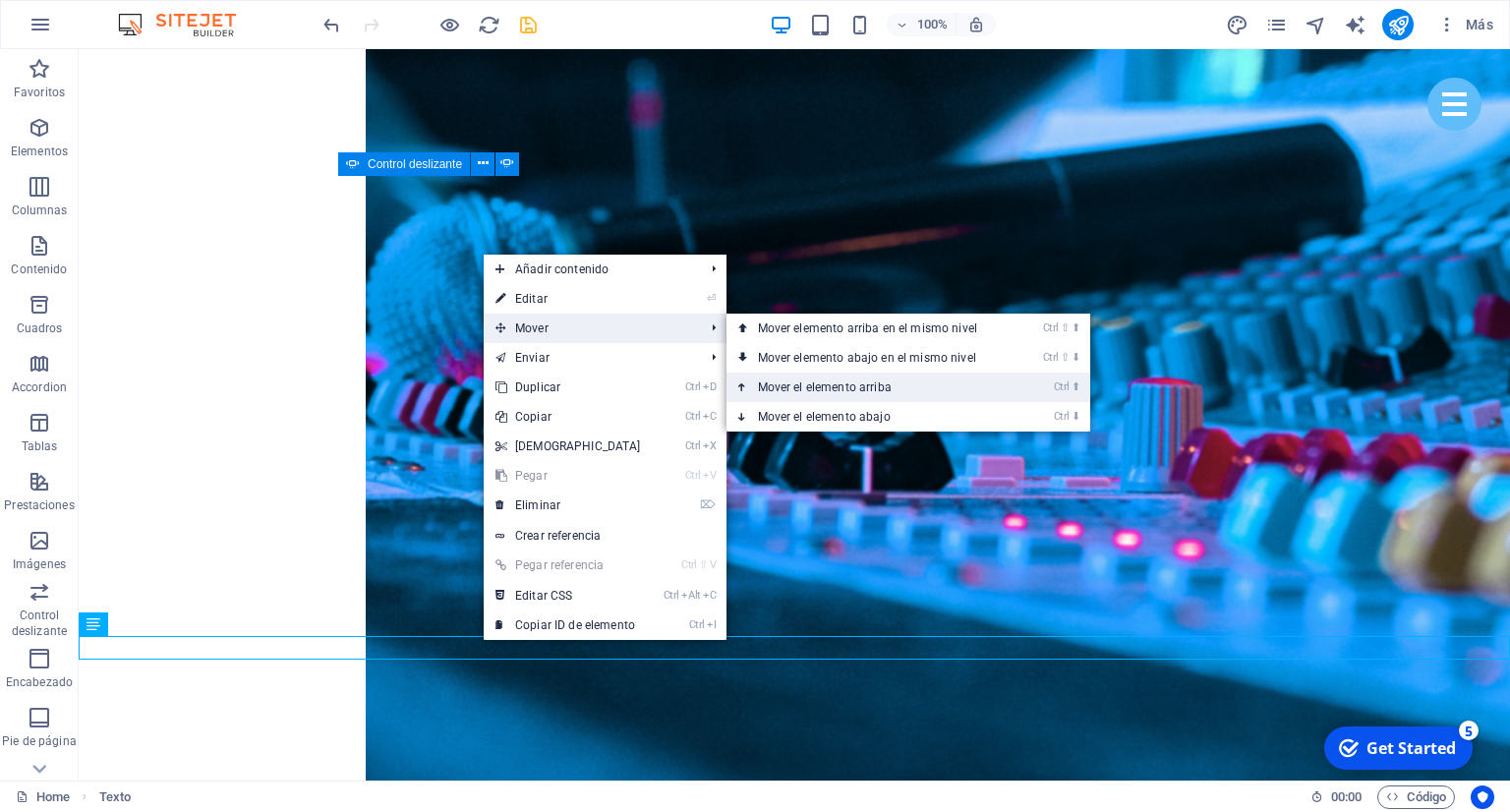
click at [812, 383] on link "Ctrl ⬆ Mover el elemento arriba" at bounding box center [872, 388] width 290 height 30
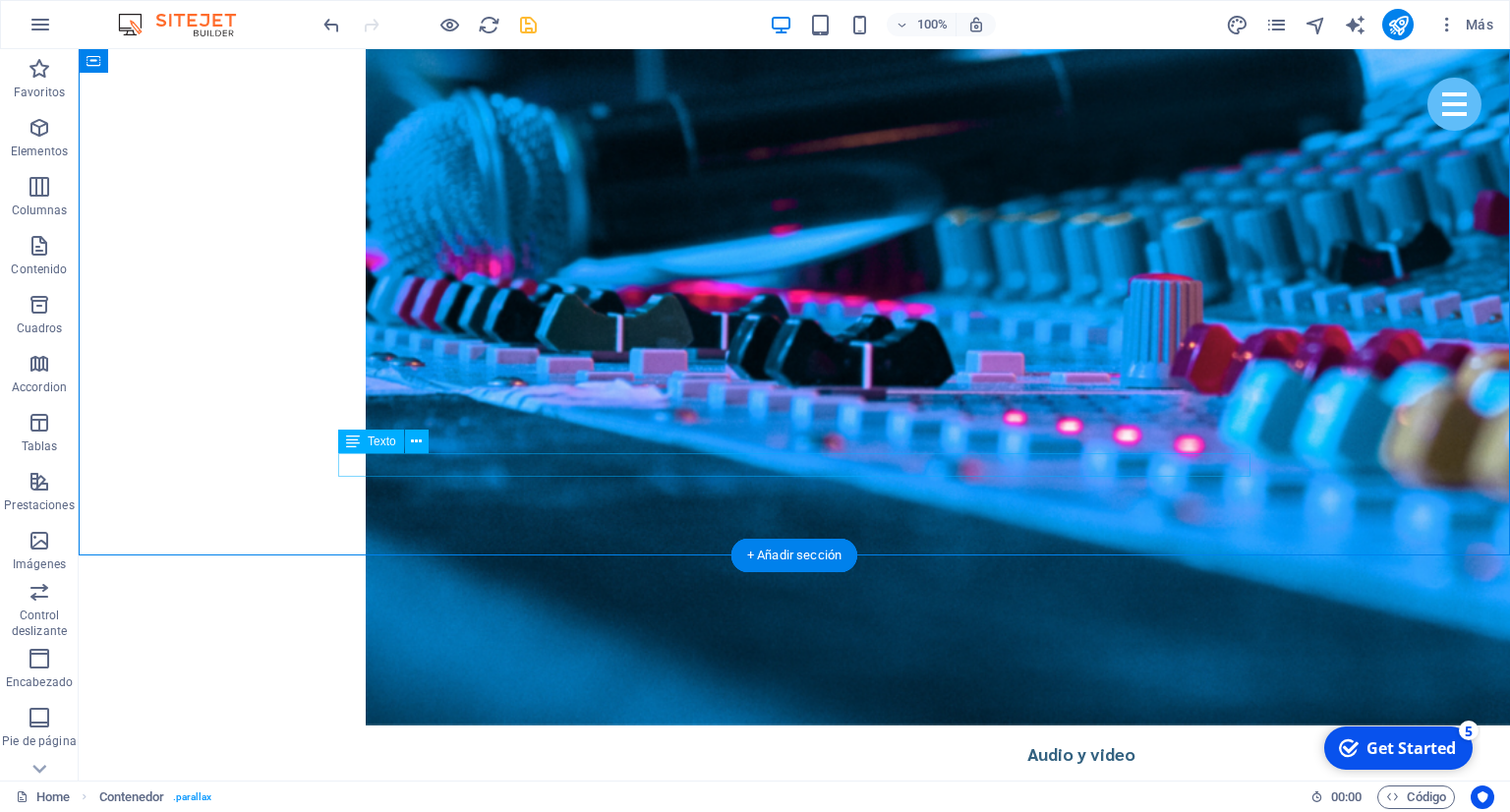
scroll to position [4183, 0]
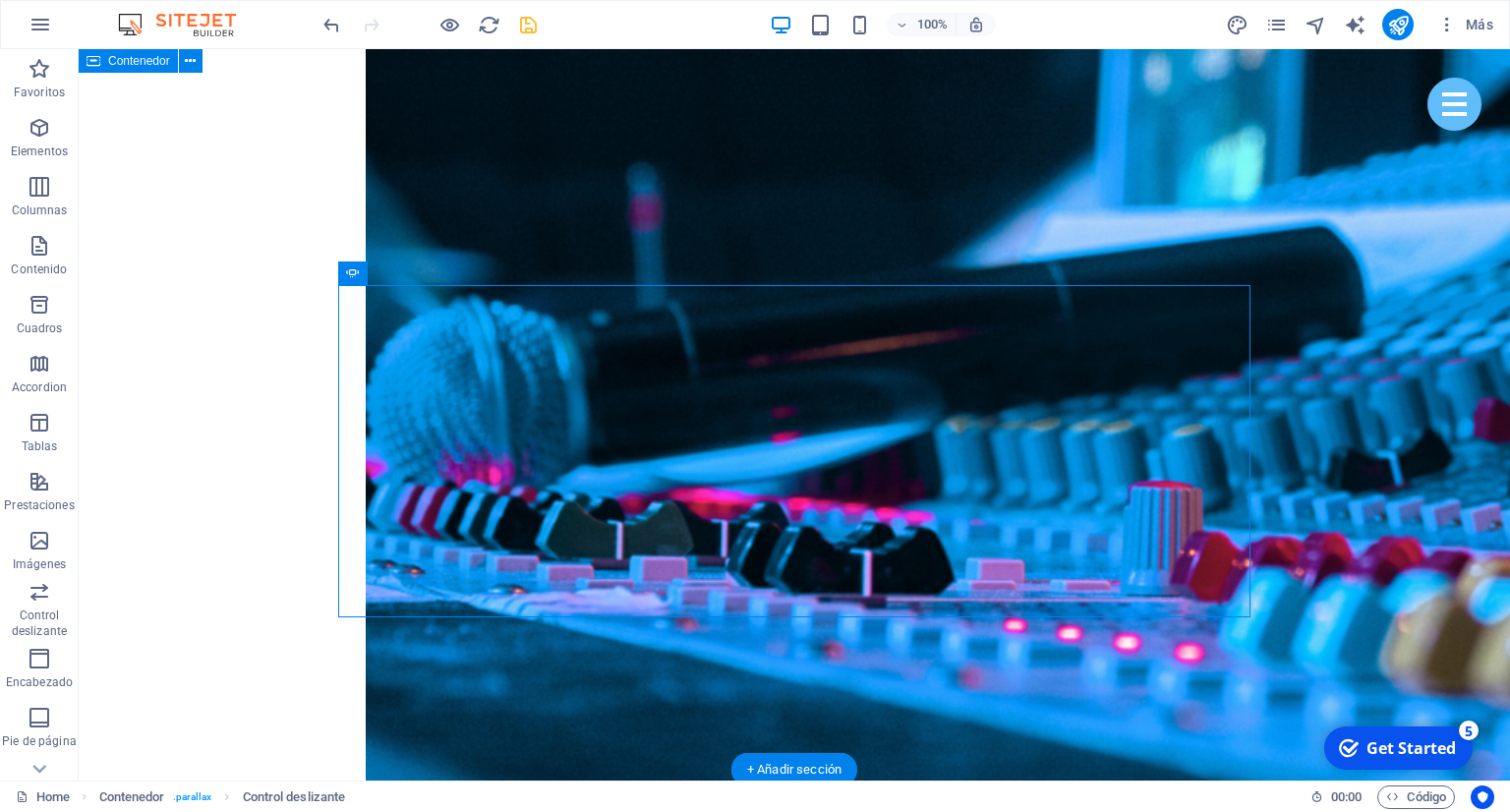
scroll to position [3872, 0]
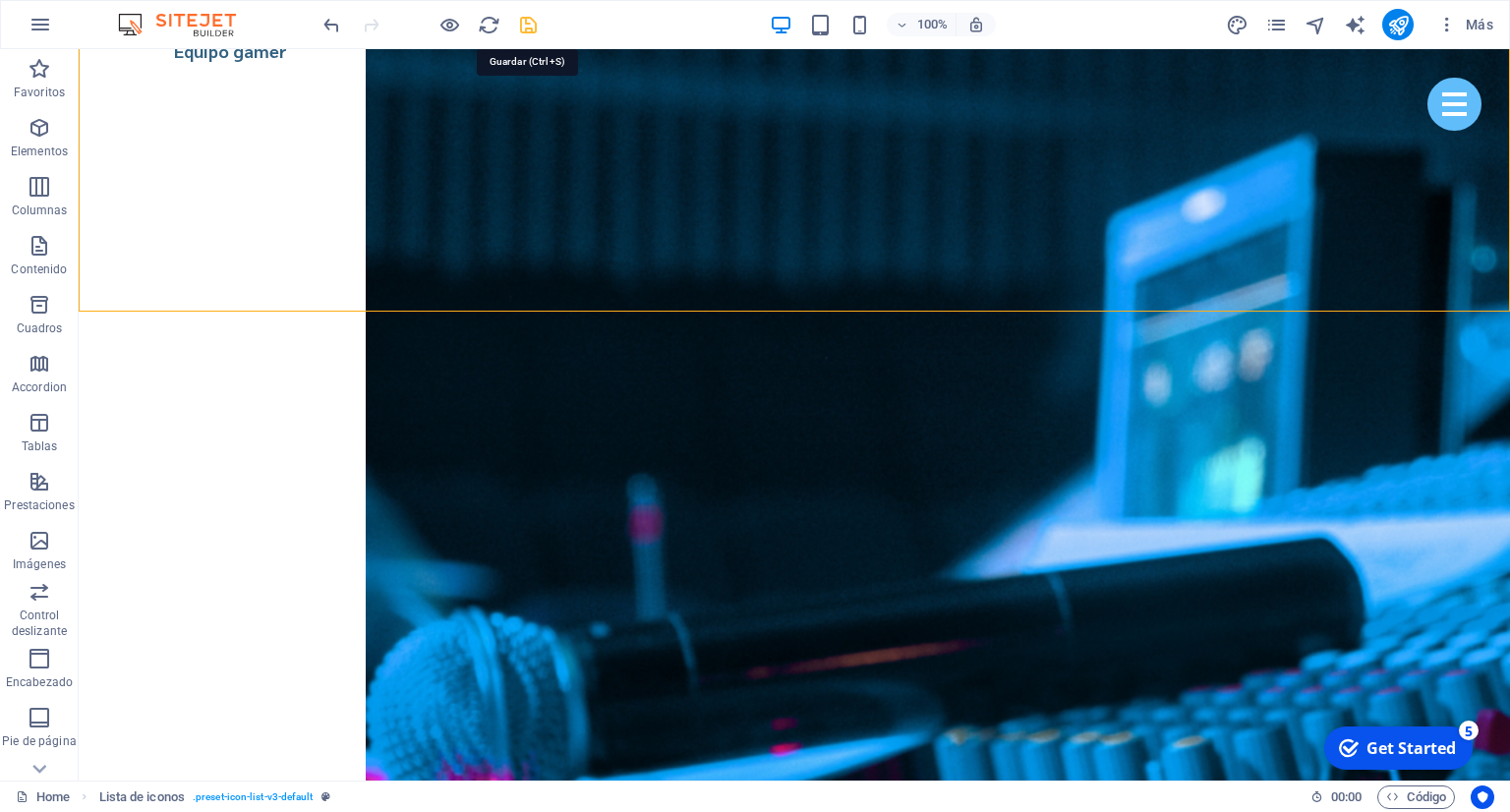
click at [520, 25] on icon "save" at bounding box center [528, 25] width 23 height 23
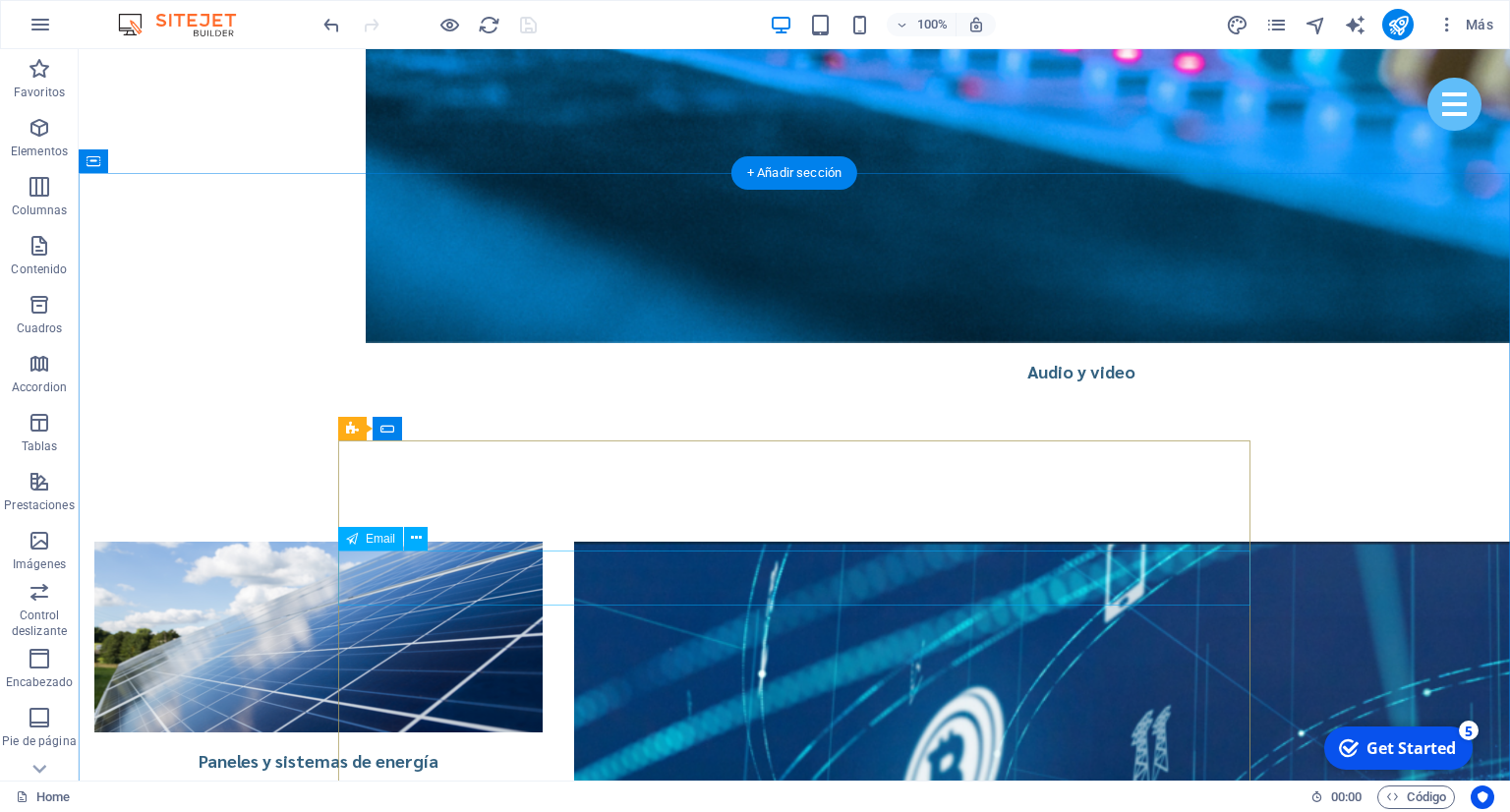
scroll to position [4877, 0]
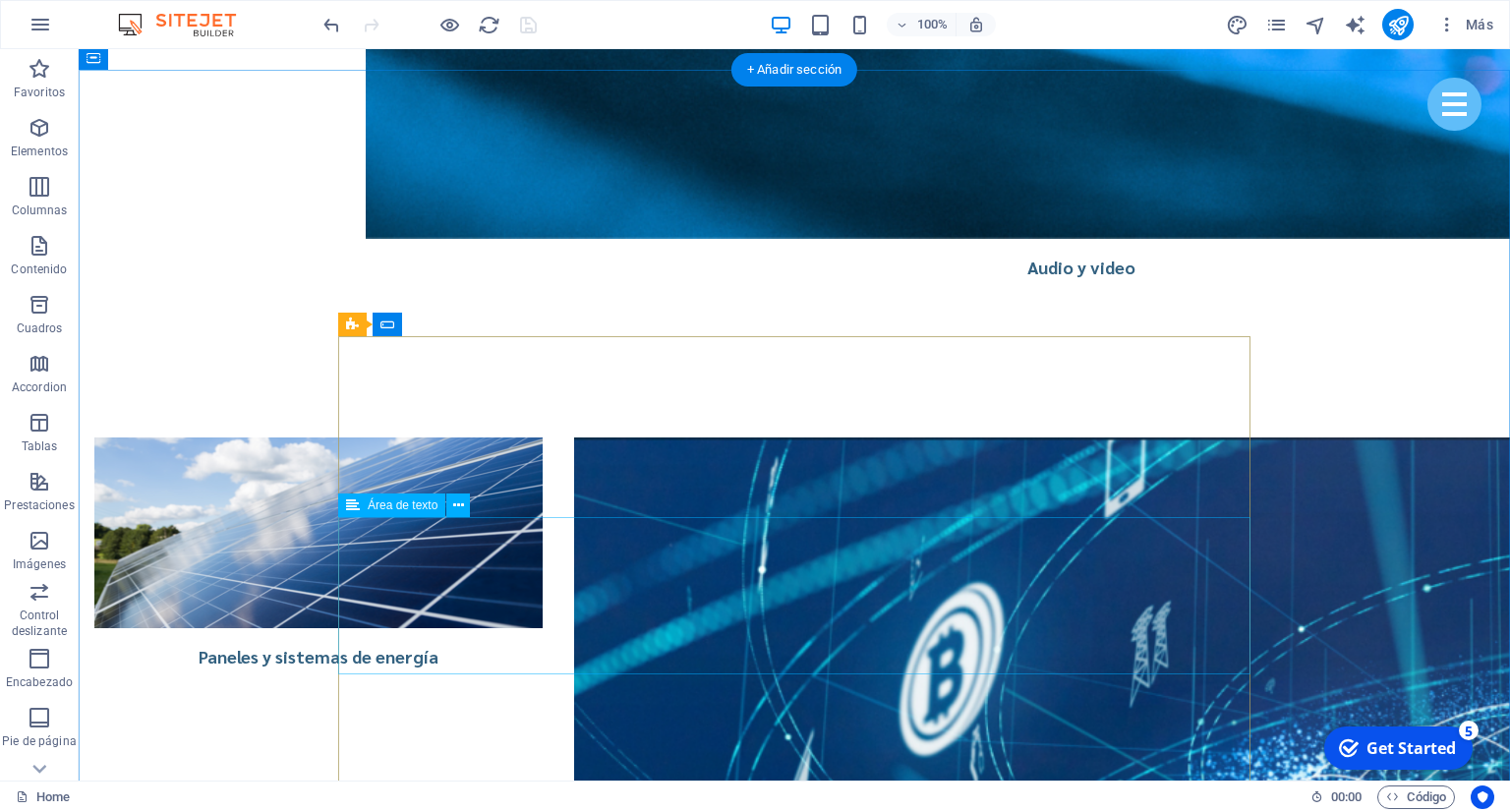
select select "px"
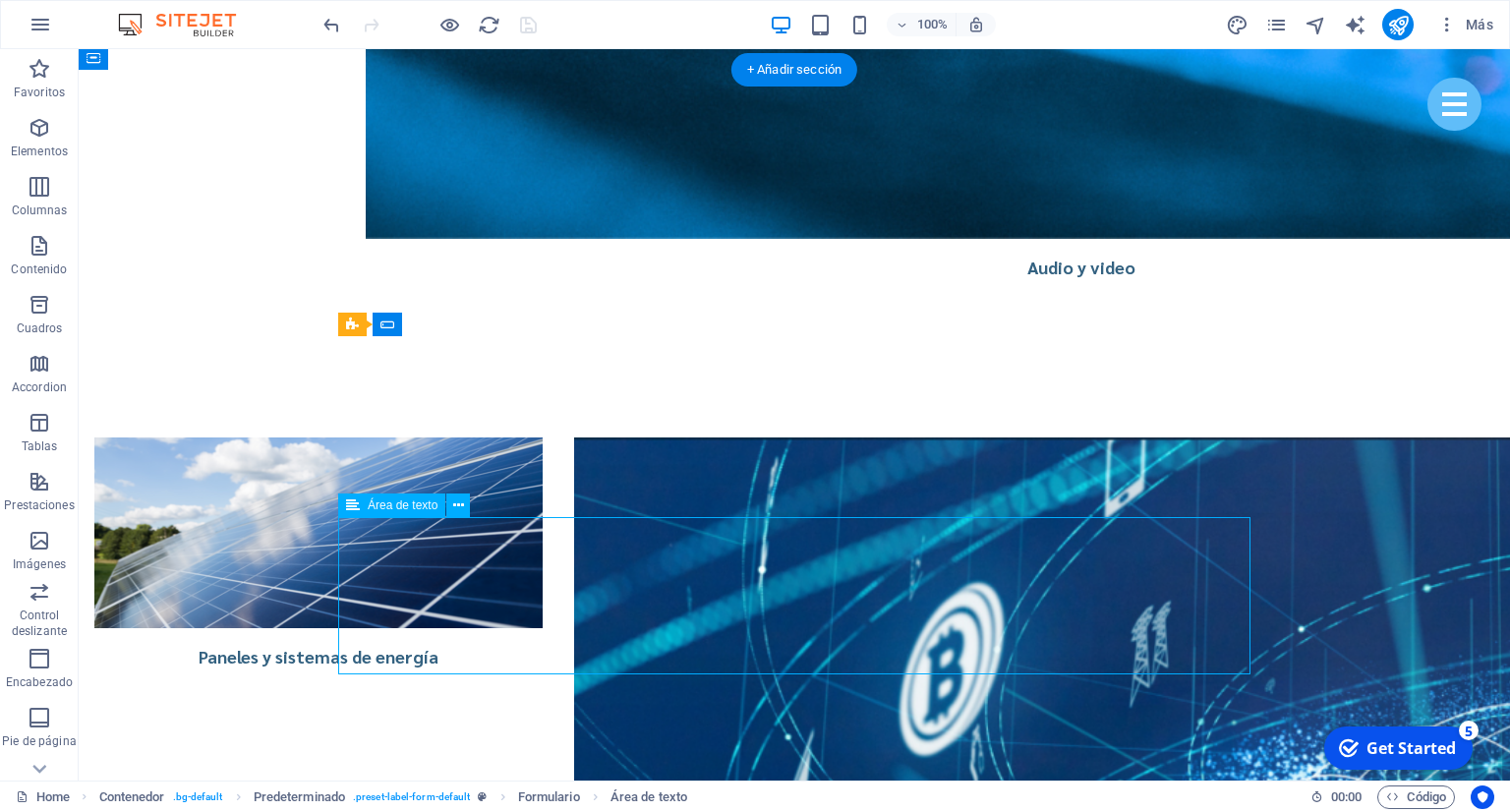
select select "px"
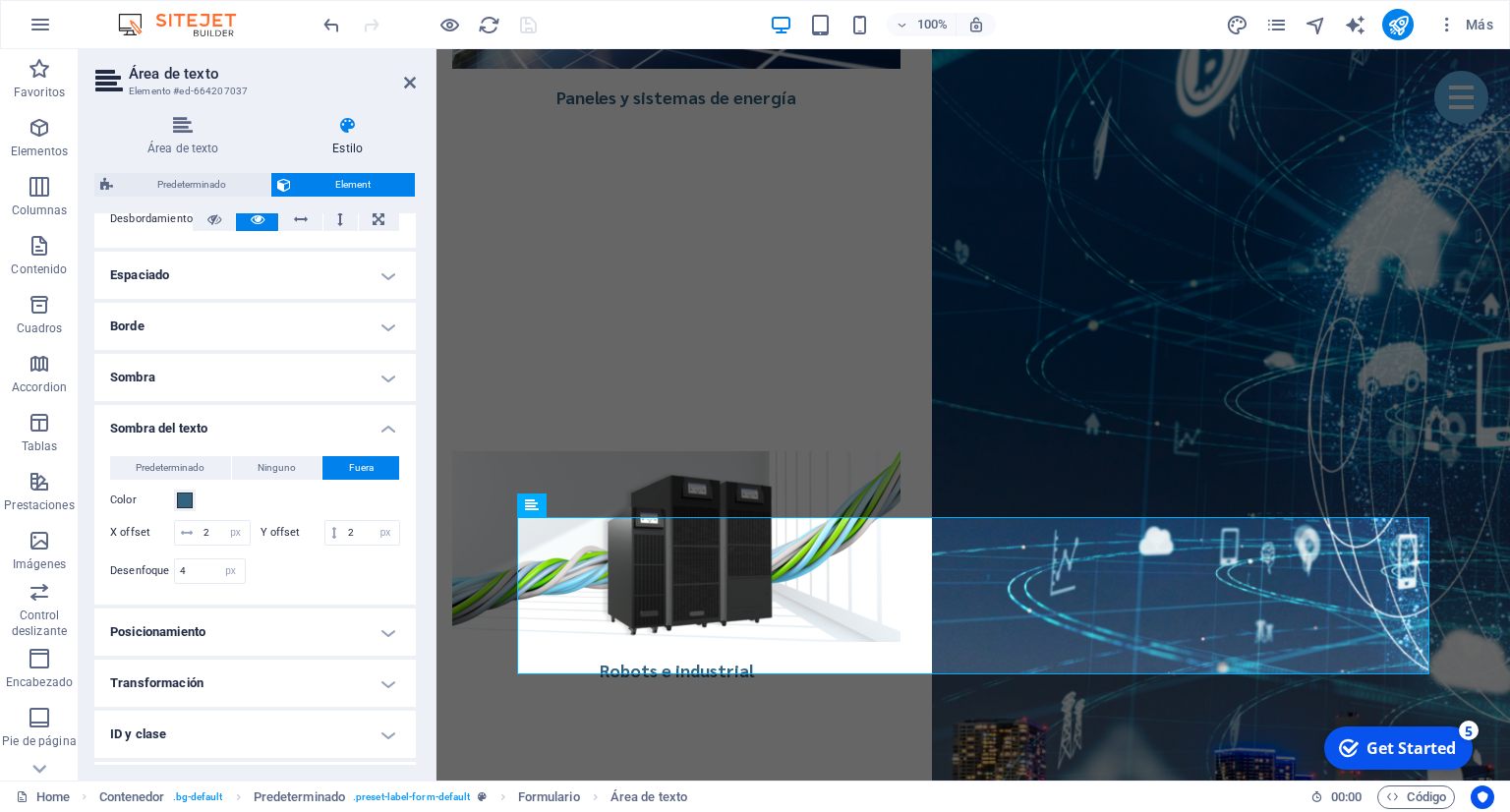
scroll to position [358, 0]
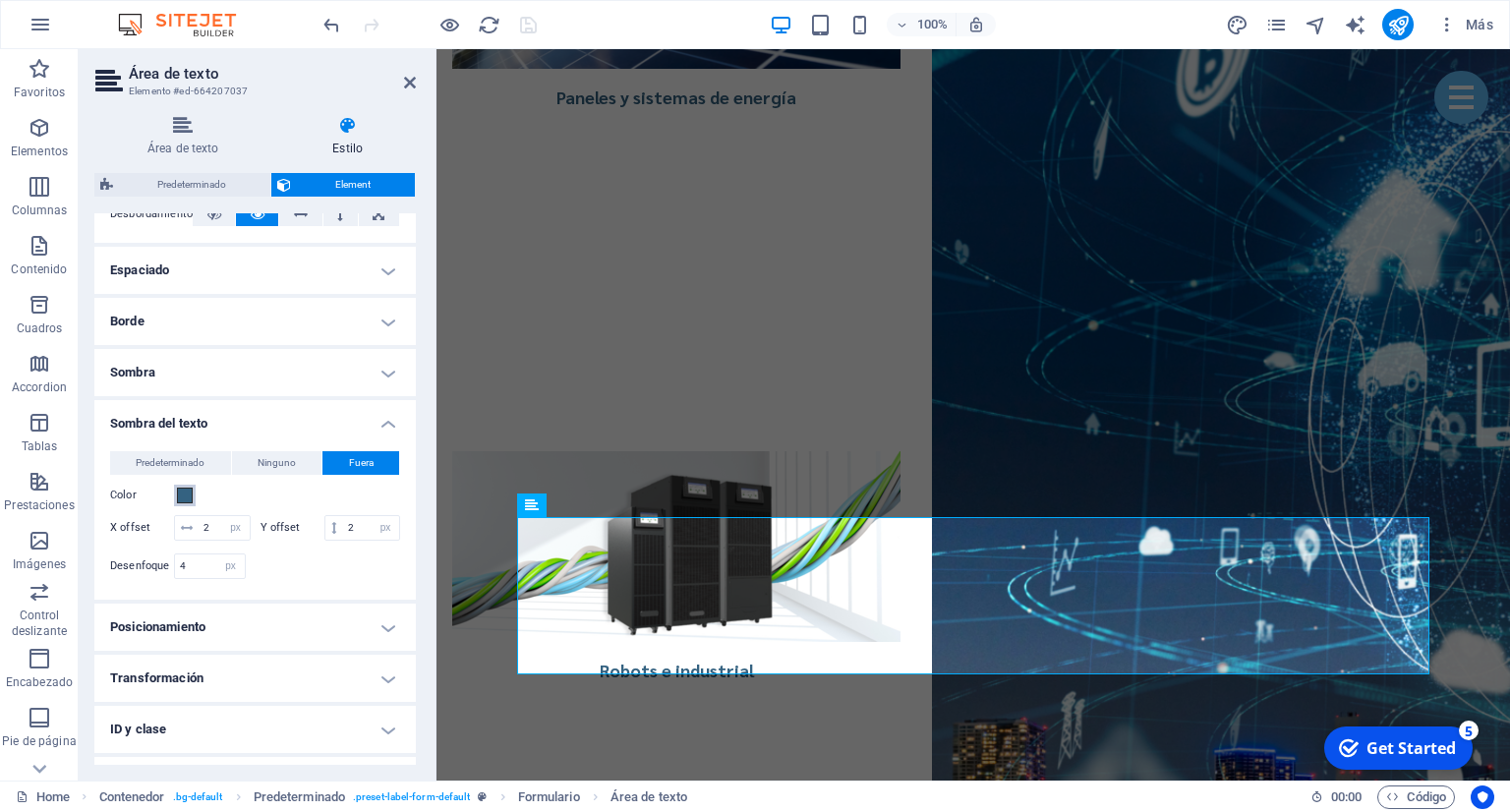
click at [179, 494] on span at bounding box center [185, 495] width 16 height 16
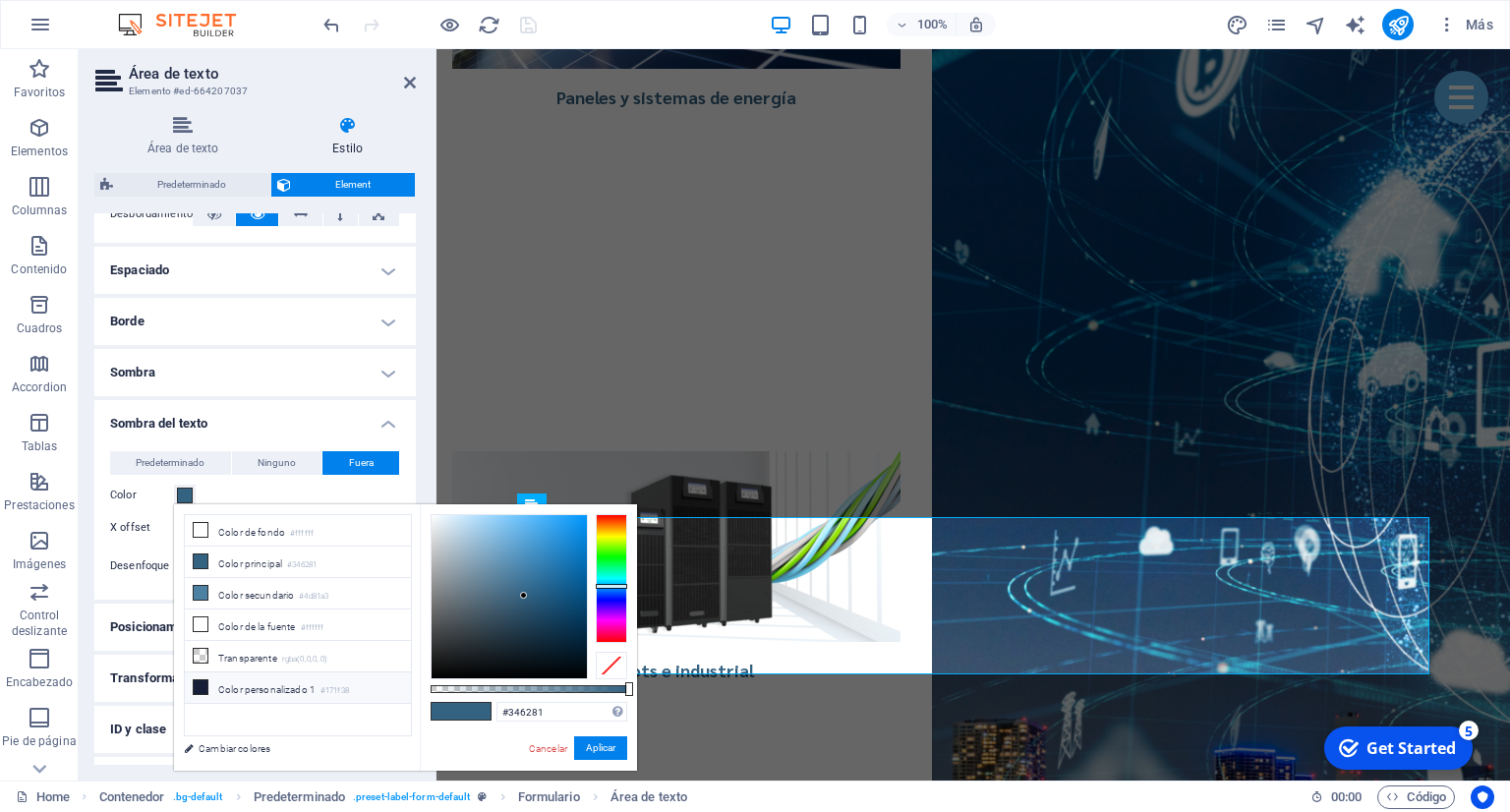
click at [250, 683] on li "Color personalizado 1 #171f38" at bounding box center [297, 688] width 226 height 32
type input "#171f38"
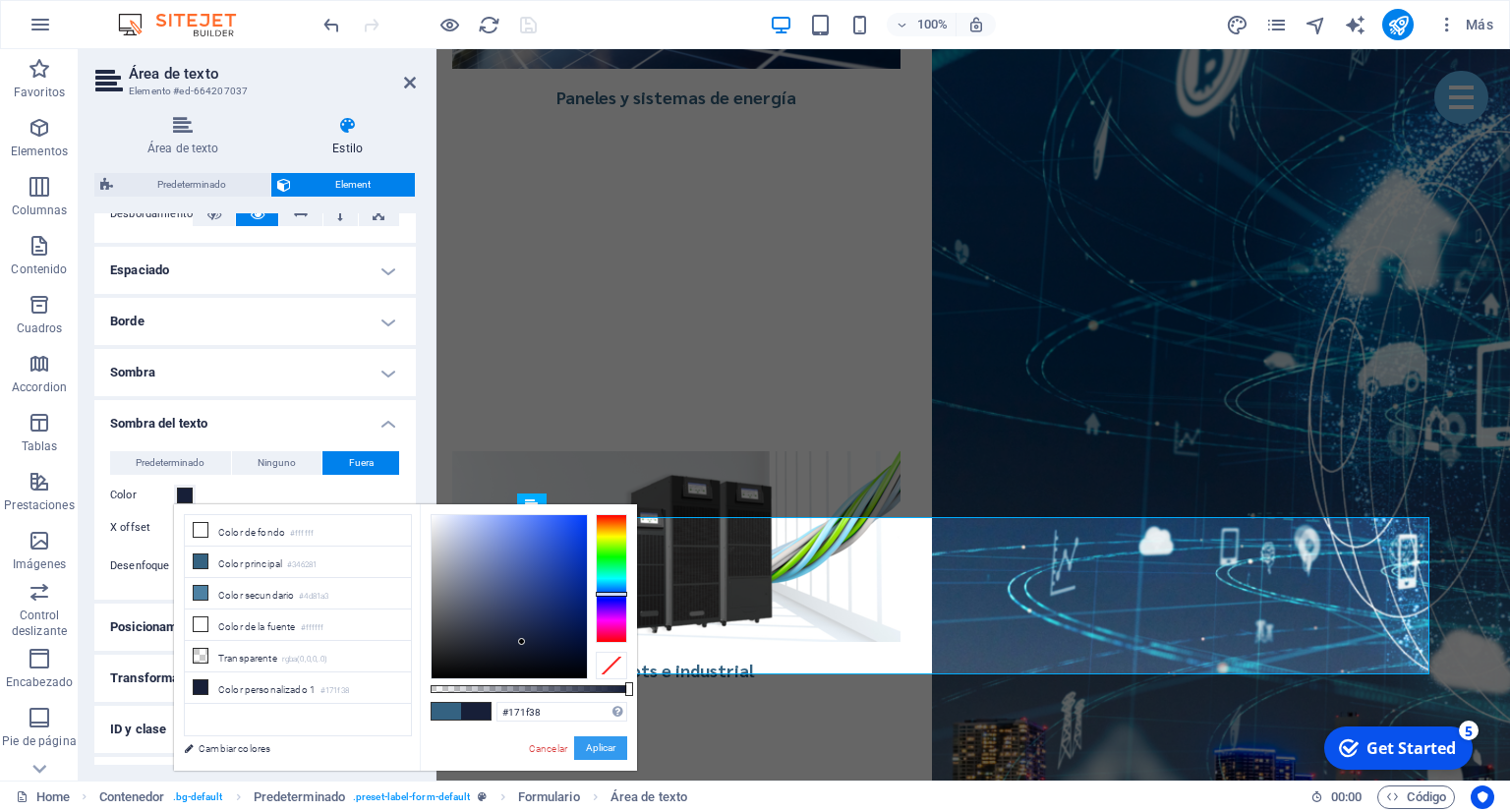
click at [598, 745] on button "Aplicar" at bounding box center [599, 748] width 53 height 24
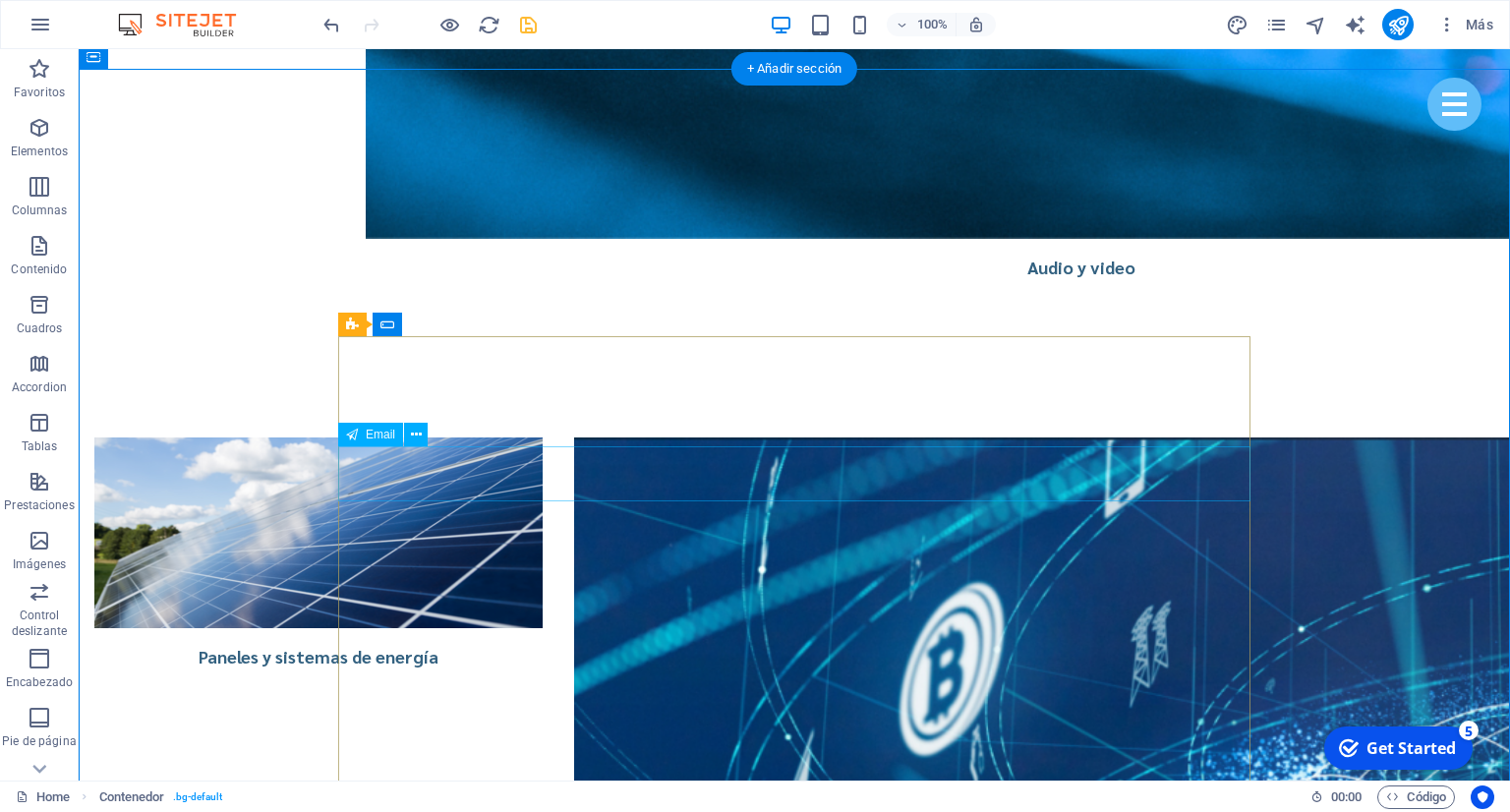
select select "px"
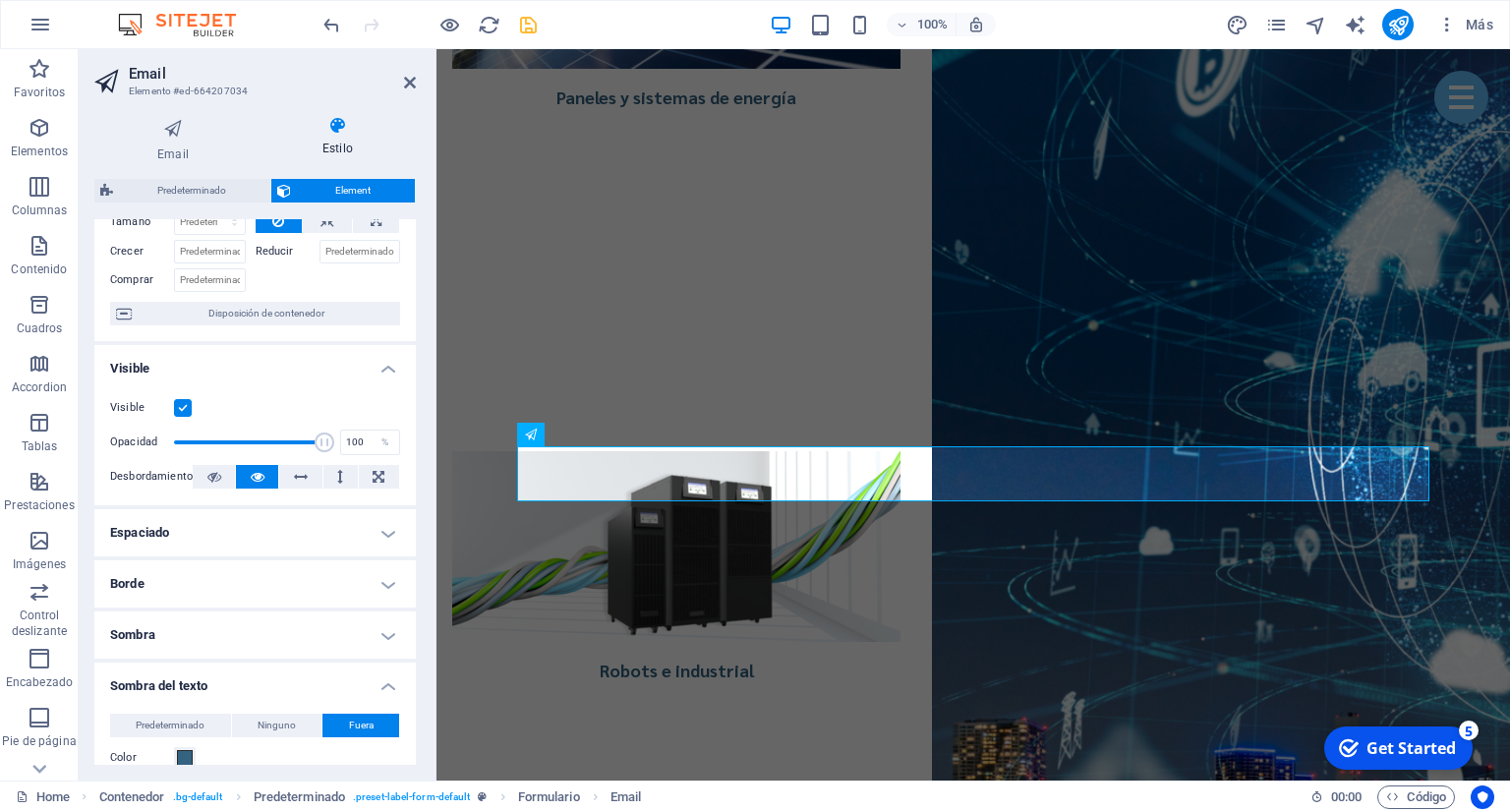
scroll to position [179, 0]
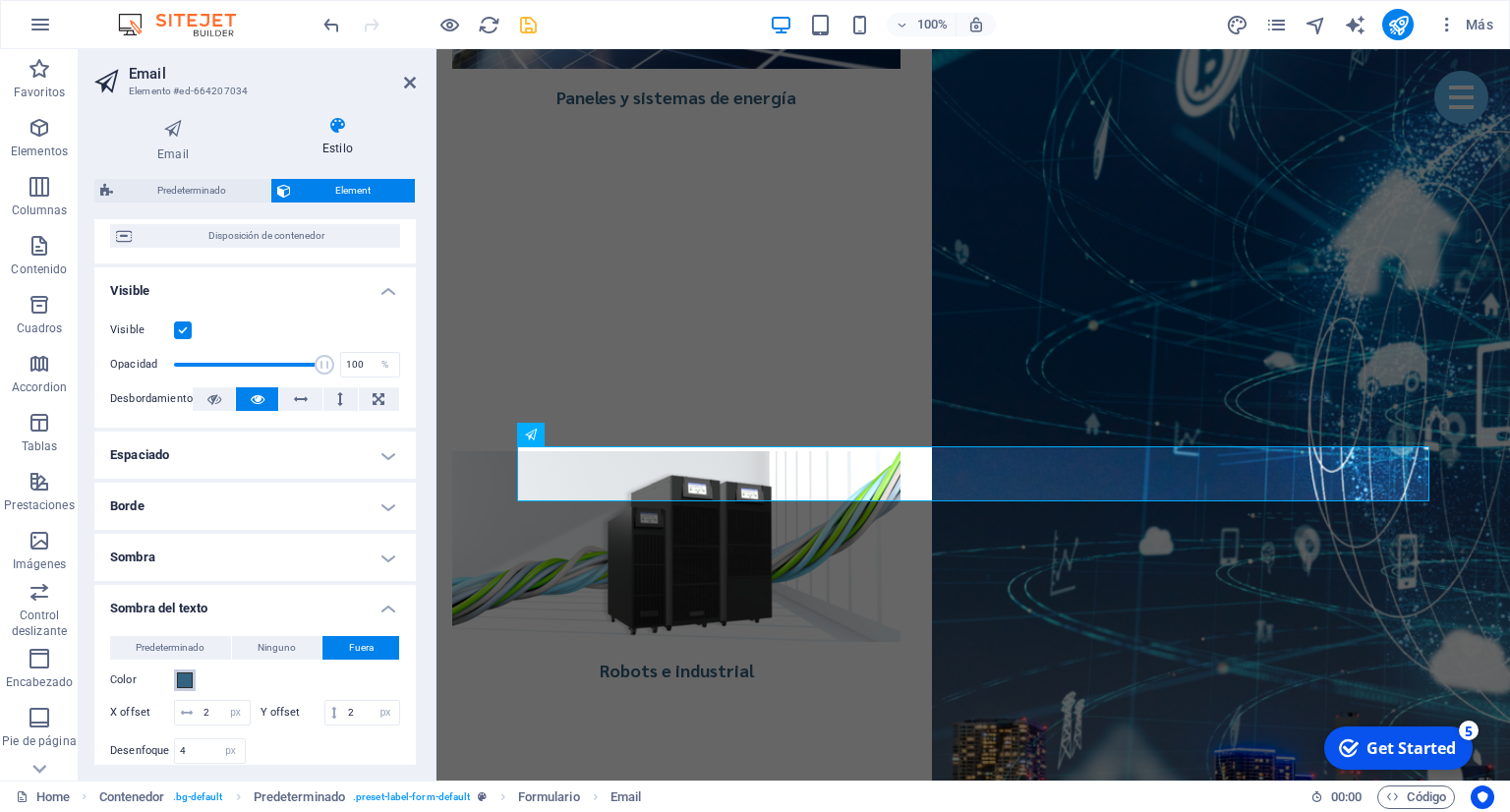
click at [181, 678] on span at bounding box center [185, 680] width 16 height 16
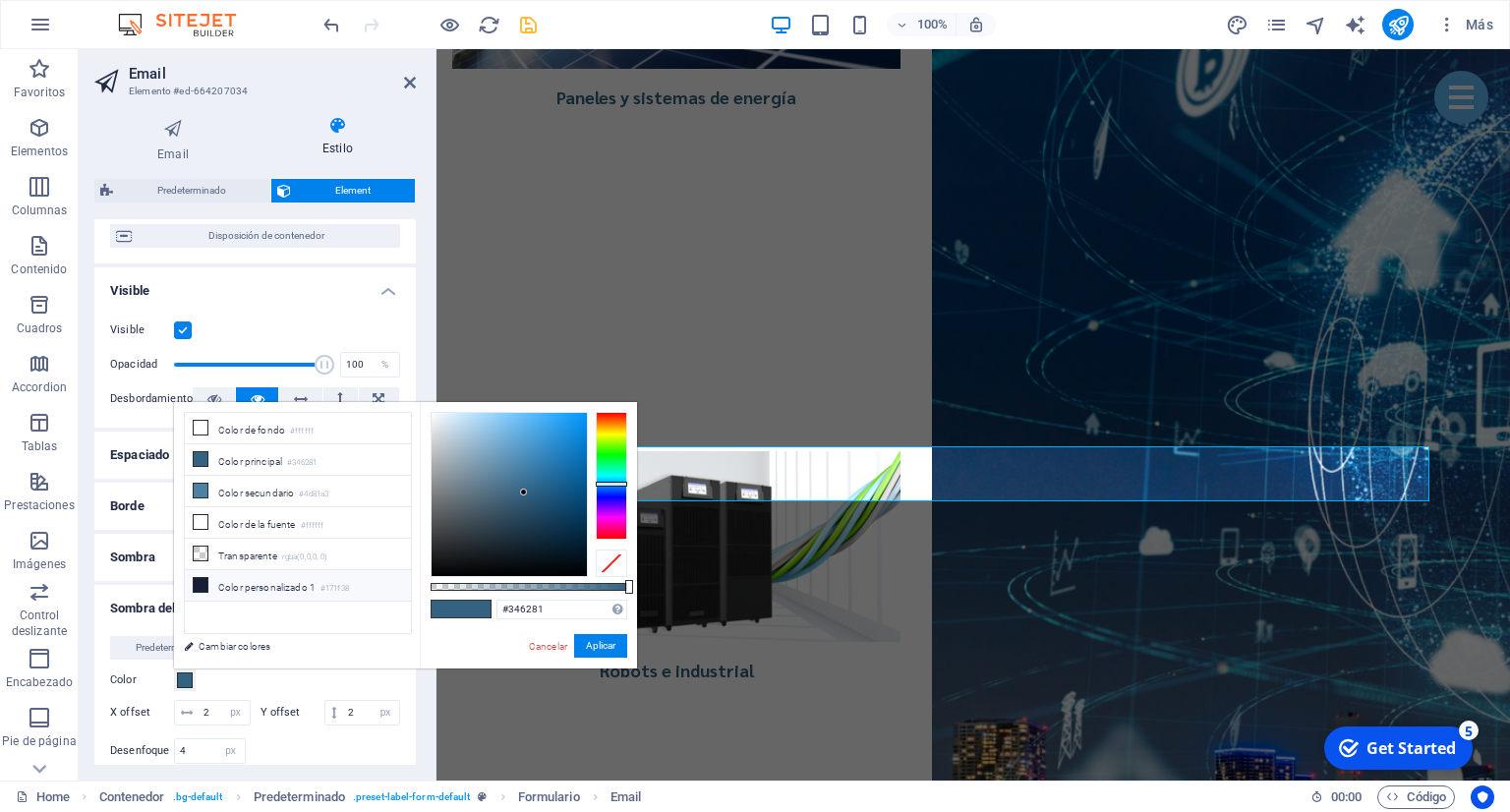
click at [252, 586] on li "Color personalizado 1 #171f38" at bounding box center [297, 586] width 226 height 32
type input "#171f38"
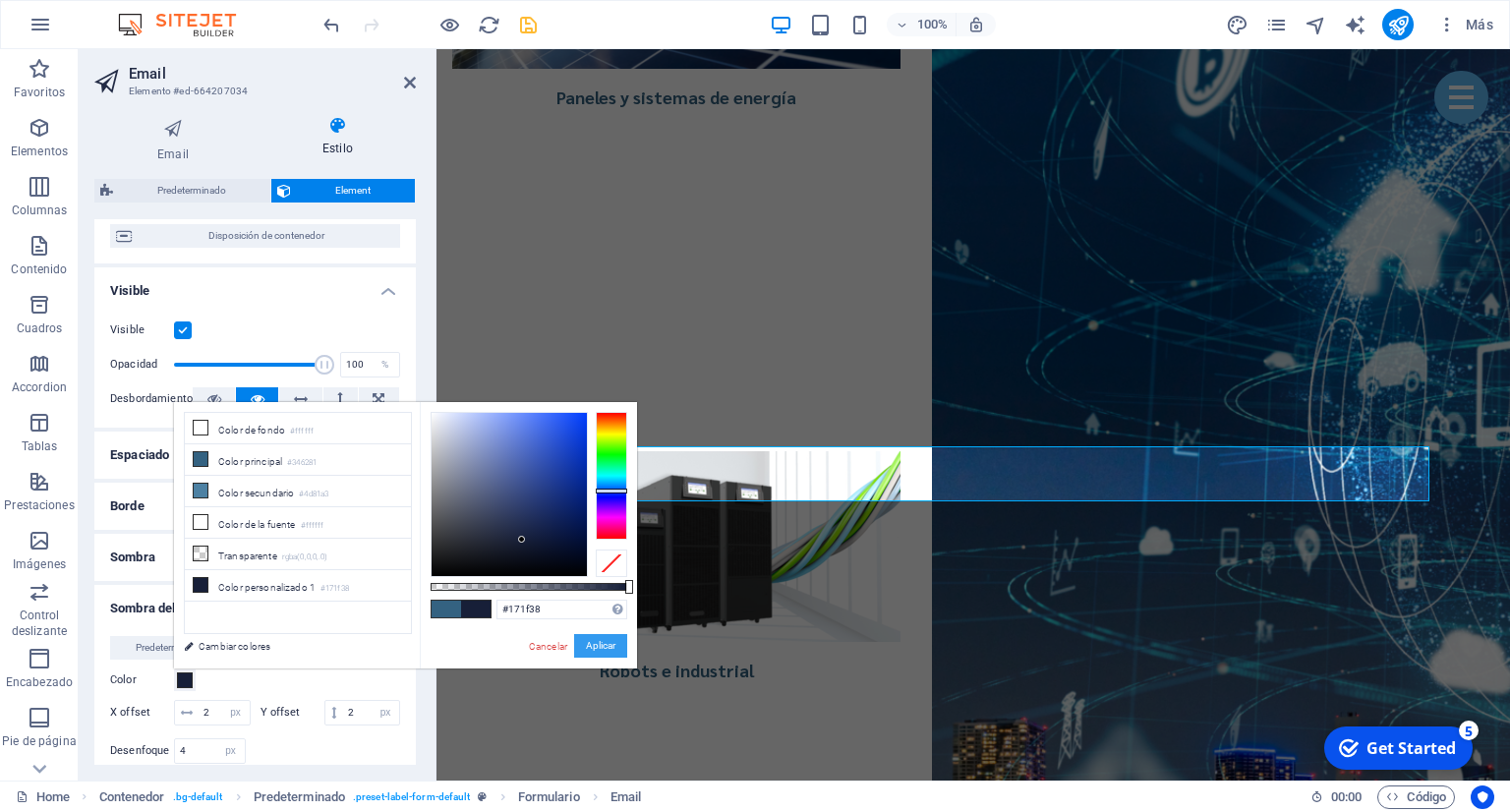
click at [617, 643] on button "Aplicar" at bounding box center [599, 646] width 53 height 24
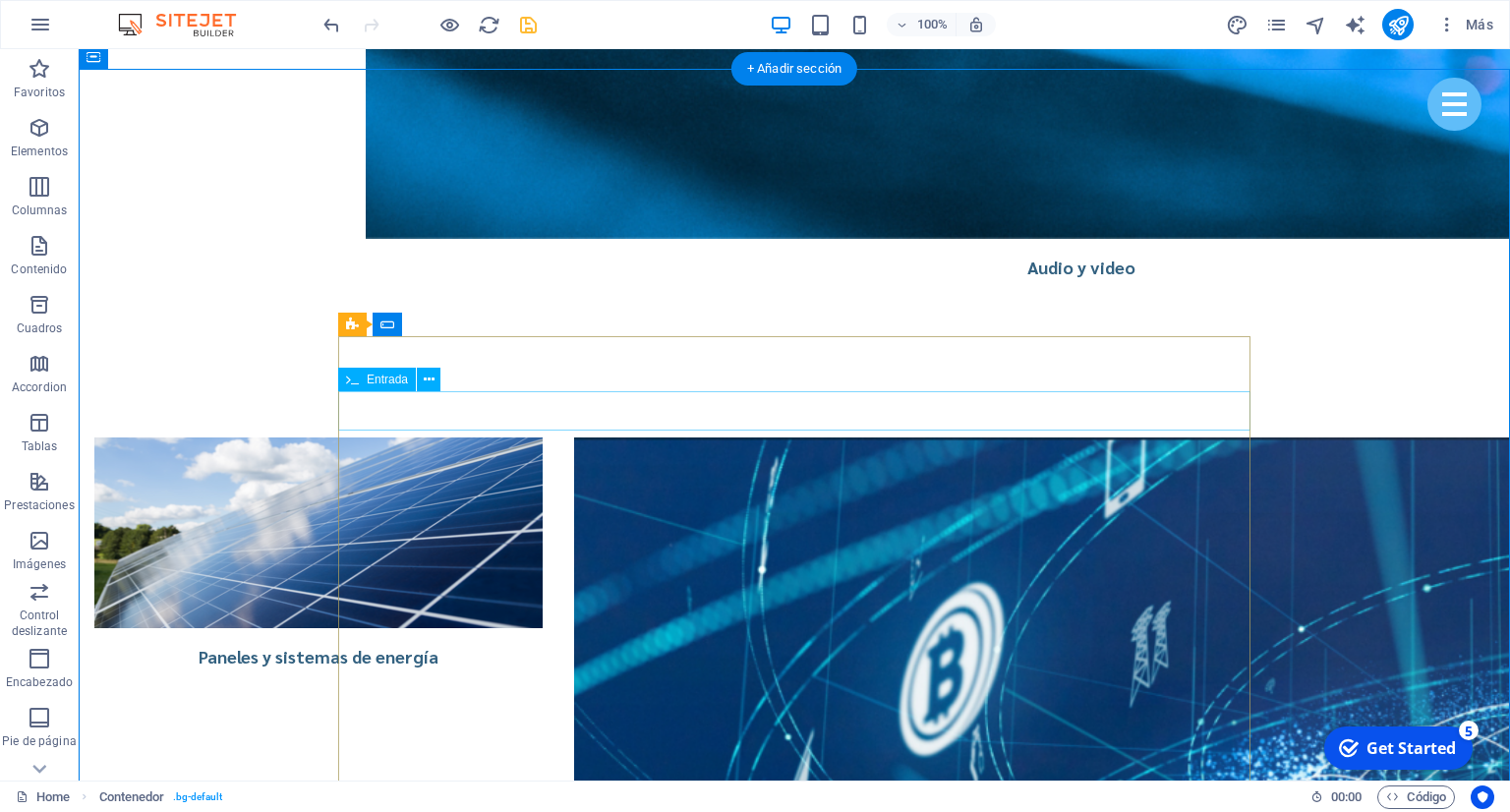
select select "px"
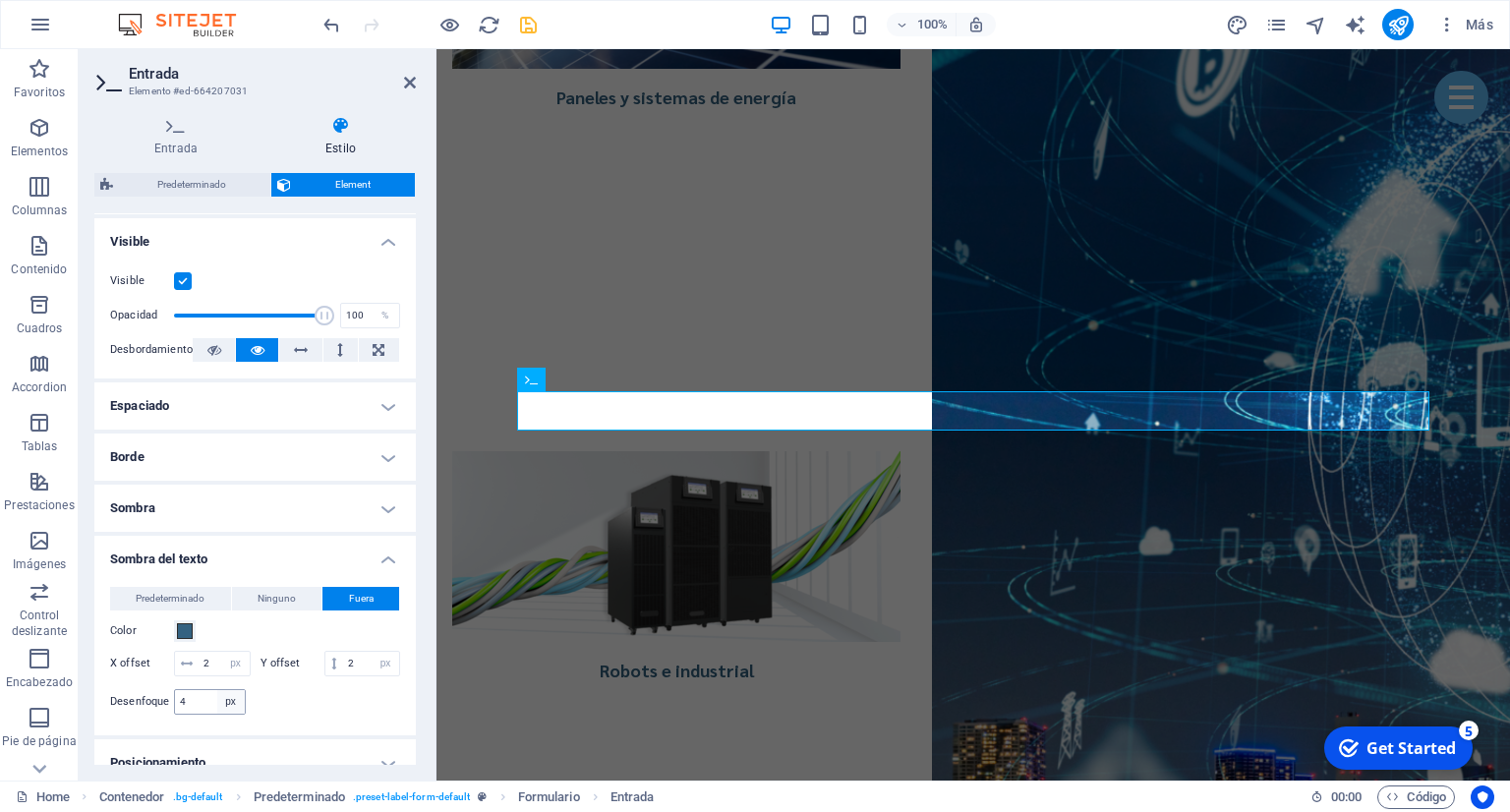
scroll to position [268, 0]
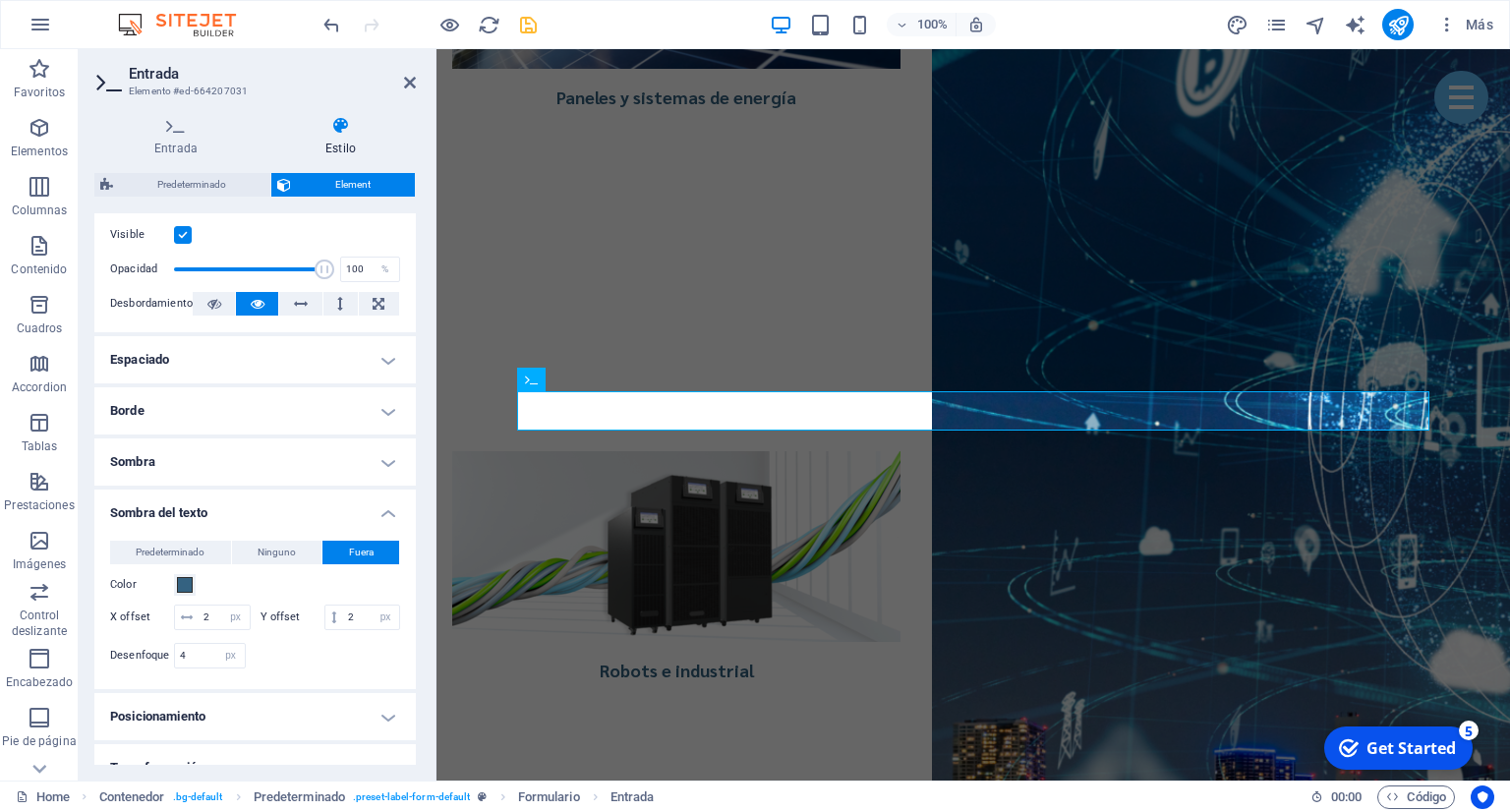
click at [186, 594] on div "Color" at bounding box center [255, 584] width 290 height 24
click at [187, 583] on span at bounding box center [185, 584] width 16 height 16
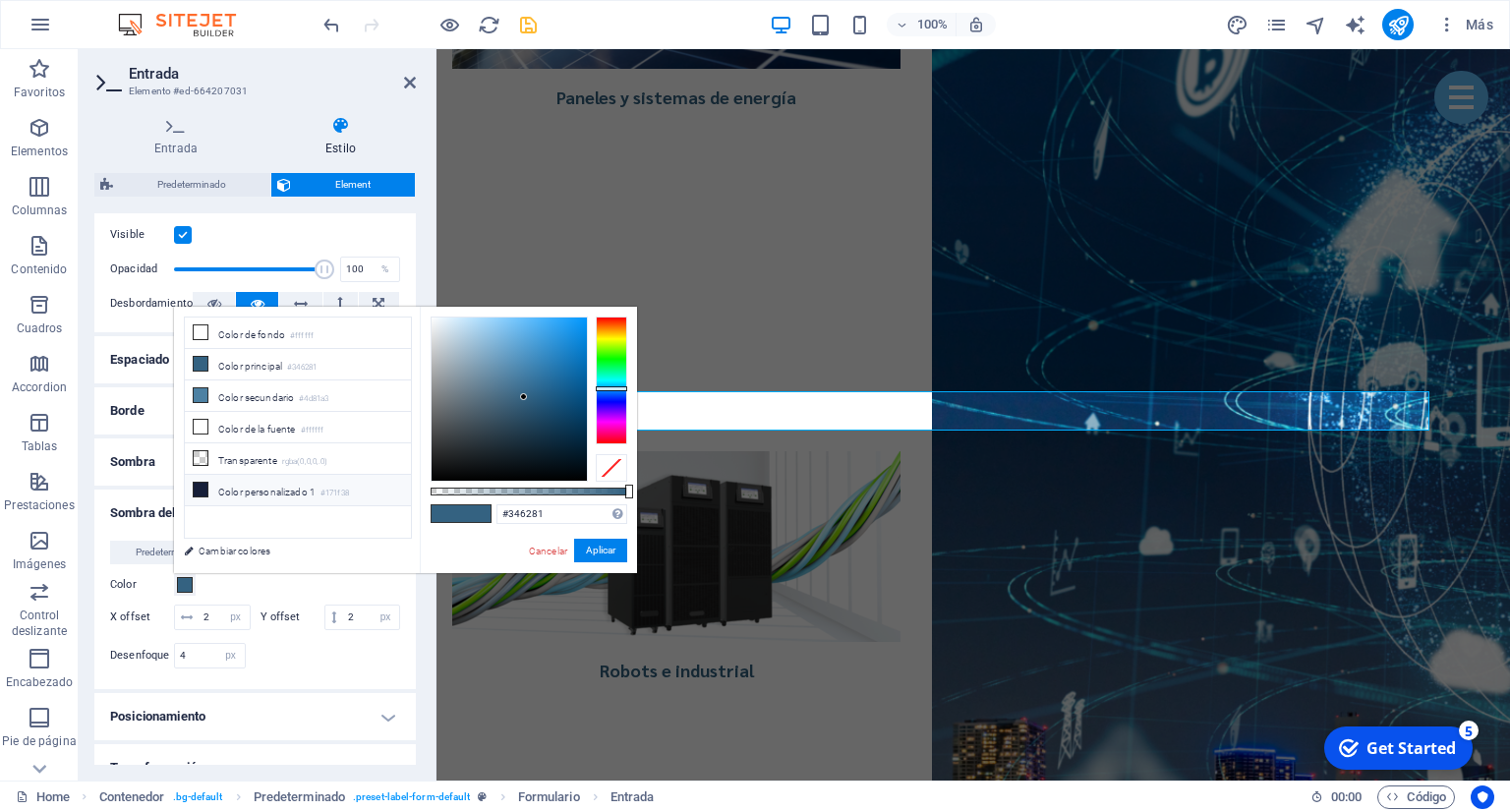
drag, startPoint x: 255, startPoint y: 488, endPoint x: 517, endPoint y: 520, distance: 263.9
click at [257, 486] on li "Color personalizado 1 #171f38" at bounding box center [297, 491] width 226 height 32
type input "#171f38"
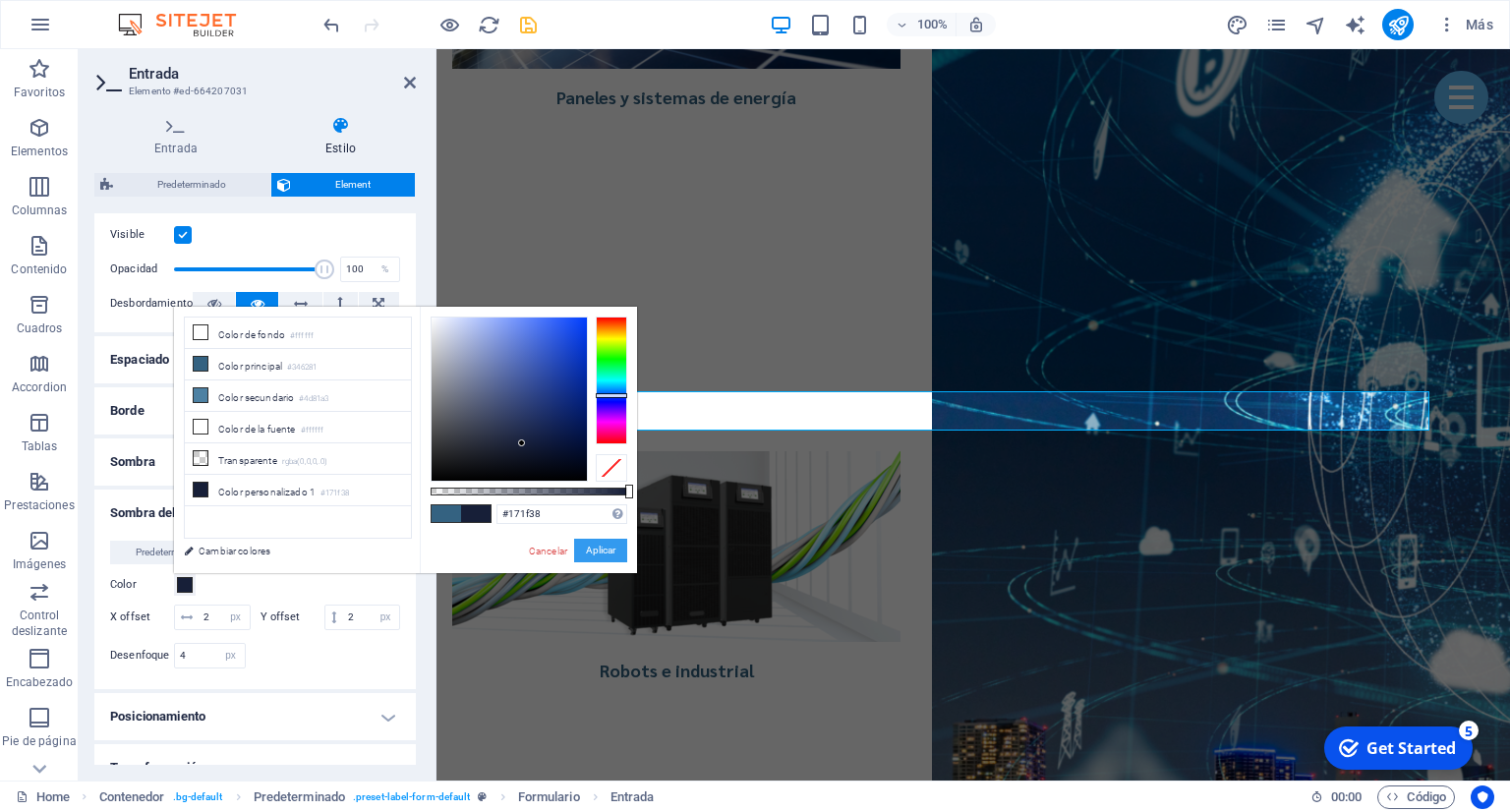
click at [595, 548] on button "Aplicar" at bounding box center [599, 551] width 53 height 24
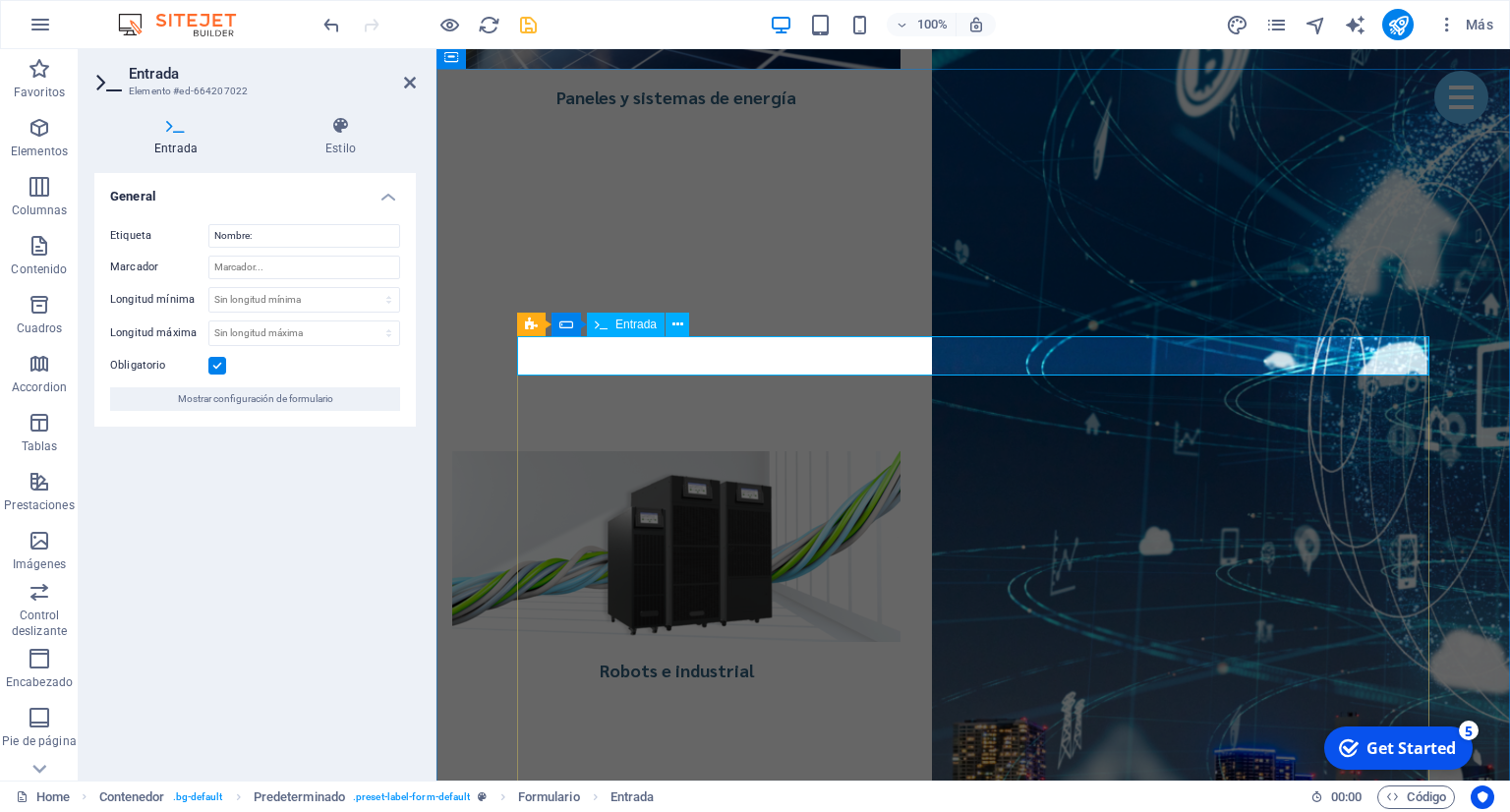
click at [348, 142] on h4 "Estilo" at bounding box center [340, 137] width 150 height 42
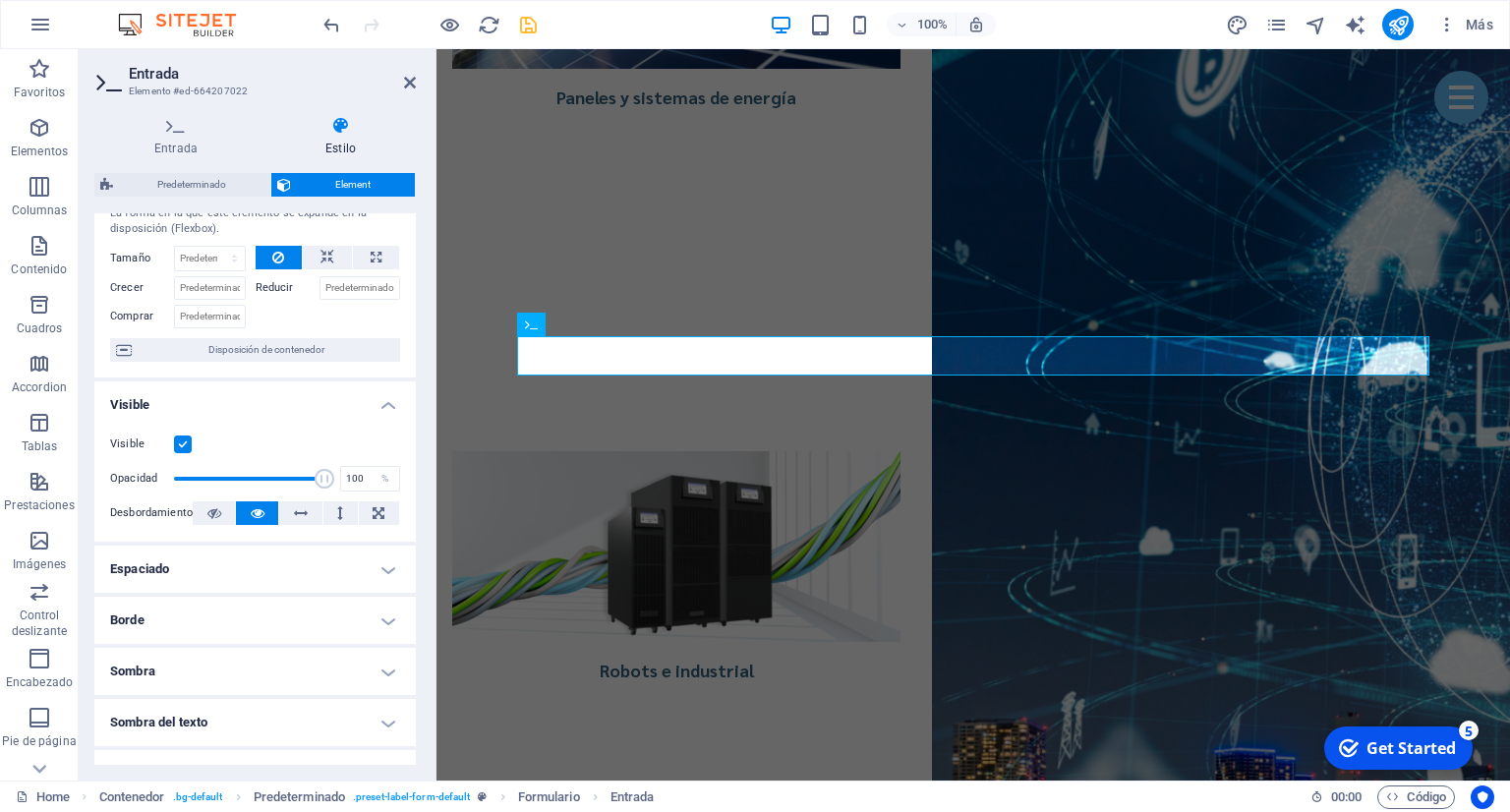
scroll to position [89, 0]
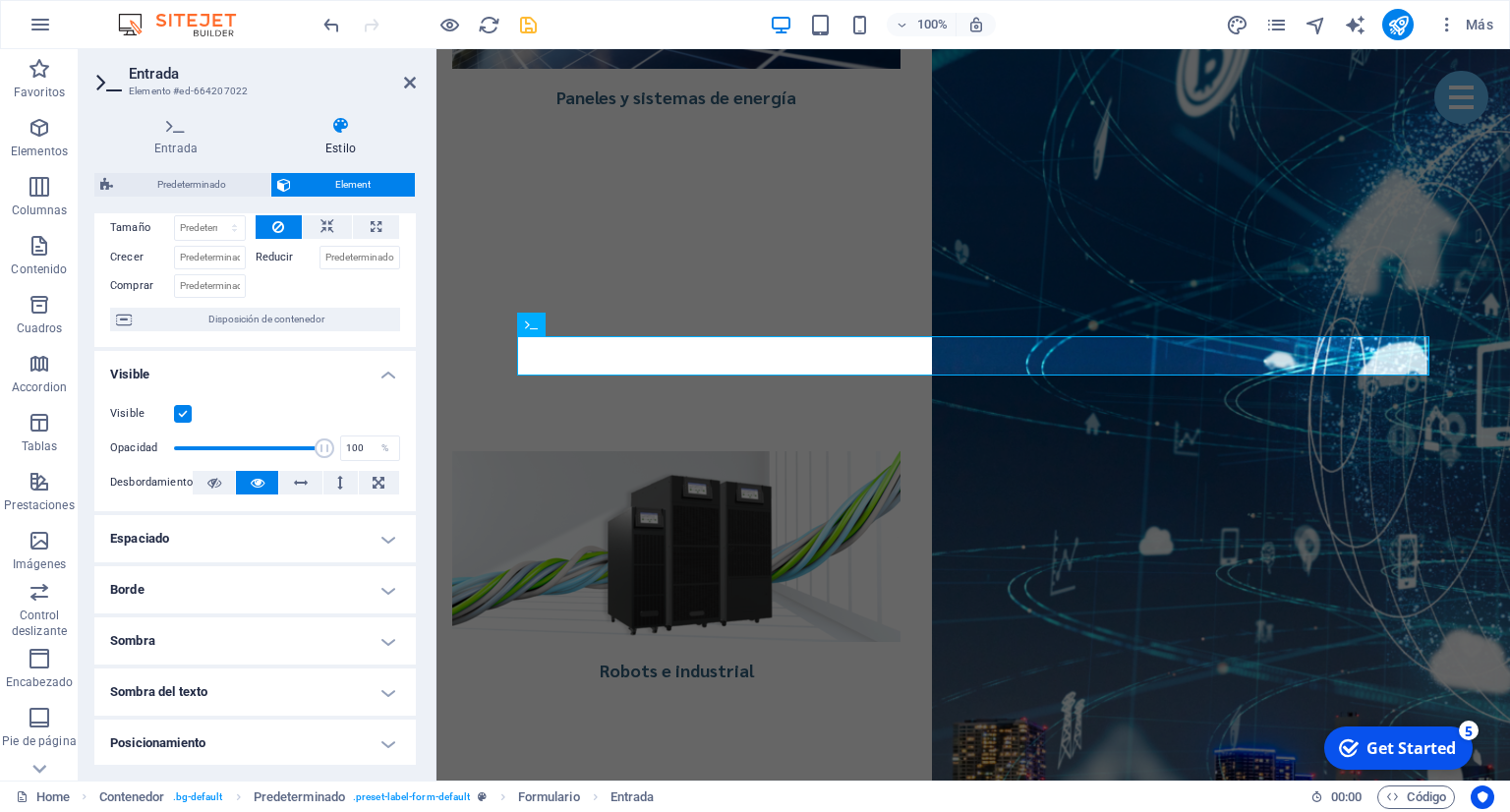
click at [285, 639] on h4 "Sombra" at bounding box center [254, 640] width 321 height 47
click at [285, 639] on h4 "Sombra" at bounding box center [254, 635] width 321 height 36
click at [268, 696] on h4 "Sombra del texto" at bounding box center [254, 691] width 321 height 47
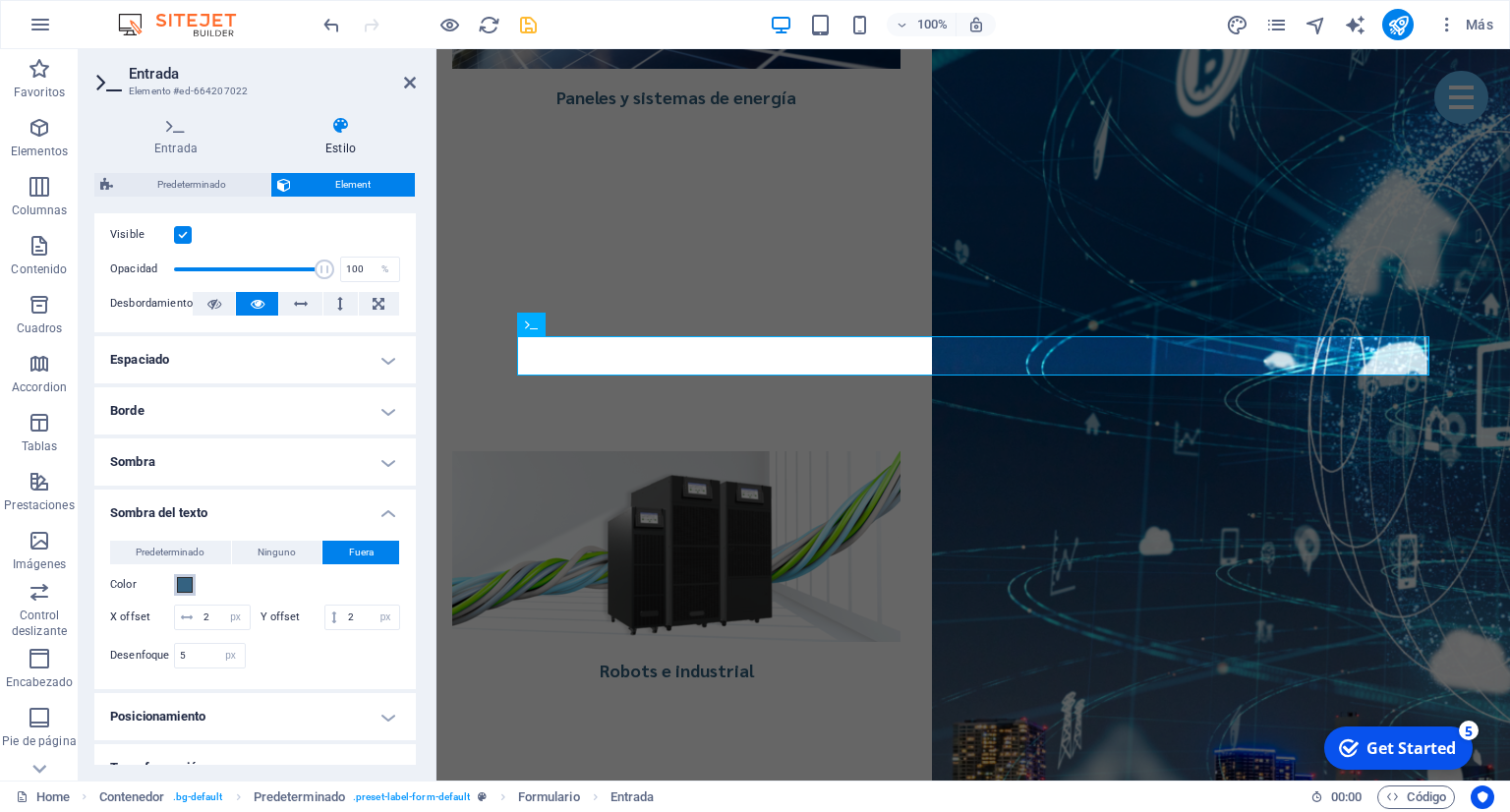
click at [195, 577] on button "Color" at bounding box center [185, 584] width 22 height 22
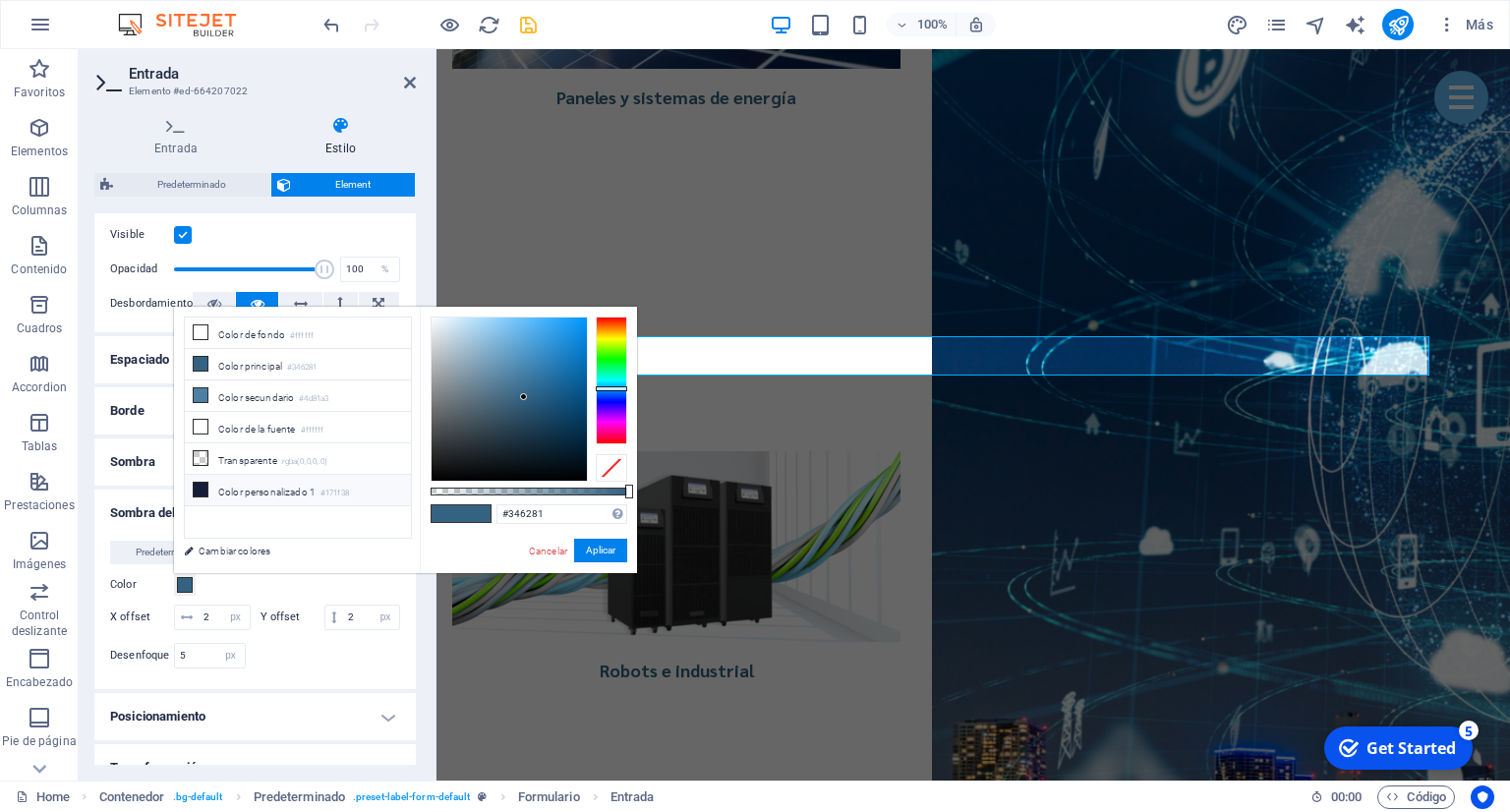
click at [258, 482] on li "Color personalizado 1 #171f38" at bounding box center [297, 491] width 226 height 32
type input "#171f38"
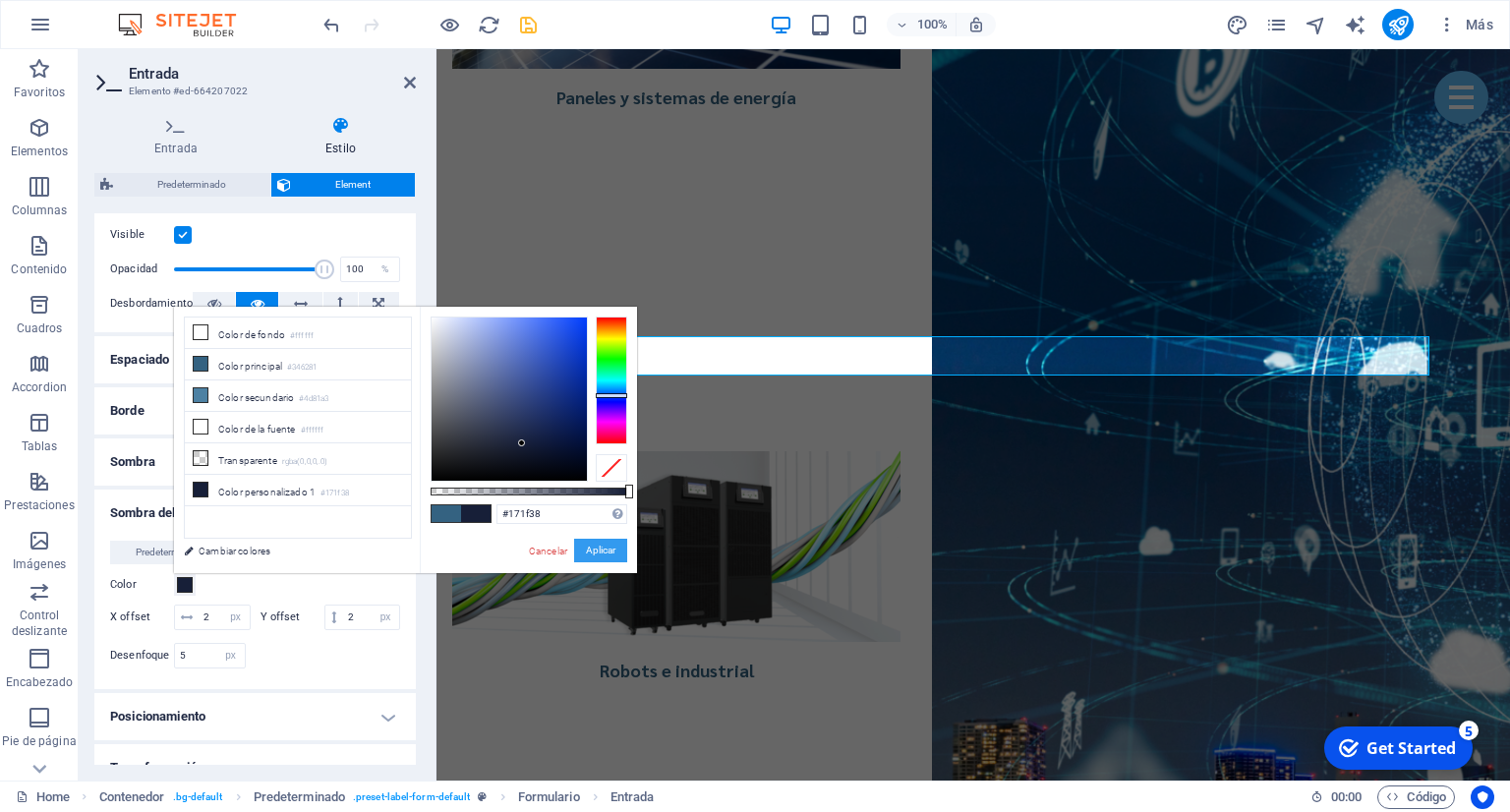
click at [605, 546] on button "Aplicar" at bounding box center [599, 551] width 53 height 24
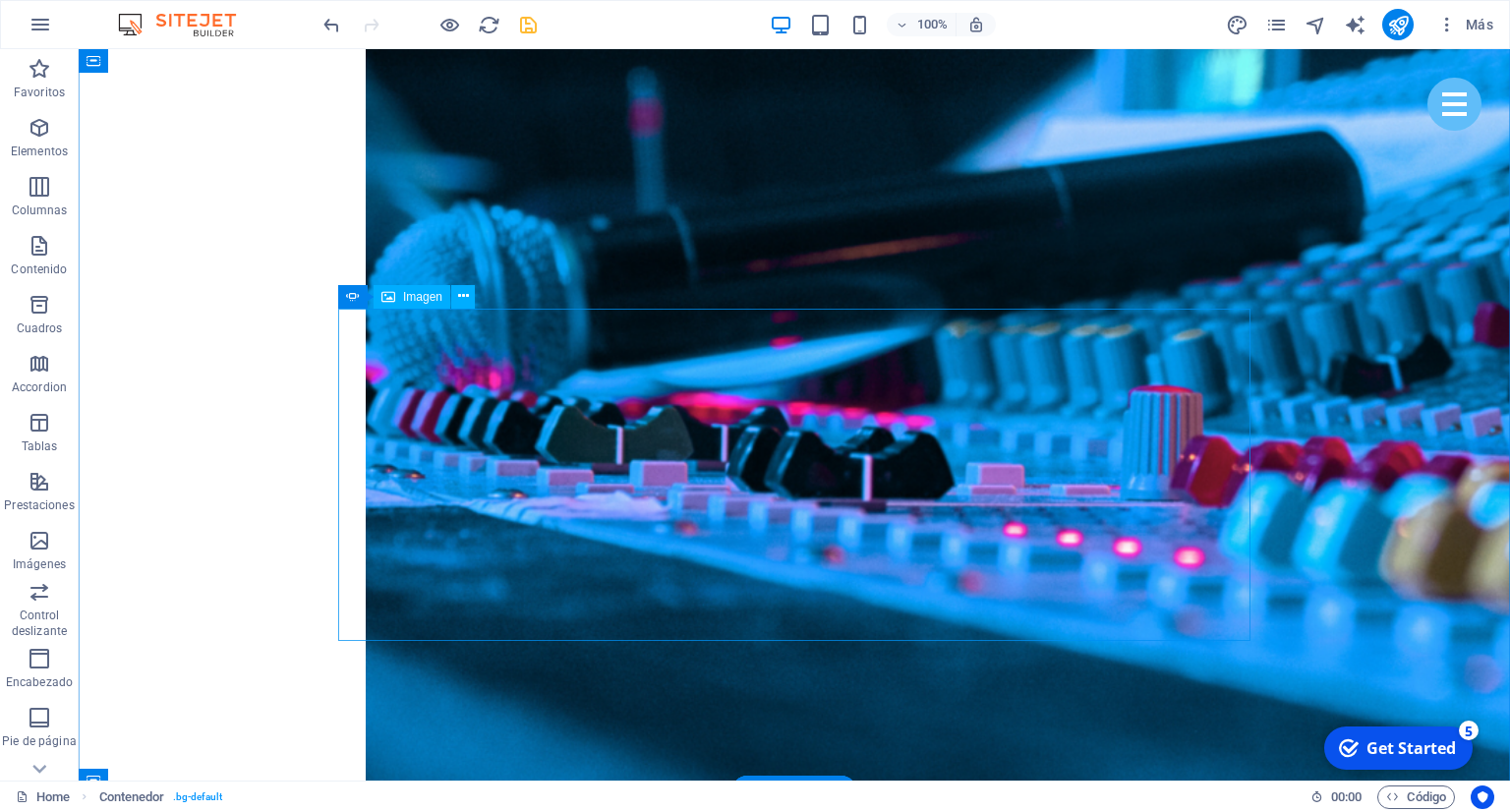
scroll to position [4151, 0]
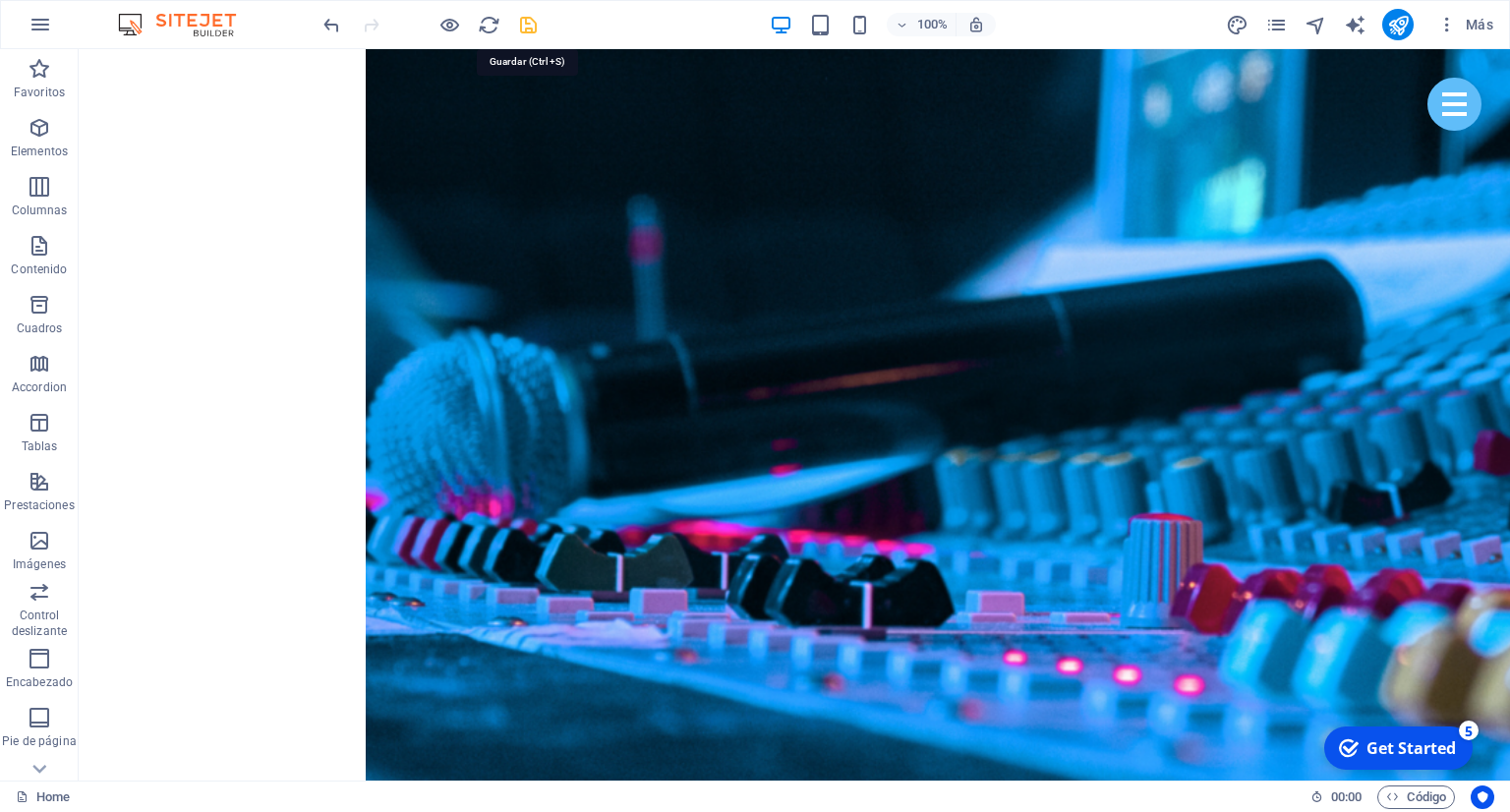
click at [531, 27] on icon "save" at bounding box center [528, 25] width 23 height 23
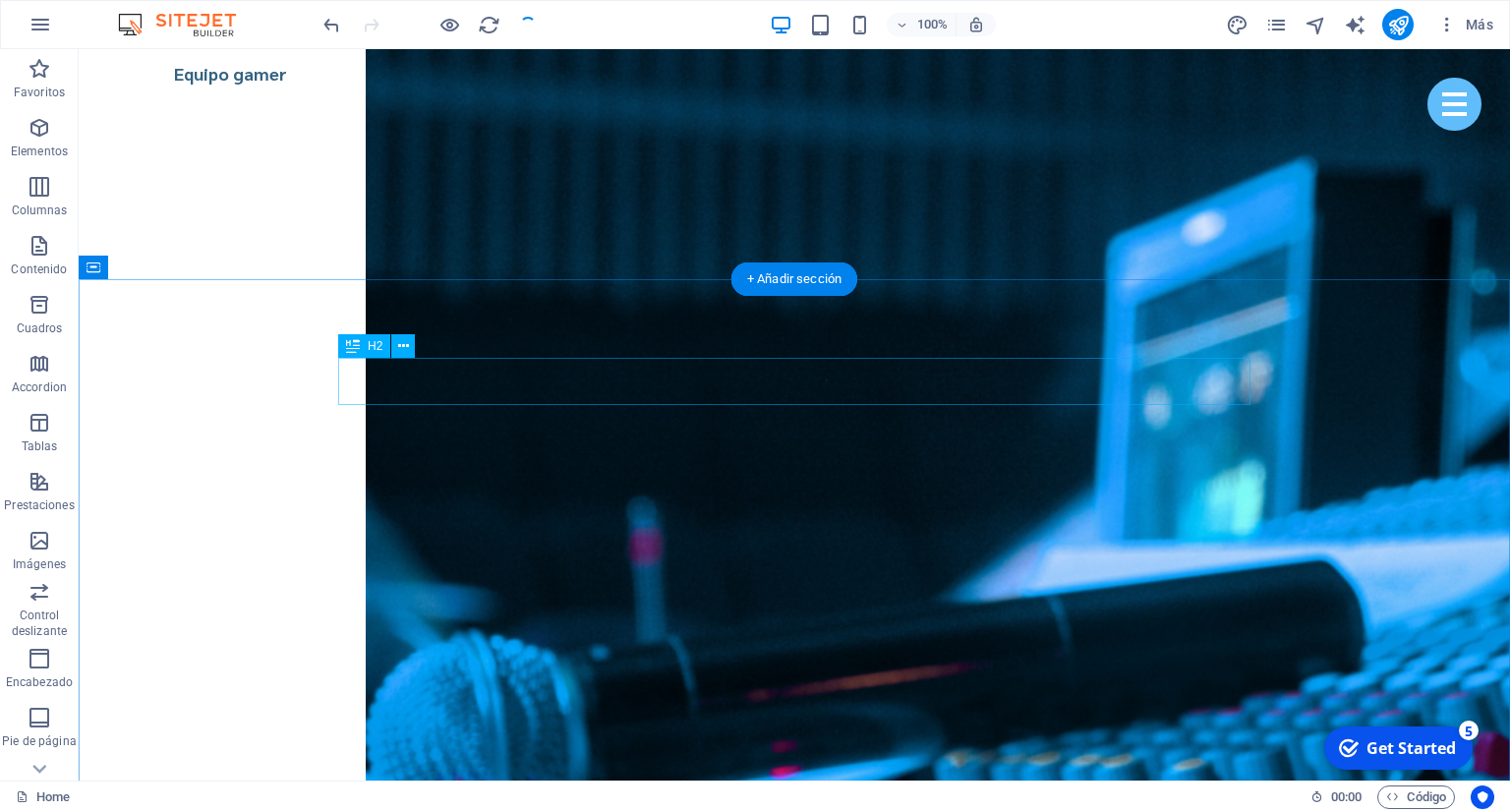
scroll to position [3839, 0]
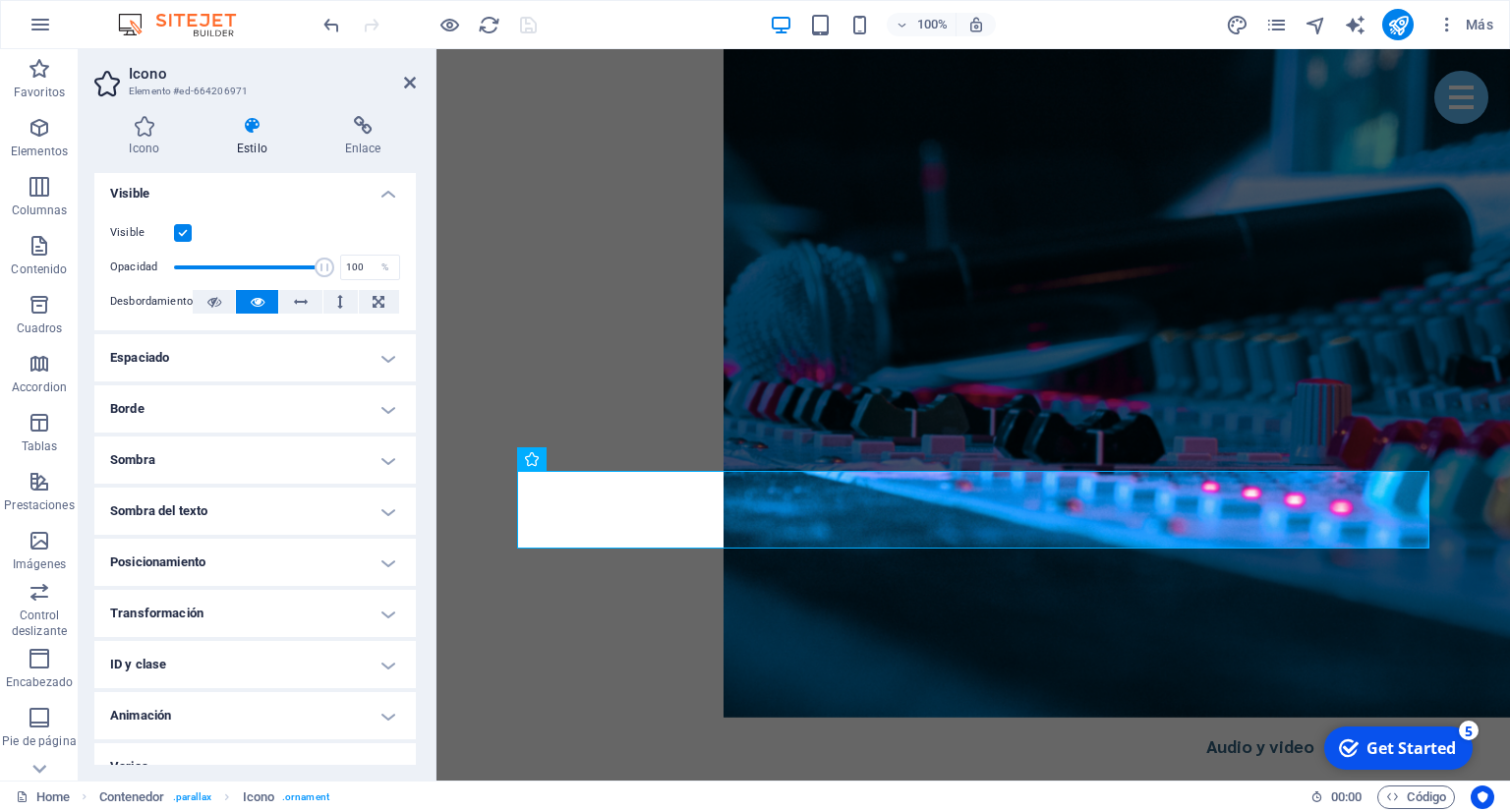
scroll to position [254, 0]
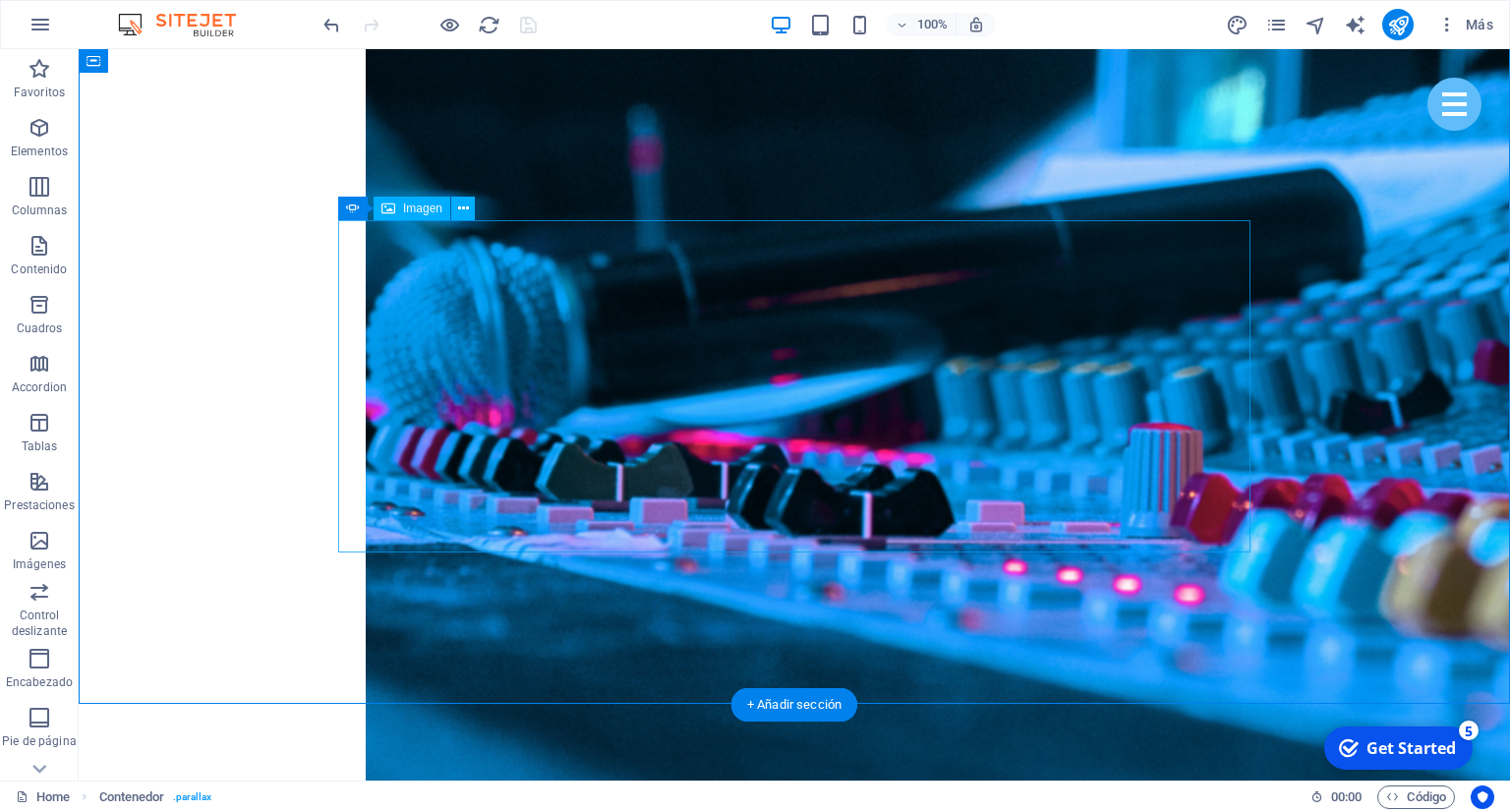
scroll to position [4358, 0]
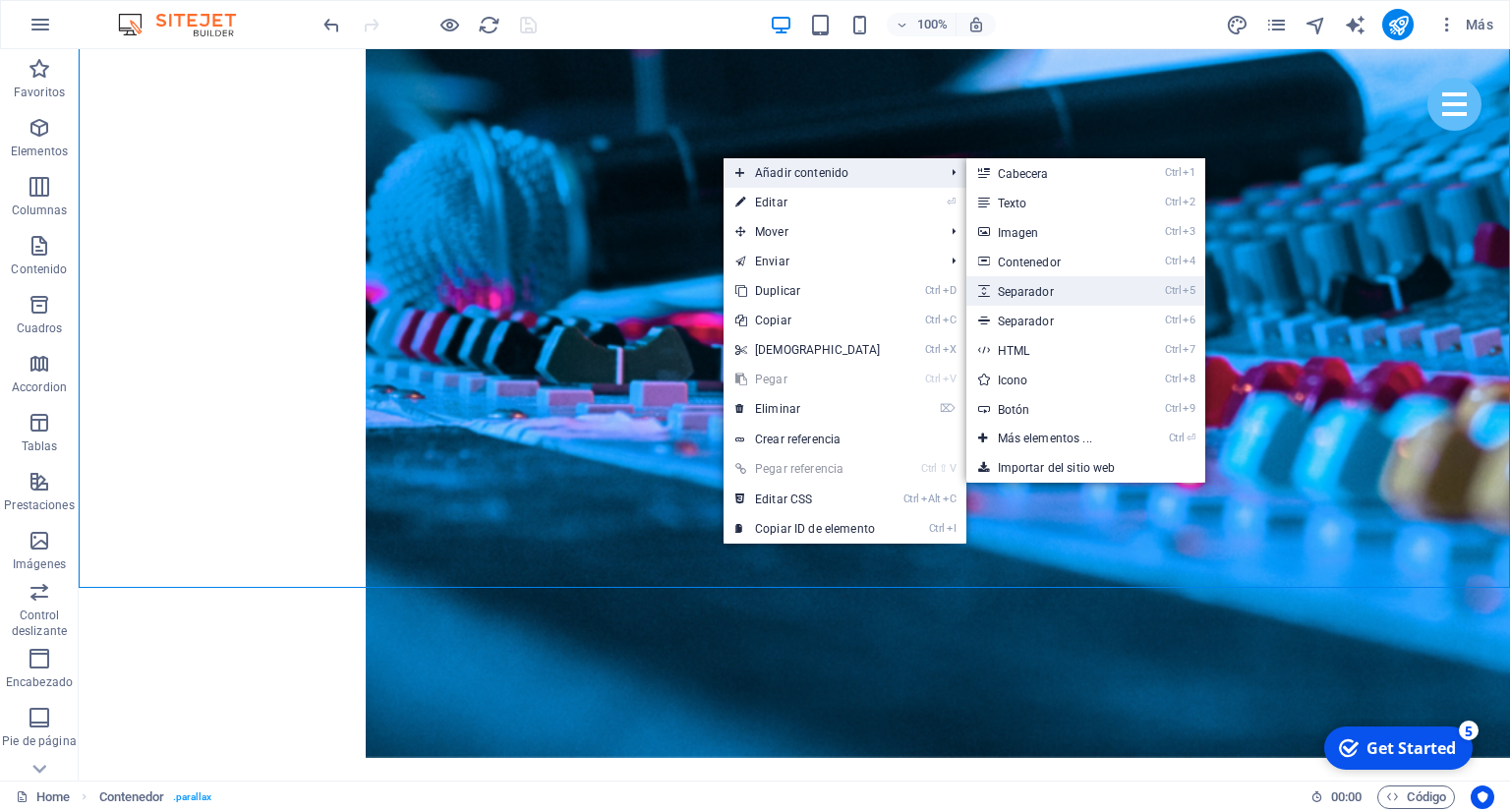
click at [1047, 288] on link "Ctrl 5 Separador" at bounding box center [1049, 291] width 165 height 30
select select "px"
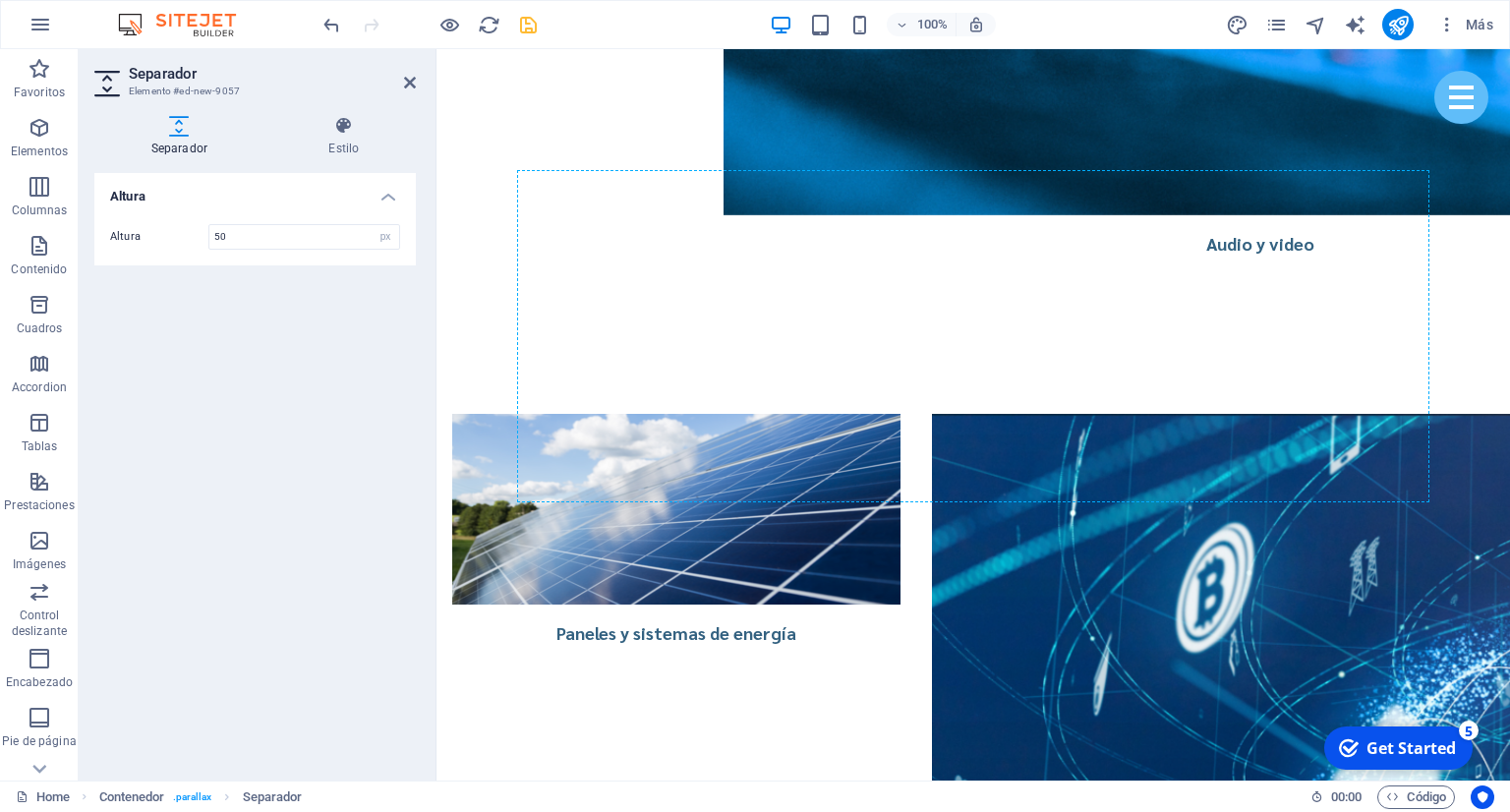
scroll to position [4391, 0]
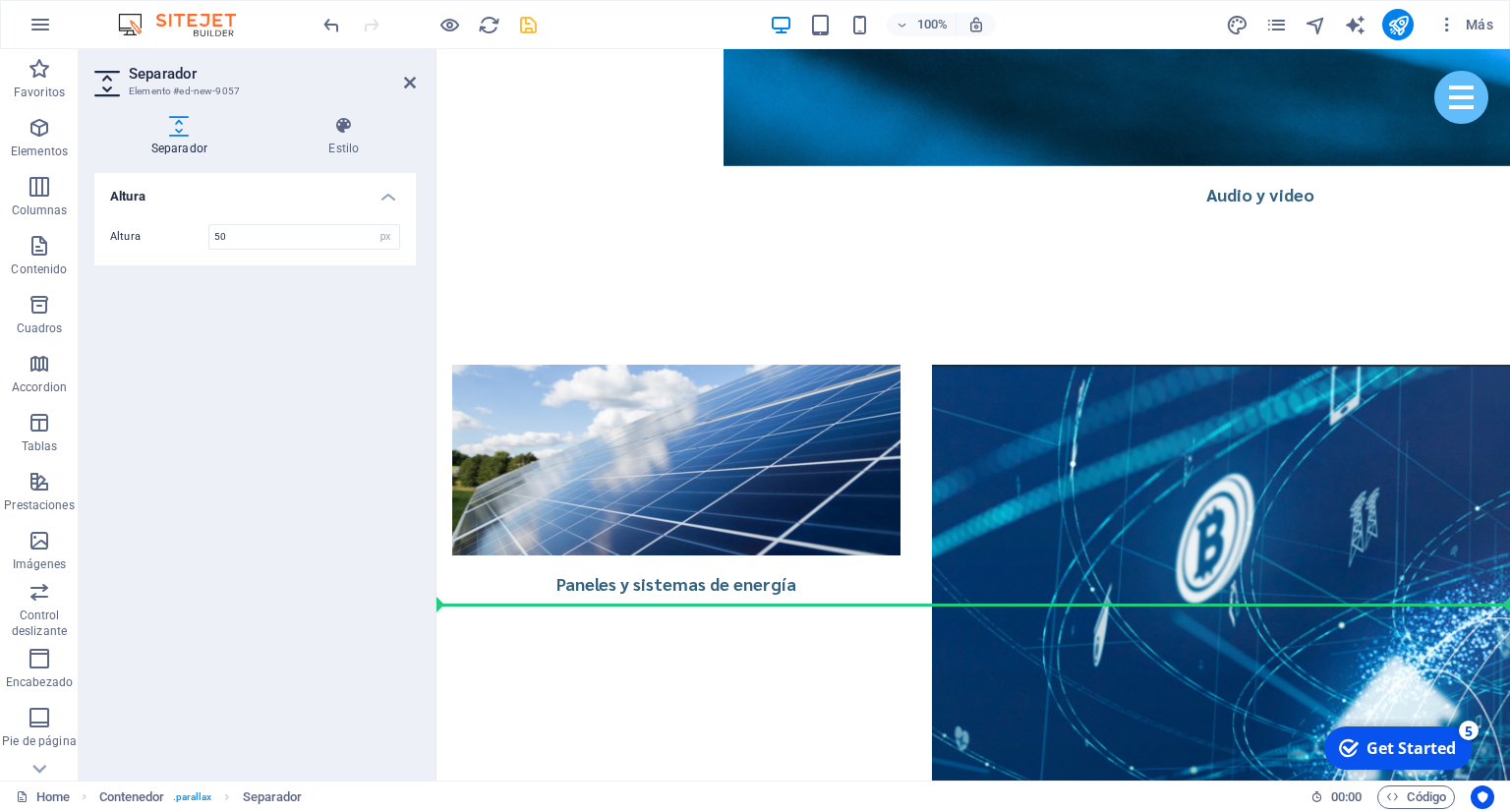
drag, startPoint x: 631, startPoint y: 465, endPoint x: 817, endPoint y: 570, distance: 213.6
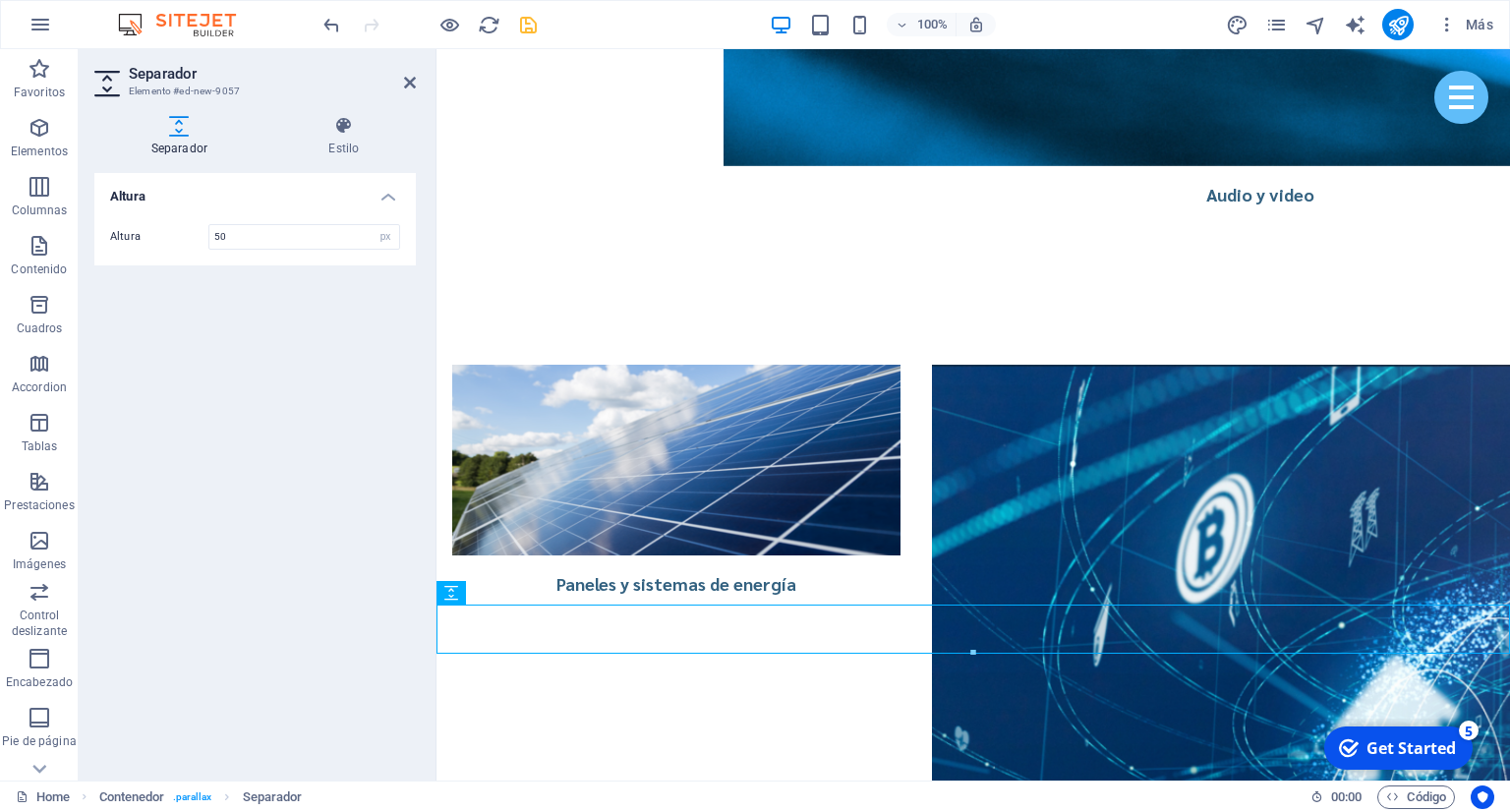
scroll to position [4342, 0]
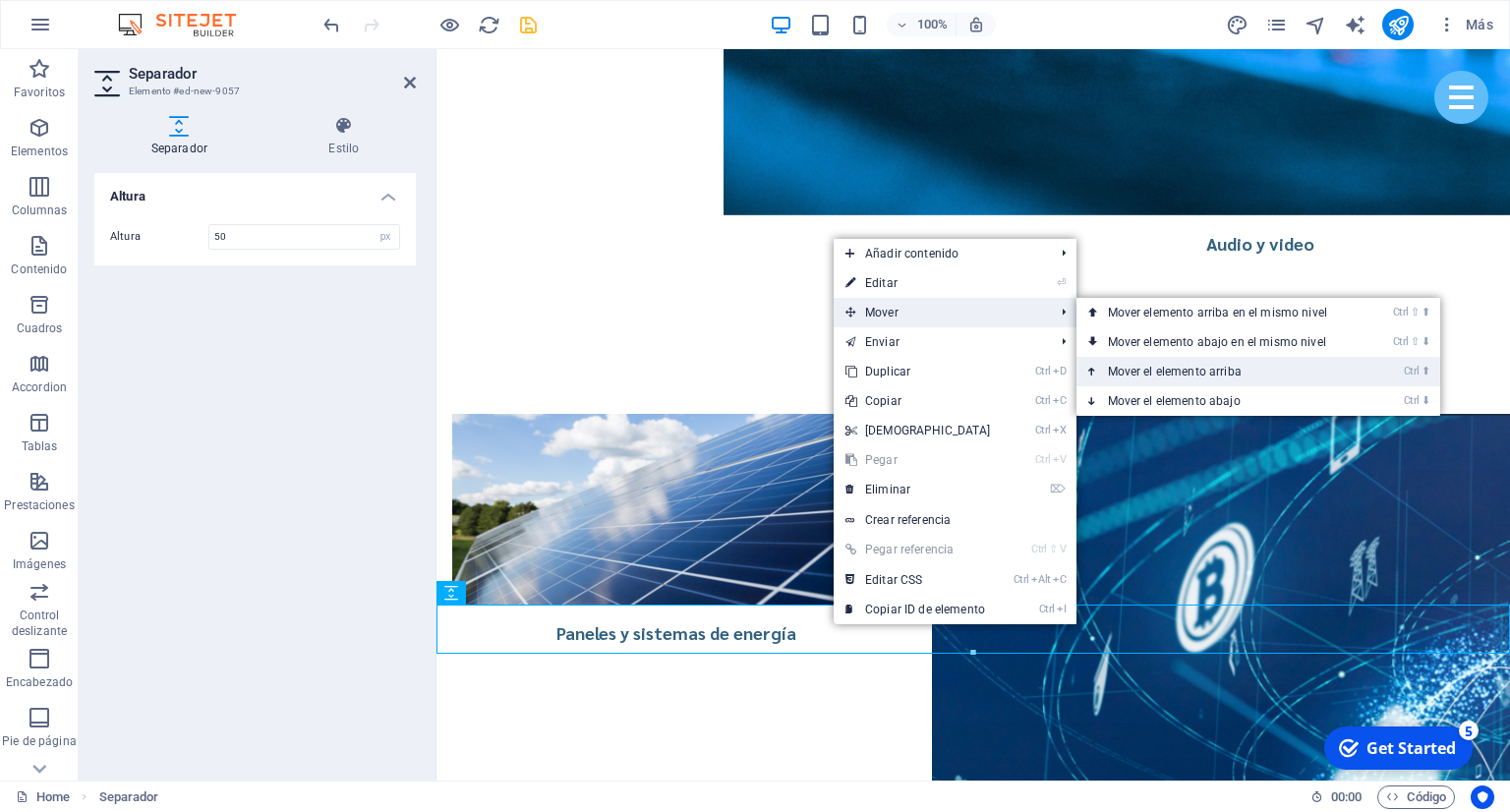
click at [1179, 379] on link "Ctrl ⬆ Mover el elemento arriba" at bounding box center [1222, 372] width 290 height 30
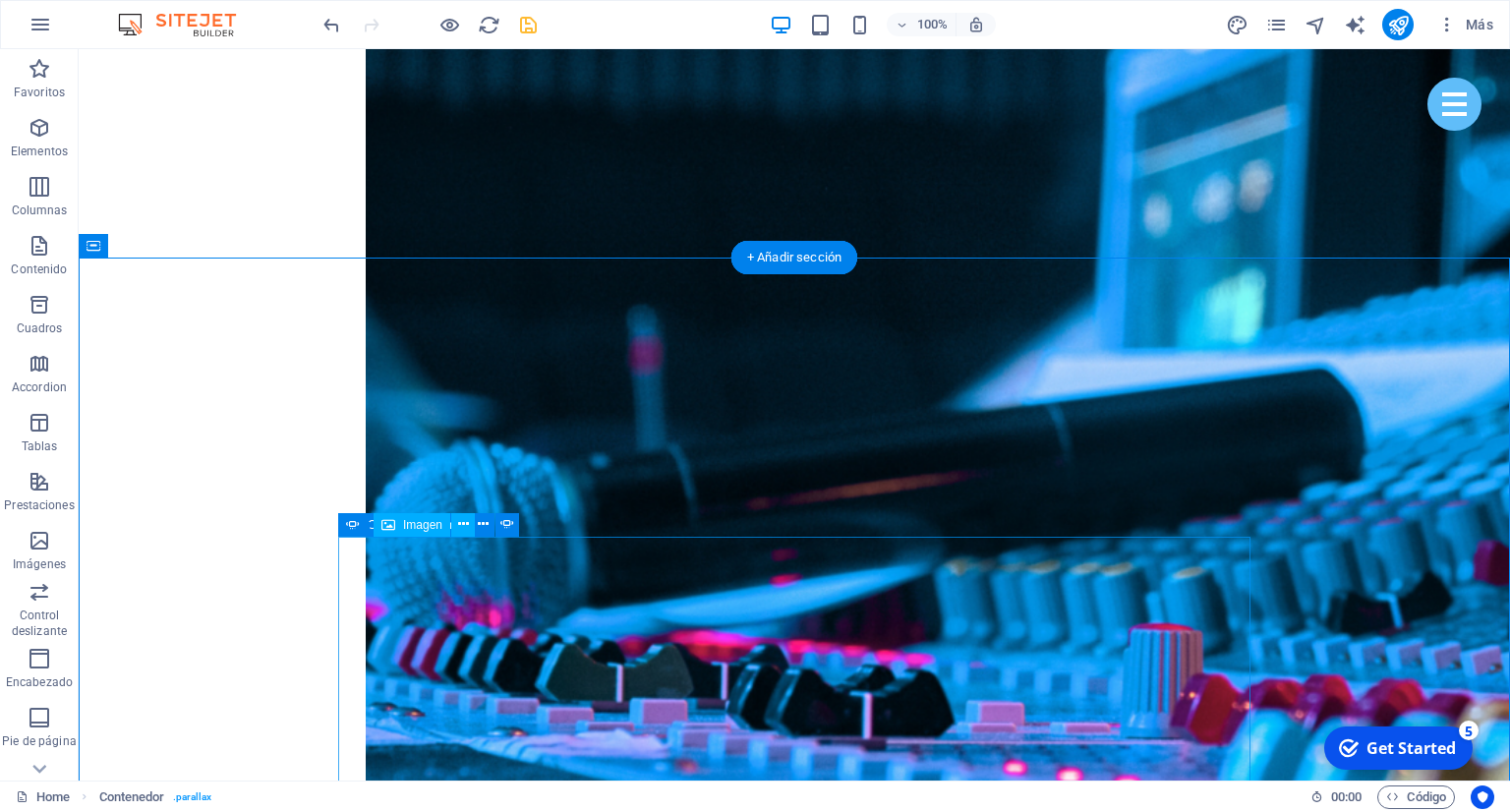
scroll to position [4135, 0]
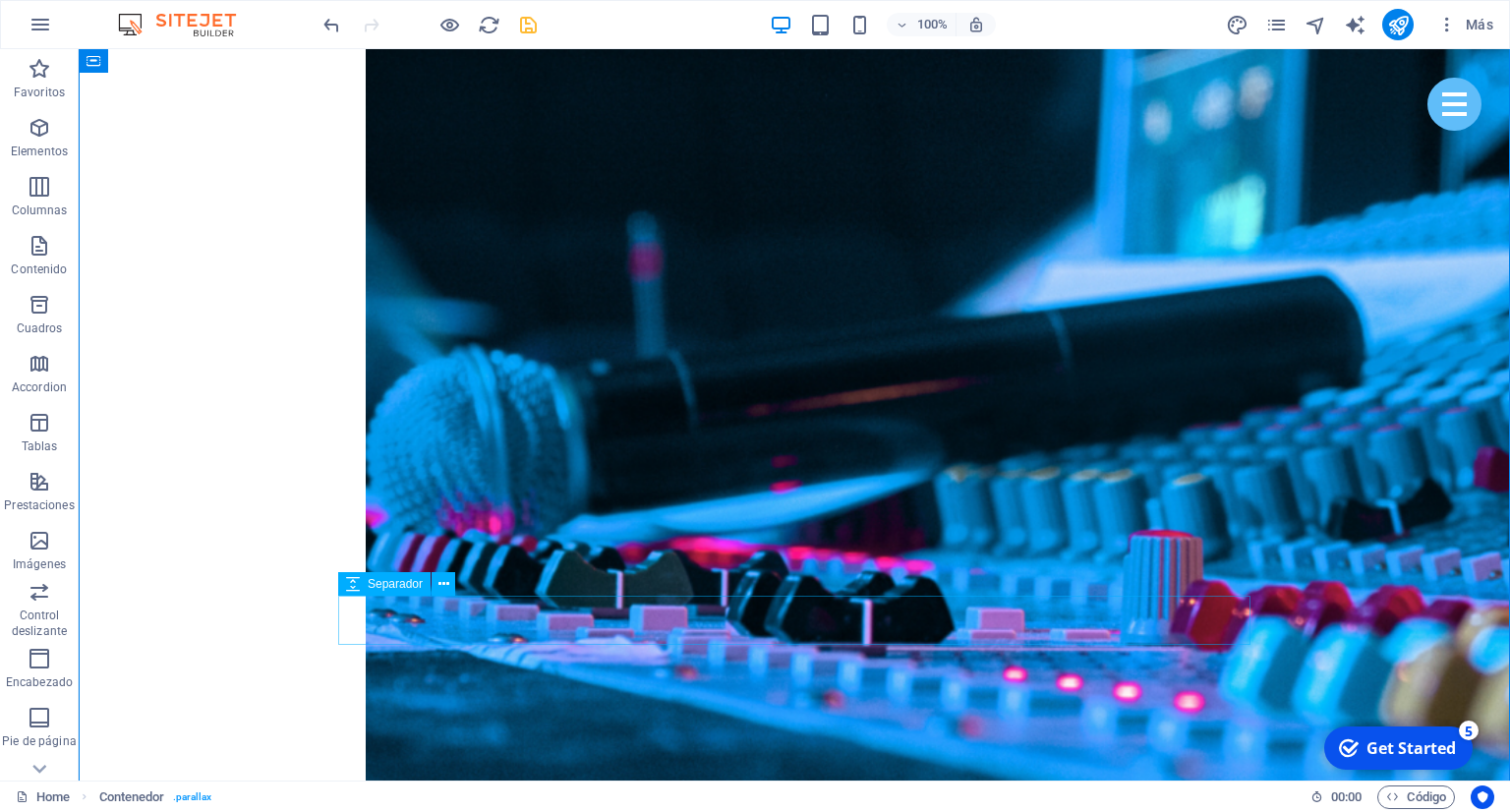
scroll to position [4342, 0]
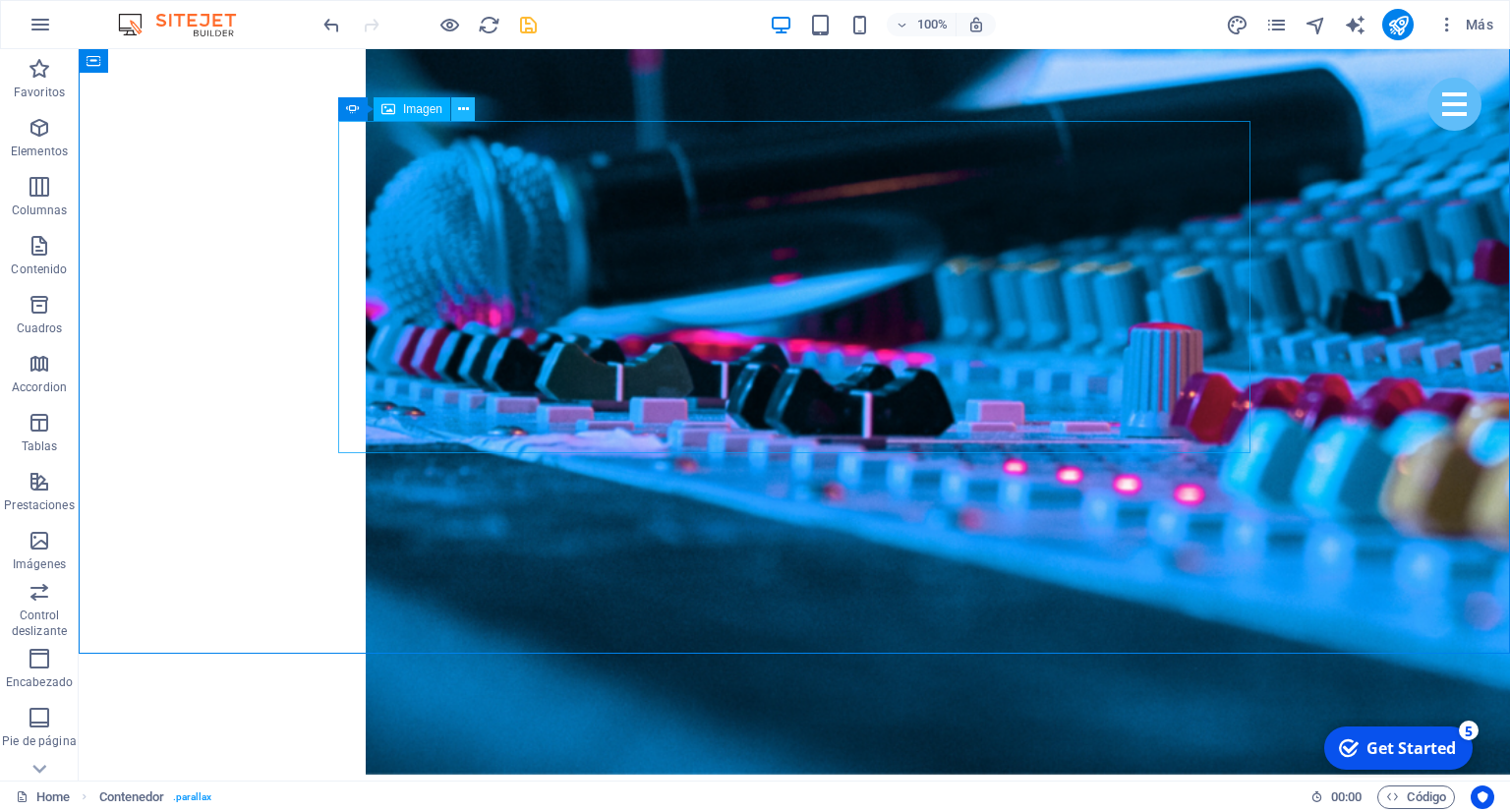
click at [463, 119] on icon at bounding box center [463, 109] width 11 height 21
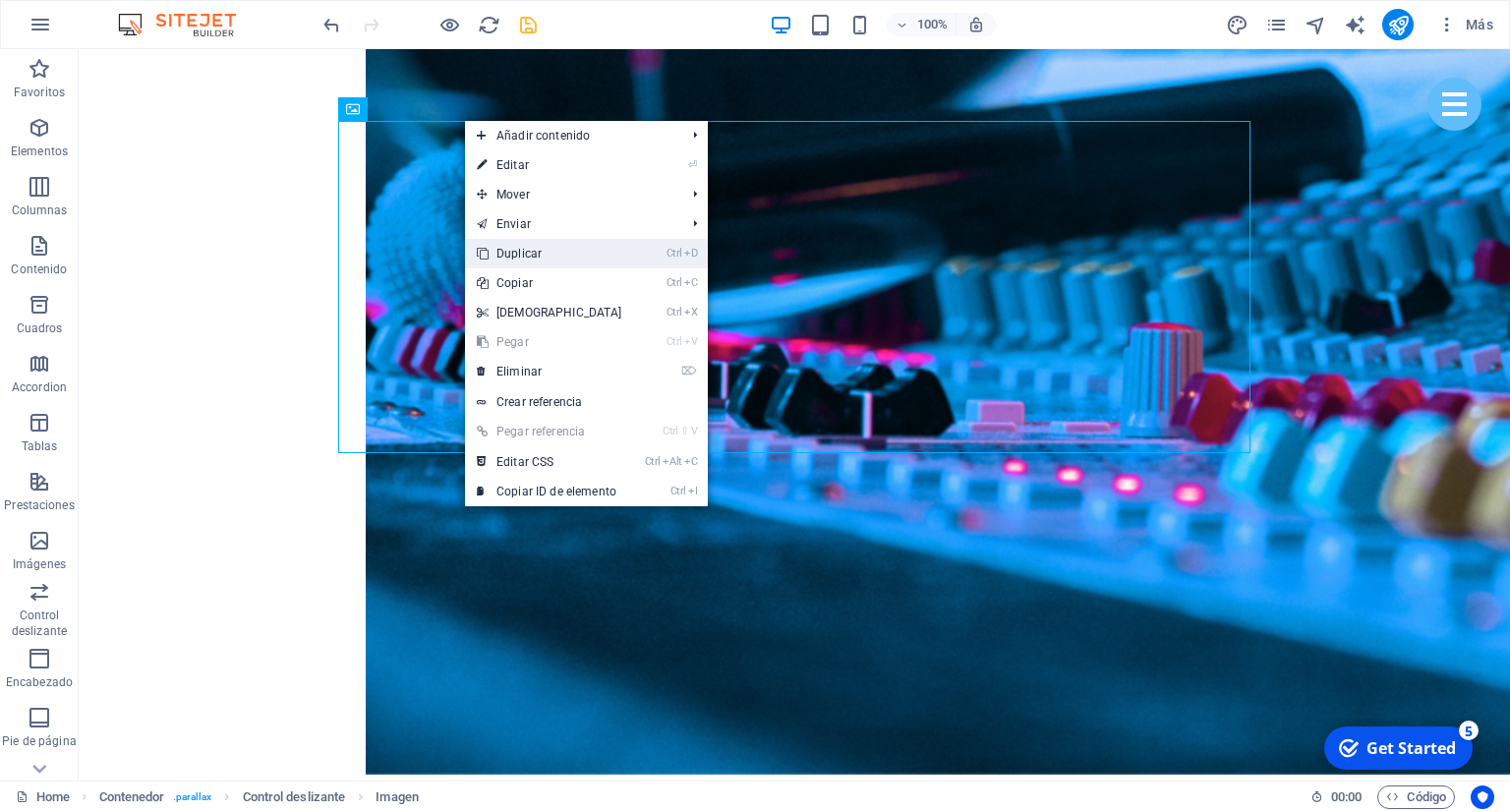
click at [514, 261] on link "Ctrl D Duplicar" at bounding box center [550, 253] width 169 height 30
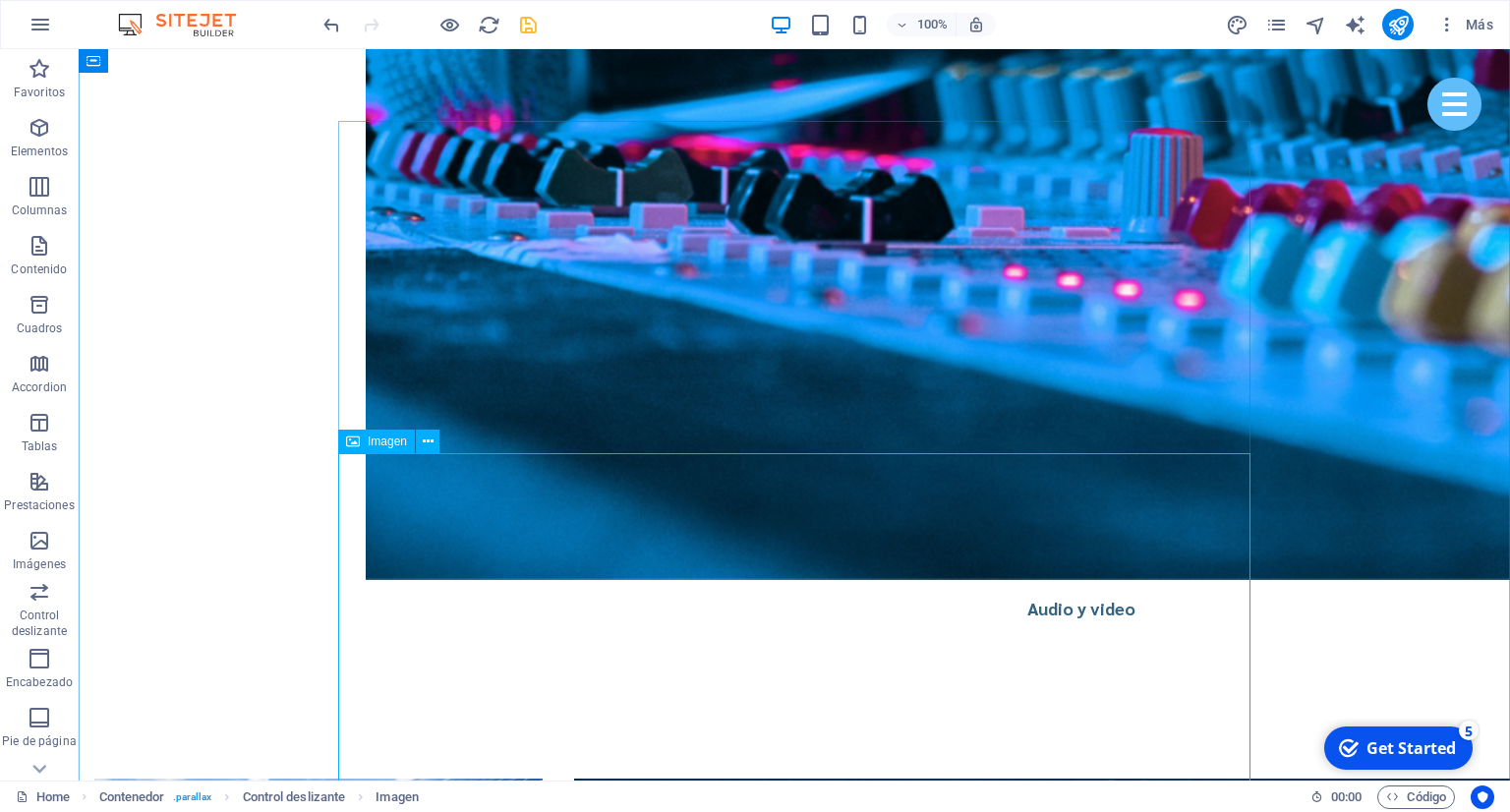
scroll to position [4653, 0]
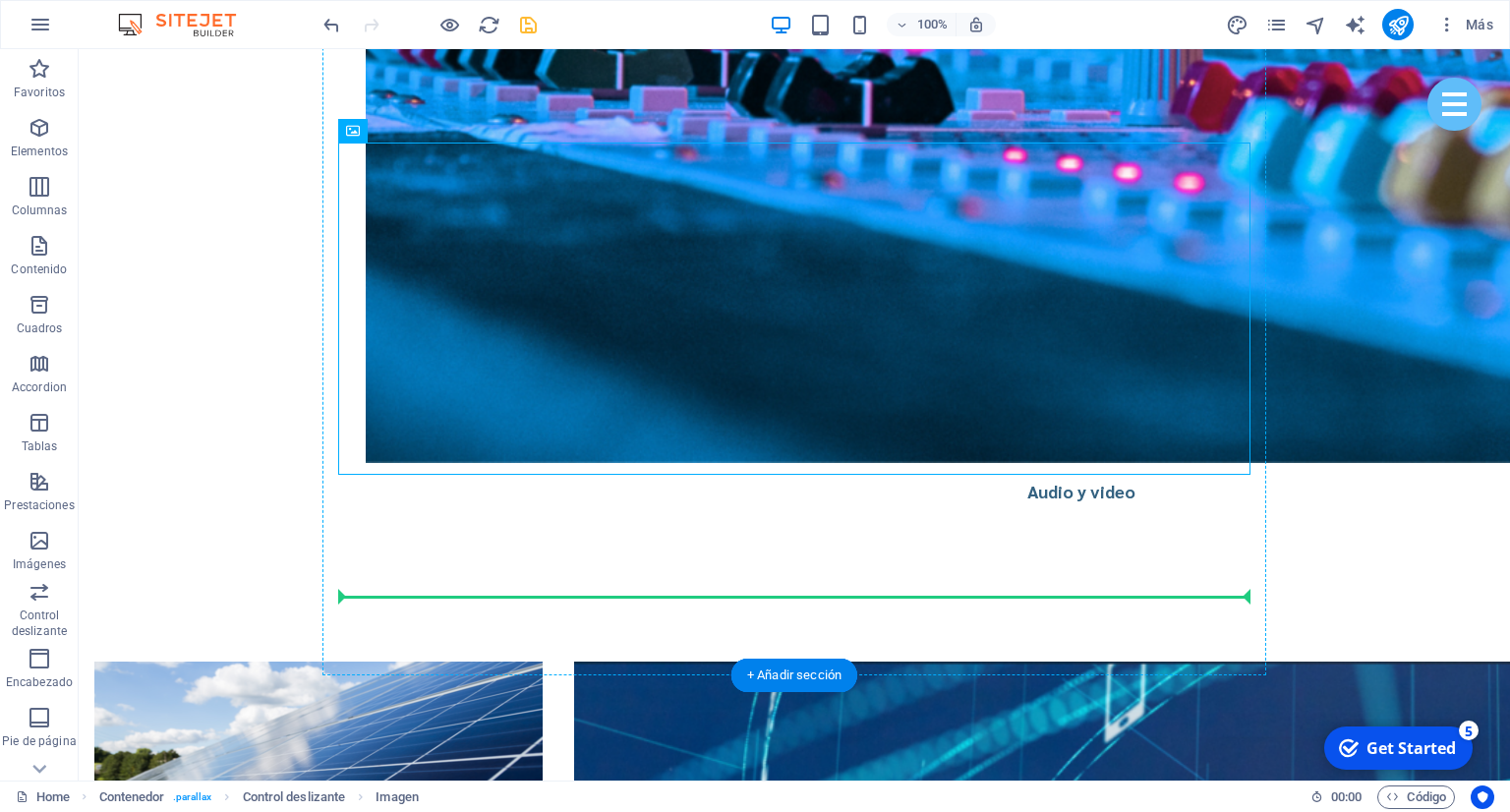
drag, startPoint x: 614, startPoint y: 199, endPoint x: 680, endPoint y: 572, distance: 378.8
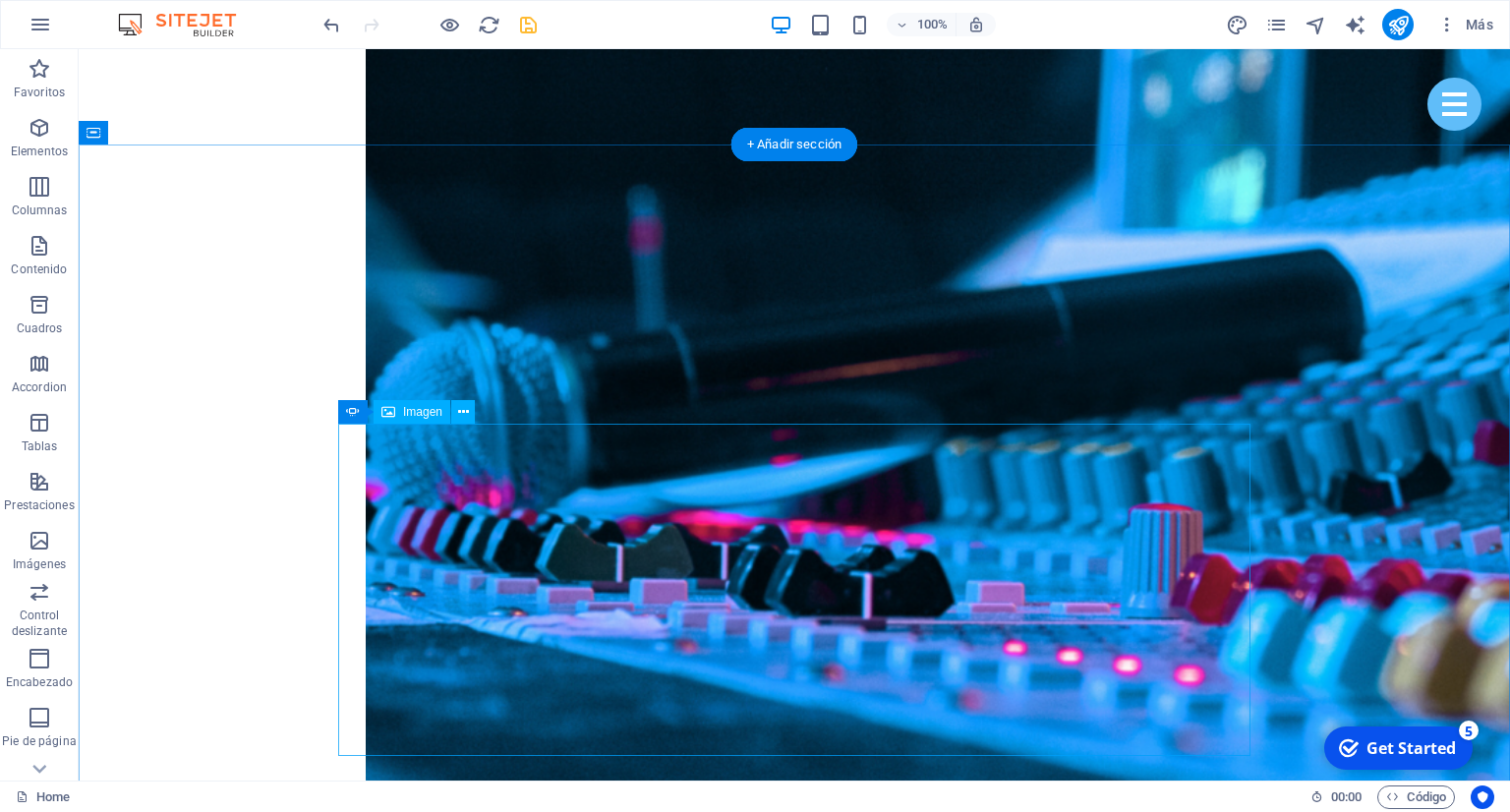
scroll to position [4342, 0]
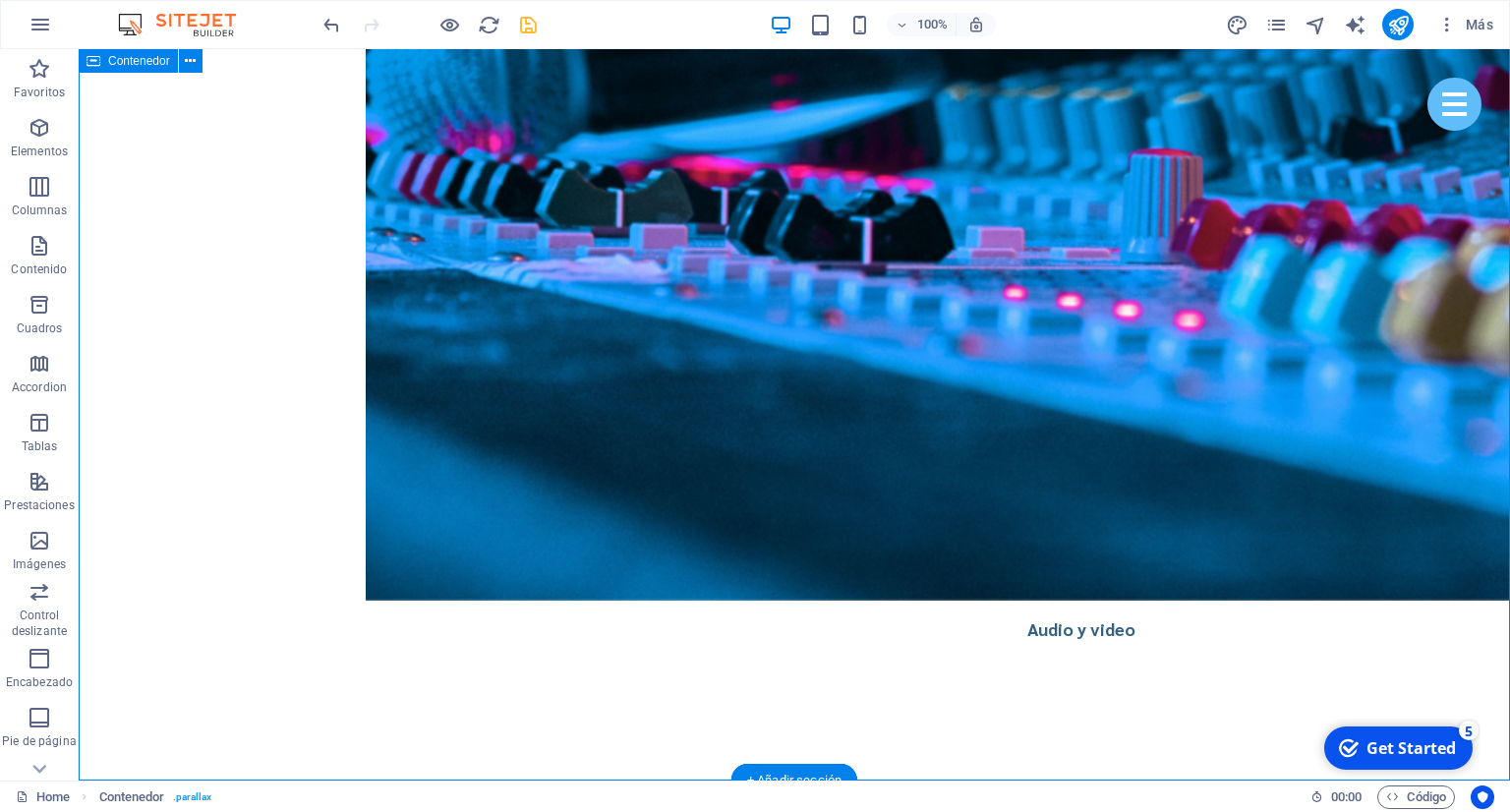
scroll to position [4549, 0]
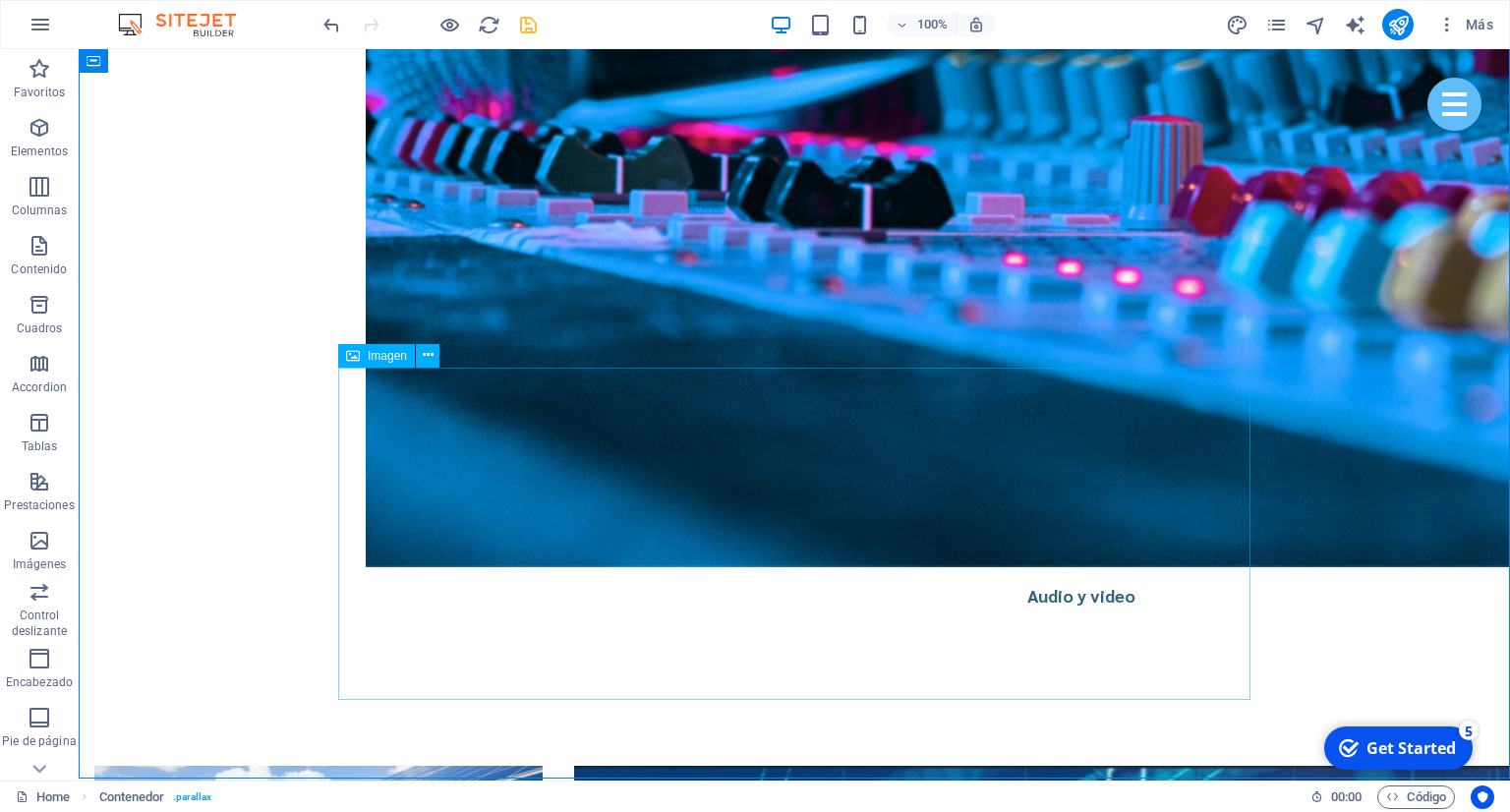
click at [388, 361] on span "Imagen" at bounding box center [388, 356] width 40 height 12
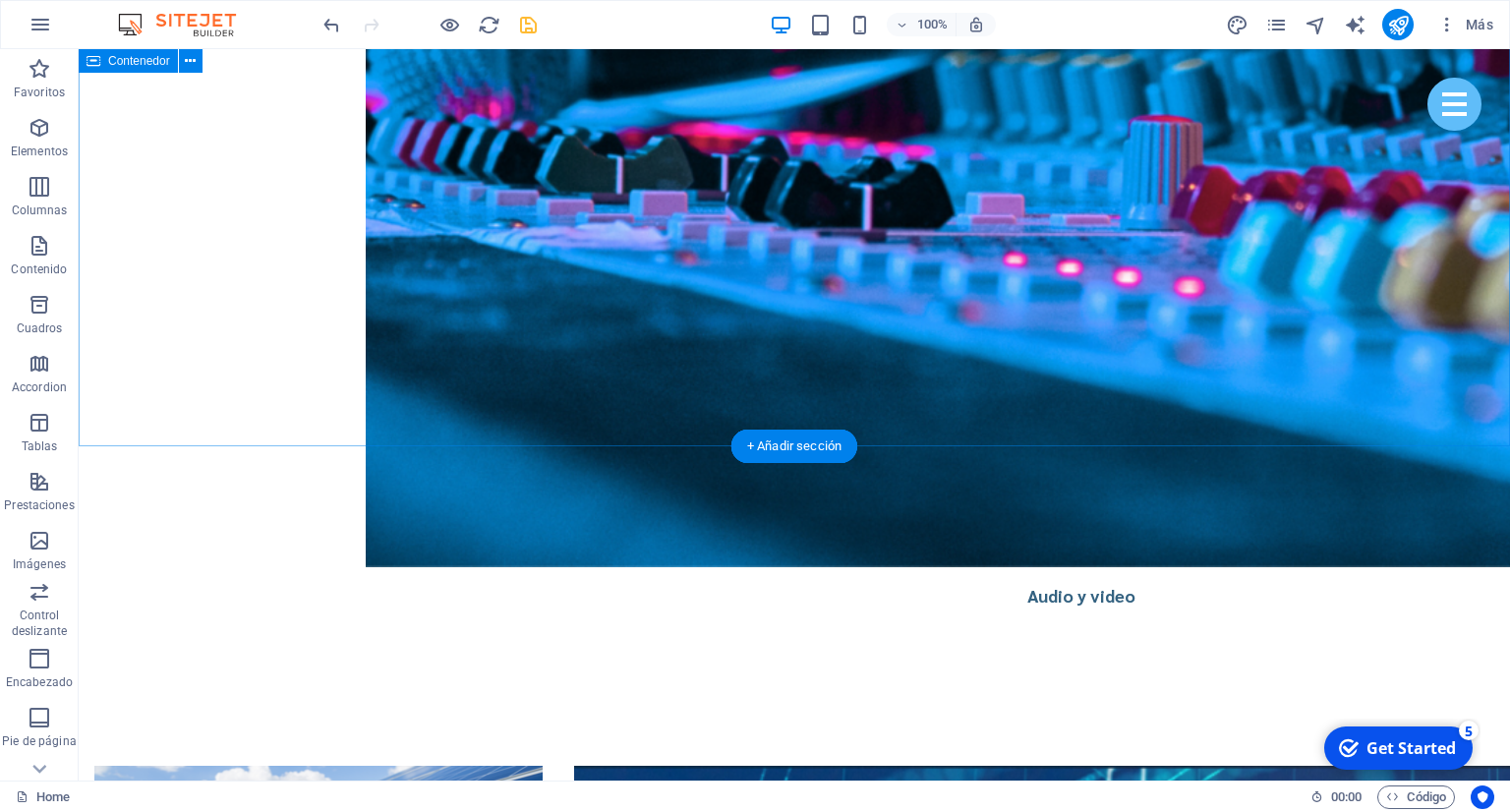
click at [755, 443] on div "+ Añadir sección" at bounding box center [794, 446] width 126 height 34
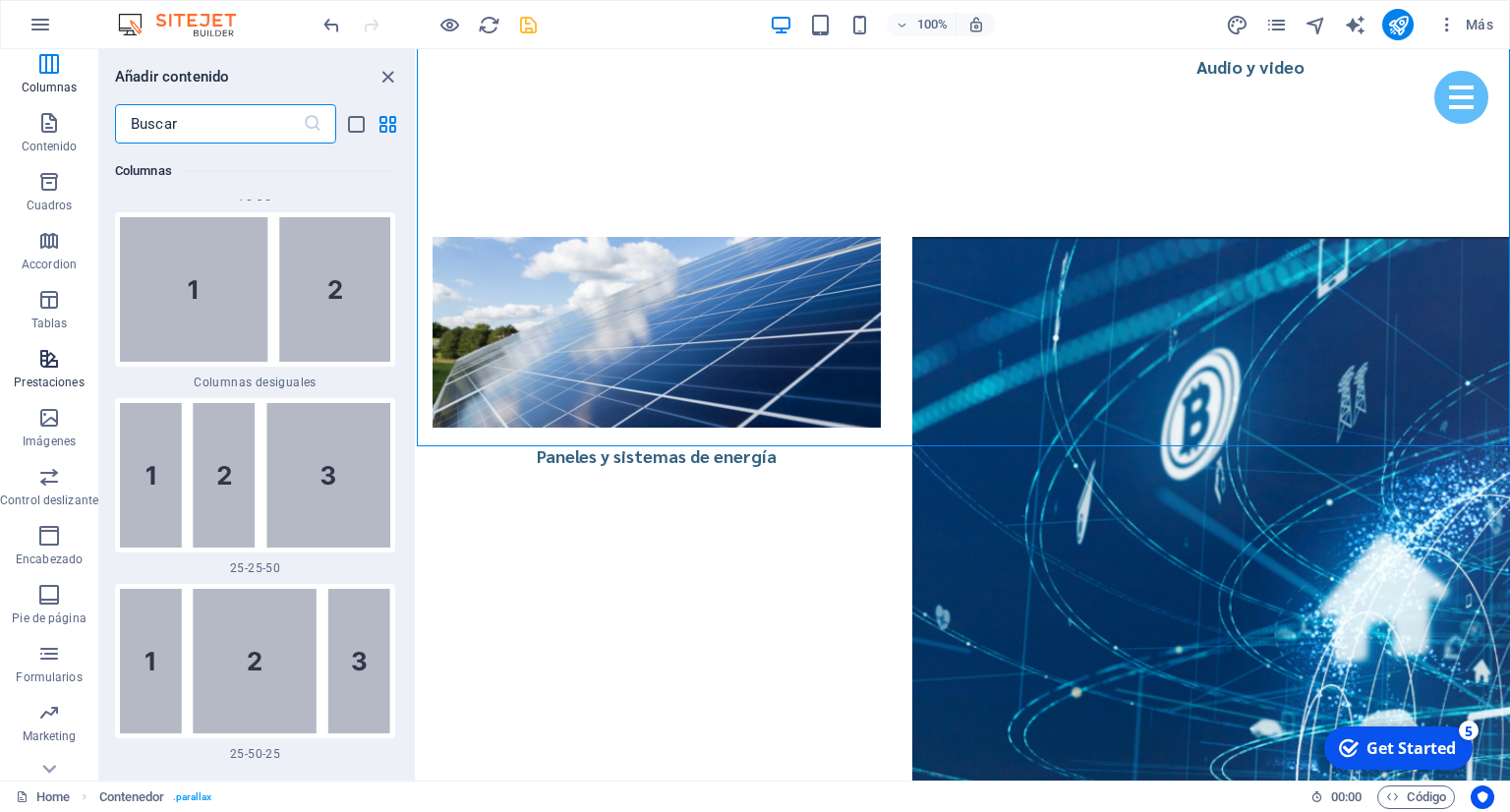
scroll to position [153, 0]
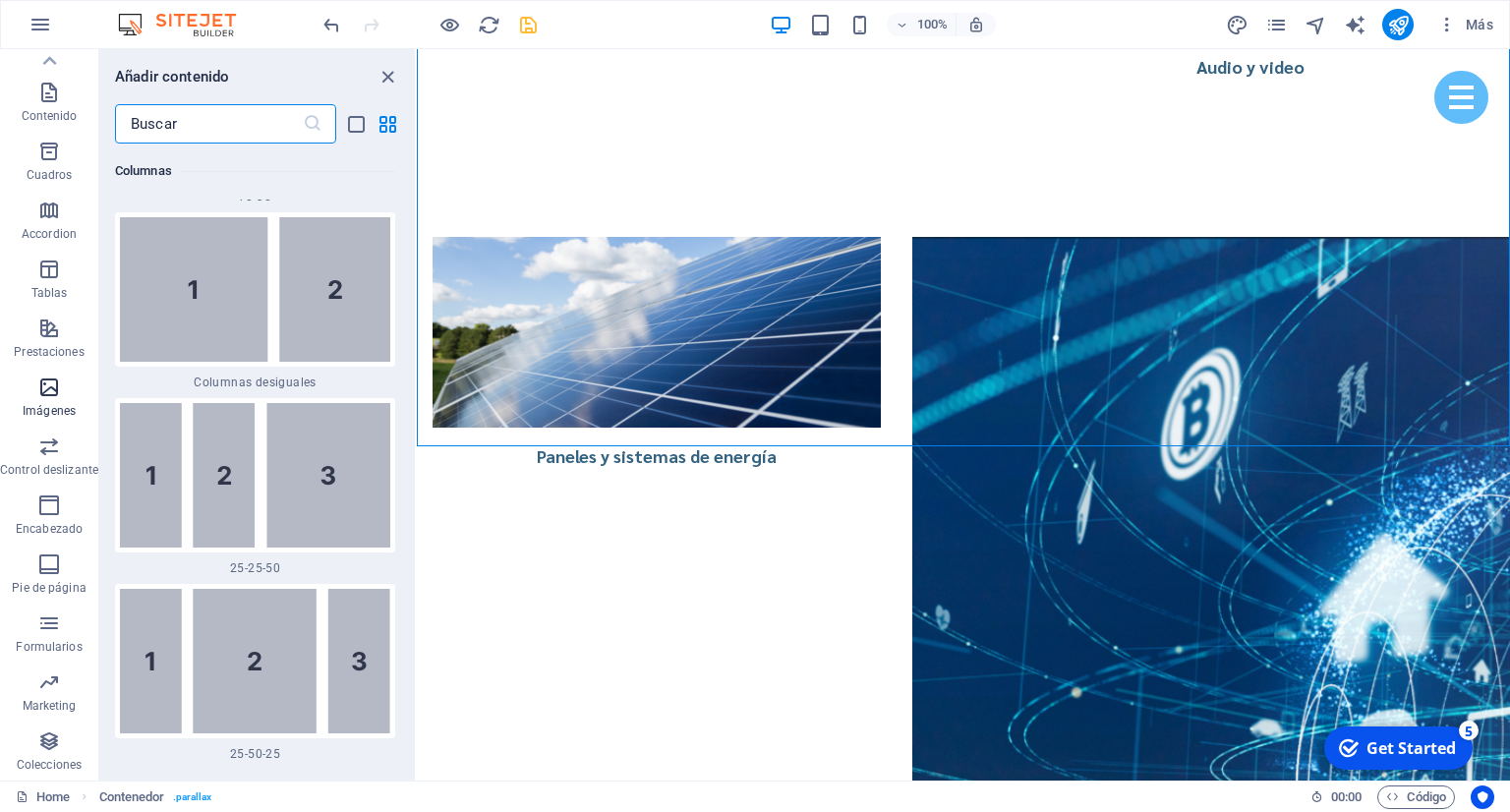
click at [49, 389] on icon "button" at bounding box center [50, 388] width 24 height 24
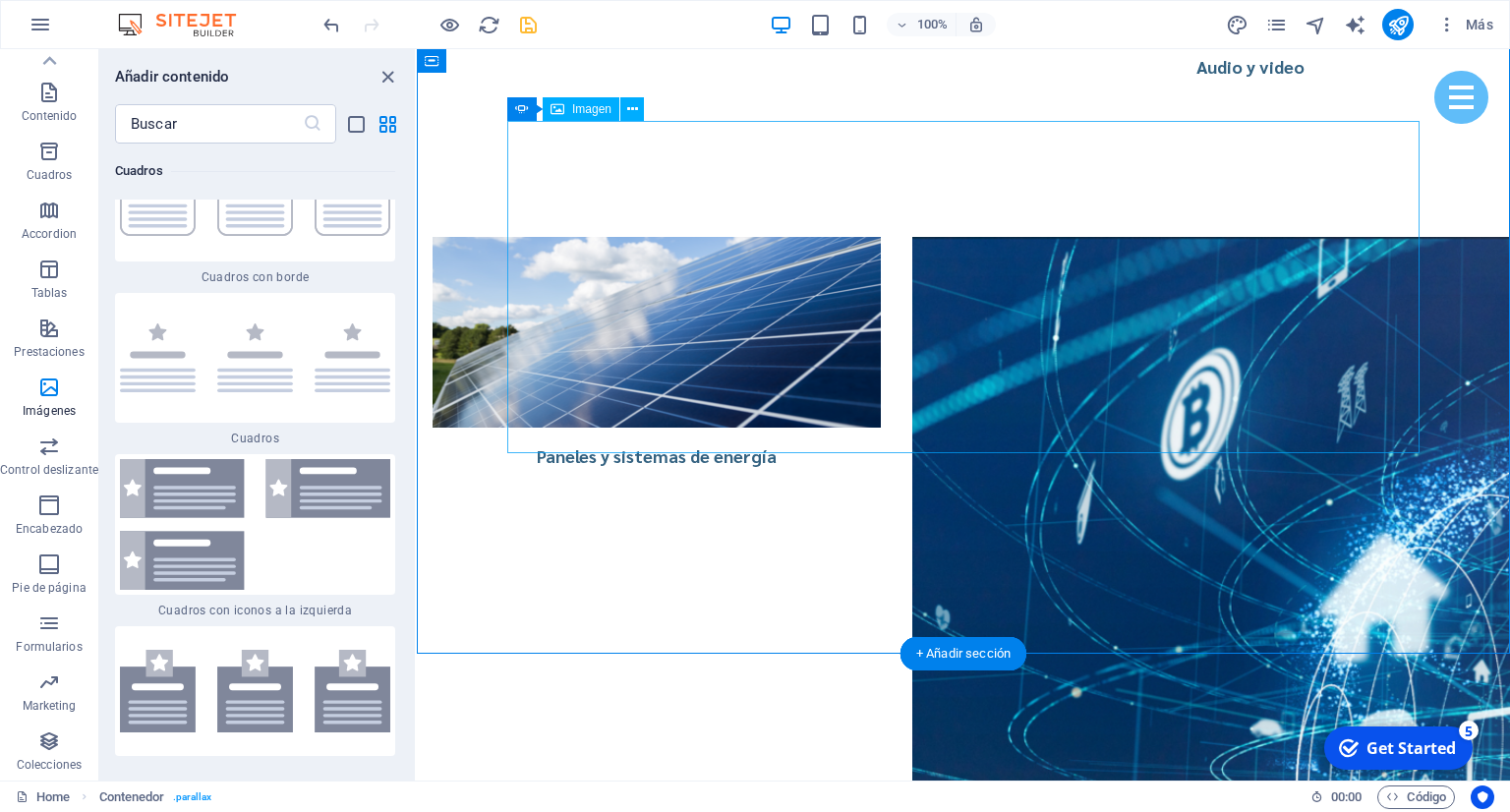
scroll to position [4342, 0]
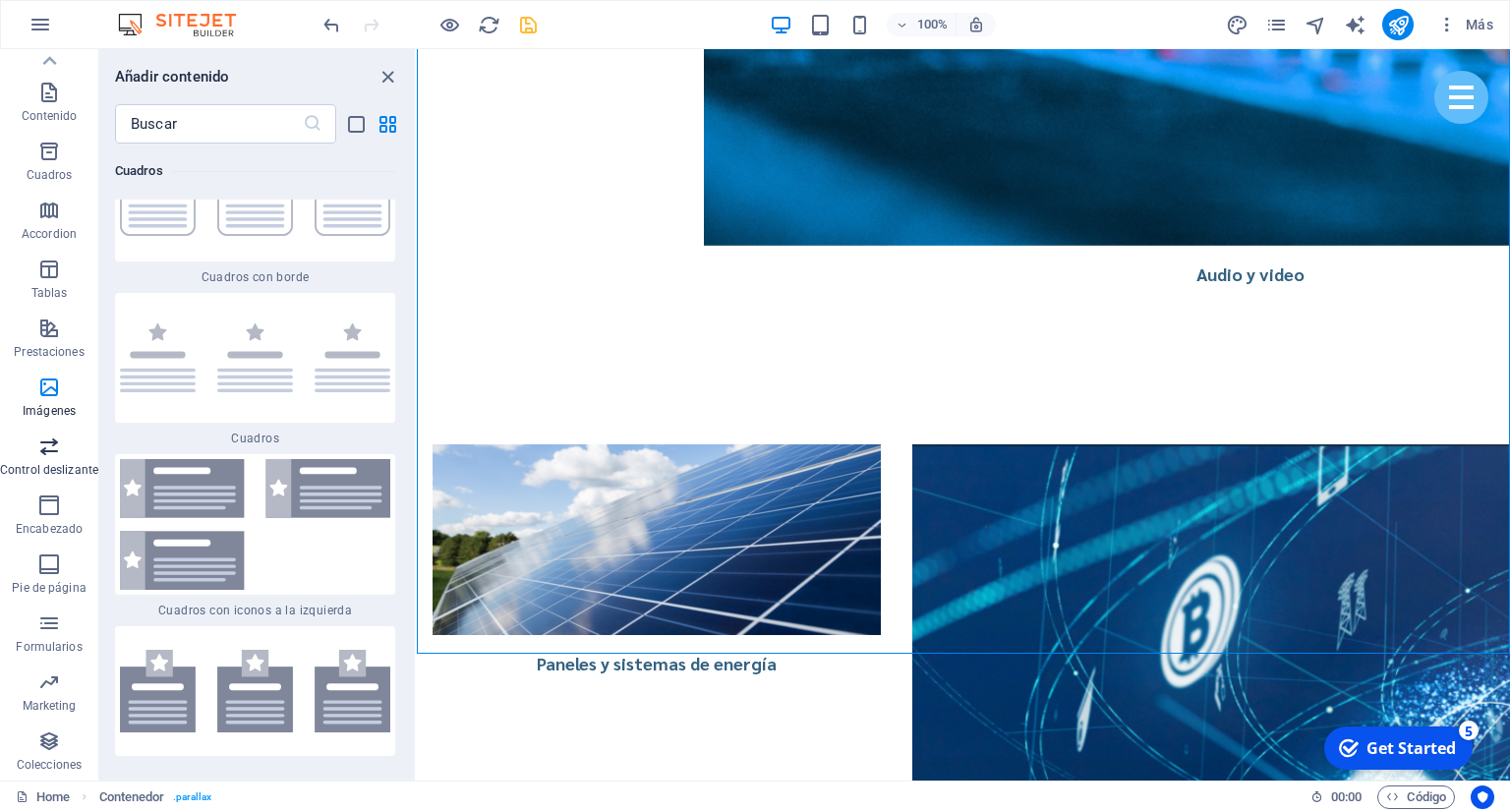
click at [42, 460] on span "Control deslizante" at bounding box center [49, 457] width 98 height 47
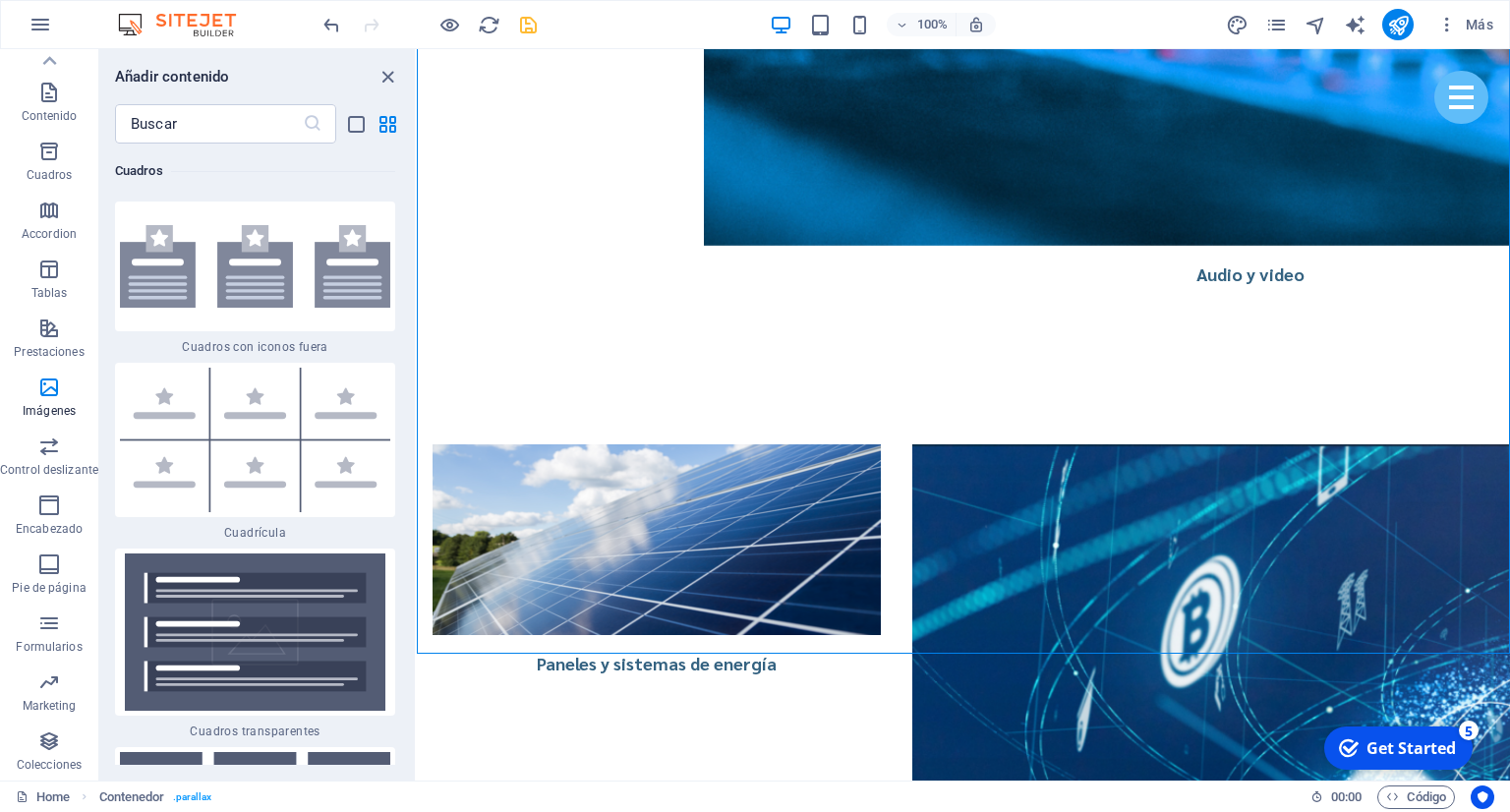
scroll to position [11349, 0]
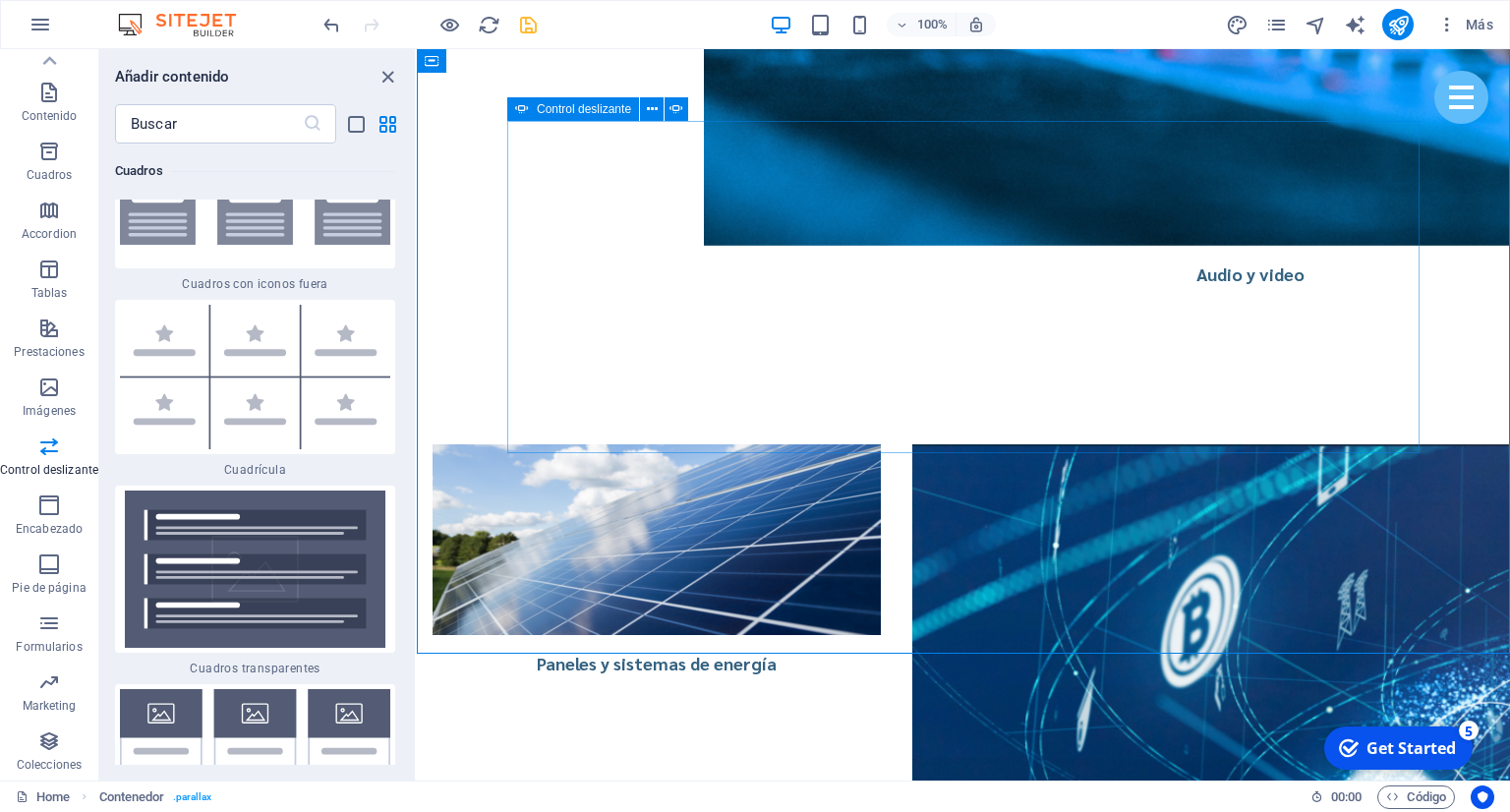
click at [532, 109] on div "Control deslizante" at bounding box center [573, 109] width 132 height 24
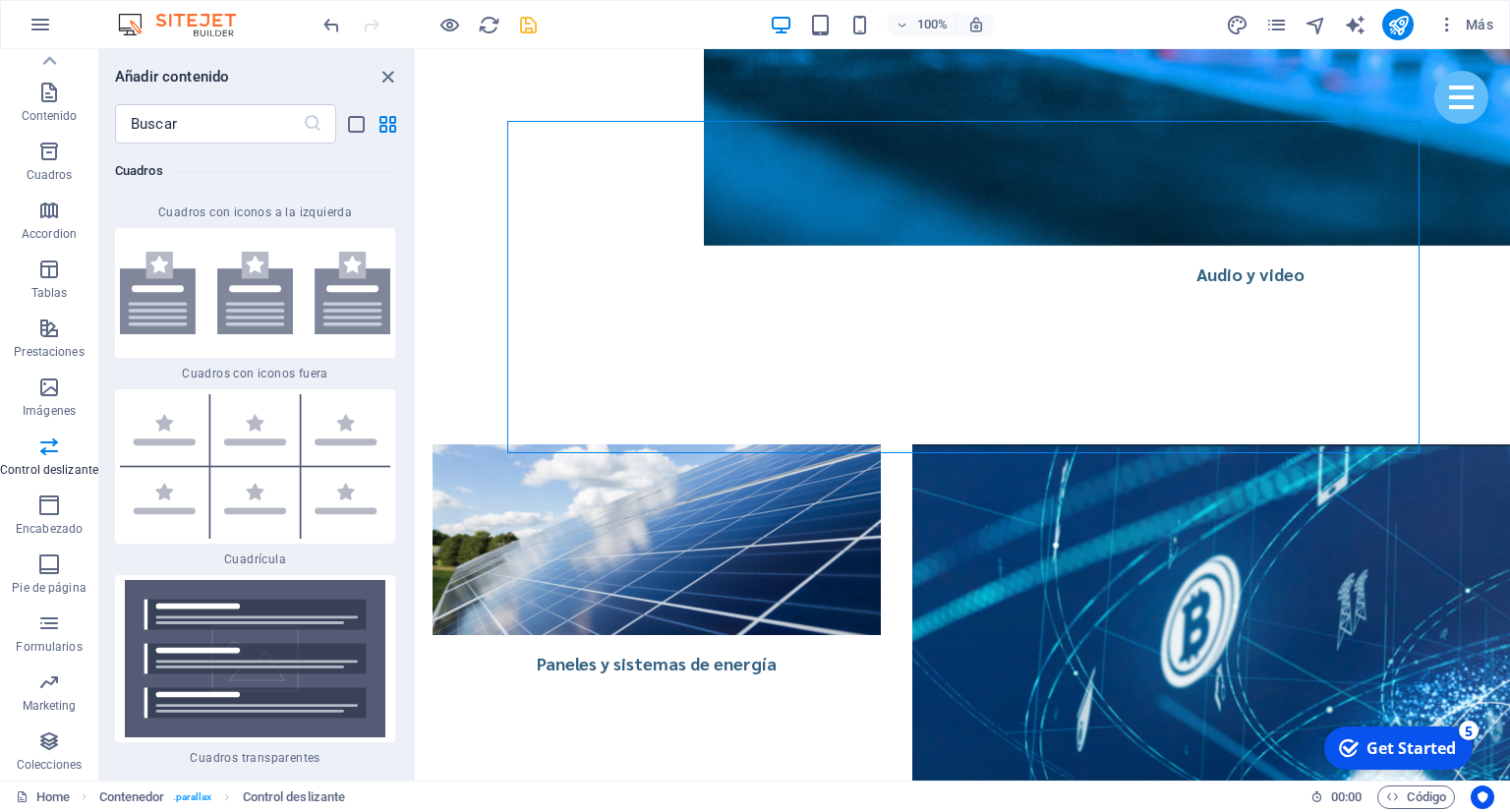
scroll to position [11170, 0]
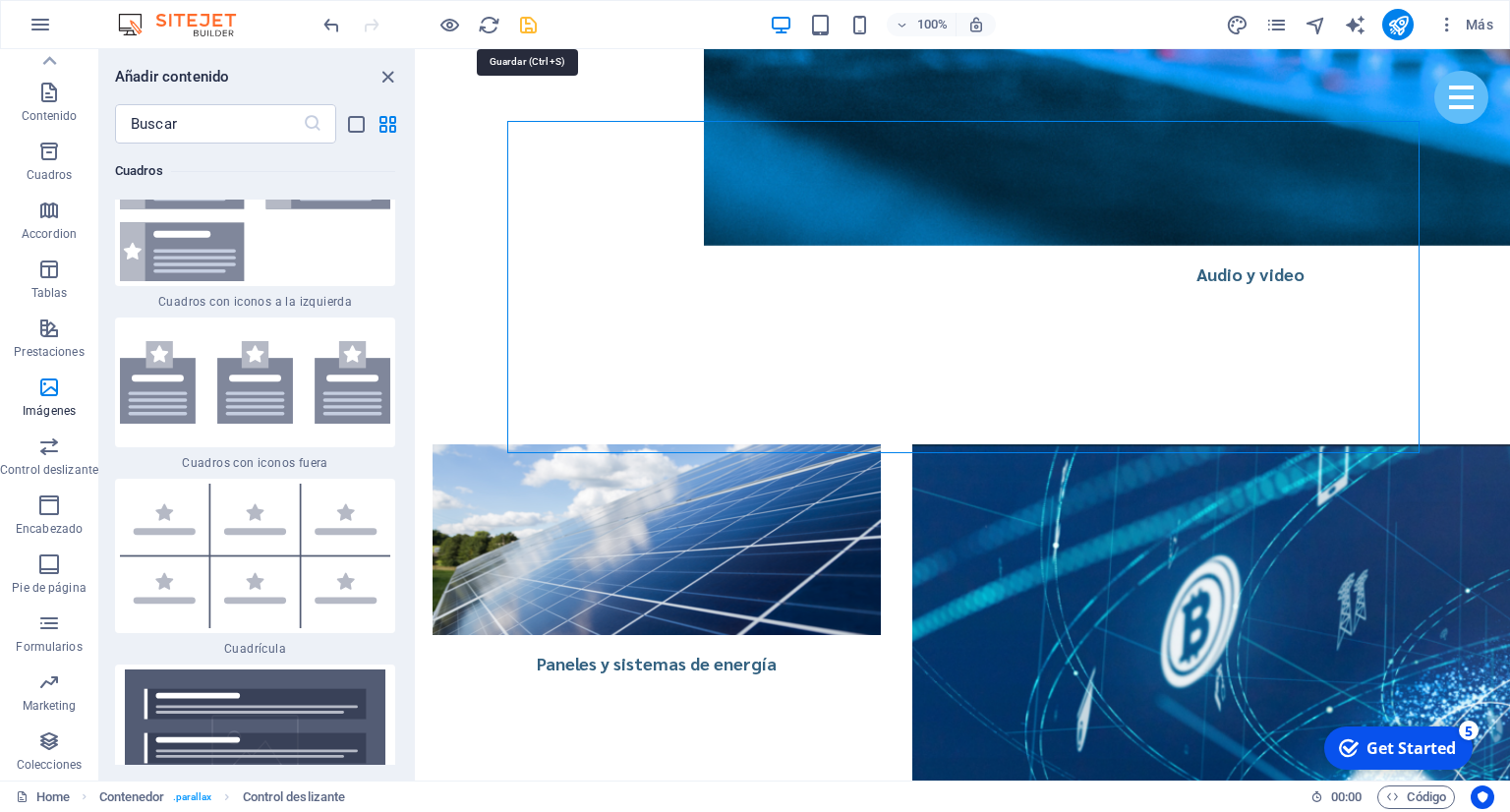
click at [528, 26] on icon "save" at bounding box center [528, 25] width 23 height 23
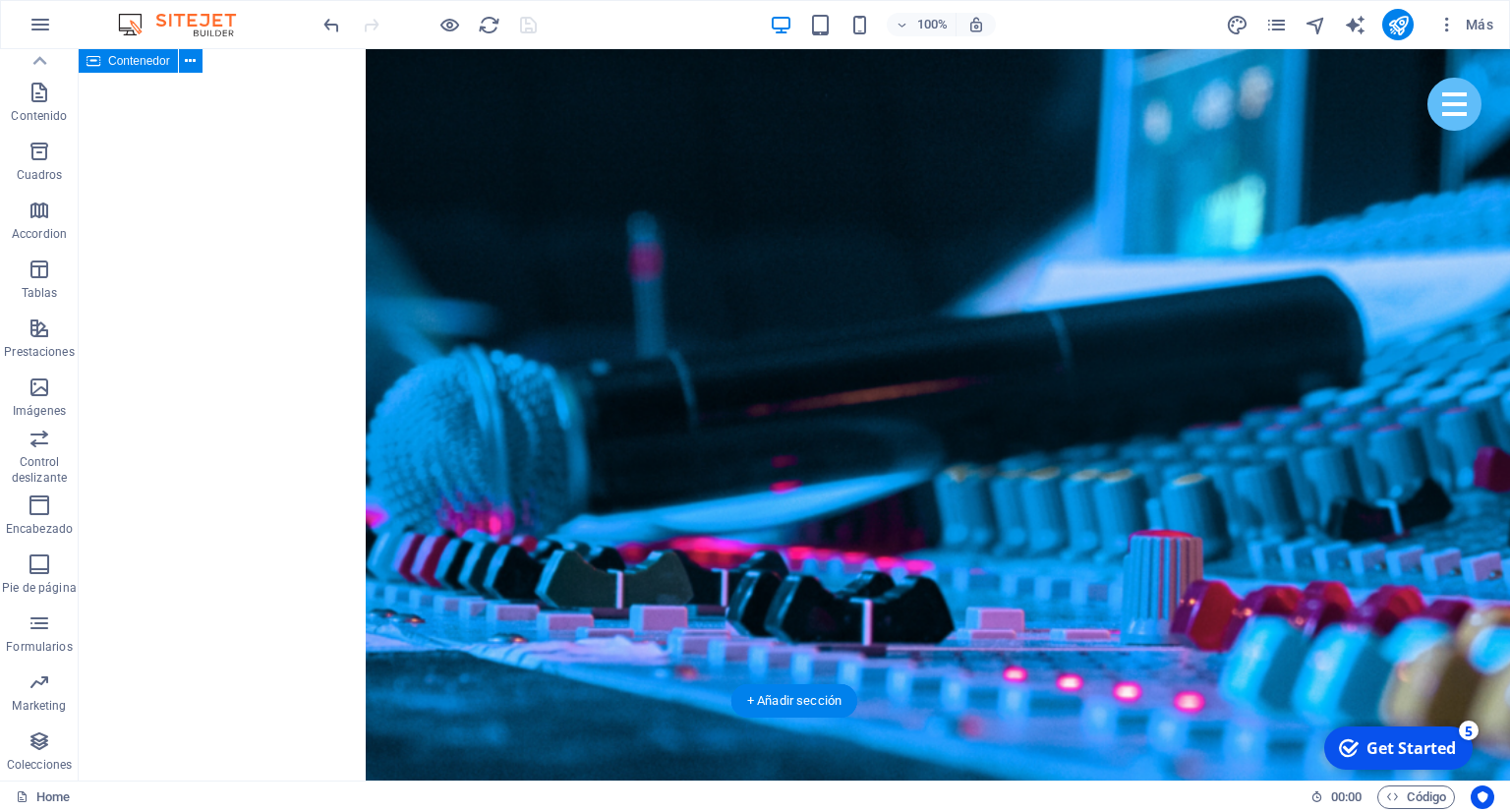
scroll to position [4342, 0]
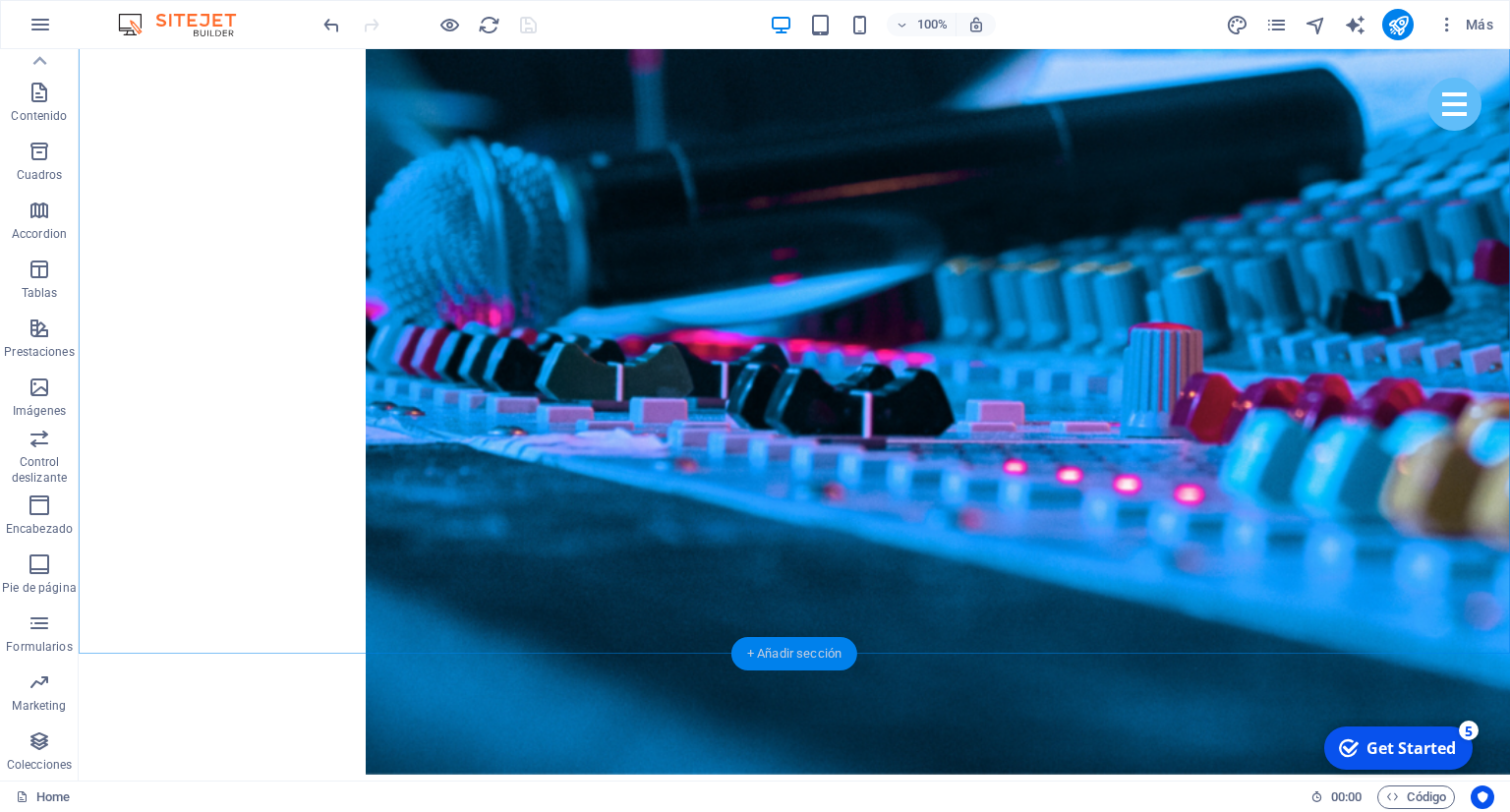
click at [753, 657] on div "+ Añadir sección" at bounding box center [794, 654] width 126 height 34
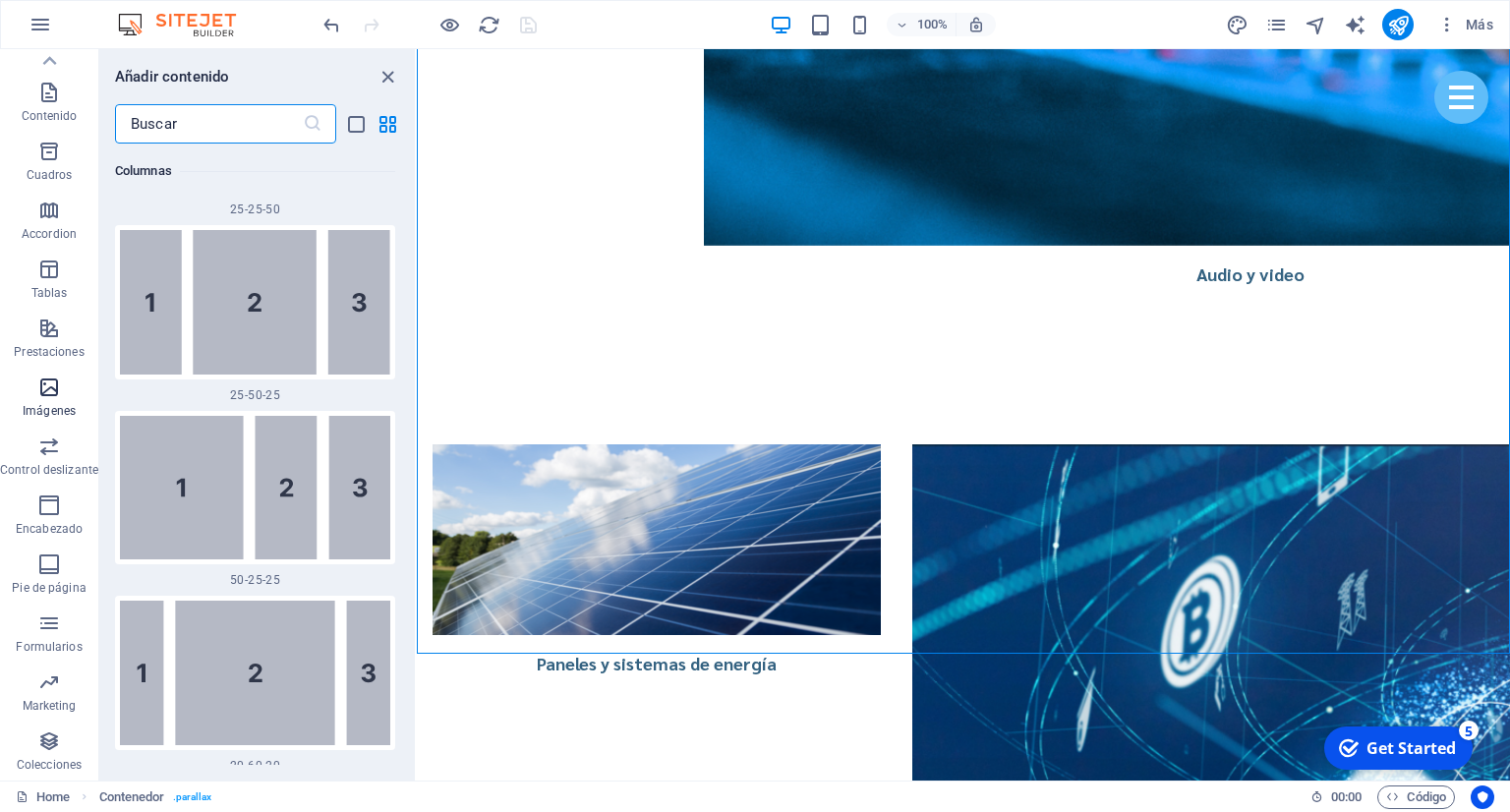
scroll to position [3439, 0]
click at [54, 445] on icon "button" at bounding box center [50, 446] width 24 height 24
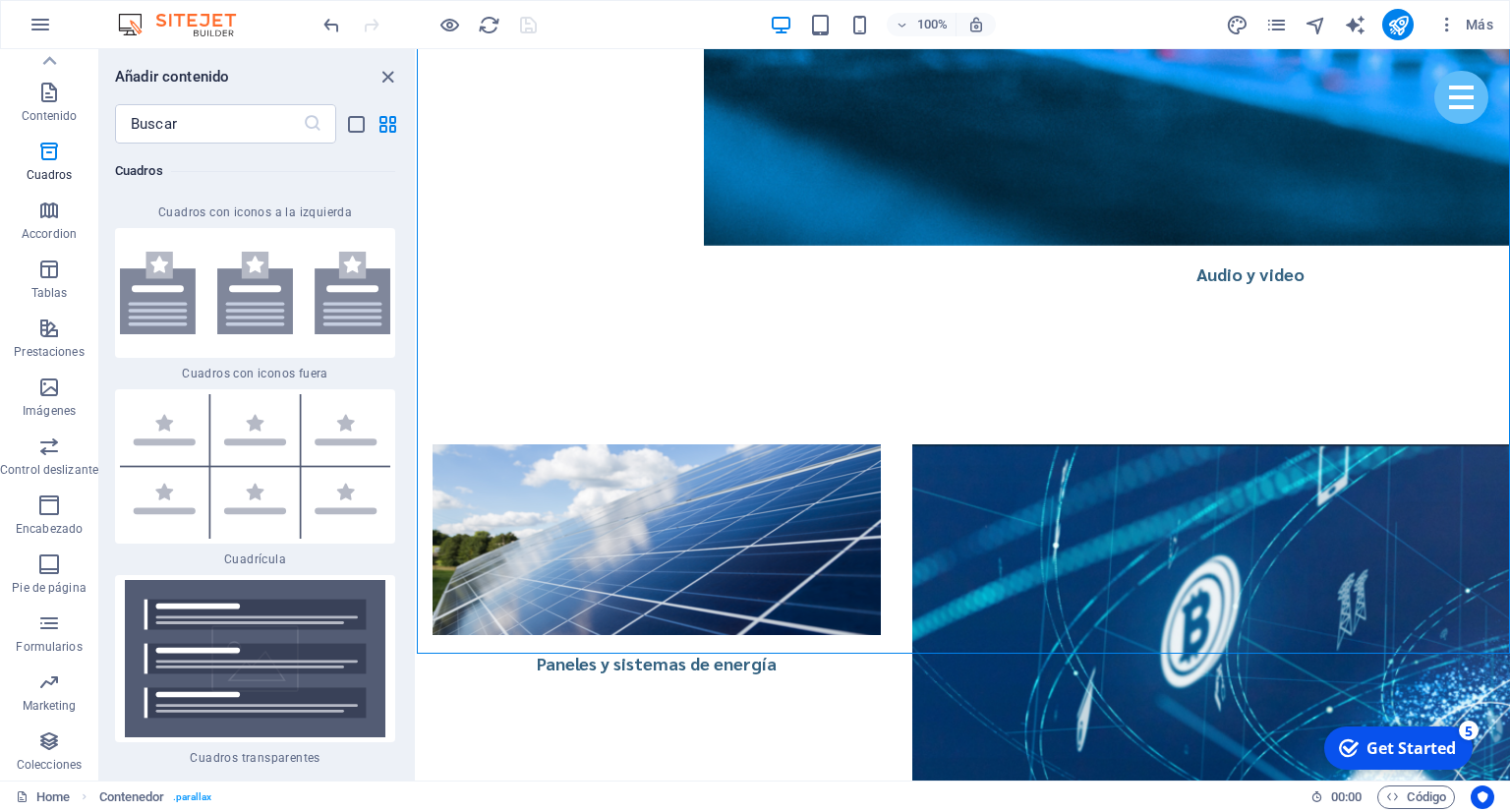
scroll to position [11259, 0]
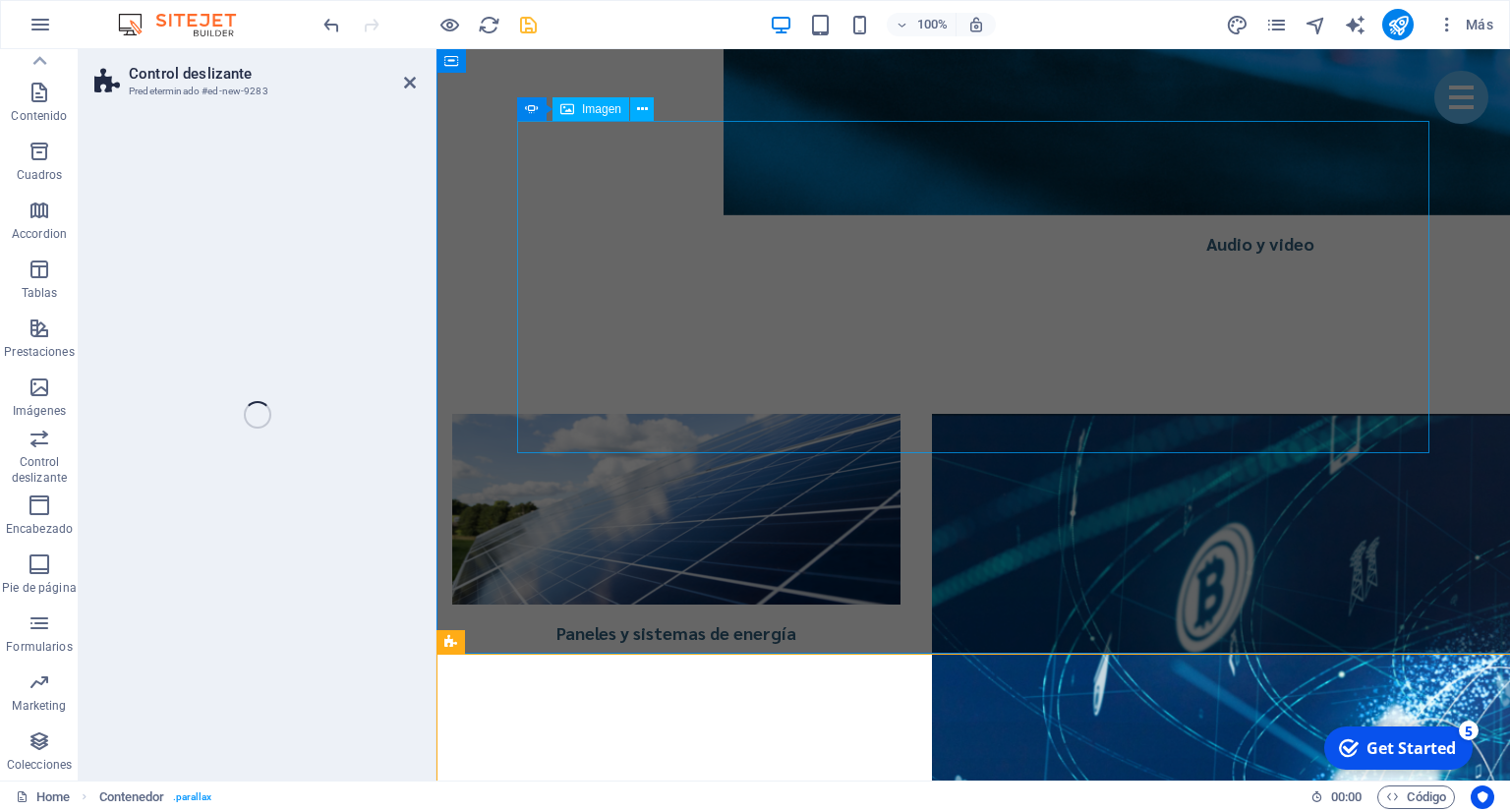
scroll to position [153, 0]
select select "rem"
select select "px"
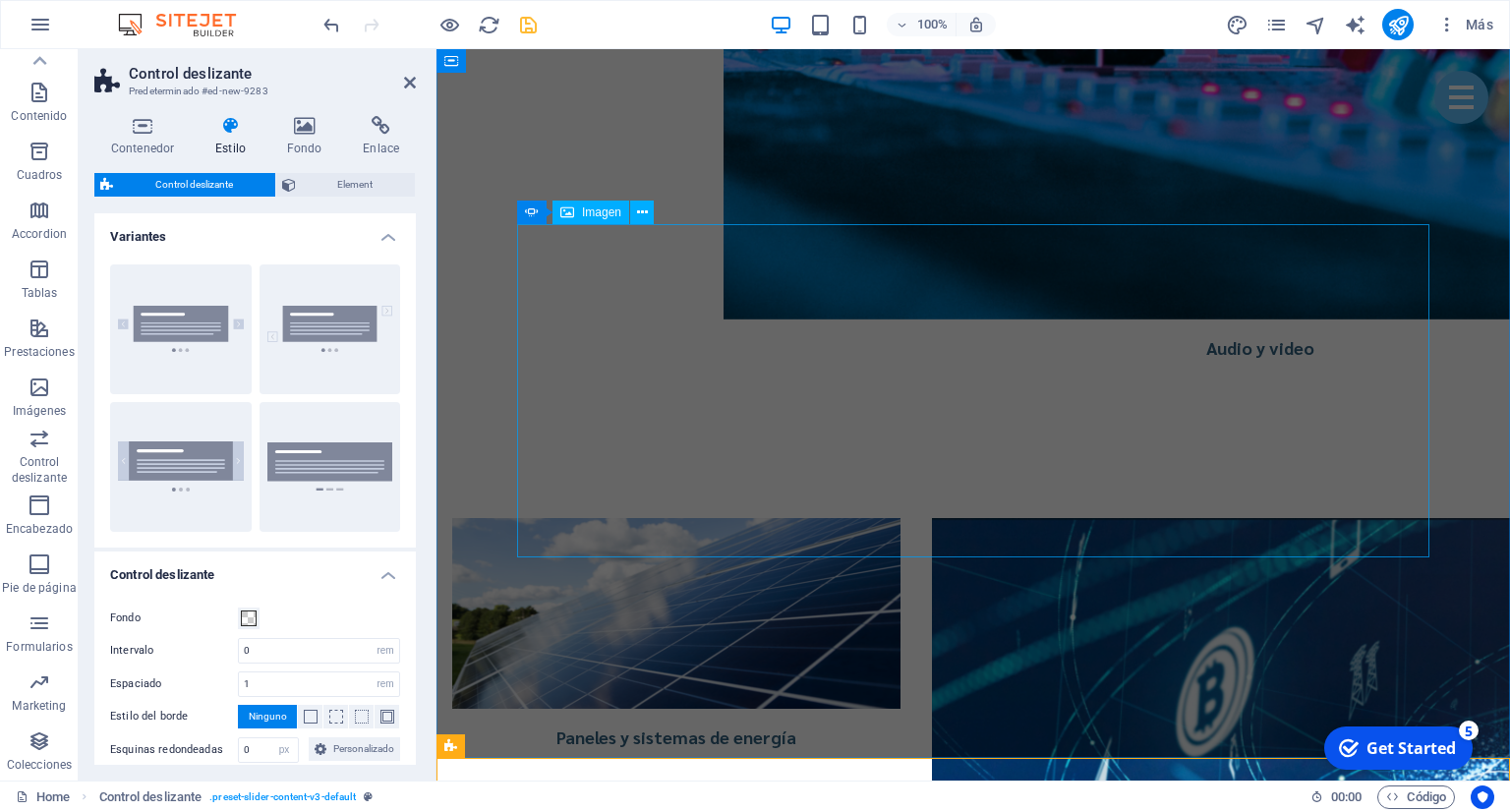
scroll to position [4549, 0]
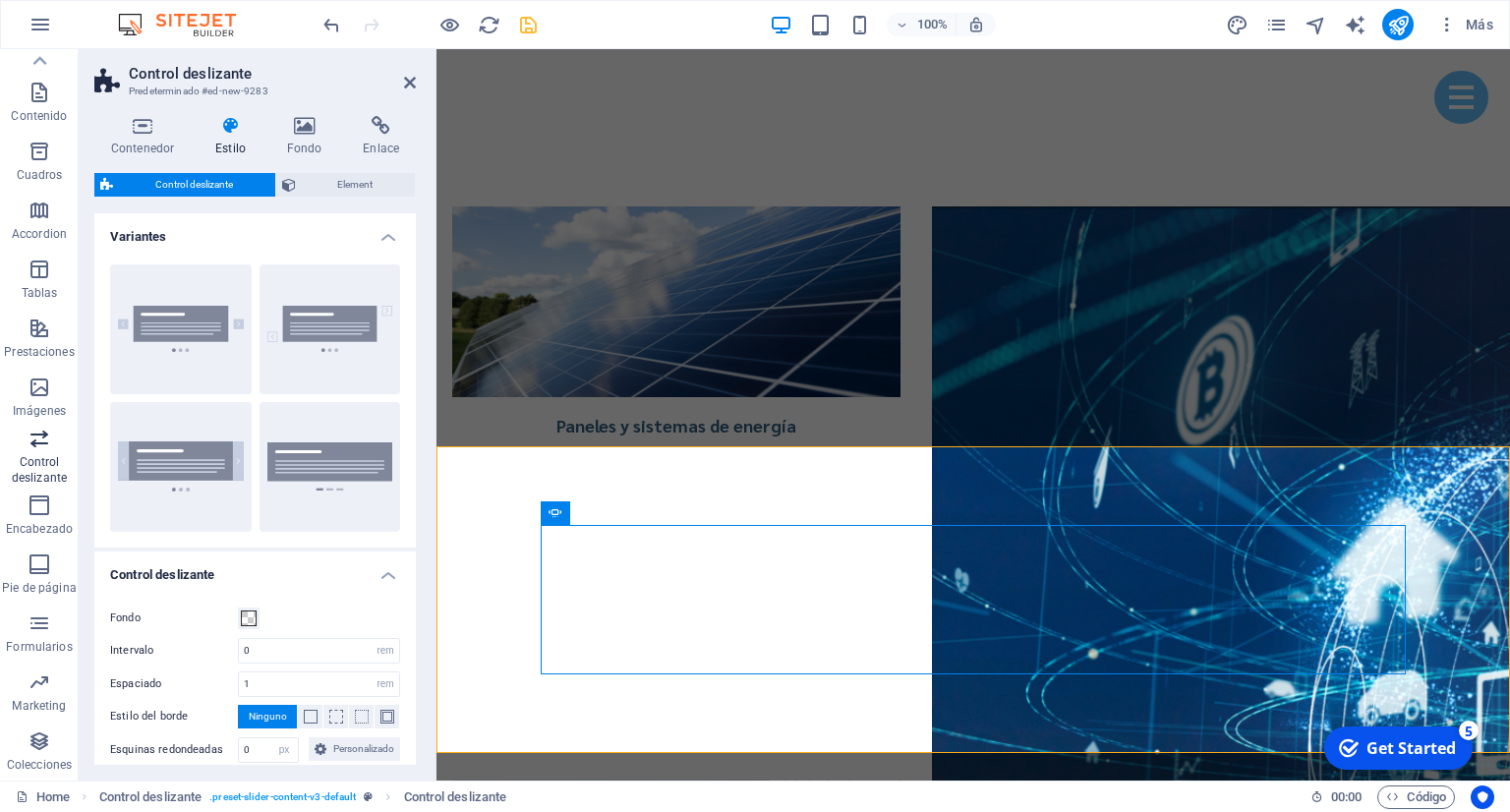
click at [27, 461] on p "Control deslizante" at bounding box center [39, 470] width 79 height 32
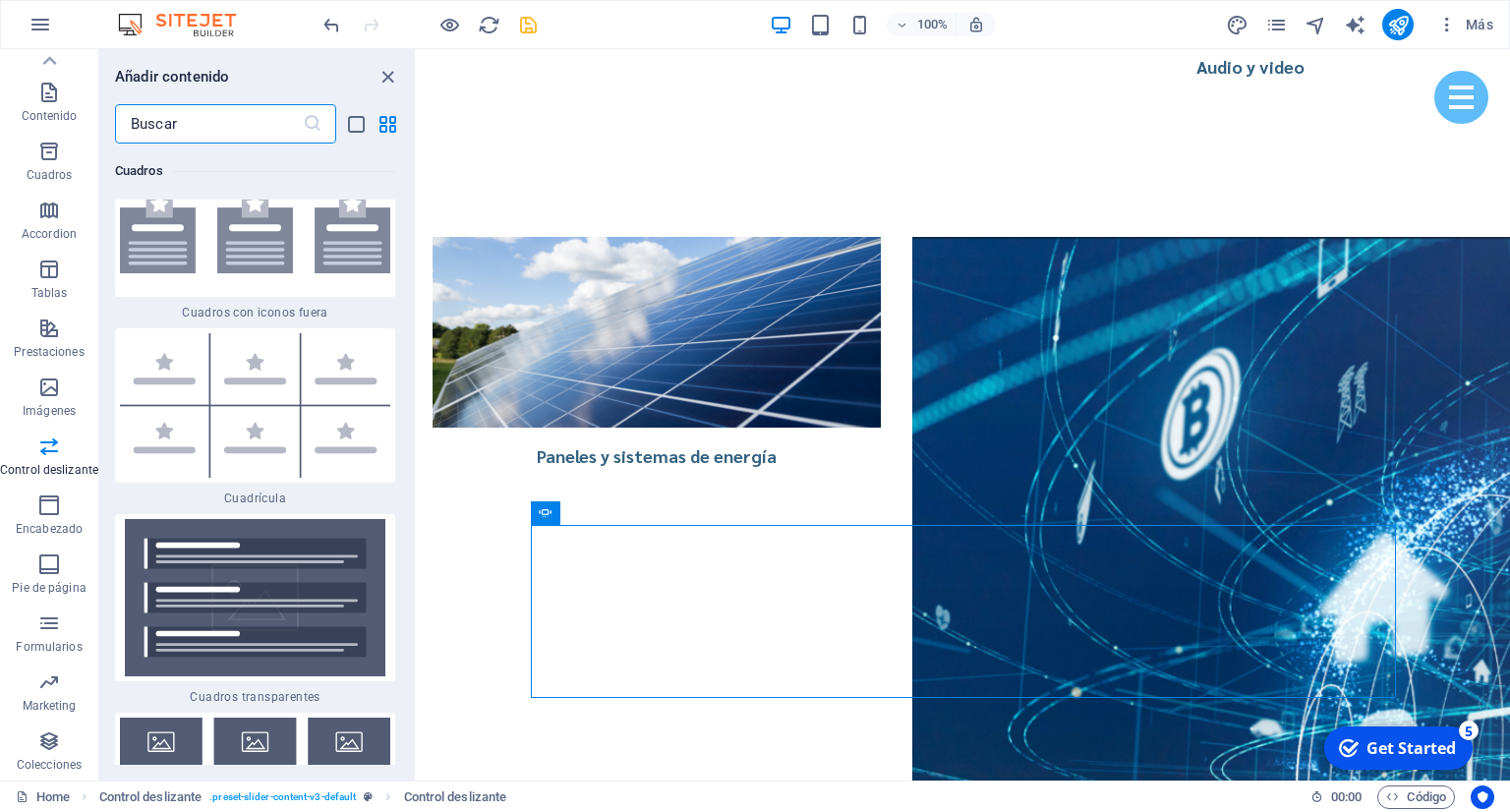
scroll to position [11499, 0]
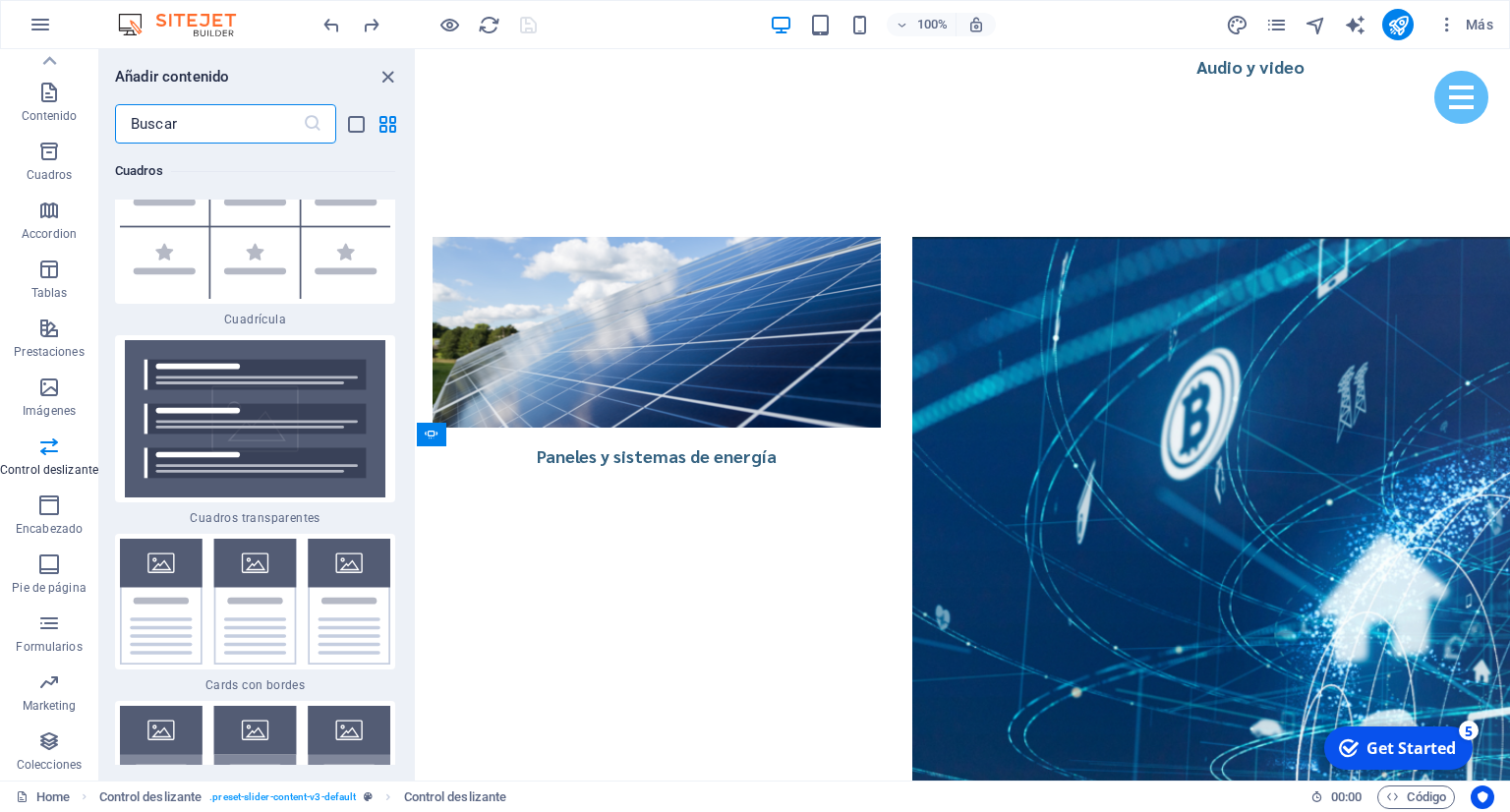
click at [969, 445] on div "+ Añadir sección" at bounding box center [963, 446] width 126 height 34
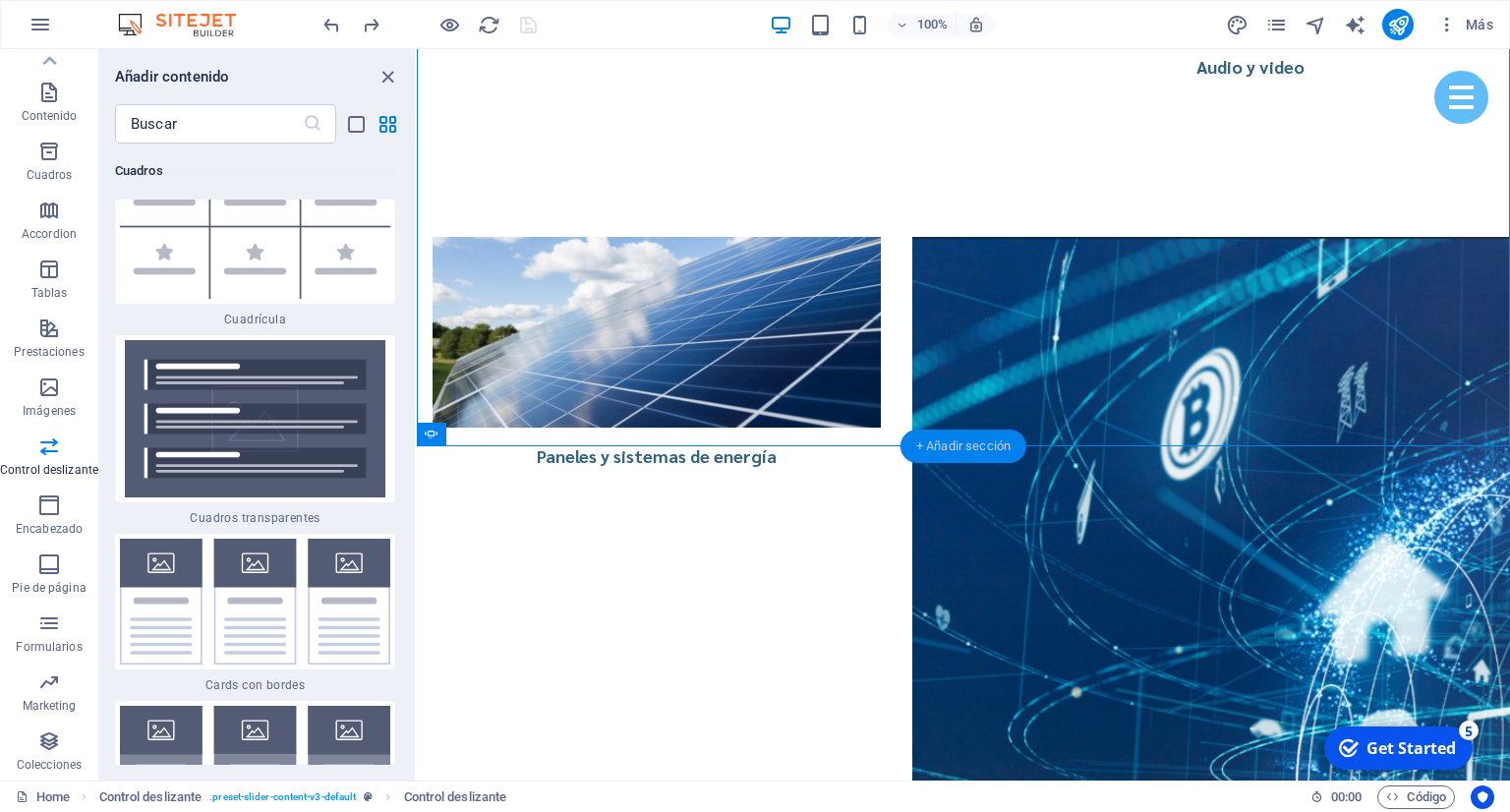
click at [933, 449] on div "+ Añadir sección" at bounding box center [963, 446] width 126 height 34
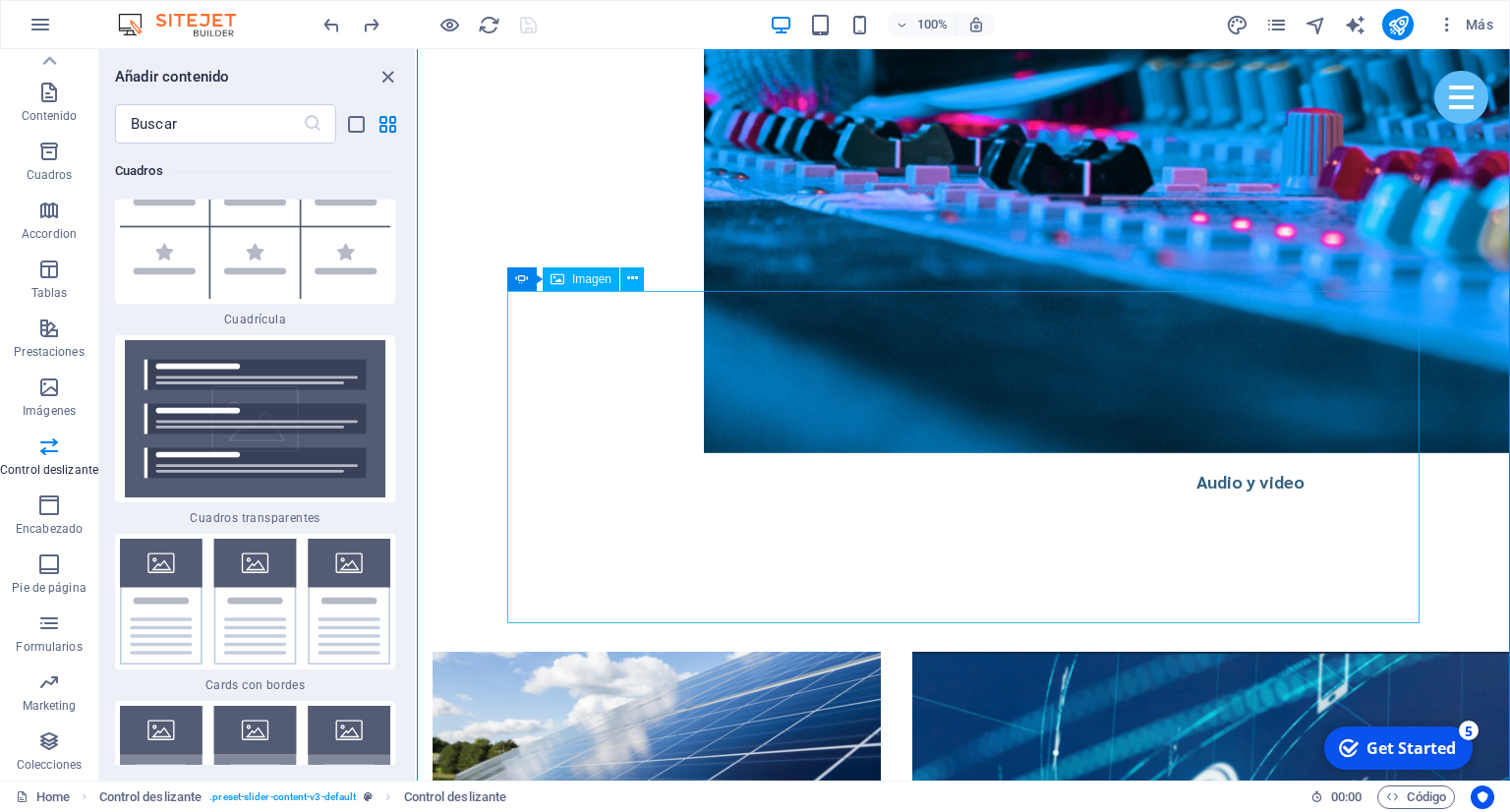
scroll to position [4549, 0]
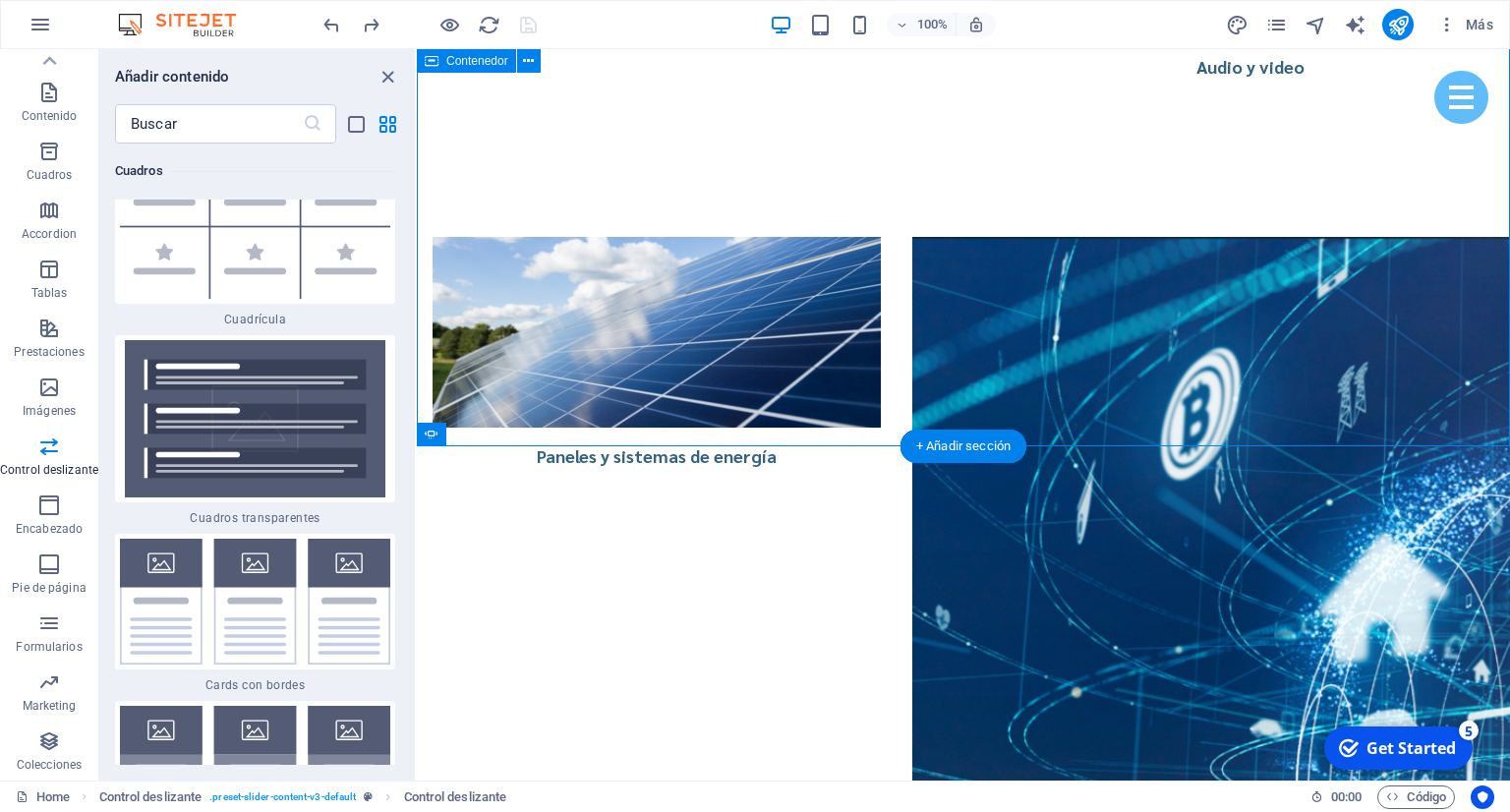
click at [911, 447] on div "+ Añadir sección" at bounding box center [963, 446] width 126 height 34
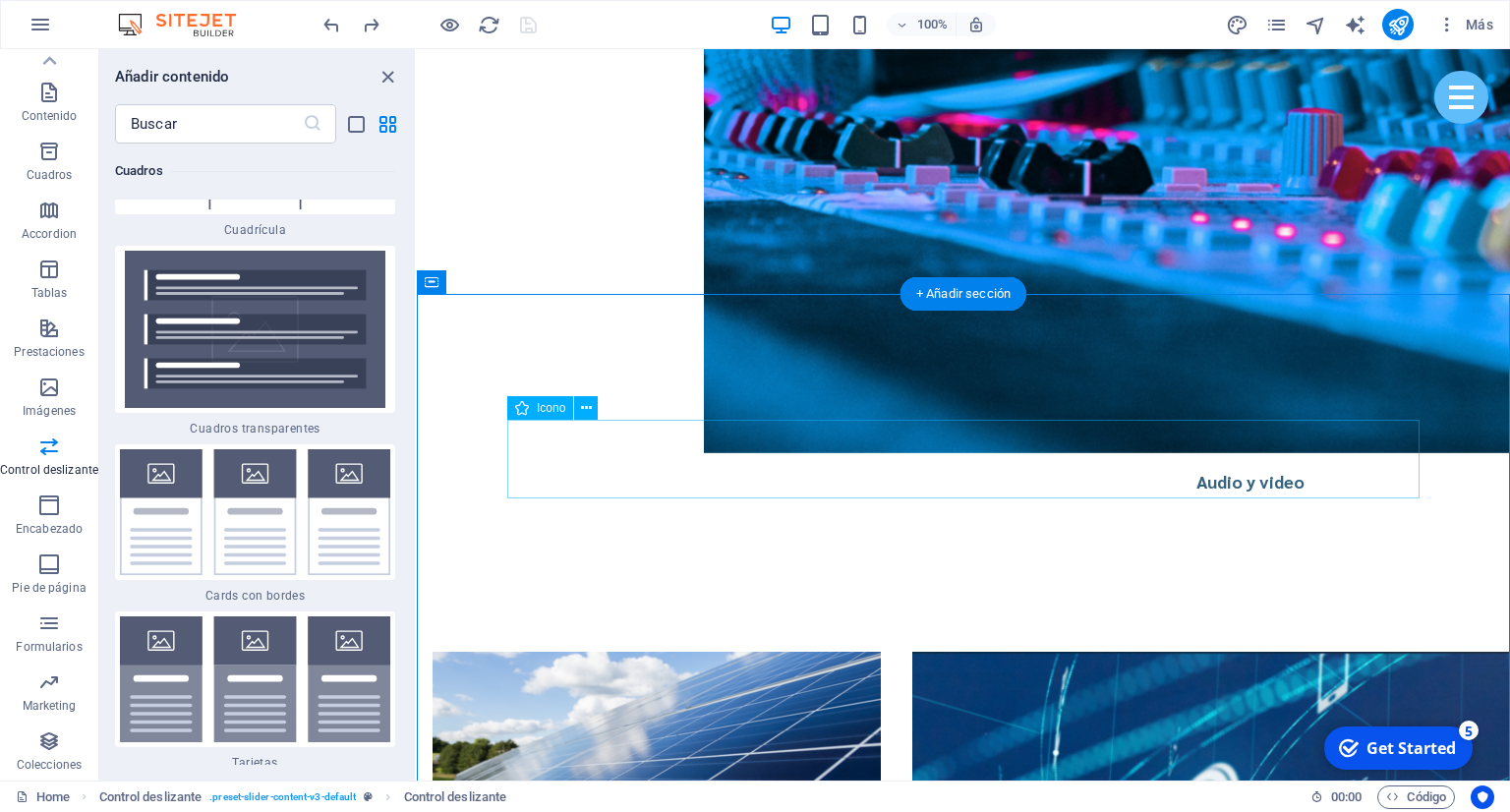
scroll to position [3719, 0]
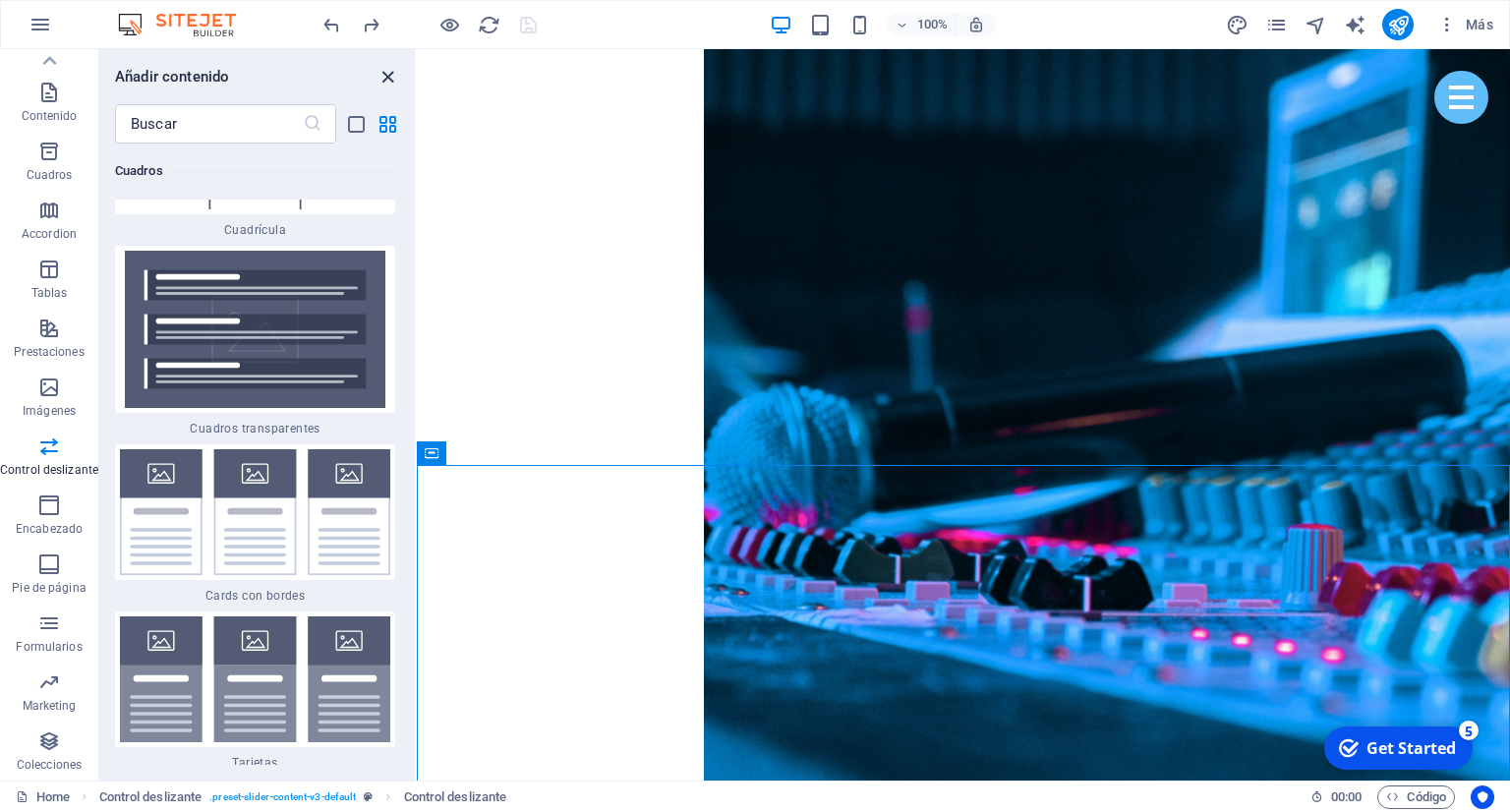
click at [381, 81] on icon "close panel" at bounding box center [388, 77] width 23 height 23
click at [392, 77] on icon "close panel" at bounding box center [388, 77] width 23 height 23
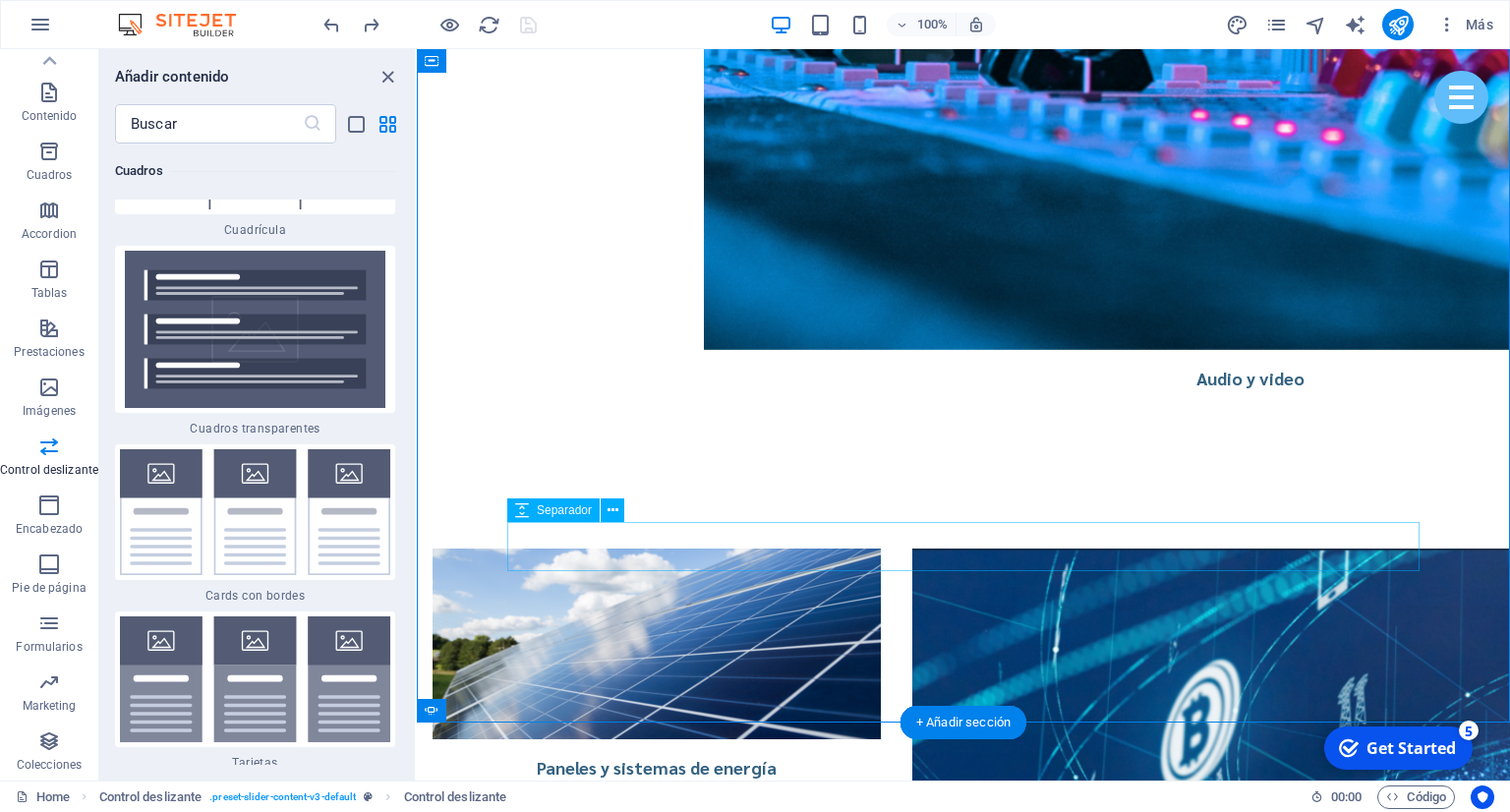
scroll to position [4549, 0]
